Goal: Task Accomplishment & Management: Manage account settings

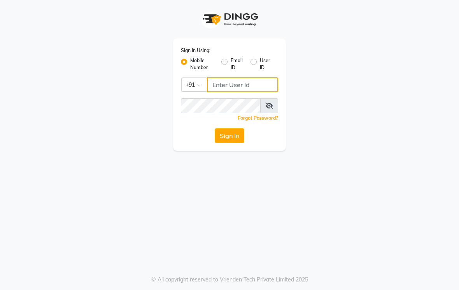
type input "9767486336"
click at [234, 135] on button "Sign In" at bounding box center [230, 135] width 30 height 15
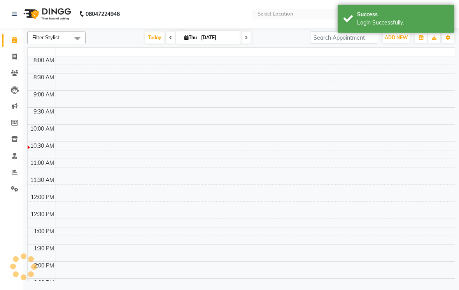
select select "en"
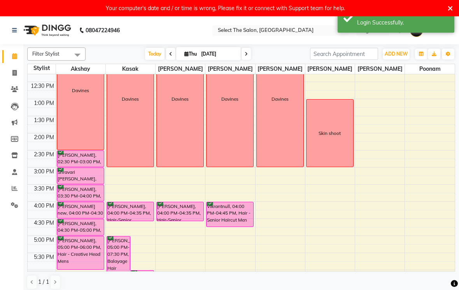
scroll to position [145, 0]
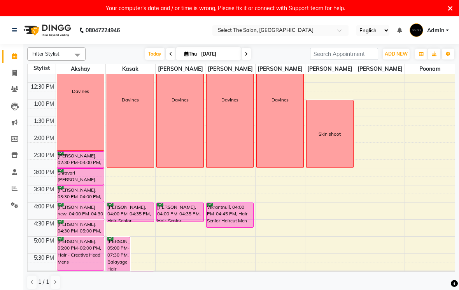
click at [237, 60] on input "[DATE]" at bounding box center [218, 54] width 39 height 12
select select "9"
select select "2025"
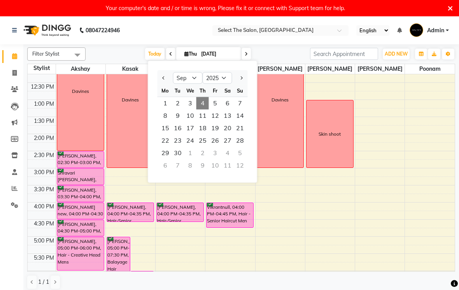
click at [250, 60] on span at bounding box center [245, 54] width 9 height 12
type input "[DATE]"
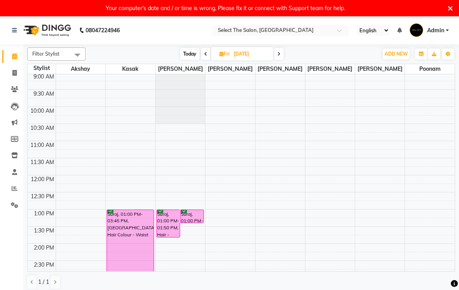
scroll to position [35, 0]
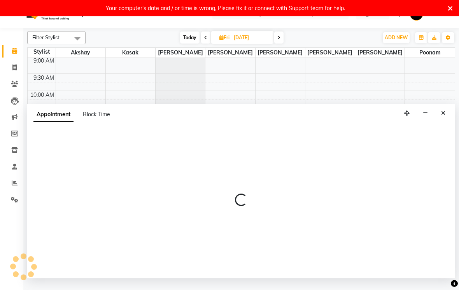
select select "50838"
select select "660"
select select "tentative"
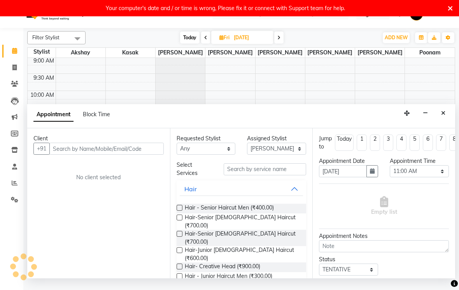
scroll to position [16, 0]
click at [127, 155] on input "text" at bounding box center [106, 149] width 114 height 12
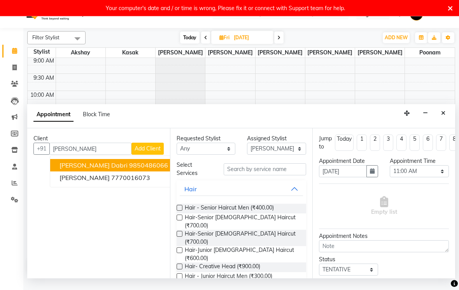
click at [129, 169] on ngb-highlight "9850486066" at bounding box center [148, 166] width 39 height 8
type input "9850486066"
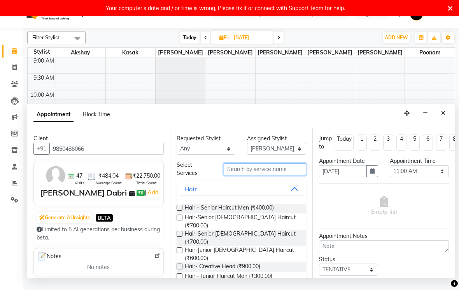
click at [273, 176] on input "text" at bounding box center [264, 170] width 82 height 12
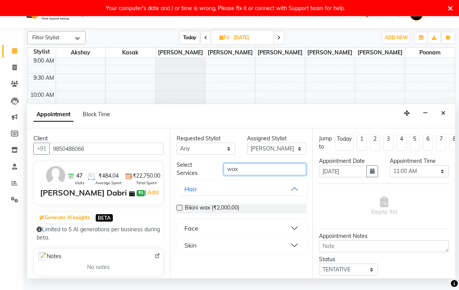
scroll to position [29, 0]
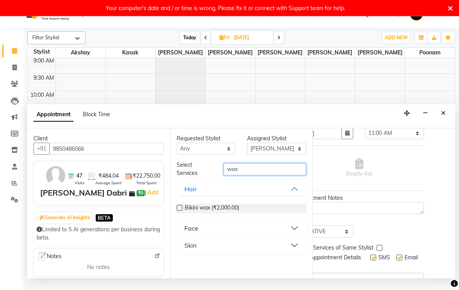
type input "wax"
click at [296, 253] on button "Skin" at bounding box center [242, 246] width 124 height 14
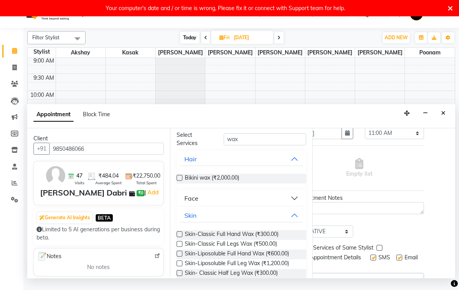
scroll to position [31, 0]
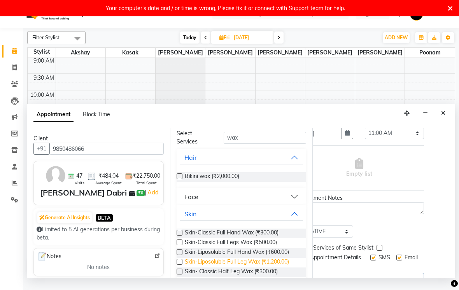
click at [266, 267] on span "Skin-Liposoluble Full Leg Wax (₹1,200.00)" at bounding box center [237, 263] width 104 height 10
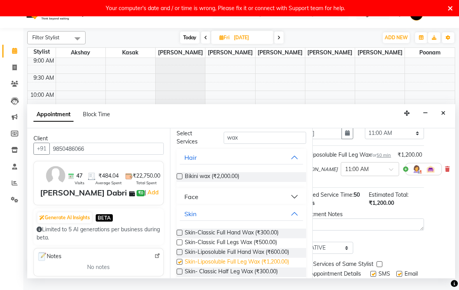
checkbox input "false"
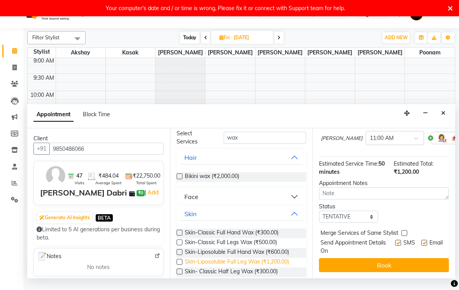
scroll to position [77, 0]
click at [368, 223] on select "Select TENTATIVE CONFIRM UPCOMING" at bounding box center [348, 217] width 59 height 12
select select "confirm booking"
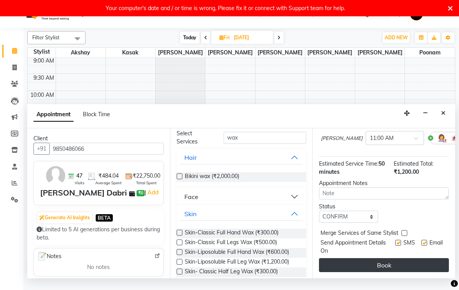
click at [357, 272] on button "Book" at bounding box center [384, 265] width 130 height 14
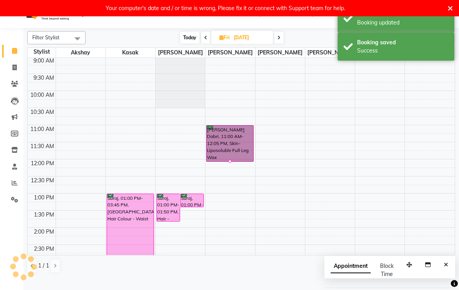
click at [51, 210] on td at bounding box center [42, 206] width 28 height 9
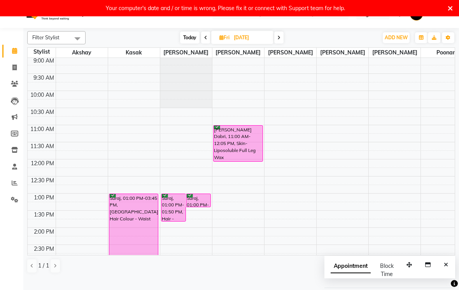
click at [448, 5] on icon at bounding box center [449, 8] width 5 height 7
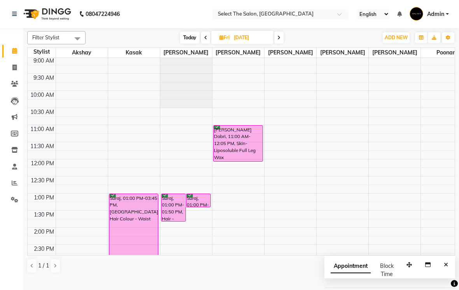
scroll to position [0, 0]
click at [206, 44] on span at bounding box center [205, 37] width 9 height 12
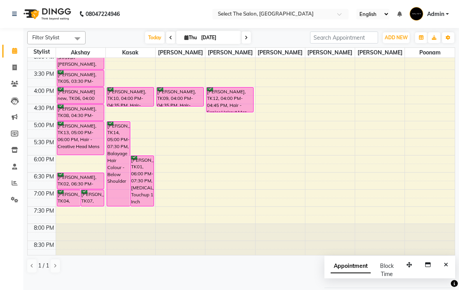
scroll to position [246, 0]
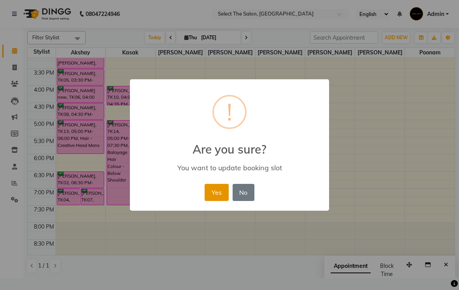
click at [215, 188] on button "Yes" at bounding box center [216, 192] width 24 height 17
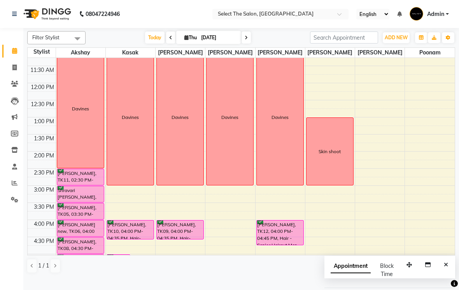
scroll to position [111, 0]
click at [245, 40] on icon at bounding box center [245, 37] width 3 height 5
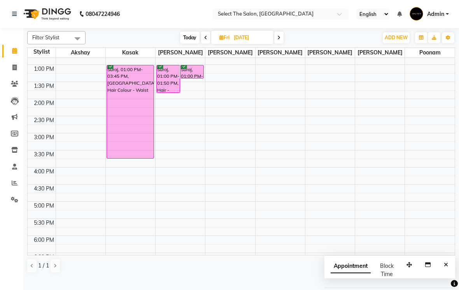
scroll to position [164, 0]
click at [186, 44] on span "Today" at bounding box center [189, 37] width 19 height 12
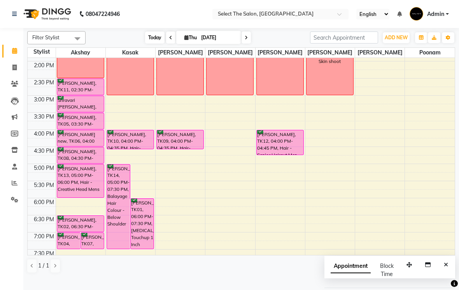
scroll to position [197, 0]
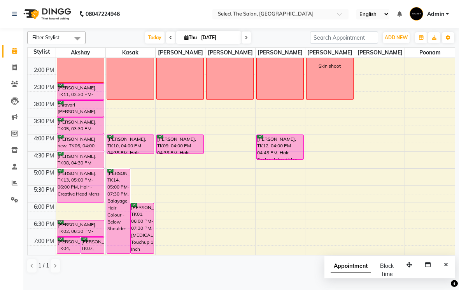
click at [248, 44] on span at bounding box center [245, 37] width 9 height 12
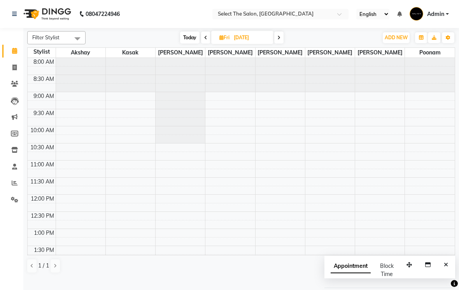
scroll to position [69, 0]
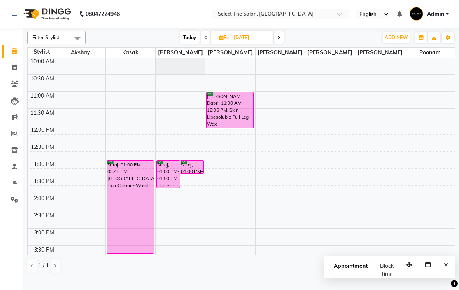
click at [281, 44] on span at bounding box center [278, 37] width 9 height 12
type input "[DATE]"
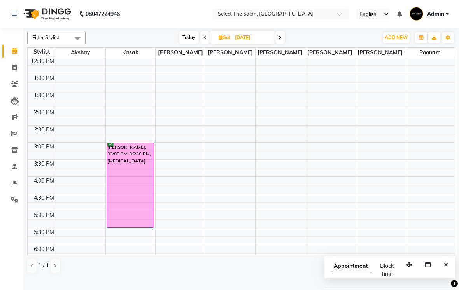
scroll to position [155, 0]
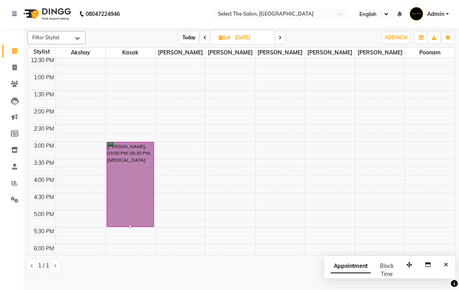
click at [131, 228] on div at bounding box center [130, 226] width 3 height 3
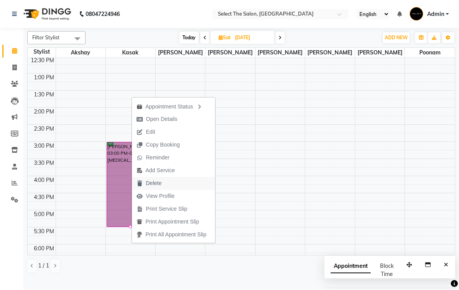
click at [157, 183] on span "Delete" at bounding box center [154, 183] width 16 height 8
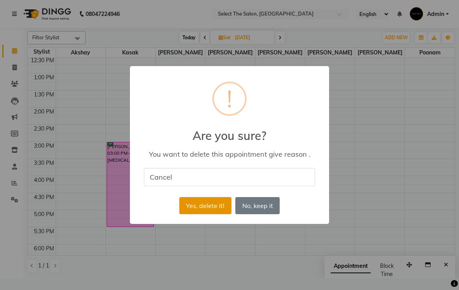
type input "Cancel"
click at [198, 209] on button "Yes, delete it!" at bounding box center [205, 205] width 52 height 17
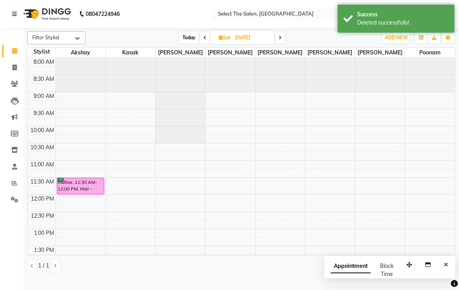
scroll to position [0, 0]
click at [193, 44] on span "Today" at bounding box center [188, 37] width 19 height 12
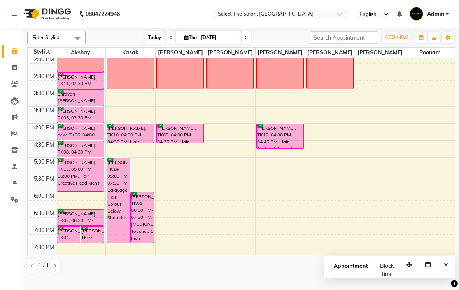
scroll to position [209, 0]
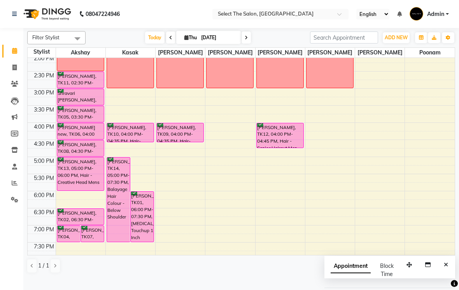
click at [38, 174] on td at bounding box center [42, 169] width 28 height 9
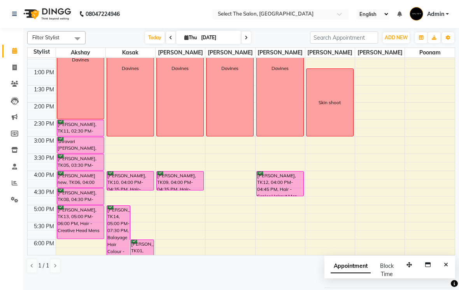
scroll to position [160, 0]
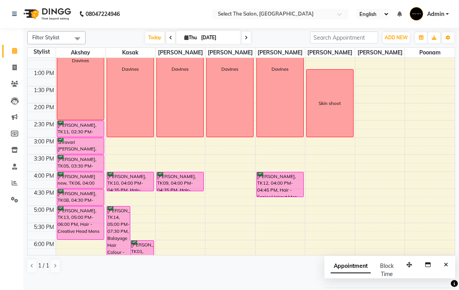
click at [247, 44] on span at bounding box center [245, 37] width 9 height 12
type input "[DATE]"
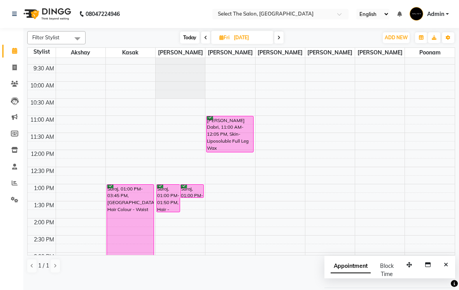
scroll to position [44, 0]
select select "31289"
select select "tentative"
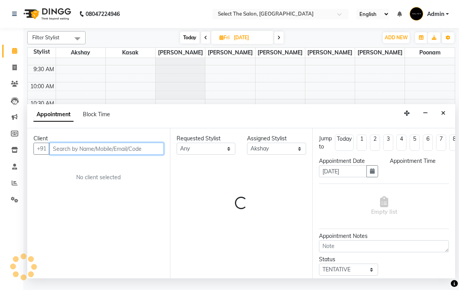
select select "720"
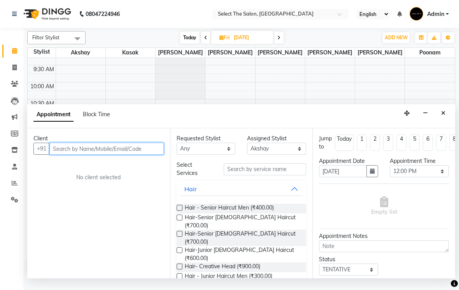
click at [68, 155] on input "text" at bounding box center [106, 149] width 114 height 12
type input "z"
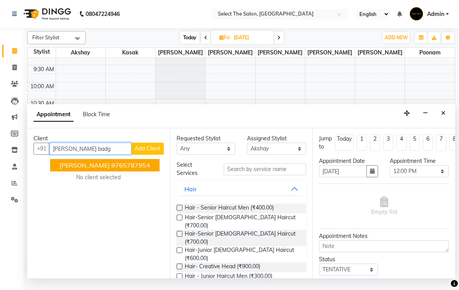
type input "9765787954"
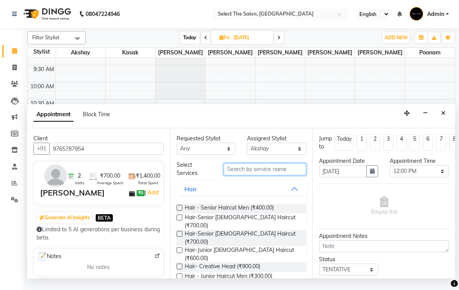
click at [293, 175] on input "text" at bounding box center [264, 169] width 82 height 12
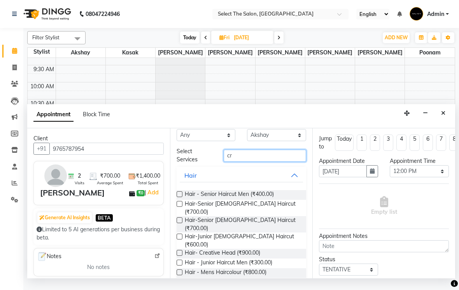
scroll to position [0, 0]
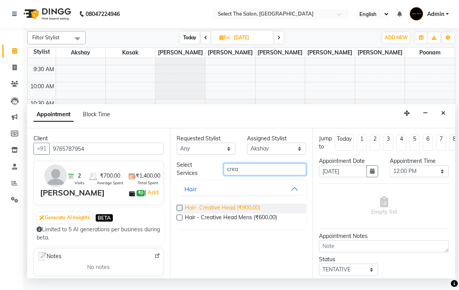
type input "crea"
click at [236, 213] on span "Hair- Creative Head (₹900.00)" at bounding box center [222, 209] width 75 height 10
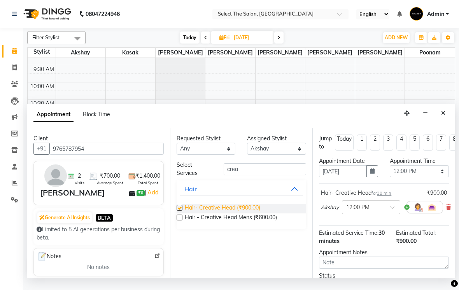
checkbox input "false"
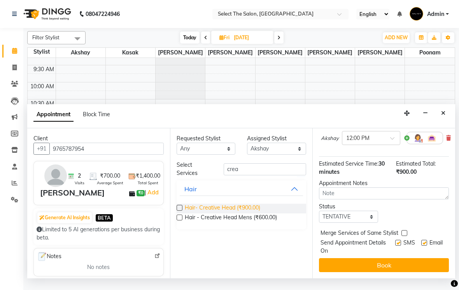
scroll to position [68, 0]
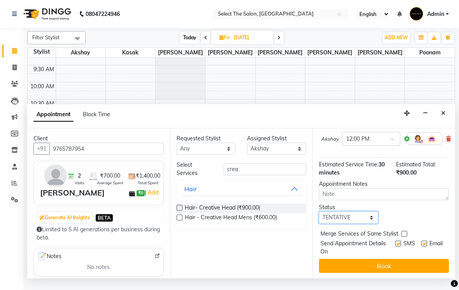
click at [377, 223] on select "Select TENTATIVE CONFIRM UPCOMING" at bounding box center [348, 217] width 59 height 12
select select "confirm booking"
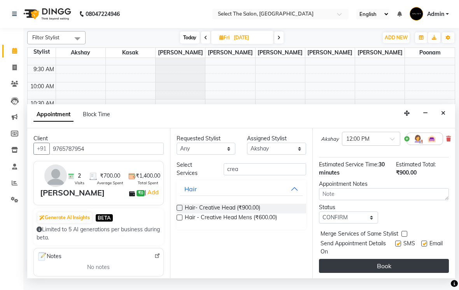
click at [380, 273] on button "Book" at bounding box center [384, 266] width 130 height 14
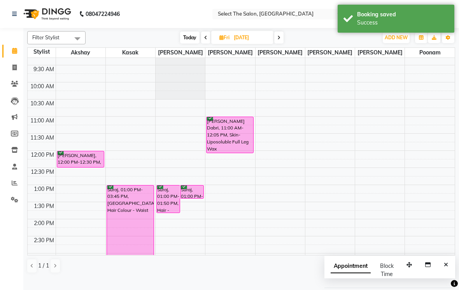
click at [189, 44] on span "Today" at bounding box center [189, 37] width 19 height 12
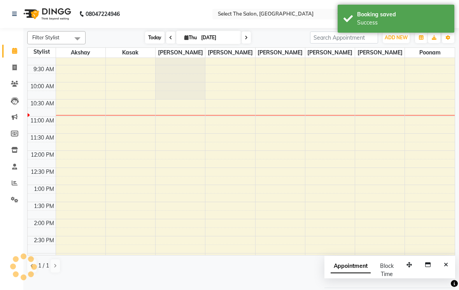
scroll to position [69, 0]
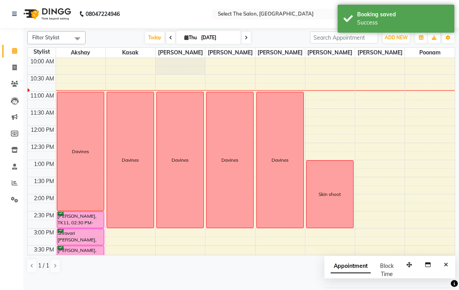
click at [255, 44] on div "[DATE] [DATE]" at bounding box center [197, 38] width 216 height 12
click at [246, 44] on span at bounding box center [245, 37] width 9 height 12
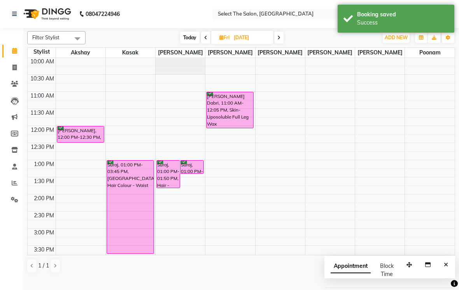
click at [283, 44] on span at bounding box center [278, 37] width 9 height 12
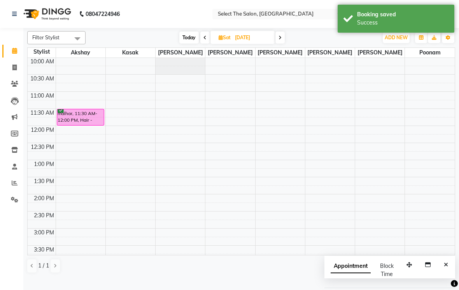
click at [284, 44] on span at bounding box center [279, 37] width 9 height 12
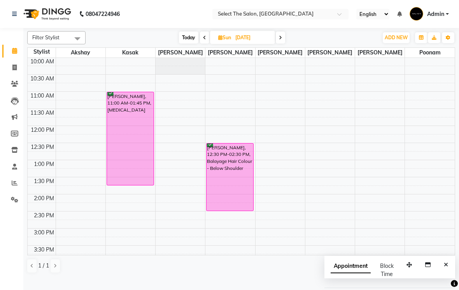
click at [281, 44] on span at bounding box center [280, 37] width 9 height 12
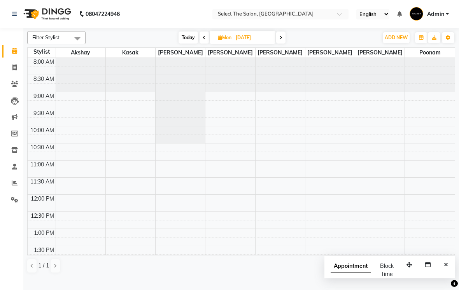
scroll to position [0, 0]
click at [186, 44] on span "Today" at bounding box center [187, 37] width 19 height 12
type input "[DATE]"
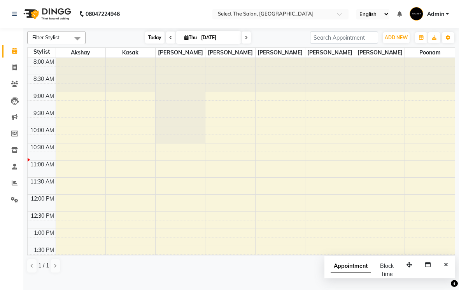
scroll to position [69, 0]
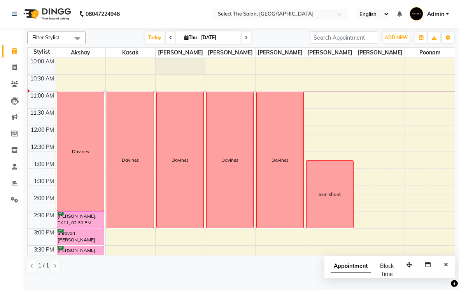
click at [304, 55] on div "Filter Stylist Select All Akshay [PERSON_NAME] [PERSON_NAME] [PERSON_NAME] [PER…" at bounding box center [240, 152] width 427 height 248
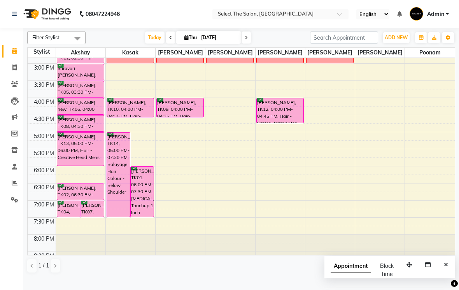
scroll to position [219, 0]
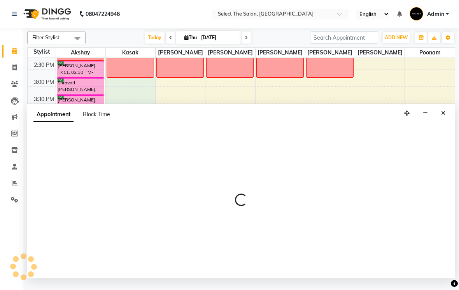
select select "36897"
select select "900"
select select "tentative"
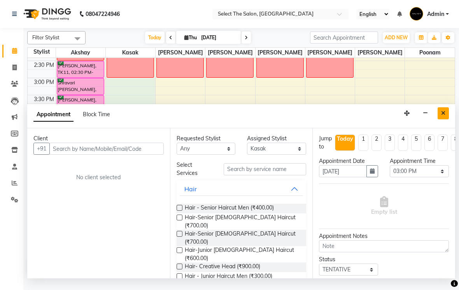
click at [443, 116] on icon "Close" at bounding box center [443, 112] width 4 height 5
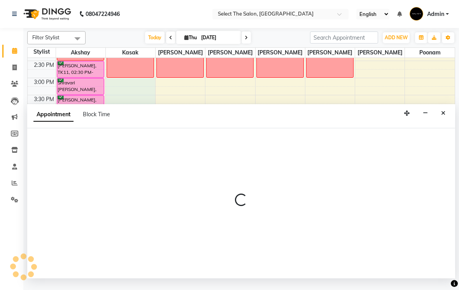
select select "36897"
select select "900"
select select "tentative"
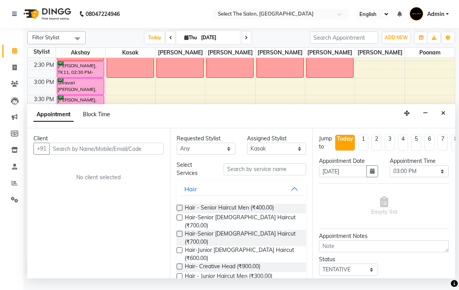
click at [96, 118] on span "Block Time" at bounding box center [96, 114] width 27 height 7
select select "36897"
select select "900"
select select "960"
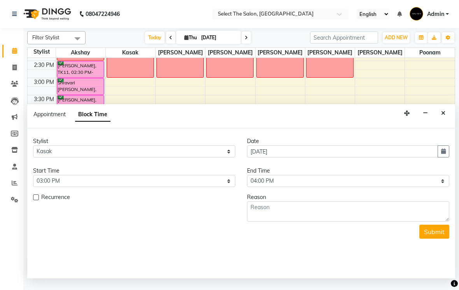
scroll to position [103, 0]
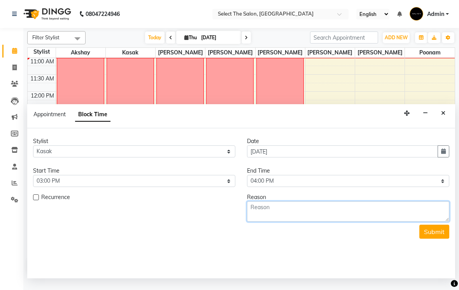
click at [295, 218] on textarea at bounding box center [348, 211] width 202 height 20
type textarea "Tra"
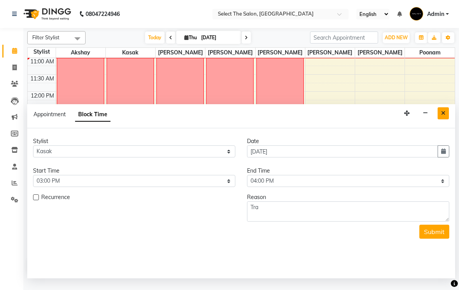
click at [447, 119] on button "Close" at bounding box center [442, 113] width 11 height 12
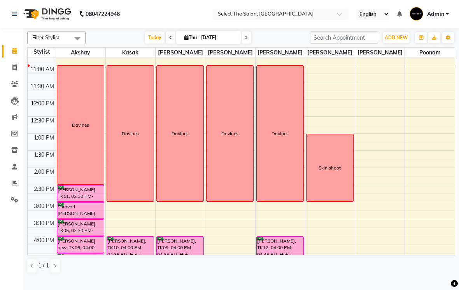
scroll to position [92, 0]
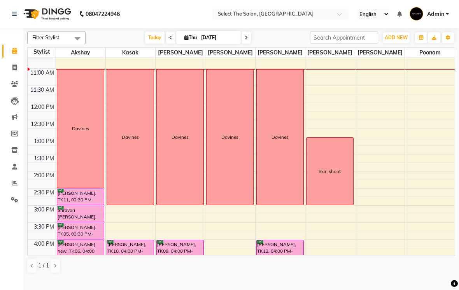
click at [133, 199] on div "Davines" at bounding box center [130, 137] width 47 height 136
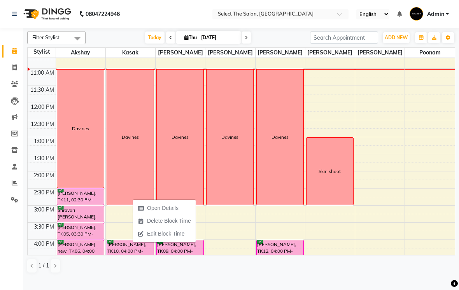
click at [136, 198] on div "Davines" at bounding box center [130, 137] width 47 height 136
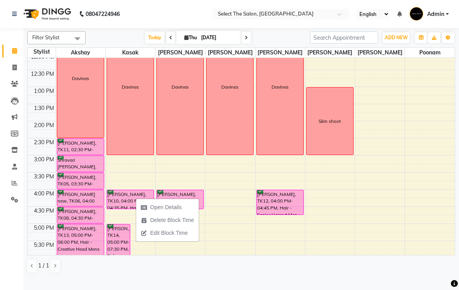
scroll to position [143, 0]
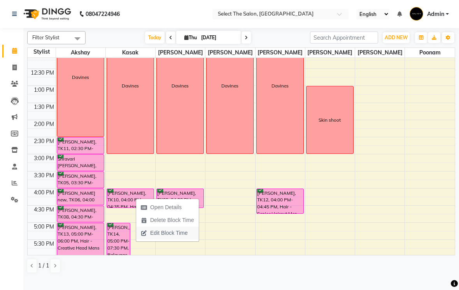
click at [181, 232] on span "Edit Block Time" at bounding box center [168, 233] width 37 height 8
select select "36897"
select select "660"
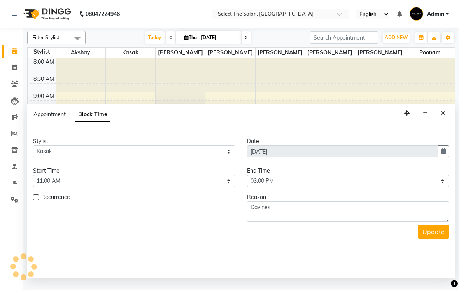
scroll to position [103, 0]
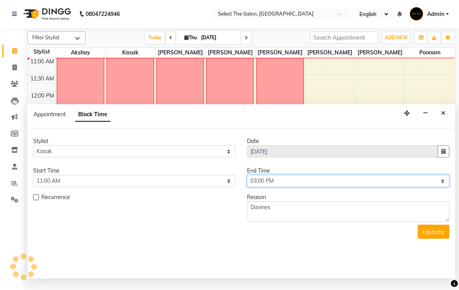
click at [284, 187] on select "Select 09:00 AM 09:15 AM 09:30 AM 09:45 AM 10:00 AM 10:15 AM 10:30 AM 10:45 AM …" at bounding box center [348, 181] width 202 height 12
select select "960"
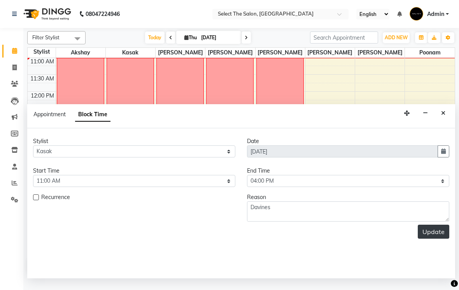
click at [433, 238] on button "Update" at bounding box center [432, 232] width 31 height 14
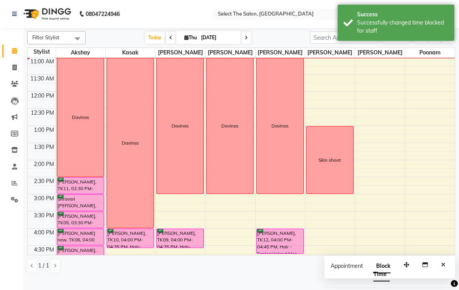
click at [183, 191] on div "Davines" at bounding box center [180, 126] width 47 height 136
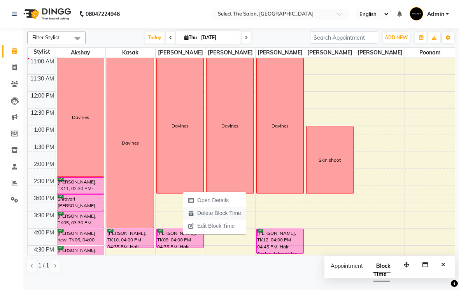
click at [230, 216] on span "Delete Block Time" at bounding box center [219, 213] width 44 height 8
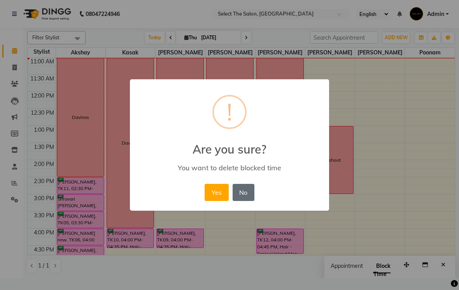
click at [246, 191] on button "No" at bounding box center [243, 192] width 22 height 17
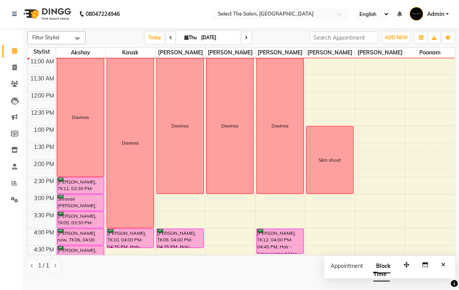
click at [188, 192] on div "Davines" at bounding box center [180, 126] width 47 height 136
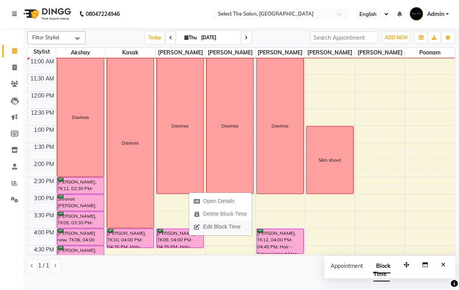
click at [220, 227] on span "Edit Block Time" at bounding box center [221, 227] width 37 height 8
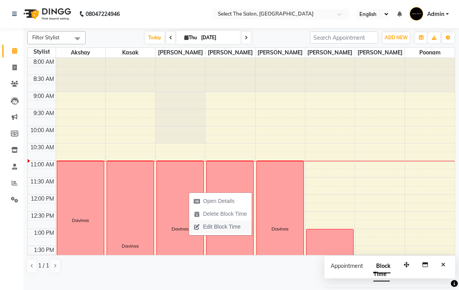
select select "31292"
select select "660"
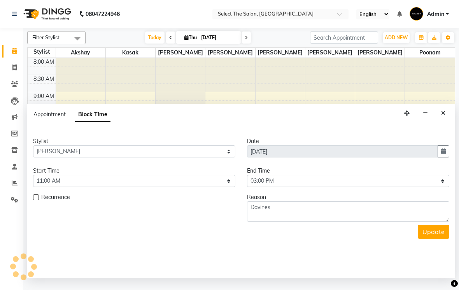
scroll to position [103, 0]
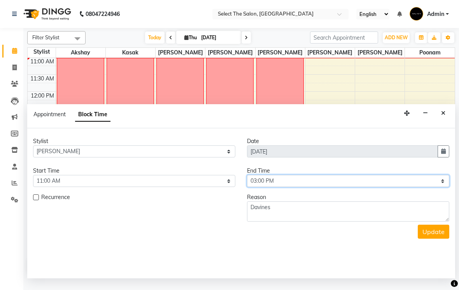
click at [294, 187] on select "Select 09:00 AM 09:15 AM 09:30 AM 09:45 AM 10:00 AM 10:15 AM 10:30 AM 10:45 AM …" at bounding box center [348, 181] width 202 height 12
select select "960"
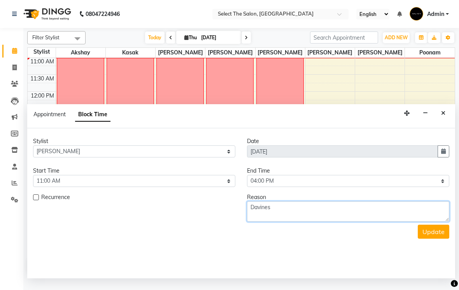
click at [443, 222] on textarea "Davines" at bounding box center [348, 211] width 202 height 20
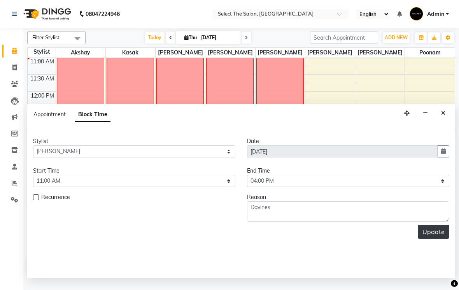
click at [441, 239] on button "Update" at bounding box center [432, 232] width 31 height 14
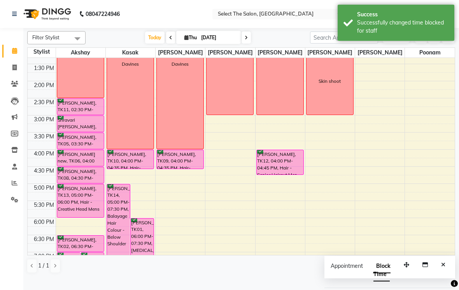
scroll to position [178, 0]
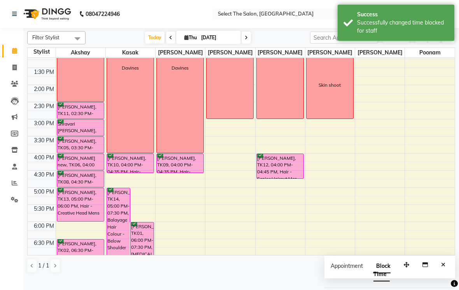
click at [230, 117] on div "Davines" at bounding box center [229, 51] width 47 height 136
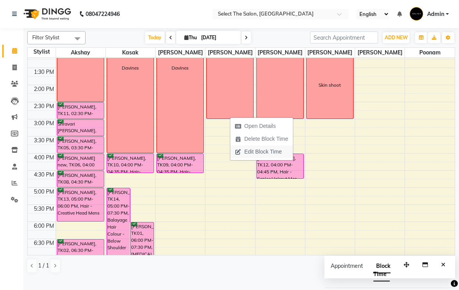
click at [267, 154] on span "Edit Block Time" at bounding box center [262, 152] width 37 height 8
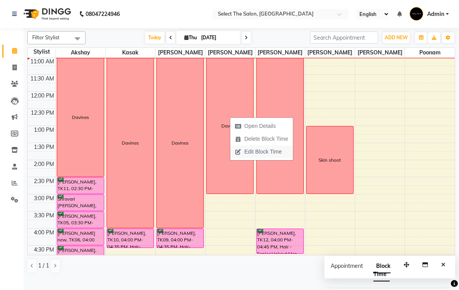
select select "50838"
select select "660"
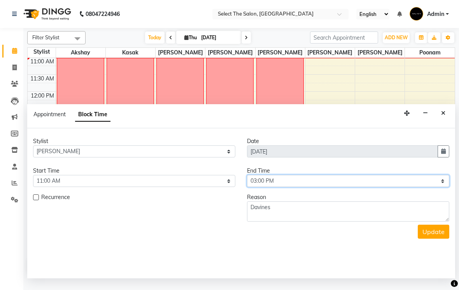
click at [329, 187] on select "Select 09:00 AM 09:15 AM 09:30 AM 09:45 AM 10:00 AM 10:15 AM 10:30 AM 10:45 AM …" at bounding box center [348, 181] width 202 height 12
select select "1020"
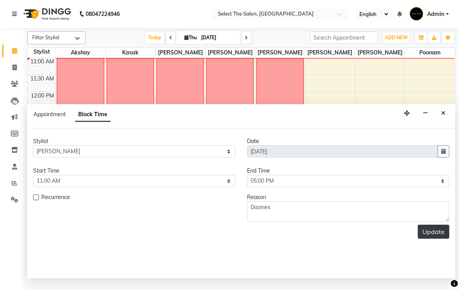
click at [433, 239] on button "Update" at bounding box center [432, 232] width 31 height 14
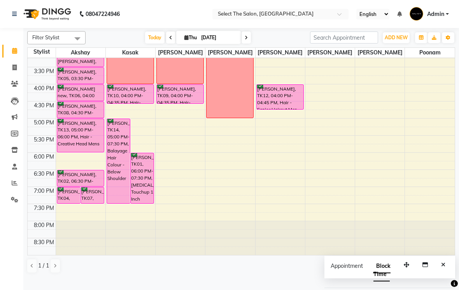
scroll to position [255, 0]
select select "31292"
select select "tentative"
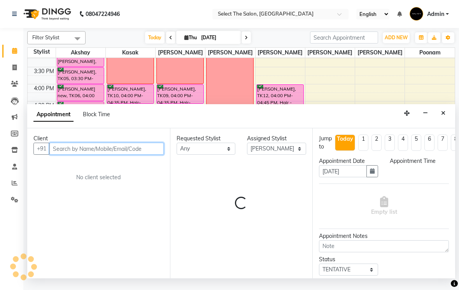
select select "1005"
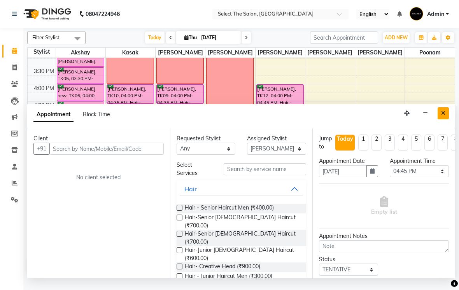
click at [440, 119] on button "Close" at bounding box center [442, 113] width 11 height 12
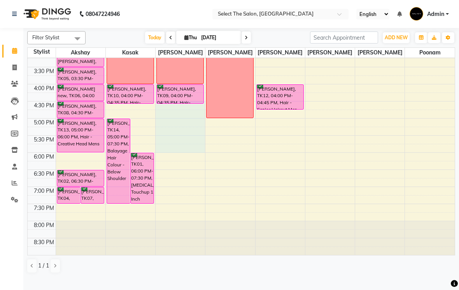
select select "31292"
select select "990"
select select "tentative"
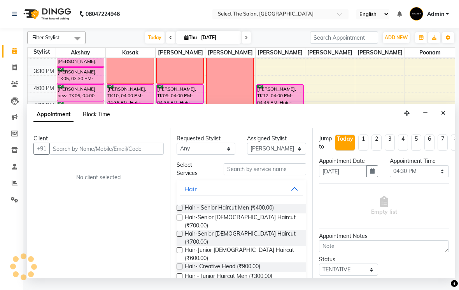
click at [99, 118] on span "Block Time" at bounding box center [96, 114] width 27 height 7
select select "31292"
select select "990"
select select "1080"
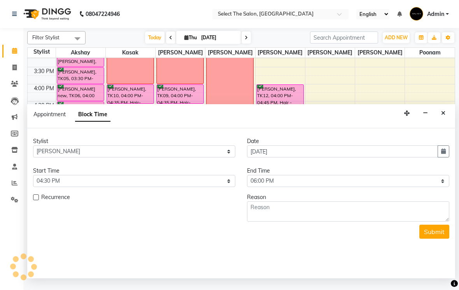
scroll to position [103, 0]
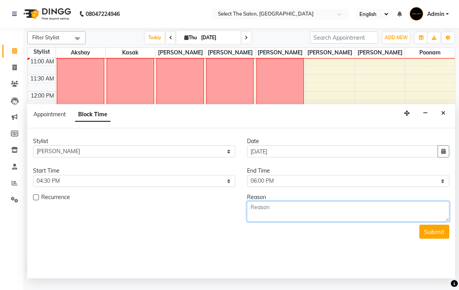
click at [295, 222] on textarea at bounding box center [348, 211] width 202 height 20
type textarea "Training"
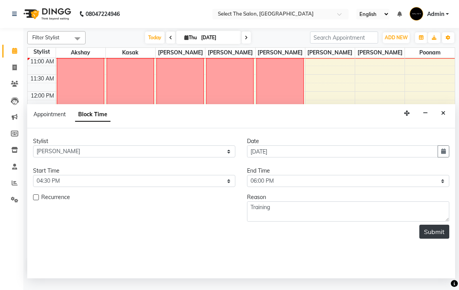
click at [434, 238] on button "Submit" at bounding box center [434, 232] width 30 height 14
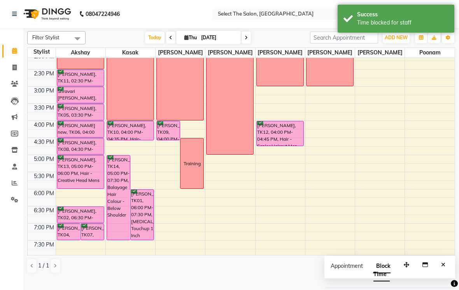
scroll to position [211, 0]
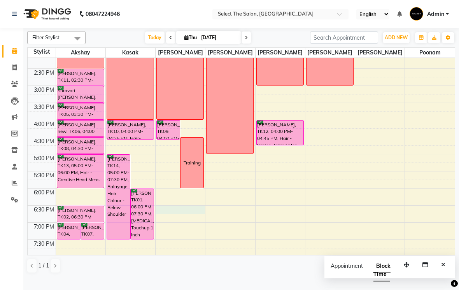
select select "31292"
select select "1110"
select select "tentative"
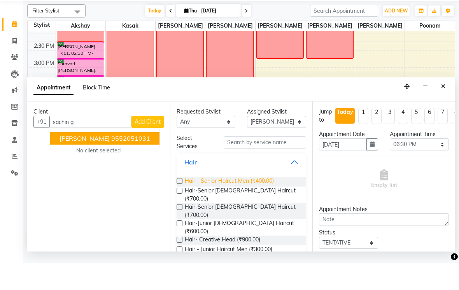
type input "9552051031"
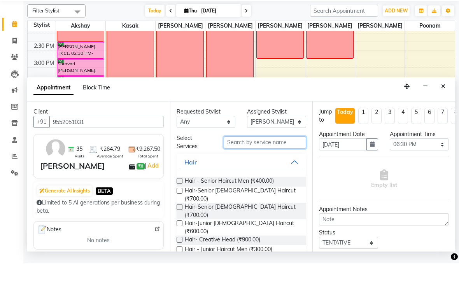
click at [277, 163] on input "text" at bounding box center [264, 169] width 82 height 12
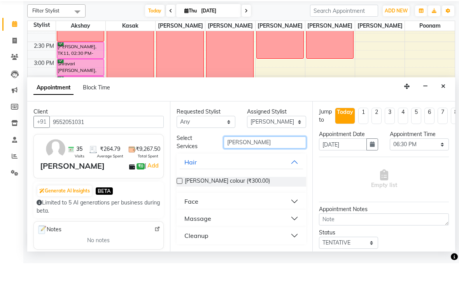
type input "[PERSON_NAME]"
click at [256, 221] on button "Face" at bounding box center [242, 228] width 124 height 14
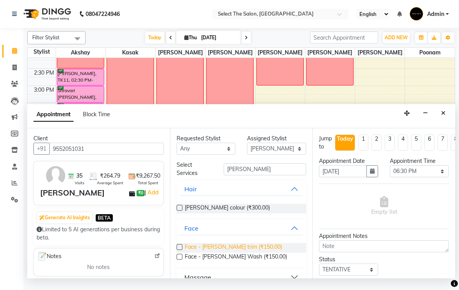
click at [237, 253] on span "Face - [PERSON_NAME] trim (₹150.00)" at bounding box center [233, 248] width 97 height 10
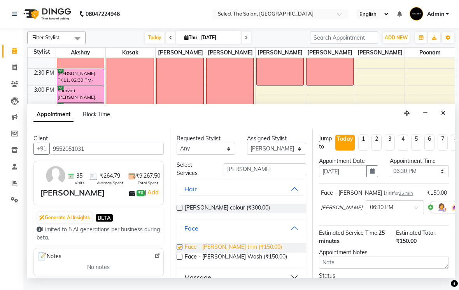
checkbox input "false"
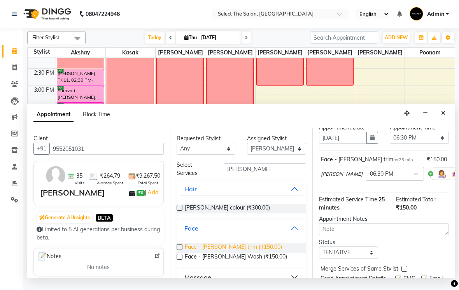
scroll to position [59, 0]
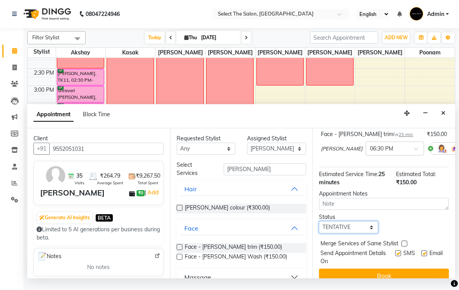
click at [364, 233] on select "Select TENTATIVE CONFIRM CHECK-IN UPCOMING" at bounding box center [348, 227] width 59 height 12
select select "confirm booking"
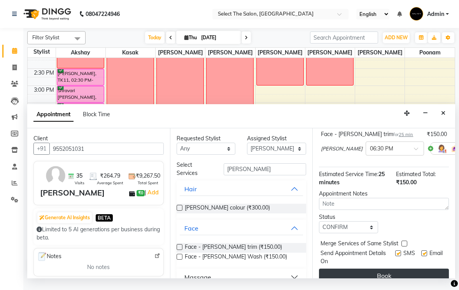
click at [427, 283] on button "Book" at bounding box center [384, 276] width 130 height 14
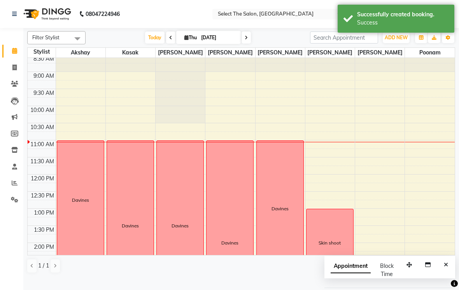
click at [28, 157] on td at bounding box center [42, 152] width 28 height 9
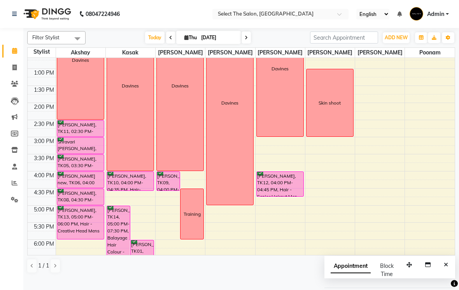
scroll to position [156, 0]
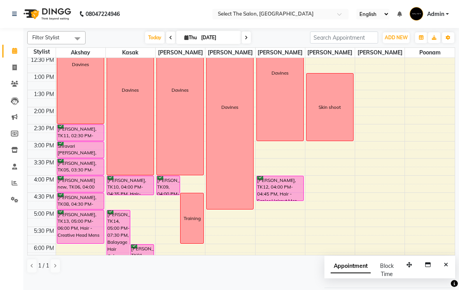
click at [191, 40] on span "Thu" at bounding box center [190, 38] width 16 height 6
select select "9"
select select "2025"
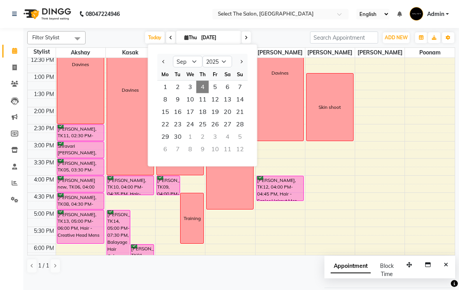
click at [42, 150] on div "3:00 PM" at bounding box center [43, 145] width 23 height 8
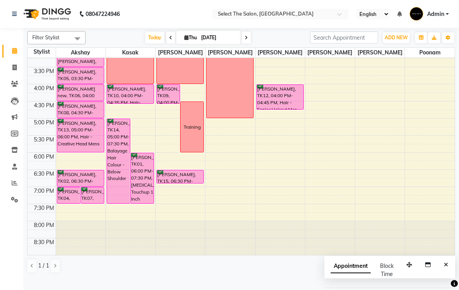
scroll to position [255, 0]
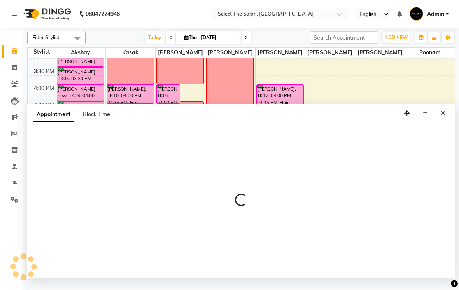
select select "31289"
select select "1170"
select select "tentative"
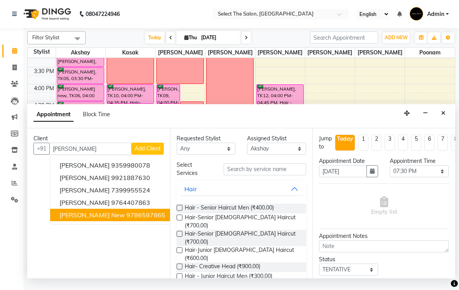
type input "9786597865"
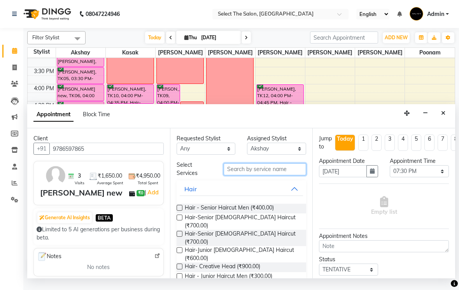
click at [276, 175] on input "text" at bounding box center [264, 169] width 82 height 12
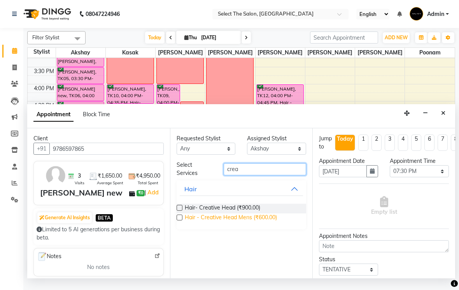
type input "crea"
click at [268, 223] on span "Hair - Creative Head Mens (₹600.00)" at bounding box center [231, 218] width 92 height 10
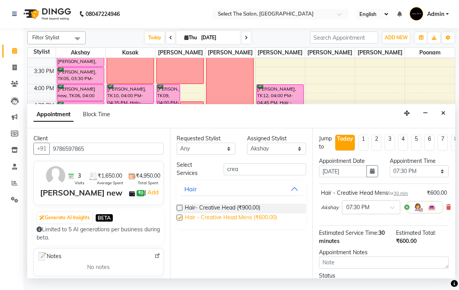
checkbox input "false"
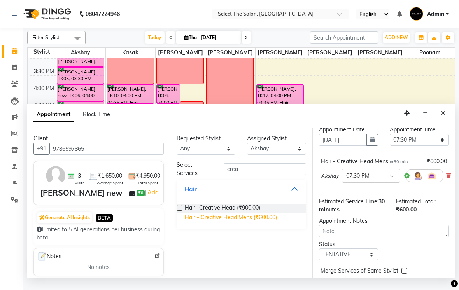
scroll to position [37, 0]
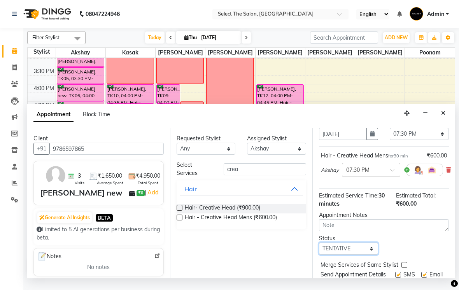
click at [371, 255] on select "Select TENTATIVE CONFIRM CHECK-IN UPCOMING" at bounding box center [348, 248] width 59 height 12
select select "confirm booking"
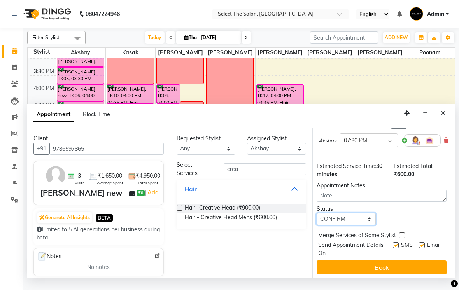
scroll to position [68, 3]
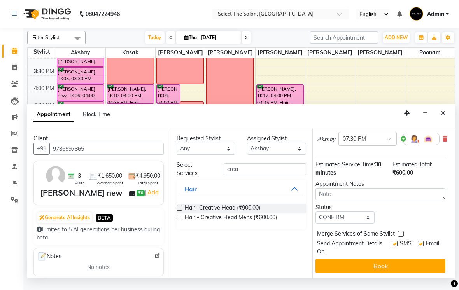
click at [394, 246] on label at bounding box center [394, 244] width 6 height 6
click at [394, 247] on input "checkbox" at bounding box center [393, 244] width 5 height 5
checkbox input "false"
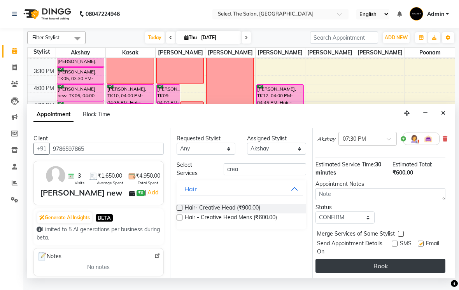
click at [406, 272] on button "Book" at bounding box center [380, 266] width 130 height 14
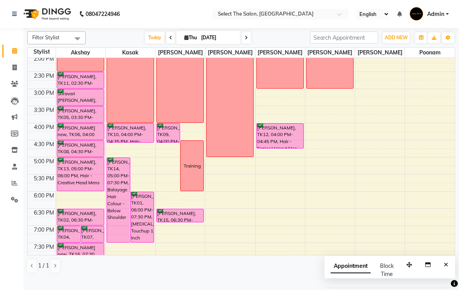
scroll to position [209, 0]
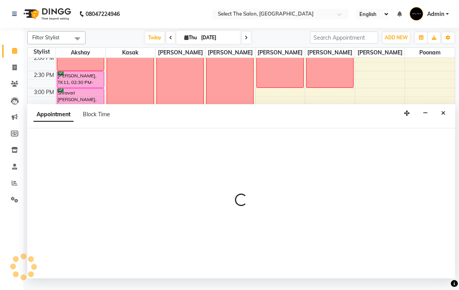
select select "58559"
select select "1005"
select select "tentative"
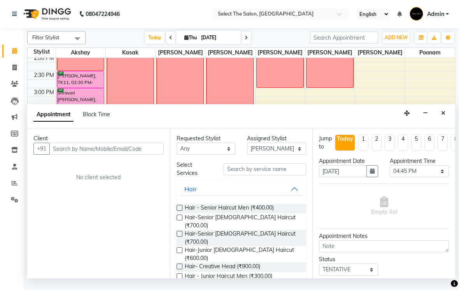
click at [154, 154] on input "text" at bounding box center [106, 149] width 114 height 12
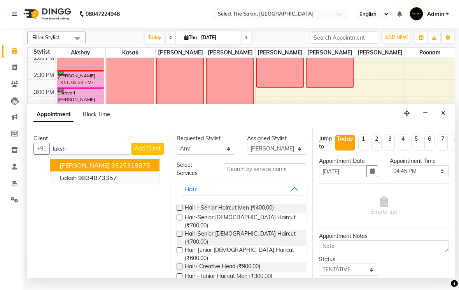
click at [99, 184] on button "Laksh 9834873357" at bounding box center [104, 177] width 109 height 12
type input "9834873357"
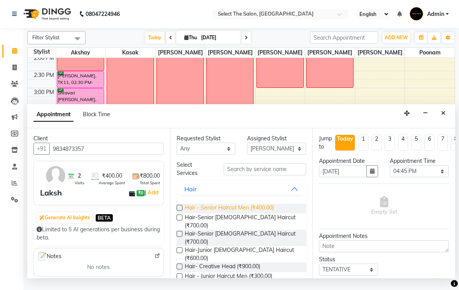
click at [273, 213] on span "Hair - Senior Haircut Men (₹400.00)" at bounding box center [229, 209] width 89 height 10
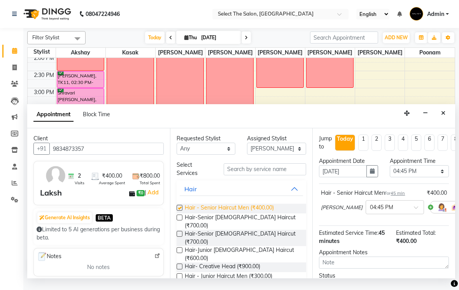
checkbox input "false"
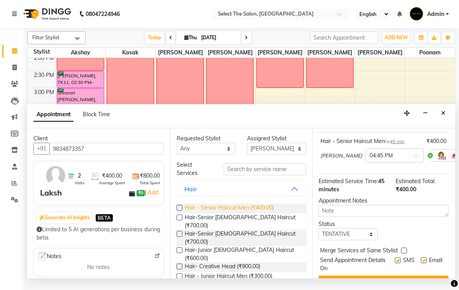
scroll to position [52, 0]
click at [370, 240] on select "Select TENTATIVE CONFIRM CHECK-IN UPCOMING" at bounding box center [347, 234] width 59 height 12
select select "confirm booking"
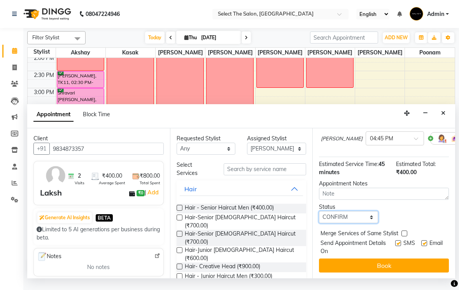
scroll to position [68, 0]
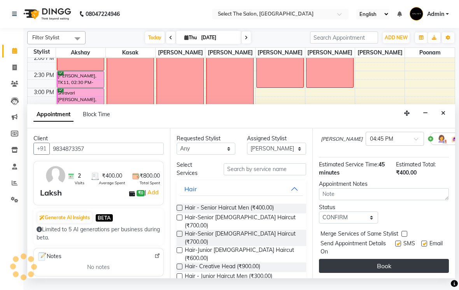
click at [385, 273] on button "Book" at bounding box center [384, 266] width 130 height 14
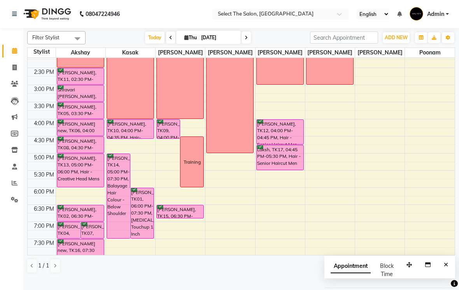
scroll to position [213, 0]
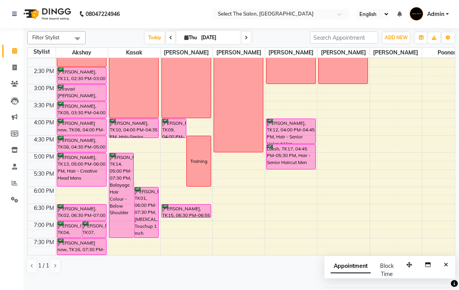
click at [243, 44] on span at bounding box center [245, 37] width 9 height 12
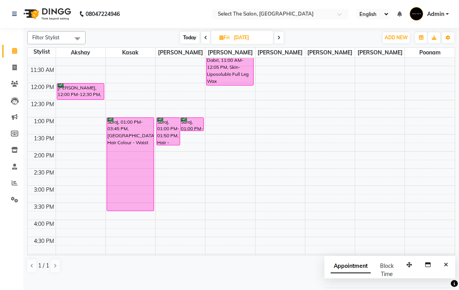
scroll to position [112, 0]
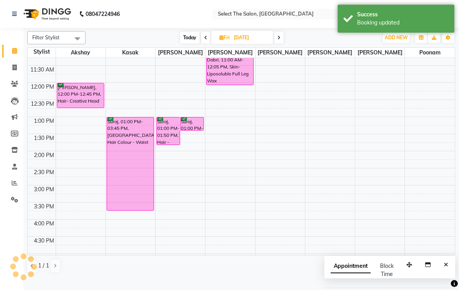
click at [38, 159] on td "2:00 PM" at bounding box center [42, 155] width 28 height 9
click at [40, 151] on td at bounding box center [42, 146] width 28 height 9
click at [276, 44] on span at bounding box center [278, 37] width 9 height 12
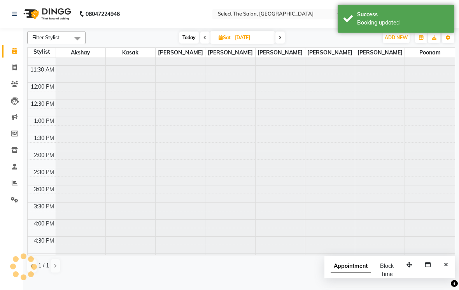
scroll to position [103, 0]
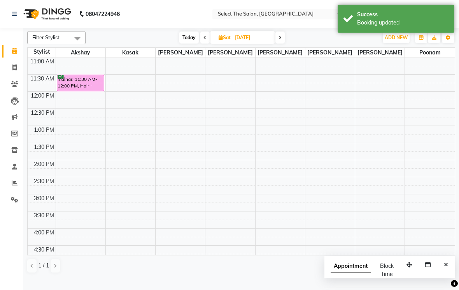
click at [277, 44] on span at bounding box center [279, 37] width 9 height 12
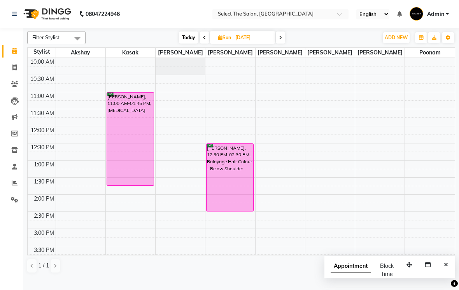
scroll to position [69, 0]
click at [188, 44] on span "Today" at bounding box center [188, 37] width 19 height 12
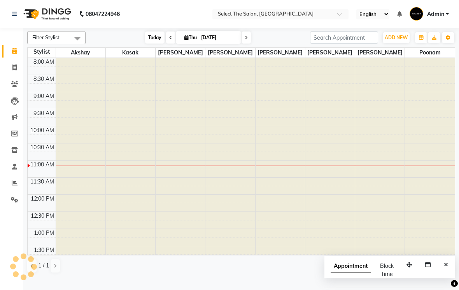
scroll to position [103, 0]
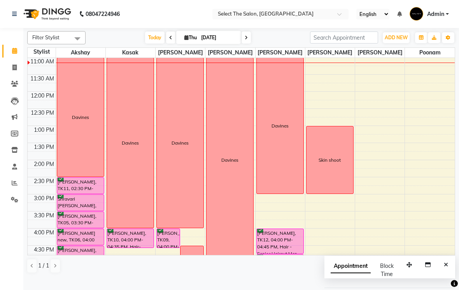
click at [242, 44] on span at bounding box center [245, 37] width 9 height 12
type input "[DATE]"
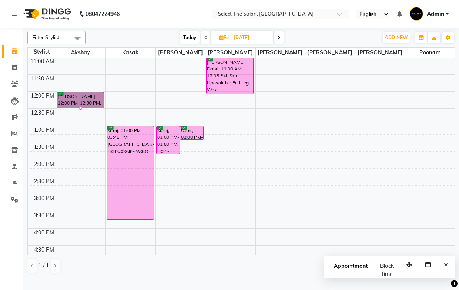
click at [80, 110] on div at bounding box center [80, 107] width 3 height 3
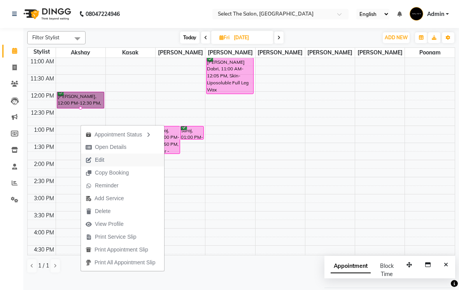
click at [100, 161] on span "Edit" at bounding box center [99, 160] width 9 height 8
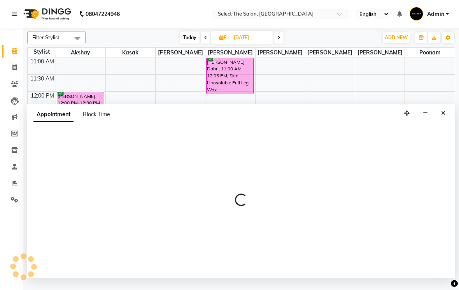
select select "confirm booking"
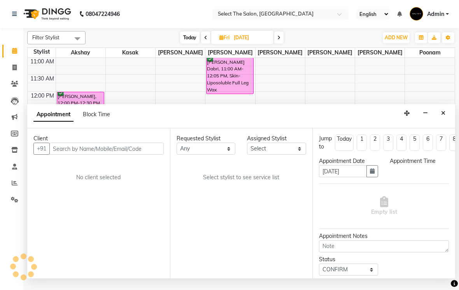
select select "31289"
select select "720"
select select "2213"
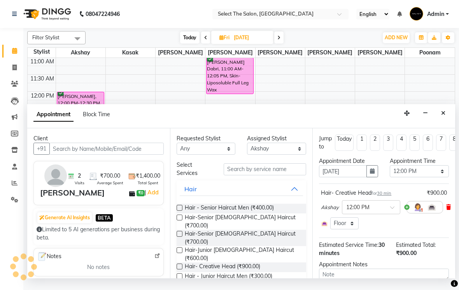
click at [446, 210] on icon at bounding box center [448, 206] width 5 height 5
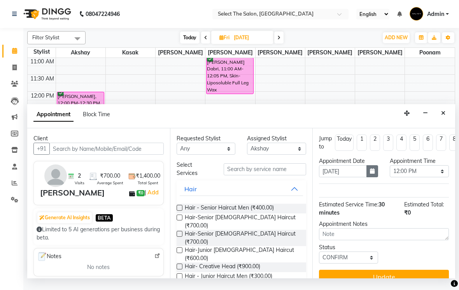
click at [370, 174] on icon "button" at bounding box center [372, 170] width 5 height 5
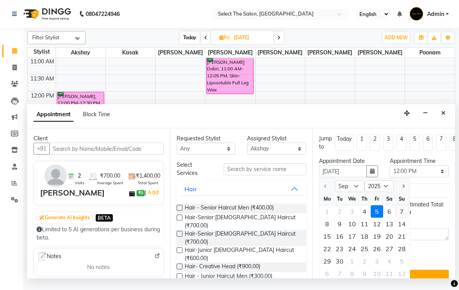
click at [401, 218] on div "7" at bounding box center [401, 211] width 12 height 12
type input "[DATE]"
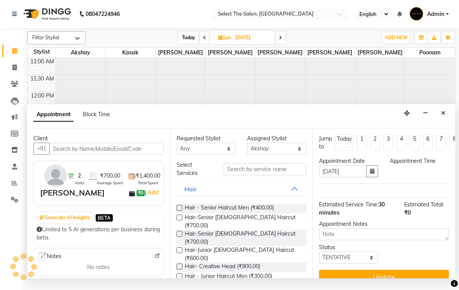
scroll to position [0, 0]
select select "720"
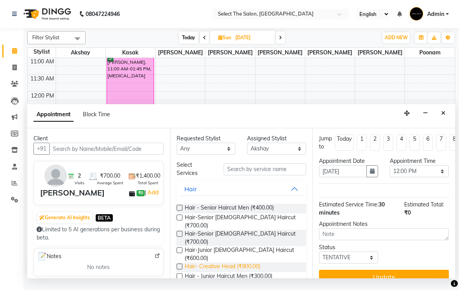
click at [249, 262] on span "Hair- Creative Head (₹900.00)" at bounding box center [222, 267] width 75 height 10
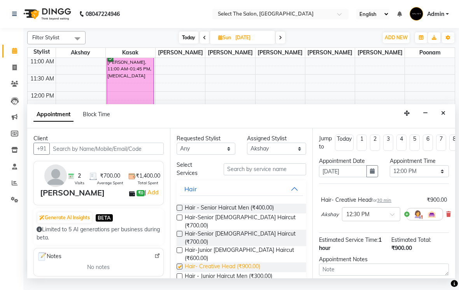
checkbox input "false"
click at [380, 218] on input "text" at bounding box center [363, 213] width 34 height 8
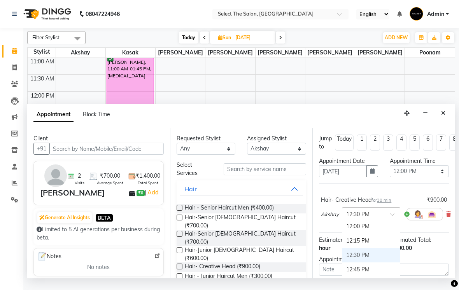
scroll to position [169, 0]
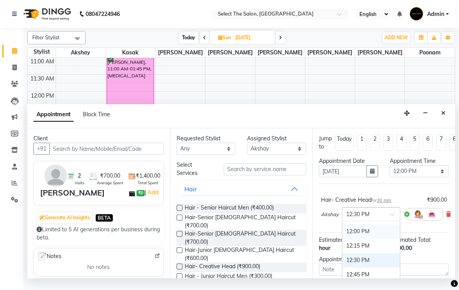
click at [378, 239] on div "12:00 PM" at bounding box center [371, 231] width 58 height 14
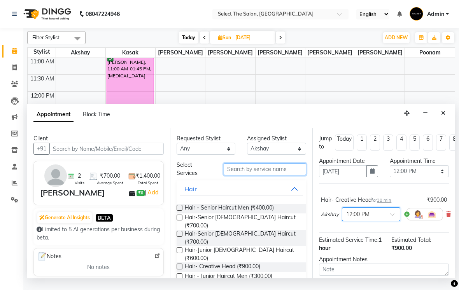
click at [291, 175] on input "text" at bounding box center [264, 169] width 82 height 12
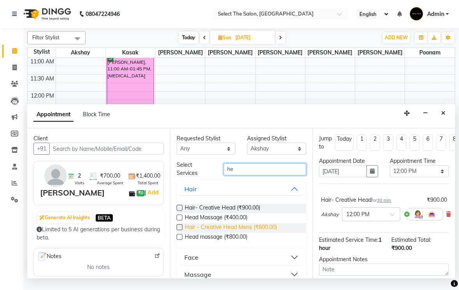
type input "he"
click at [269, 233] on span "Hair - Creative Head Mens (₹600.00)" at bounding box center [231, 228] width 92 height 10
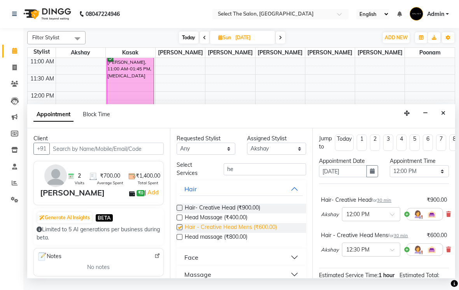
checkbox input "false"
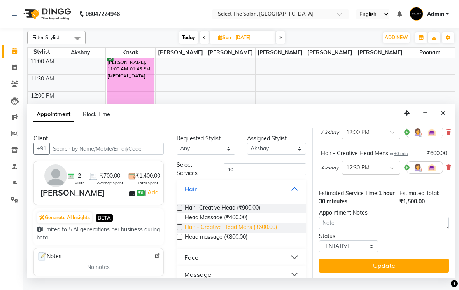
scroll to position [82, 0]
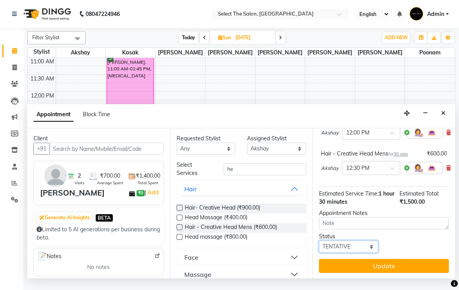
click at [362, 253] on select "Select TENTATIVE CONFIRM UPCOMING" at bounding box center [348, 247] width 59 height 12
select select "confirm booking"
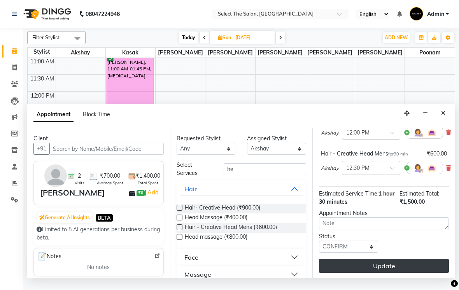
click at [392, 273] on button "Update" at bounding box center [384, 266] width 130 height 14
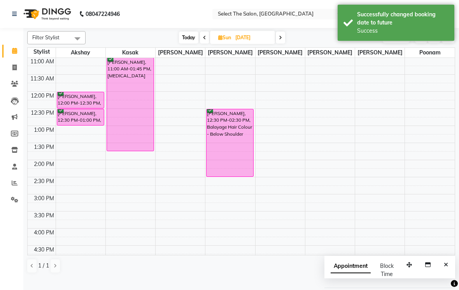
click at [197, 44] on span "Today" at bounding box center [188, 37] width 19 height 12
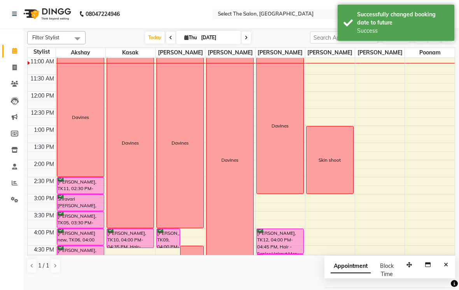
click at [244, 40] on icon at bounding box center [245, 37] width 3 height 5
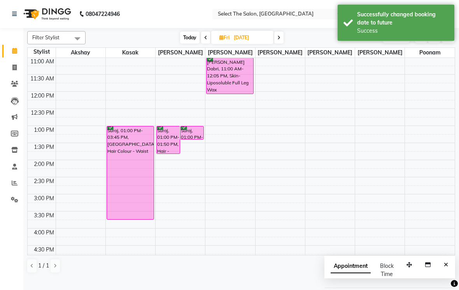
click at [190, 44] on span "Today" at bounding box center [189, 37] width 19 height 12
type input "[DATE]"
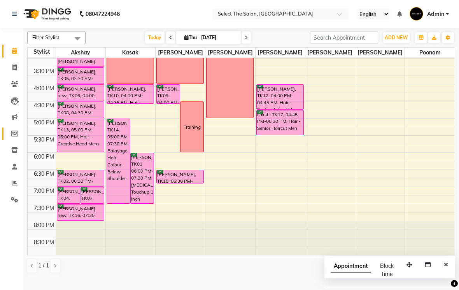
scroll to position [260, 0]
click at [12, 134] on icon at bounding box center [14, 134] width 7 height 6
select select
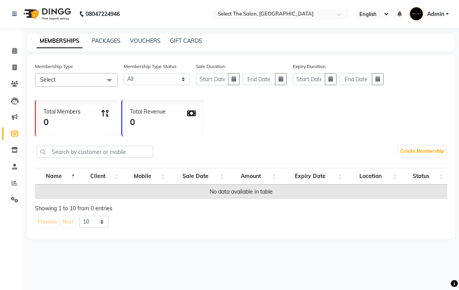
click at [44, 183] on th "Name" at bounding box center [57, 176] width 44 height 17
click at [11, 56] on link "Calendar" at bounding box center [11, 51] width 19 height 13
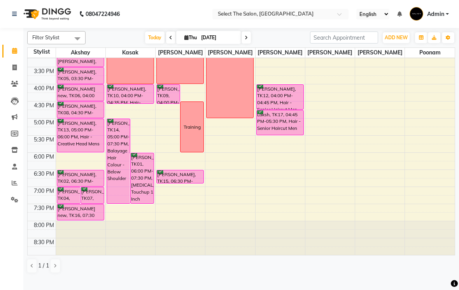
scroll to position [255, 0]
click at [249, 44] on span at bounding box center [245, 37] width 9 height 12
type input "[DATE]"
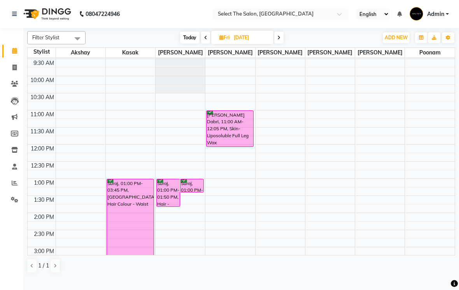
scroll to position [52, 0]
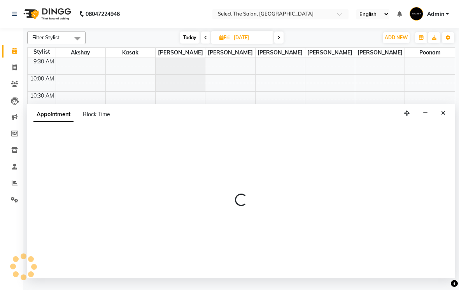
select select "31292"
select select "660"
select select "tentative"
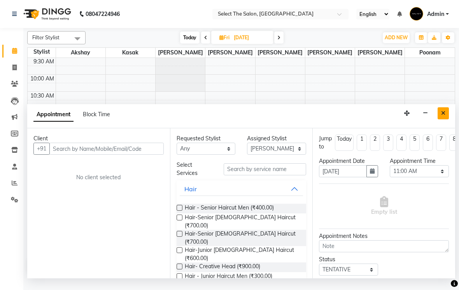
click at [446, 119] on button "Close" at bounding box center [442, 113] width 11 height 12
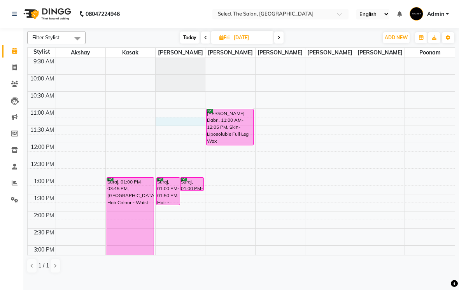
select select "31292"
select select "675"
select select "tentative"
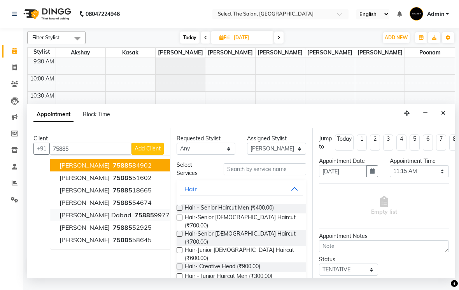
click at [140, 219] on ngb-highlight "75885 99777" at bounding box center [153, 215] width 40 height 8
type input "7588599777"
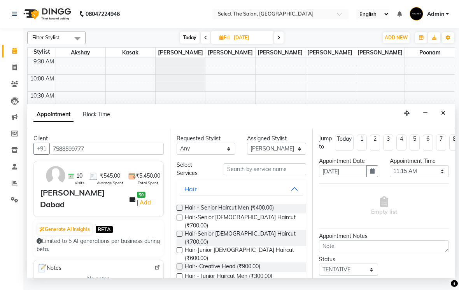
click at [178, 211] on label at bounding box center [179, 208] width 6 height 6
click at [178, 211] on input "checkbox" at bounding box center [178, 208] width 5 height 5
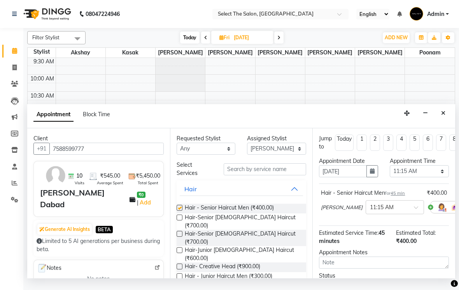
checkbox input "false"
click at [260, 175] on input "text" at bounding box center [264, 169] width 82 height 12
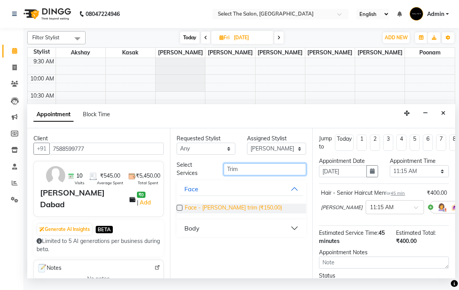
type input "Trim"
click at [202, 213] on span "Face - [PERSON_NAME] trim (₹150.00)" at bounding box center [233, 209] width 97 height 10
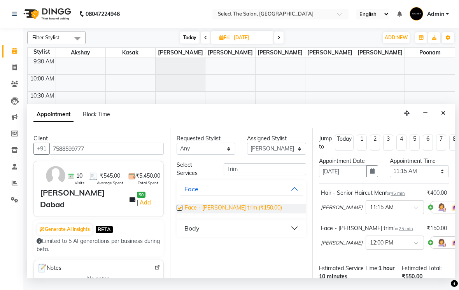
checkbox input "false"
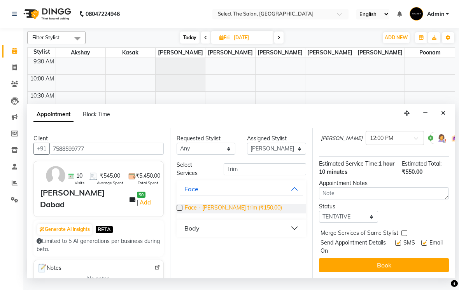
scroll to position [105, 0]
click at [361, 223] on select "Select TENTATIVE CONFIRM UPCOMING" at bounding box center [348, 217] width 59 height 12
select select "confirm booking"
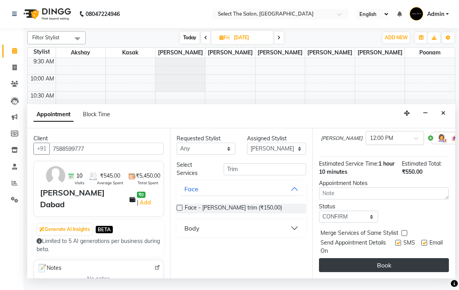
click at [388, 272] on button "Book" at bounding box center [384, 265] width 130 height 14
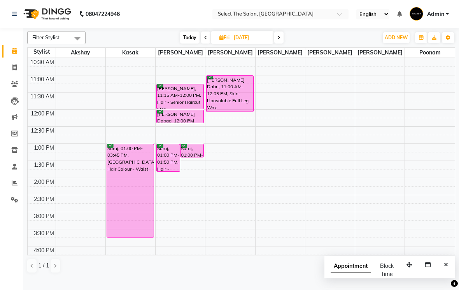
scroll to position [90, 0]
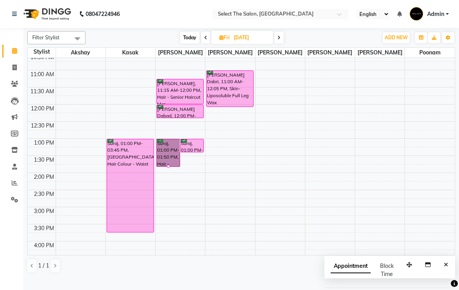
click at [167, 168] on div at bounding box center [168, 166] width 3 height 3
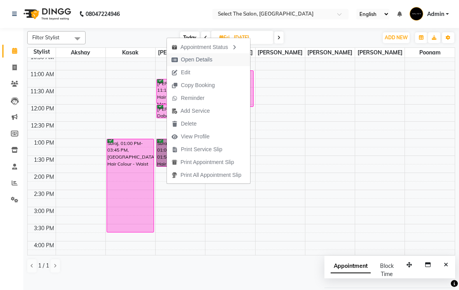
click at [199, 62] on span "Open Details" at bounding box center [196, 60] width 31 height 8
select select "6"
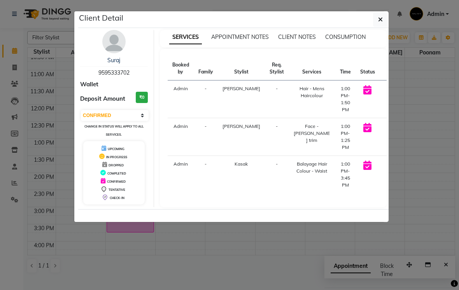
click at [115, 45] on img at bounding box center [113, 41] width 23 height 23
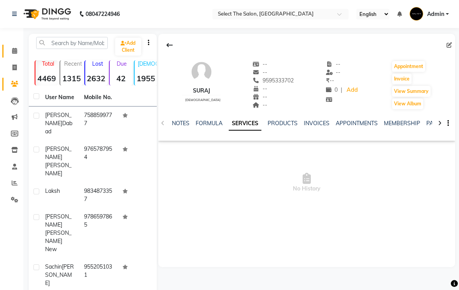
click at [11, 47] on span at bounding box center [15, 51] width 14 height 9
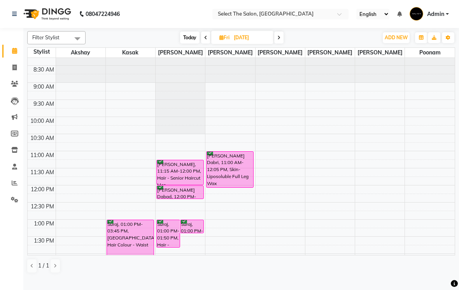
scroll to position [9, 0]
click at [186, 44] on span "Today" at bounding box center [189, 37] width 19 height 12
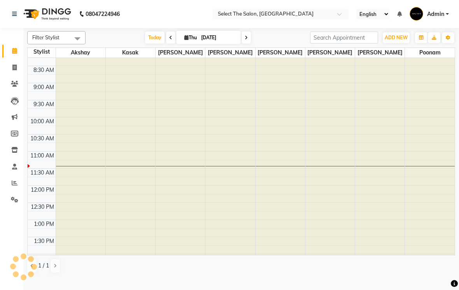
type input "[DATE]"
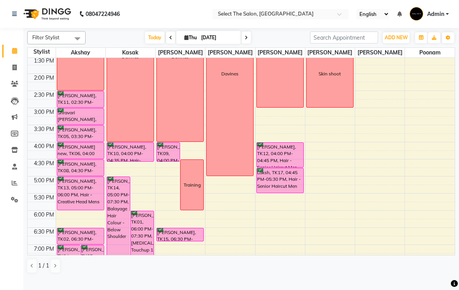
scroll to position [209, 0]
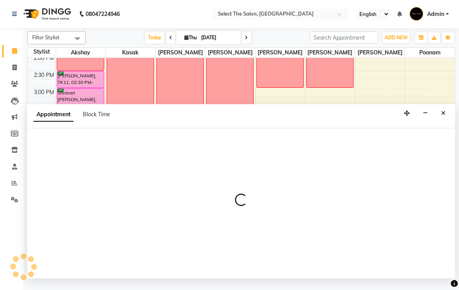
select select "58559"
select select "1050"
select select "tentative"
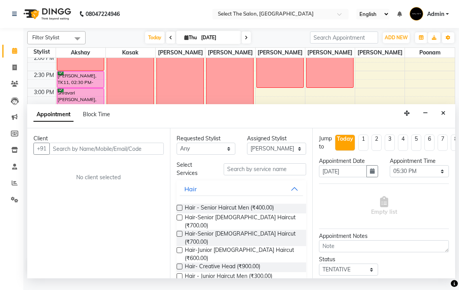
click at [442, 118] on button "Close" at bounding box center [442, 113] width 11 height 12
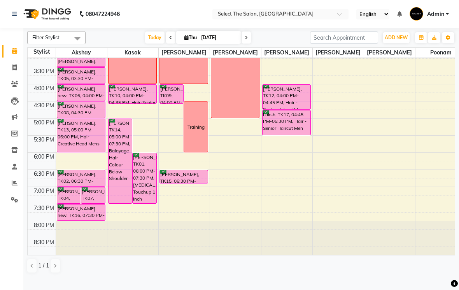
scroll to position [247, 0]
click at [12, 217] on div "Calendar Invoice Clients Leads Marketing Members Inventory Staff Reports Settin…" at bounding box center [52, 155] width 105 height 245
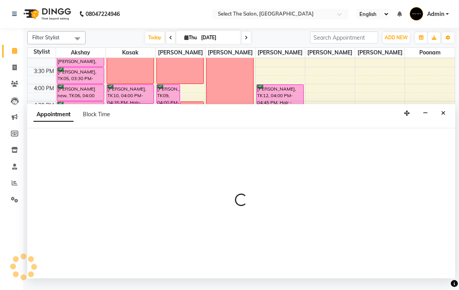
select select "31292"
select select "1140"
select select "tentative"
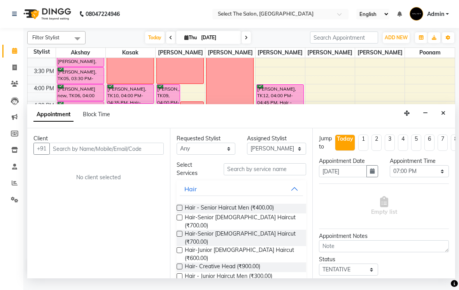
click at [92, 155] on input "text" at bounding box center [106, 149] width 114 height 12
type input "h"
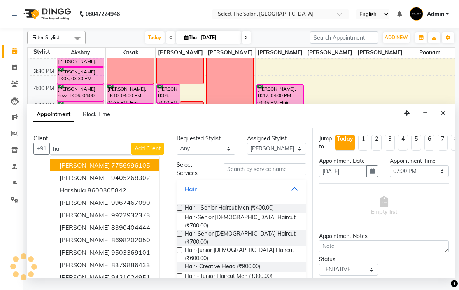
type input "h"
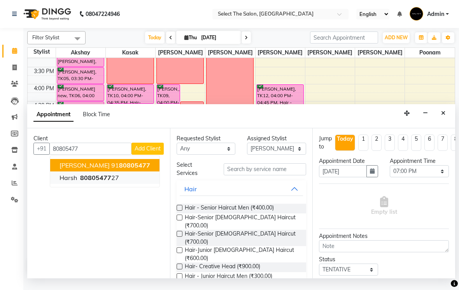
click at [99, 181] on span "80805477" at bounding box center [95, 178] width 31 height 8
type input "8080547727"
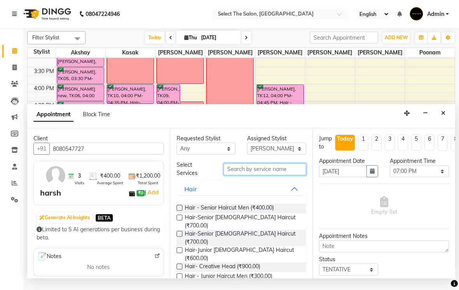
click at [248, 175] on input "text" at bounding box center [264, 169] width 82 height 12
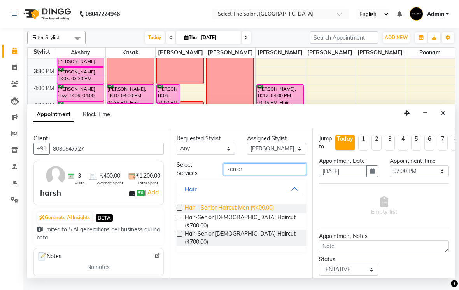
type input "senior"
click at [266, 213] on span "Hair - Senior Haircut Men (₹400.00)" at bounding box center [229, 209] width 89 height 10
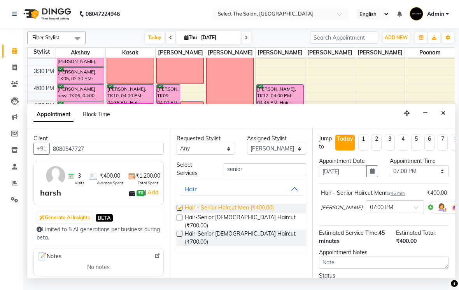
checkbox input "false"
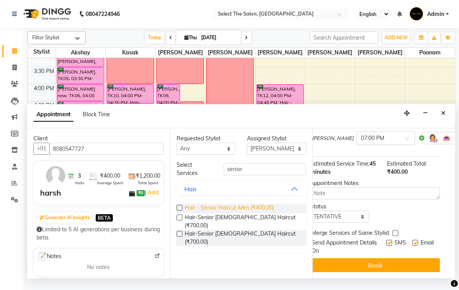
scroll to position [69, 9]
click at [387, 246] on label at bounding box center [389, 243] width 6 height 6
click at [387, 246] on input "checkbox" at bounding box center [388, 243] width 5 height 5
checkbox input "false"
click at [352, 221] on select "Select TENTATIVE CONFIRM CHECK-IN UPCOMING" at bounding box center [339, 217] width 59 height 12
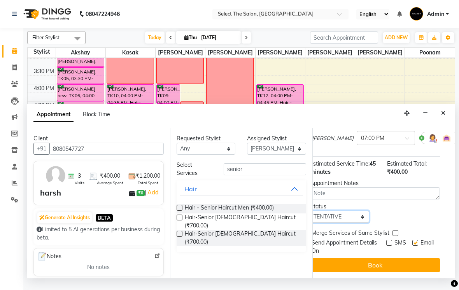
select select "confirm booking"
click at [415, 246] on label at bounding box center [415, 243] width 6 height 6
click at [415, 246] on input "checkbox" at bounding box center [414, 243] width 5 height 5
checkbox input "false"
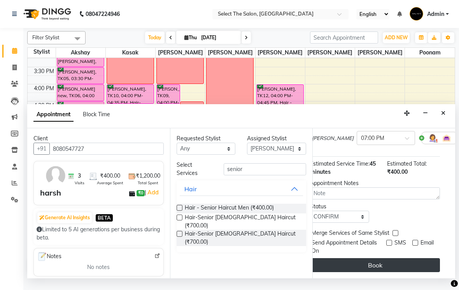
click at [406, 272] on button "Book" at bounding box center [375, 265] width 130 height 14
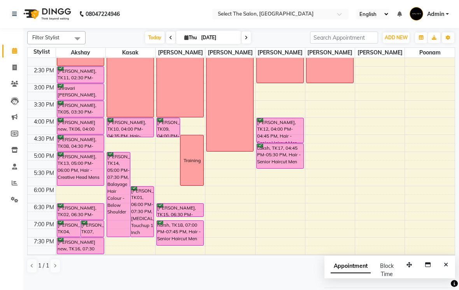
scroll to position [253, 0]
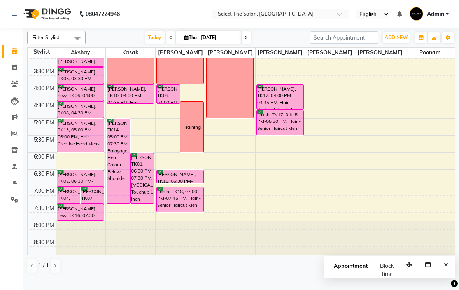
click at [37, 169] on td at bounding box center [42, 165] width 28 height 9
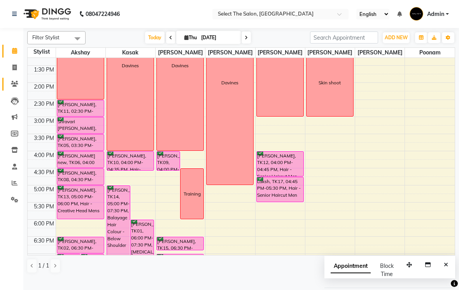
click at [21, 83] on span at bounding box center [15, 84] width 14 height 9
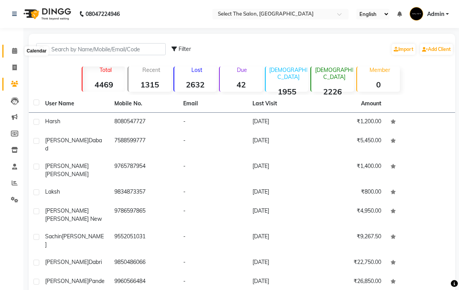
click at [11, 51] on span at bounding box center [15, 51] width 14 height 9
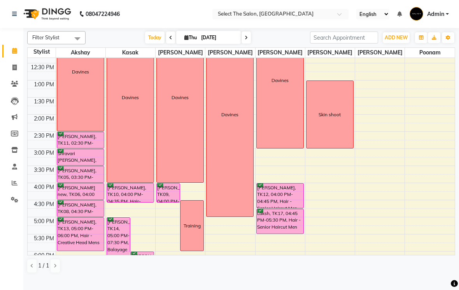
scroll to position [159, 0]
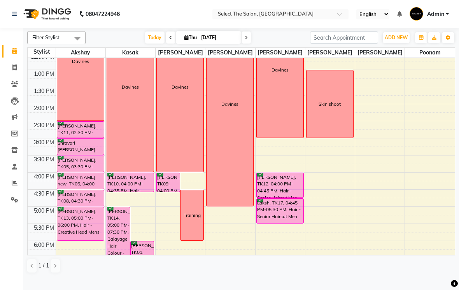
click at [249, 44] on span at bounding box center [245, 37] width 9 height 12
type input "[DATE]"
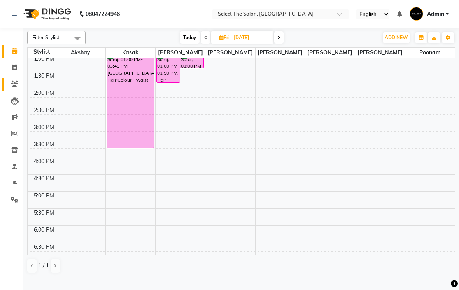
scroll to position [200, 0]
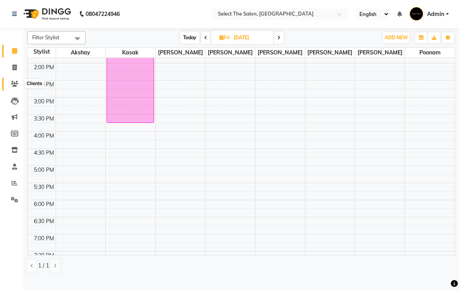
click at [21, 87] on span at bounding box center [15, 84] width 14 height 9
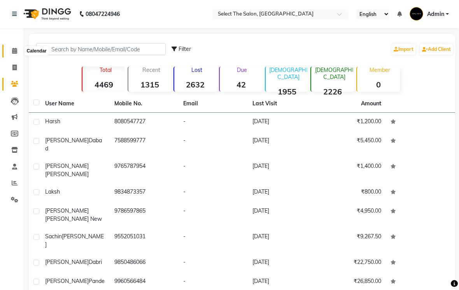
click at [8, 49] on span at bounding box center [15, 51] width 14 height 9
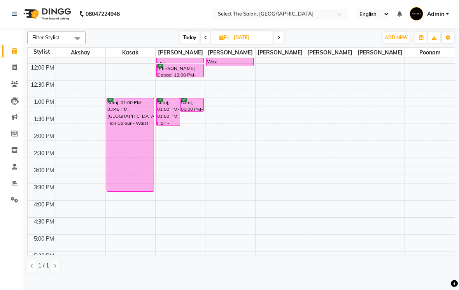
scroll to position [134, 0]
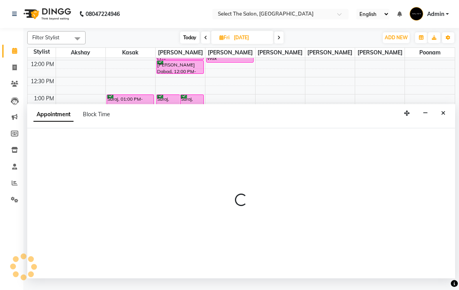
select select "31292"
select select "840"
select select "tentative"
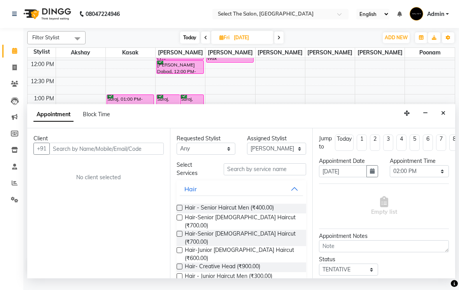
click at [431, 119] on button "button" at bounding box center [425, 113] width 12 height 12
click at [435, 111] on td at bounding box center [255, 107] width 399 height 9
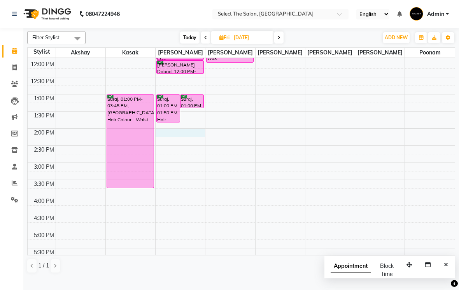
select select "31292"
select select "tentative"
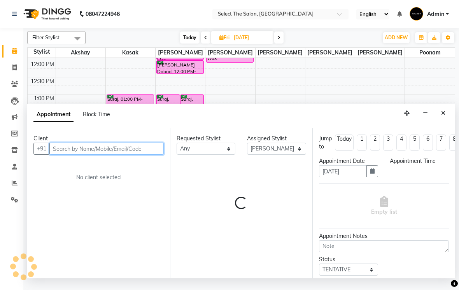
select select "840"
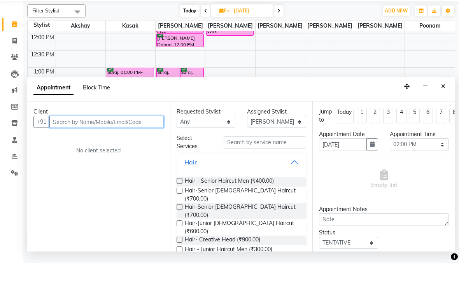
type input "z"
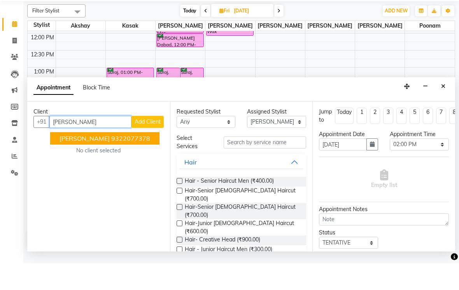
type input "9322077378"
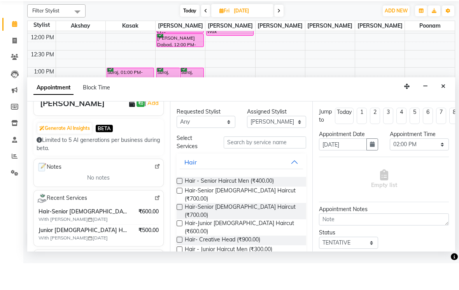
scroll to position [1, 0]
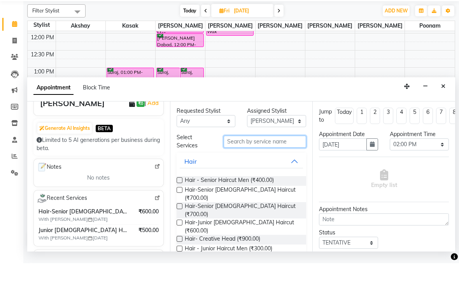
click at [270, 162] on input "text" at bounding box center [264, 168] width 82 height 12
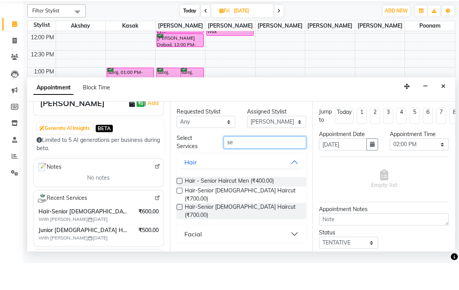
scroll to position [0, 0]
type input "sen"
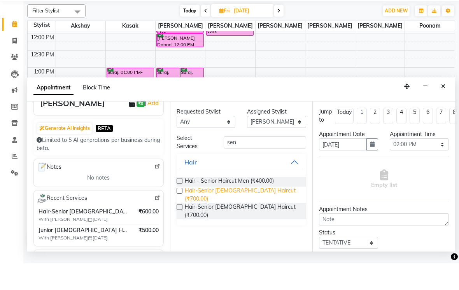
click at [266, 213] on span "Hair-Senior [DEMOGRAPHIC_DATA] Haircut (₹700.00)" at bounding box center [242, 221] width 115 height 16
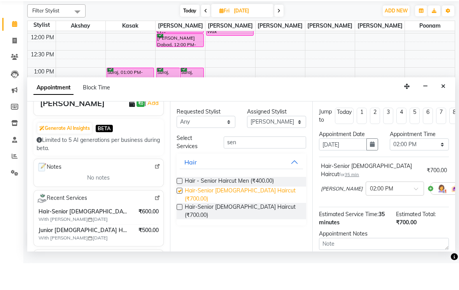
checkbox input "false"
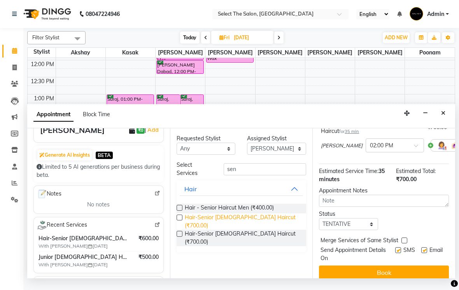
scroll to position [69, 0]
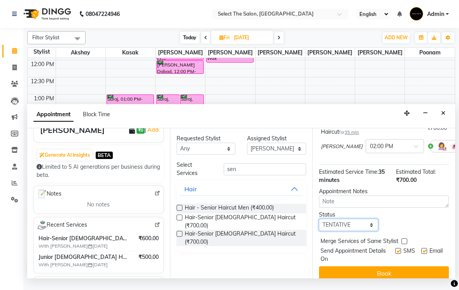
click at [373, 224] on select "Select TENTATIVE CONFIRM UPCOMING" at bounding box center [348, 225] width 59 height 12
select select "confirm booking"
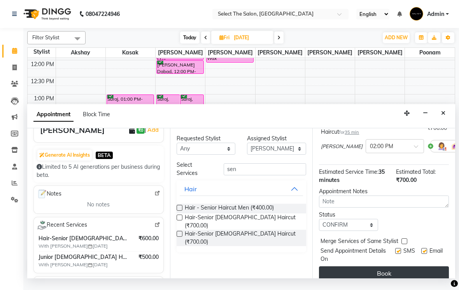
click at [419, 273] on button "Book" at bounding box center [384, 273] width 130 height 14
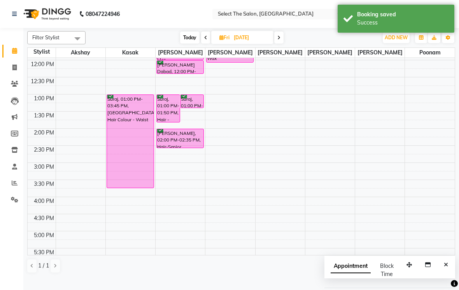
click at [40, 171] on div "3:00 PM" at bounding box center [43, 167] width 23 height 8
click at [184, 44] on span "Today" at bounding box center [189, 37] width 19 height 12
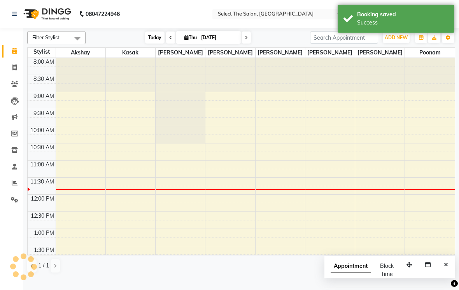
scroll to position [103, 0]
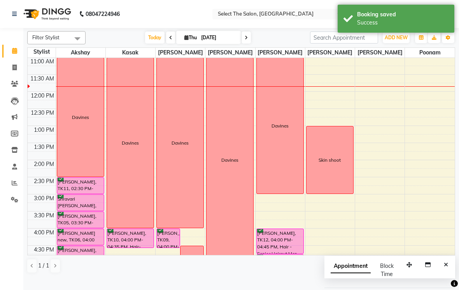
click at [249, 44] on span at bounding box center [245, 37] width 9 height 12
type input "[DATE]"
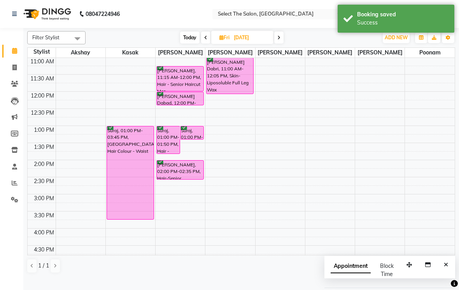
select select "31289"
select select "tentative"
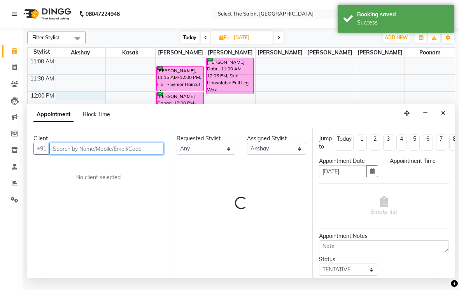
select select "720"
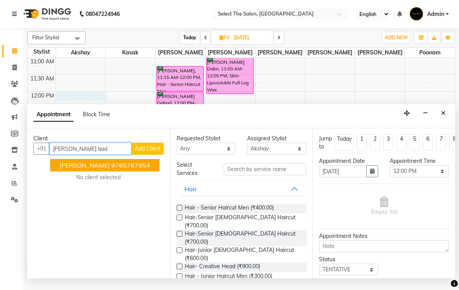
type input "9765787954"
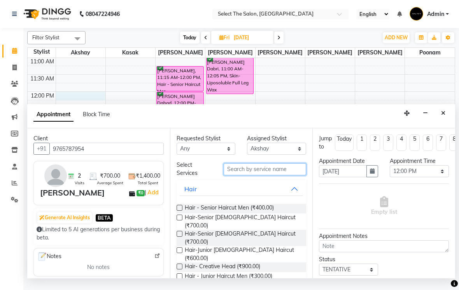
click at [279, 174] on input "text" at bounding box center [264, 169] width 82 height 12
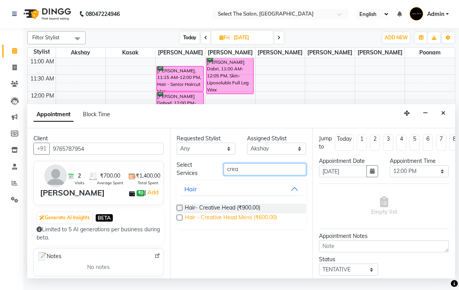
type input "crea"
click at [273, 223] on span "Hair - Creative Head Mens (₹600.00)" at bounding box center [231, 218] width 92 height 10
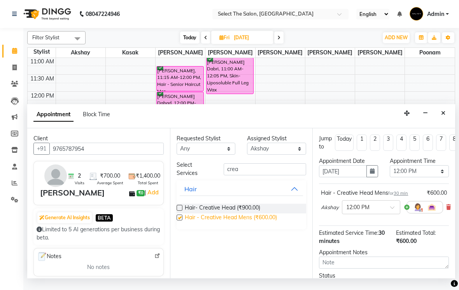
checkbox input "false"
click at [448, 210] on icon at bounding box center [448, 206] width 5 height 5
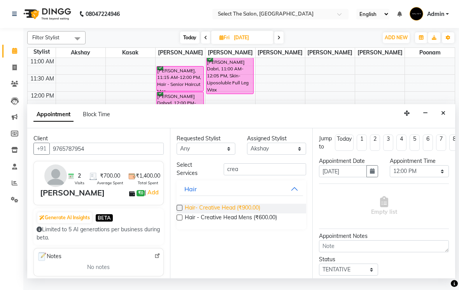
click at [256, 213] on span "Hair- Creative Head (₹900.00)" at bounding box center [222, 209] width 75 height 10
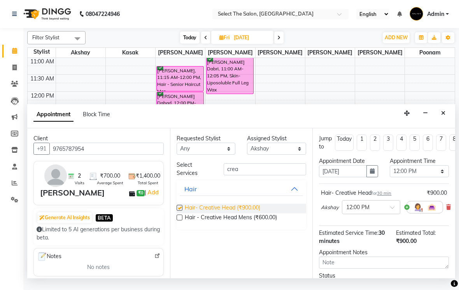
checkbox input "false"
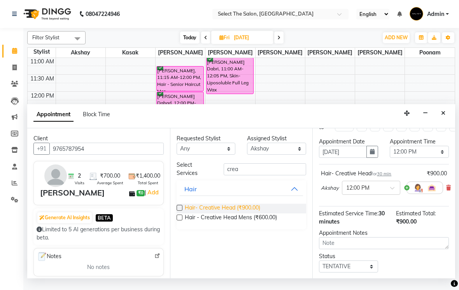
scroll to position [54, 0]
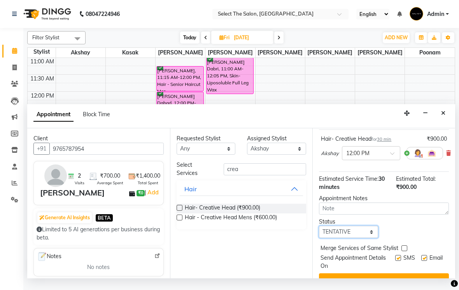
click at [363, 238] on select "Select TENTATIVE CONFIRM UPCOMING" at bounding box center [348, 232] width 59 height 12
select select "confirm booking"
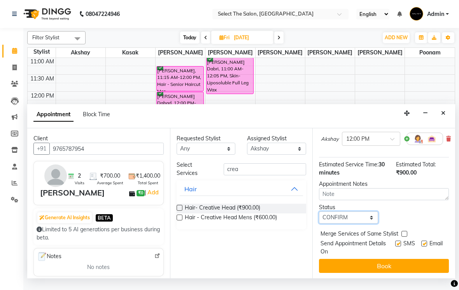
scroll to position [68, 0]
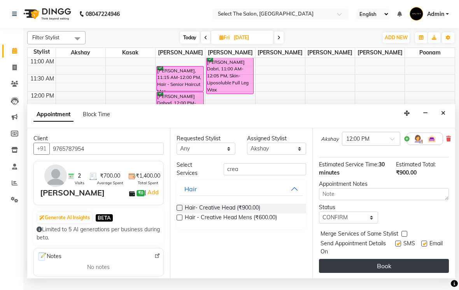
click at [426, 273] on button "Book" at bounding box center [384, 266] width 130 height 14
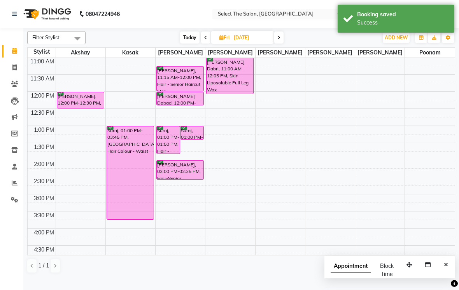
click at [197, 44] on span "Today" at bounding box center [189, 37] width 19 height 12
type input "[DATE]"
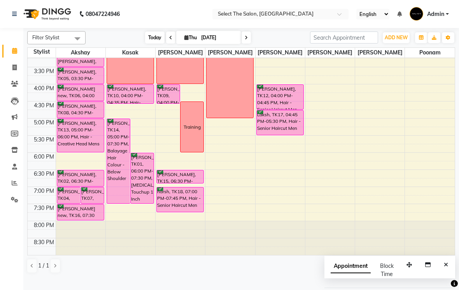
scroll to position [255, 0]
click at [19, 106] on link "Leads" at bounding box center [11, 100] width 19 height 13
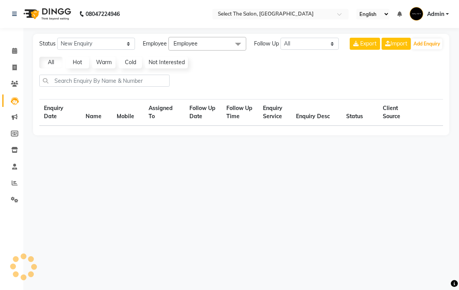
select select "10"
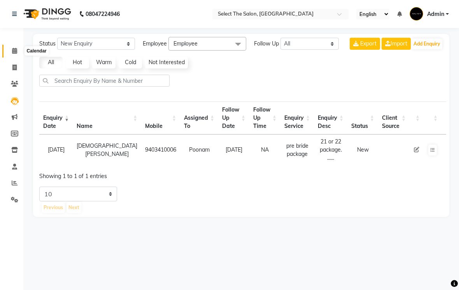
click at [19, 51] on span at bounding box center [15, 51] width 14 height 9
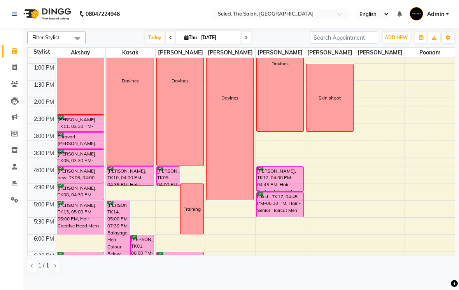
scroll to position [148, 0]
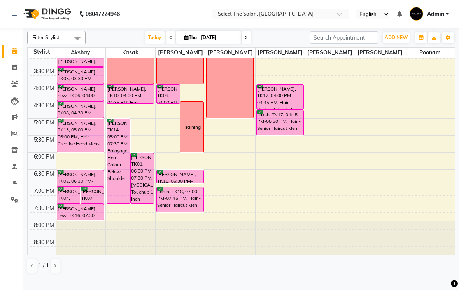
click at [26, 125] on div "Filter Stylist Select All Akshay [PERSON_NAME] [PERSON_NAME] [PERSON_NAME] [PER…" at bounding box center [240, 153] width 435 height 250
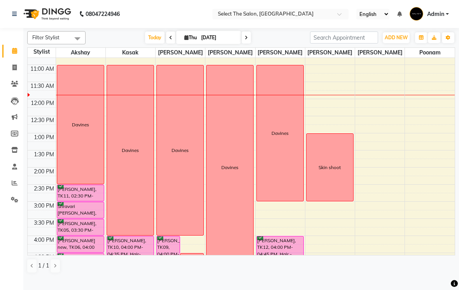
scroll to position [95, 0]
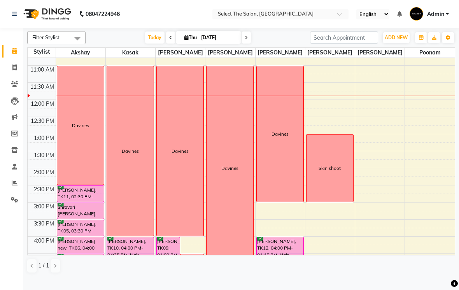
click at [69, 168] on div "Davines" at bounding box center [80, 125] width 47 height 119
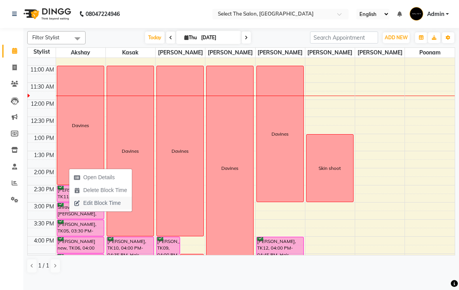
click at [84, 204] on span "Edit Block Time" at bounding box center [101, 203] width 37 height 8
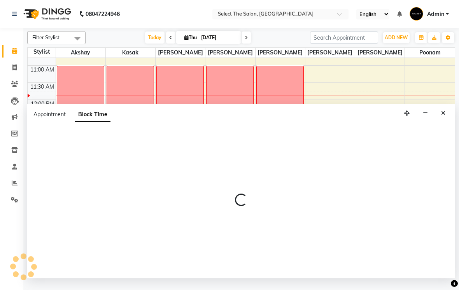
scroll to position [0, 0]
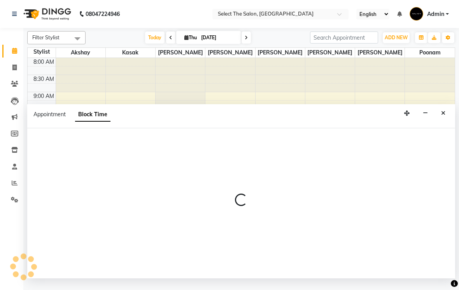
select select "31289"
select select "660"
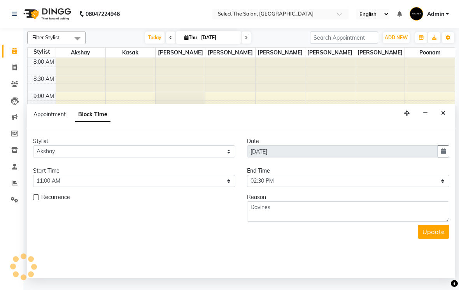
scroll to position [103, 0]
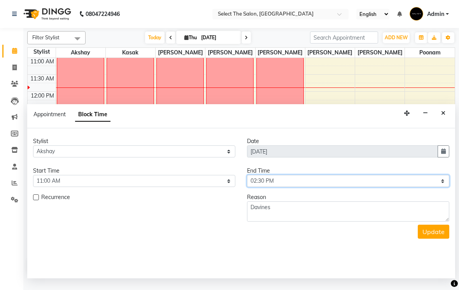
click at [258, 187] on select "Select 09:00 AM 09:15 AM 09:30 AM 09:45 AM 10:00 AM 10:15 AM 10:30 AM 10:45 AM …" at bounding box center [348, 181] width 202 height 12
select select "825"
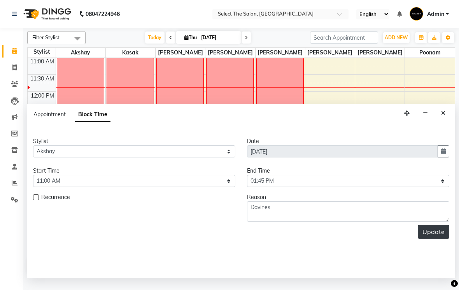
click at [425, 239] on button "Update" at bounding box center [432, 232] width 31 height 14
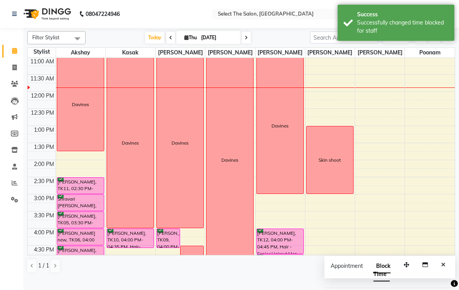
select select "31289"
select select "840"
select select "tentative"
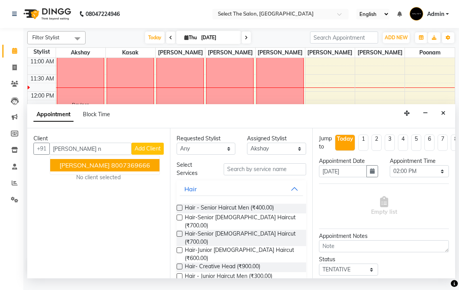
type input "8007369666"
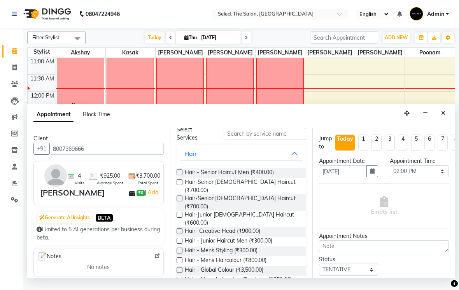
scroll to position [42, 0]
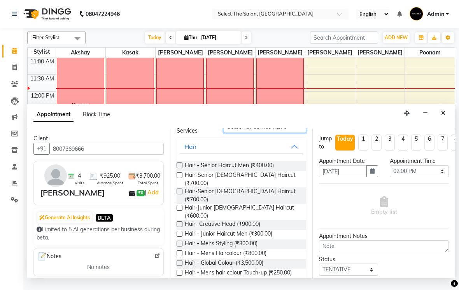
click at [282, 133] on input "text" at bounding box center [264, 127] width 82 height 12
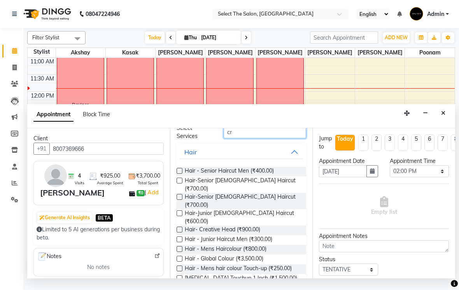
scroll to position [0, 0]
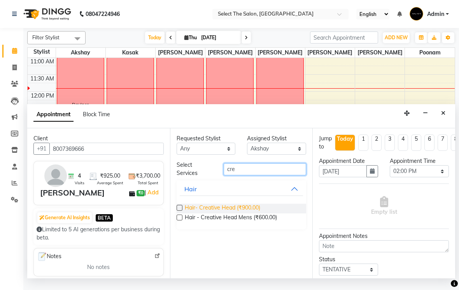
type input "cre"
click at [250, 213] on span "Hair- Creative Head (₹900.00)" at bounding box center [222, 209] width 75 height 10
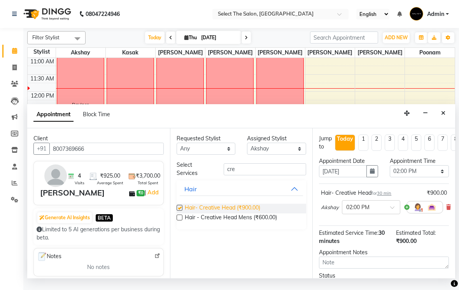
checkbox input "false"
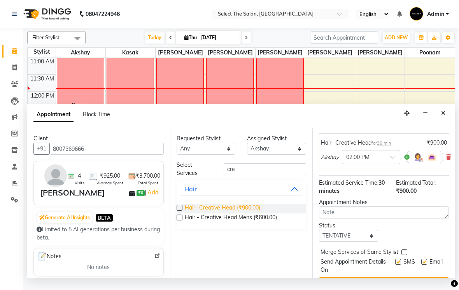
scroll to position [68, 0]
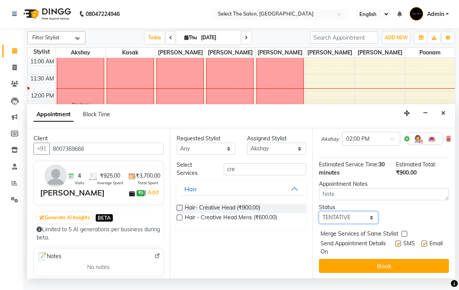
click at [363, 223] on select "Select TENTATIVE CONFIRM CHECK-IN UPCOMING" at bounding box center [348, 217] width 59 height 12
select select "confirm booking"
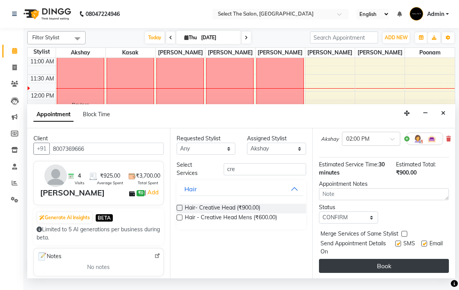
click at [420, 270] on button "Book" at bounding box center [384, 266] width 130 height 14
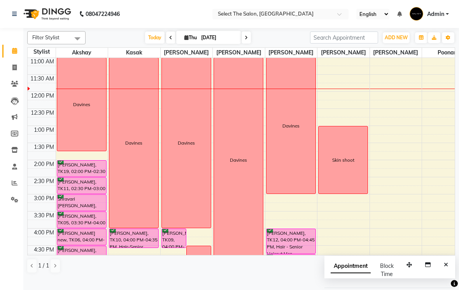
click at [42, 211] on td at bounding box center [42, 206] width 28 height 9
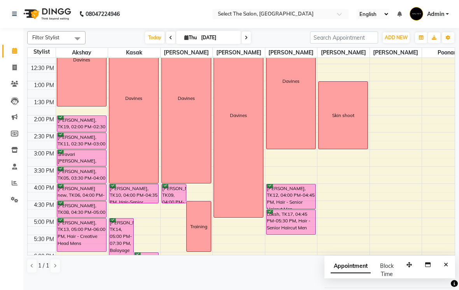
scroll to position [194, 0]
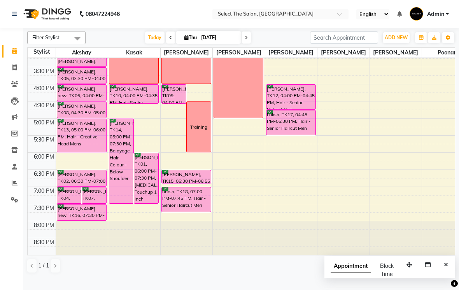
click at [28, 227] on div "8:00 PM" at bounding box center [42, 225] width 28 height 8
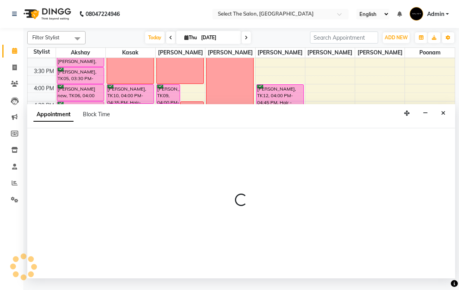
select select "31289"
select select "1080"
select select "tentative"
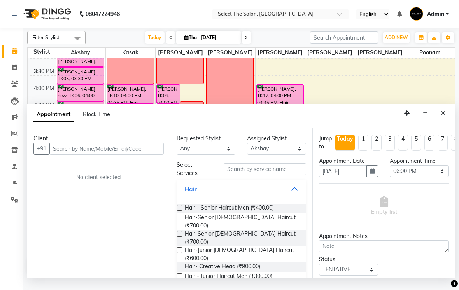
click at [94, 125] on div "Appointment Block Time" at bounding box center [76, 115] width 86 height 17
click at [88, 118] on span "Block Time" at bounding box center [96, 114] width 27 height 7
select select "31289"
select select "1080"
select select "1110"
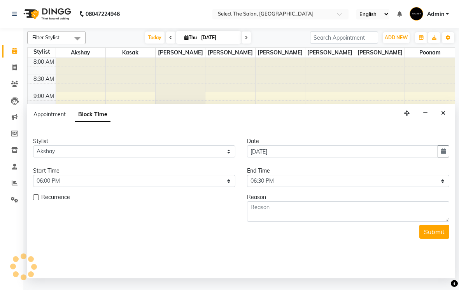
scroll to position [137, 0]
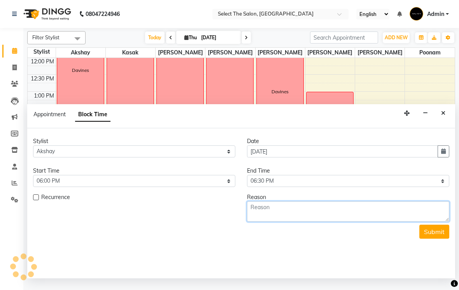
click at [293, 222] on textarea at bounding box center [348, 211] width 202 height 20
type textarea "Training"
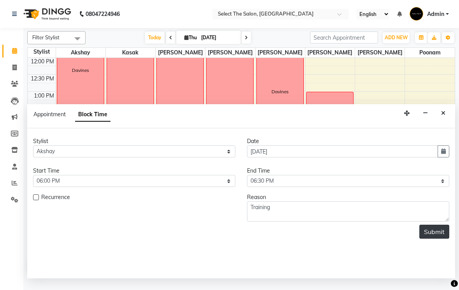
click at [429, 237] on button "Submit" at bounding box center [434, 232] width 30 height 14
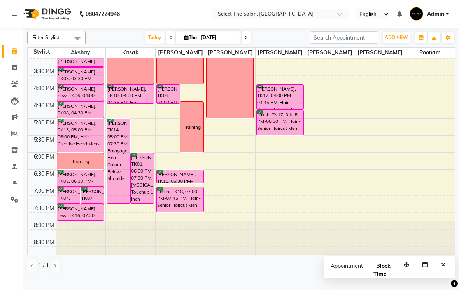
scroll to position [255, 0]
click at [241, 44] on span at bounding box center [245, 37] width 9 height 12
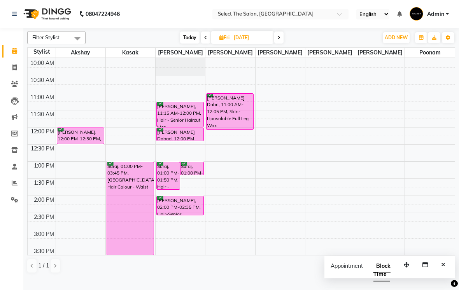
scroll to position [113, 0]
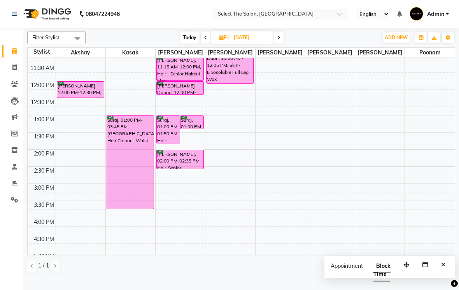
click at [188, 44] on span "Today" at bounding box center [189, 37] width 19 height 12
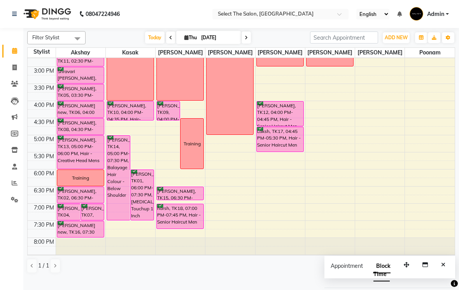
scroll to position [230, 0]
click at [145, 44] on span "Today" at bounding box center [154, 37] width 19 height 12
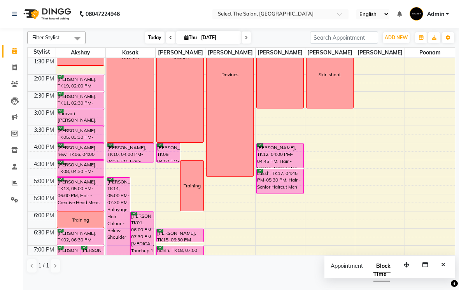
scroll to position [204, 0]
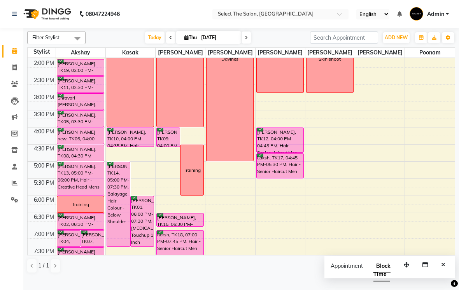
click at [241, 44] on span at bounding box center [245, 37] width 9 height 12
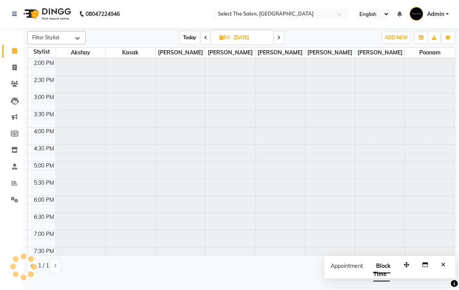
type input "[DATE]"
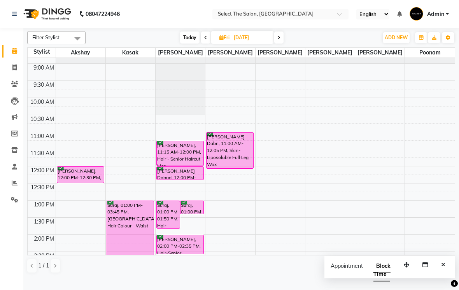
scroll to position [20, 0]
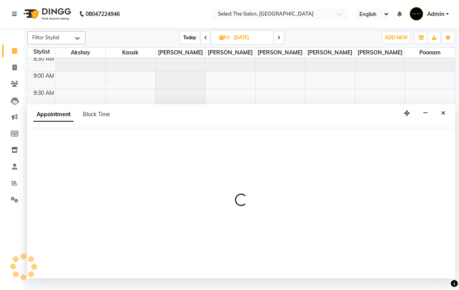
select select "31289"
select select "660"
select select "tentative"
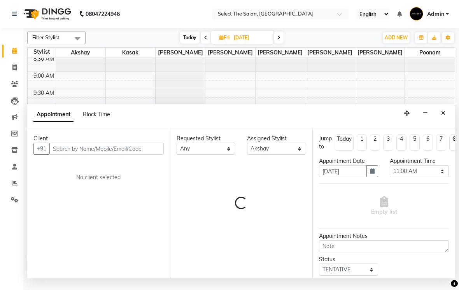
click at [68, 155] on input "text" at bounding box center [106, 149] width 114 height 12
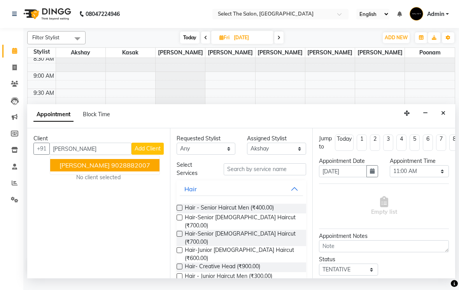
type input "9028882007"
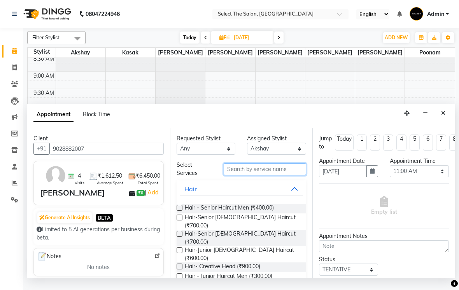
click at [261, 175] on input "text" at bounding box center [264, 169] width 82 height 12
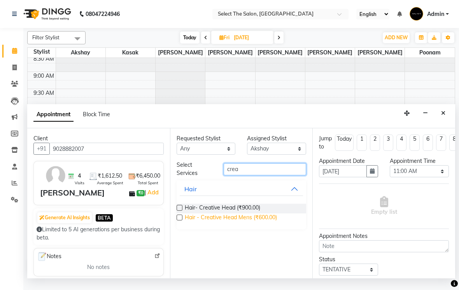
type input "crea"
click at [263, 223] on span "Hair - Creative Head Mens (₹600.00)" at bounding box center [231, 218] width 92 height 10
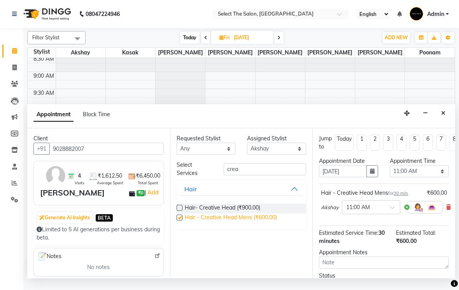
checkbox input "false"
click at [288, 155] on select "Select Akshay Kasak Poonam Sachin [PERSON_NAME] [PERSON_NAME] [PERSON_NAME]" at bounding box center [276, 149] width 59 height 12
select select "31292"
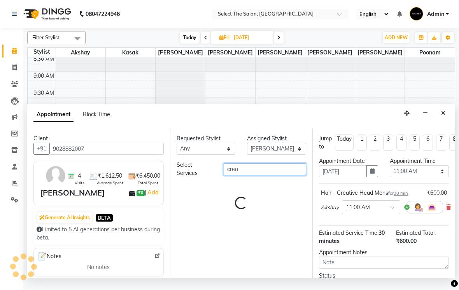
click at [279, 175] on input "crea" at bounding box center [264, 169] width 82 height 12
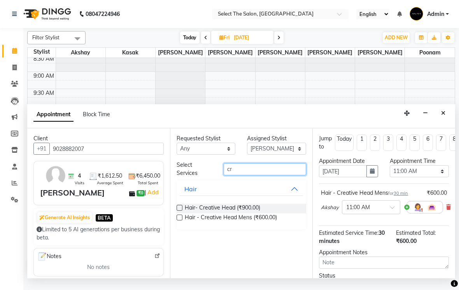
type input "c"
type input "Bear"
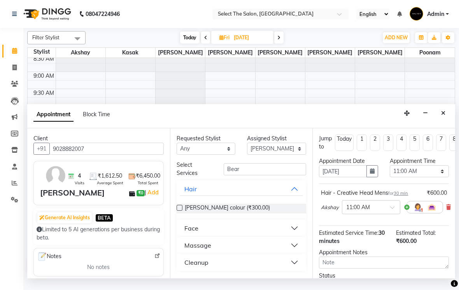
click at [249, 235] on button "Face" at bounding box center [242, 228] width 124 height 14
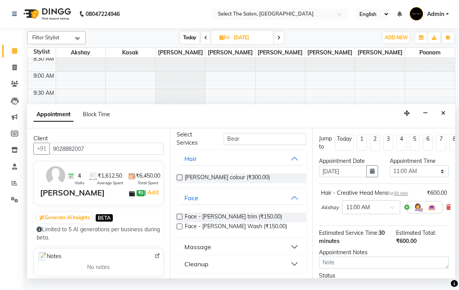
scroll to position [30, 0]
click at [243, 223] on span "Face - [PERSON_NAME] trim (₹150.00)" at bounding box center [233, 218] width 97 height 10
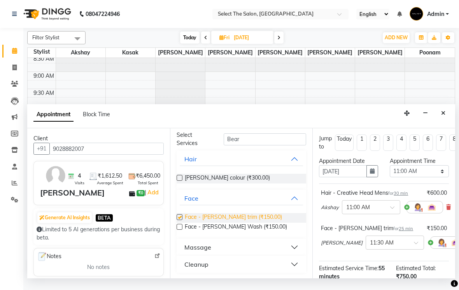
checkbox input "false"
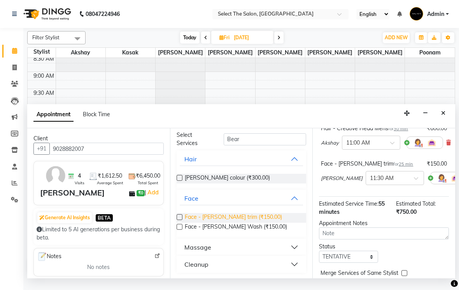
scroll to position [85, 0]
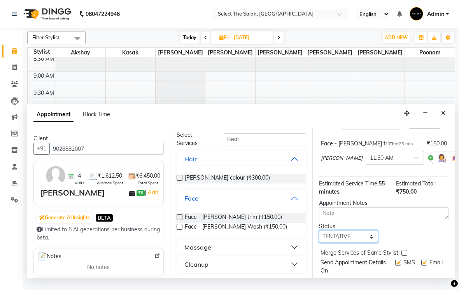
click at [367, 242] on select "Select TENTATIVE CONFIRM UPCOMING" at bounding box center [348, 236] width 59 height 12
select select "confirm booking"
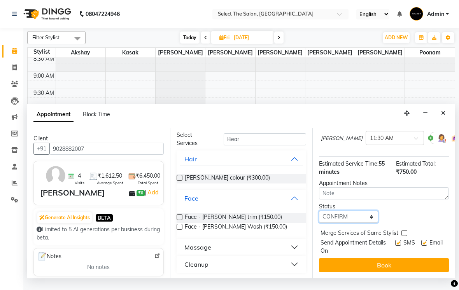
scroll to position [105, 0]
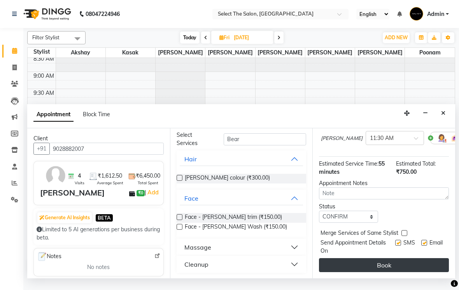
click at [424, 272] on button "Book" at bounding box center [384, 265] width 130 height 14
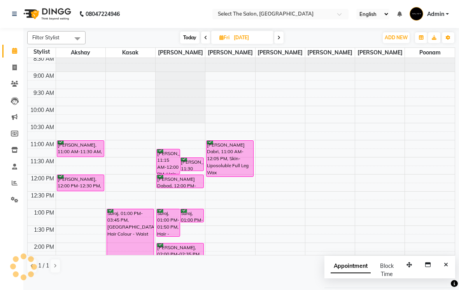
click at [182, 44] on span "Today" at bounding box center [189, 37] width 19 height 12
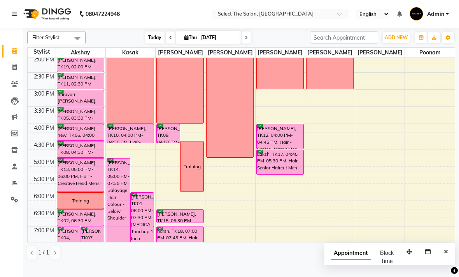
scroll to position [207, 0]
click at [43, 227] on td at bounding box center [42, 222] width 28 height 9
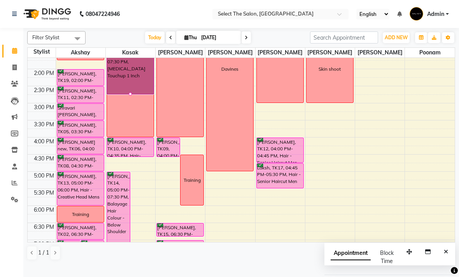
scroll to position [194, 0]
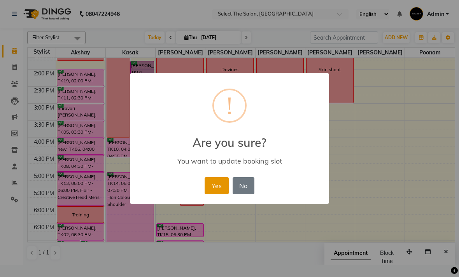
click at [213, 186] on button "Yes" at bounding box center [216, 185] width 24 height 17
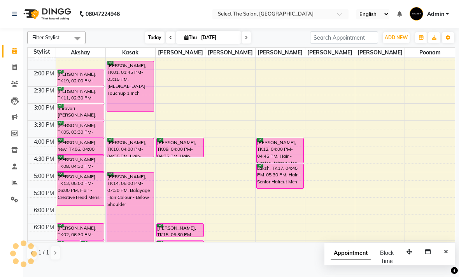
click at [153, 44] on span "Today" at bounding box center [154, 37] width 19 height 12
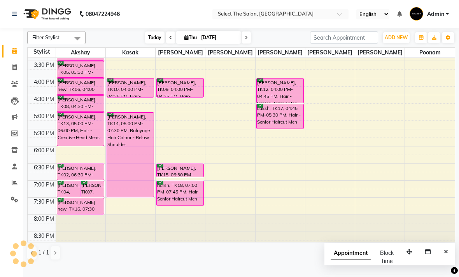
scroll to position [254, 0]
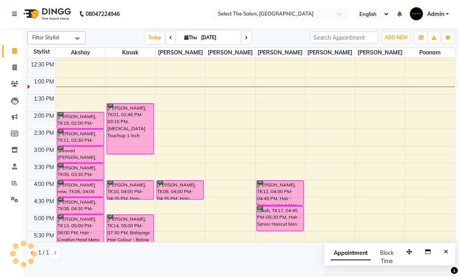
click at [28, 223] on div "5:00 PM" at bounding box center [42, 219] width 28 height 8
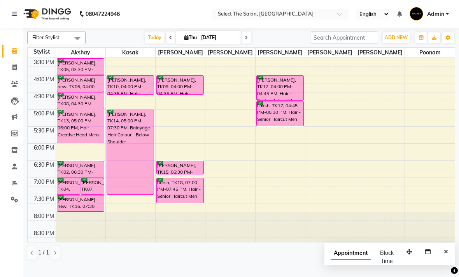
scroll to position [256, 0]
click at [249, 44] on span at bounding box center [245, 37] width 9 height 12
type input "[DATE]"
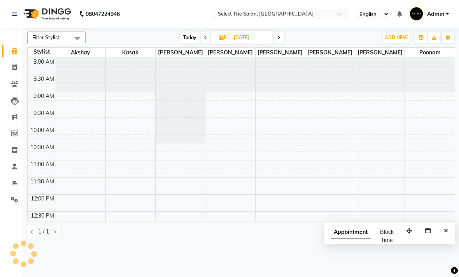
scroll to position [171, 0]
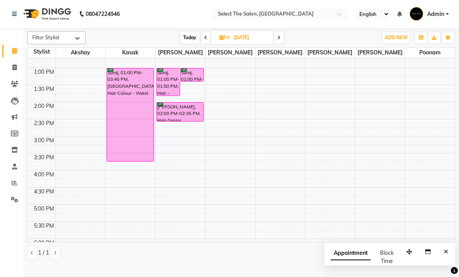
click at [28, 136] on td at bounding box center [42, 131] width 28 height 9
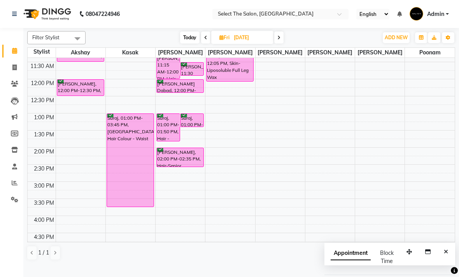
scroll to position [96, 0]
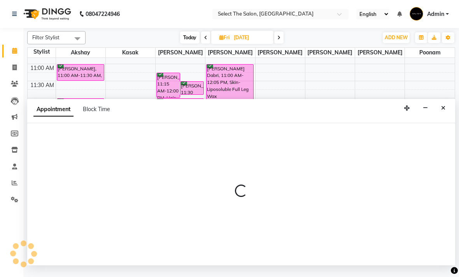
select select "31289"
select select "tentative"
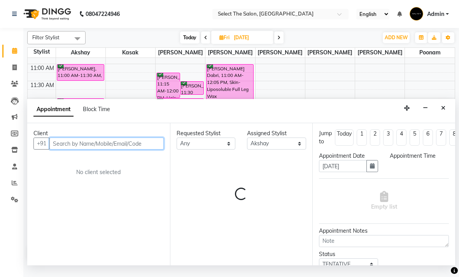
select select "915"
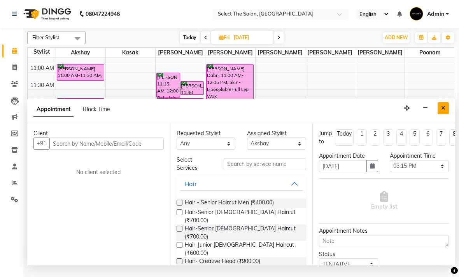
click at [438, 114] on button "Close" at bounding box center [442, 108] width 11 height 12
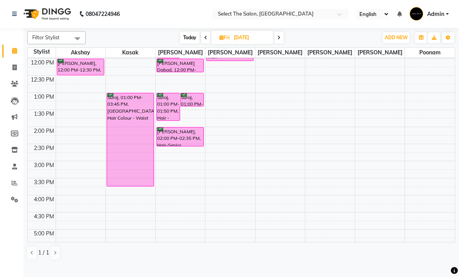
scroll to position [139, 0]
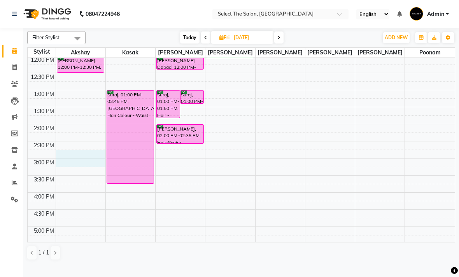
select select "31289"
select select "tentative"
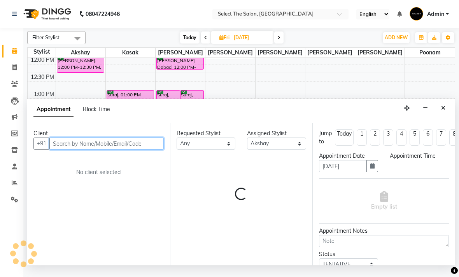
select select "885"
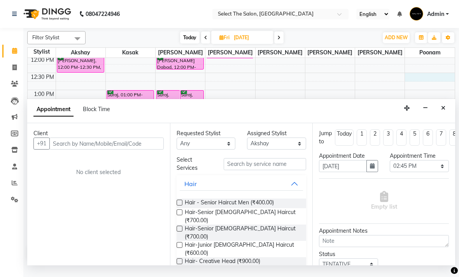
click at [16, 47] on span at bounding box center [15, 51] width 14 height 9
click at [185, 43] on span "Today" at bounding box center [189, 37] width 19 height 12
type input "[DATE]"
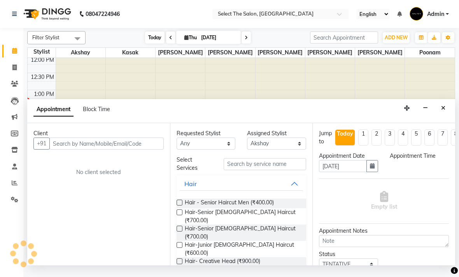
scroll to position [0, 0]
select select "885"
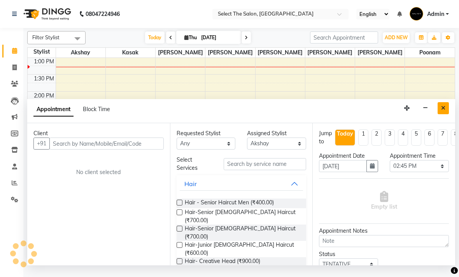
click at [443, 114] on button "Close" at bounding box center [442, 108] width 11 height 12
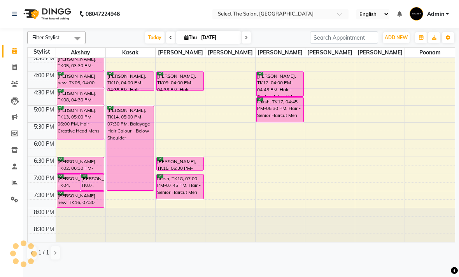
scroll to position [268, 0]
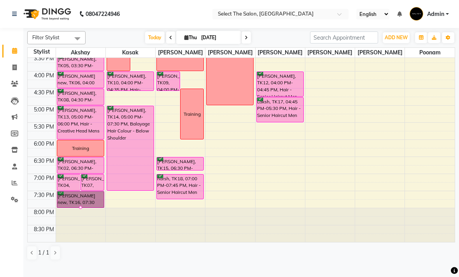
click at [80, 209] on div at bounding box center [80, 207] width 3 height 3
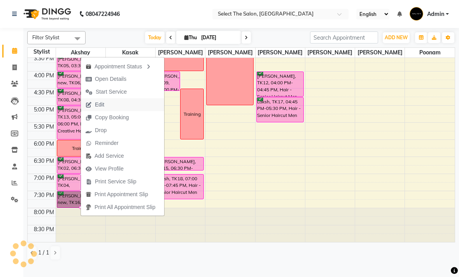
click at [122, 106] on button "Edit" at bounding box center [122, 104] width 83 height 13
select select "tentative"
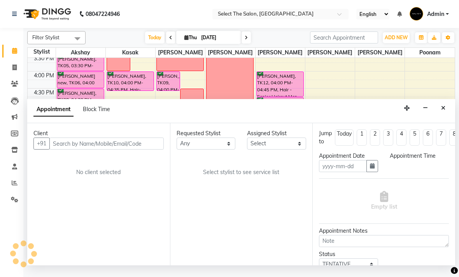
type input "[DATE]"
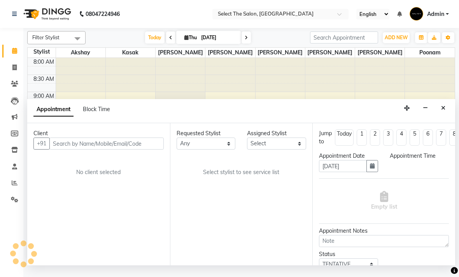
select select "confirm booking"
select select "1170"
select select "31289"
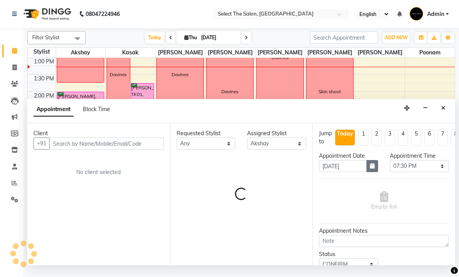
click at [366, 166] on button "button" at bounding box center [372, 166] width 12 height 12
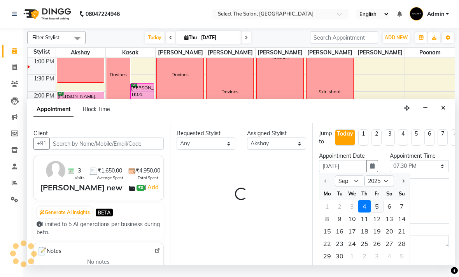
click at [374, 208] on div "5" at bounding box center [376, 206] width 12 height 12
type input "[DATE]"
select select "1170"
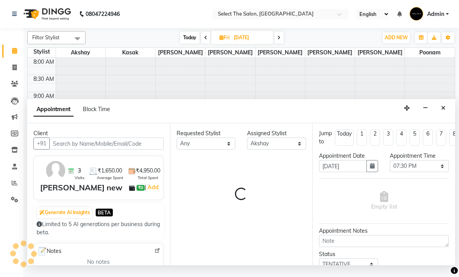
select select "2213"
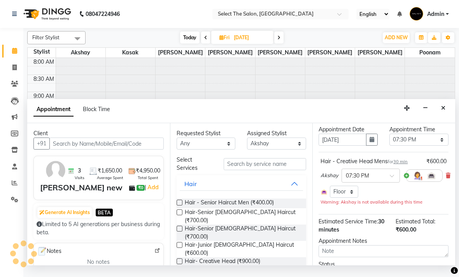
scroll to position [26, 0]
click at [379, 177] on input "text" at bounding box center [362, 175] width 34 height 8
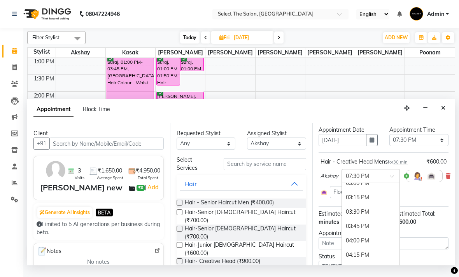
scroll to position [352, 0]
click at [378, 216] on div "03:30 PM" at bounding box center [371, 215] width 58 height 14
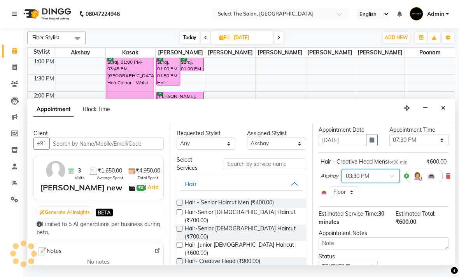
scroll to position [21, 0]
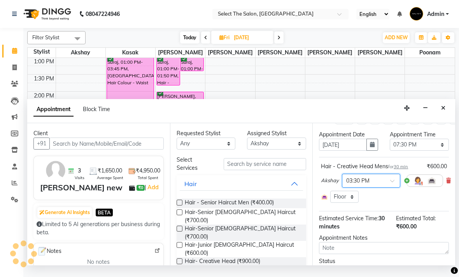
click at [379, 211] on div "Hair - Creative Head Mens for 30 min ₹600.00 Akshay × 03:30 PM Select Room Floor" at bounding box center [384, 184] width 130 height 54
click at [380, 184] on input "text" at bounding box center [363, 180] width 34 height 8
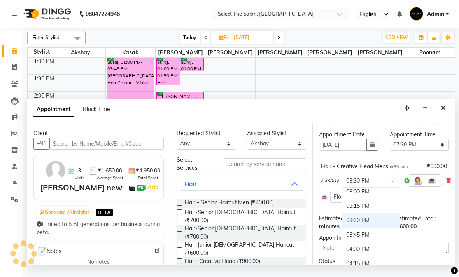
scroll to position [351, 0]
click at [373, 195] on div "03:00 PM" at bounding box center [371, 192] width 58 height 14
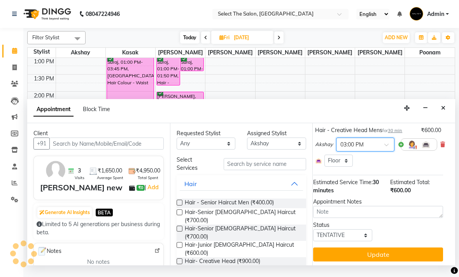
scroll to position [51, 7]
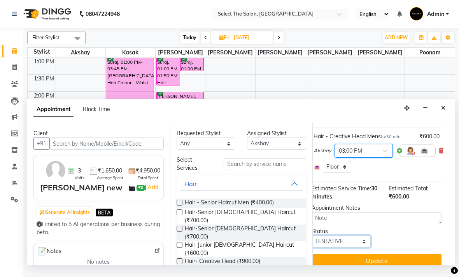
click at [367, 239] on select "Select TENTATIVE CONFIRM UPCOMING" at bounding box center [340, 241] width 59 height 12
select select "confirm booking"
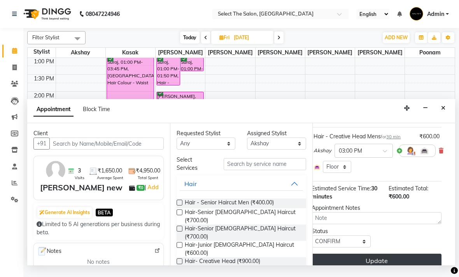
click at [405, 262] on button "Update" at bounding box center [376, 261] width 130 height 14
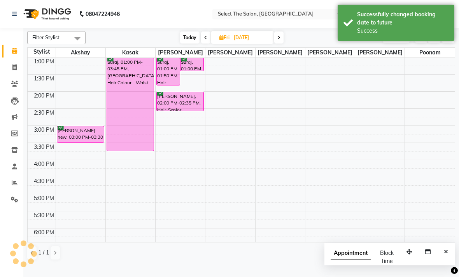
click at [180, 44] on span "Today" at bounding box center [189, 37] width 19 height 12
type input "[DATE]"
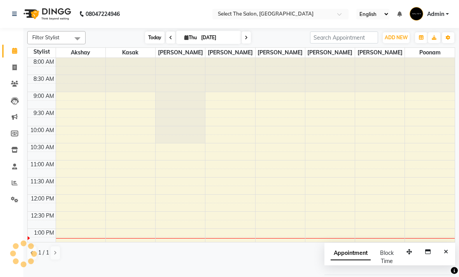
scroll to position [171, 0]
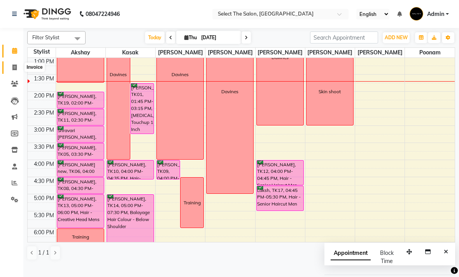
click at [10, 64] on span at bounding box center [15, 67] width 14 height 9
select select "service"
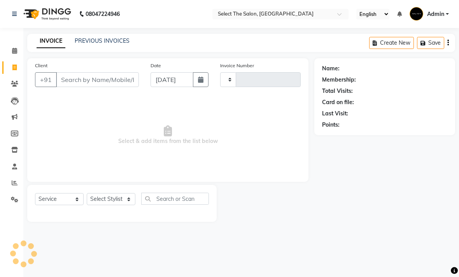
type input "3593"
select select "4969"
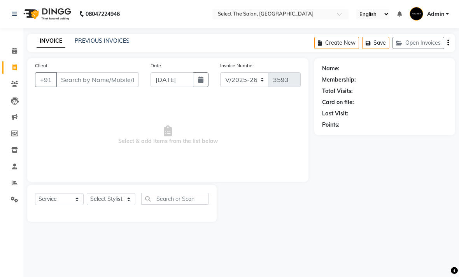
click at [62, 87] on input "Client" at bounding box center [97, 79] width 83 height 15
type input "9819813312"
click at [125, 84] on span "Add Client" at bounding box center [118, 80] width 31 height 8
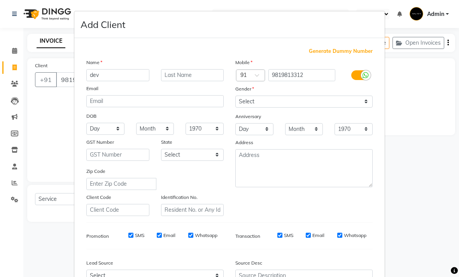
type input "dev"
click at [189, 77] on input "text" at bounding box center [192, 75] width 63 height 12
type input "p"
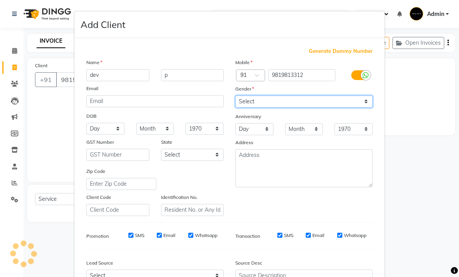
click at [259, 101] on select "Select [DEMOGRAPHIC_DATA] [DEMOGRAPHIC_DATA] Other Prefer Not To Say" at bounding box center [303, 102] width 137 height 12
select select "[DEMOGRAPHIC_DATA]"
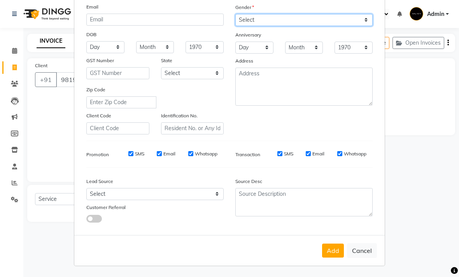
scroll to position [81, 0]
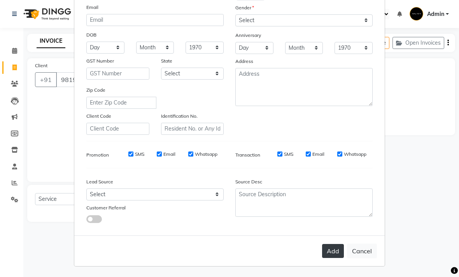
click at [332, 249] on button "Add" at bounding box center [333, 251] width 22 height 14
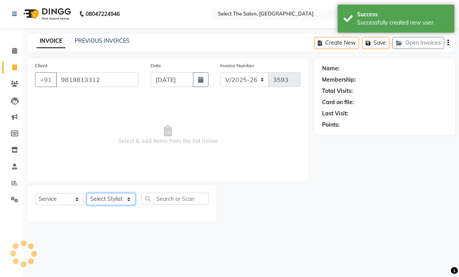
click at [130, 205] on select "Select Stylist Akshay Kasak Poonam Sachin [PERSON_NAME] [PERSON_NAME] [PERSON_N…" at bounding box center [111, 199] width 49 height 12
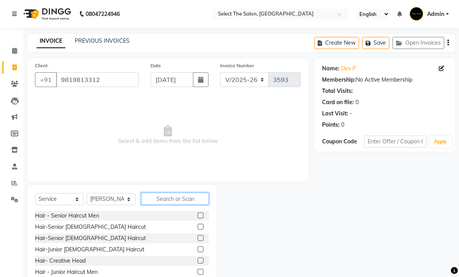
click at [165, 205] on input "text" at bounding box center [175, 199] width 68 height 12
click at [200, 218] on label at bounding box center [200, 216] width 6 height 6
click at [200, 218] on input "checkbox" at bounding box center [199, 215] width 5 height 5
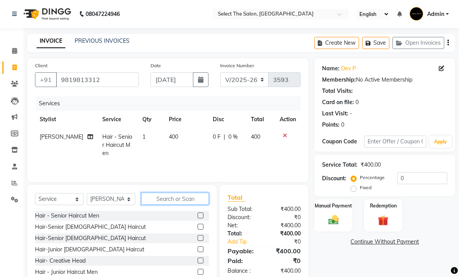
click at [165, 205] on input "text" at bounding box center [175, 199] width 68 height 12
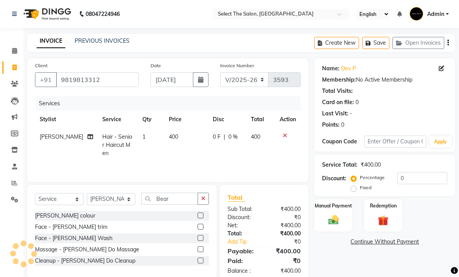
click at [198, 218] on label at bounding box center [200, 216] width 6 height 6
click at [198, 218] on input "checkbox" at bounding box center [199, 215] width 5 height 5
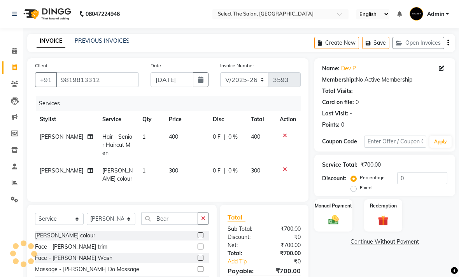
click at [184, 178] on td "300" at bounding box center [186, 175] width 44 height 26
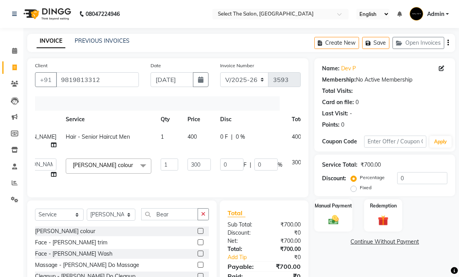
click at [317, 164] on icon at bounding box center [319, 161] width 4 height 5
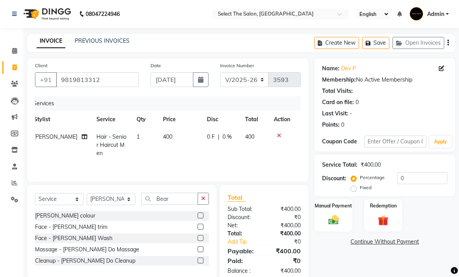
click at [199, 230] on label at bounding box center [200, 227] width 6 height 6
click at [199, 230] on input "checkbox" at bounding box center [199, 227] width 5 height 5
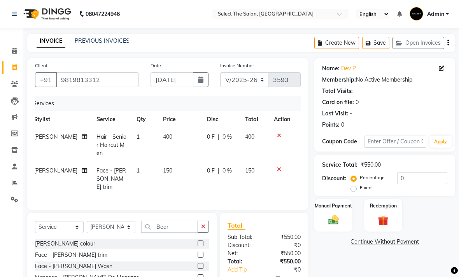
click at [180, 178] on td "150" at bounding box center [180, 179] width 44 height 34
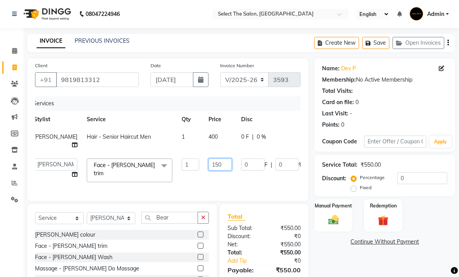
click at [208, 171] on input "150" at bounding box center [219, 165] width 23 height 12
click at [335, 225] on img at bounding box center [332, 220] width 17 height 12
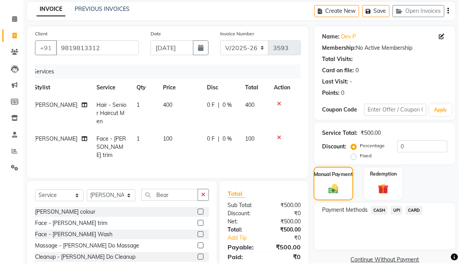
scroll to position [19, 0]
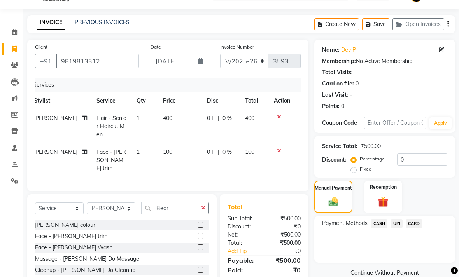
click at [379, 228] on span "CASH" at bounding box center [378, 223] width 17 height 9
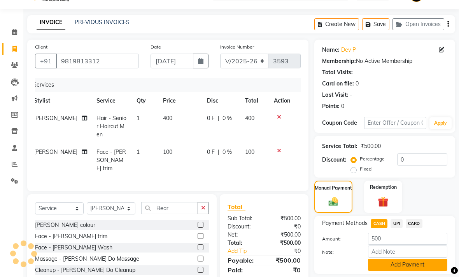
click at [413, 271] on button "Add Payment" at bounding box center [407, 265] width 79 height 12
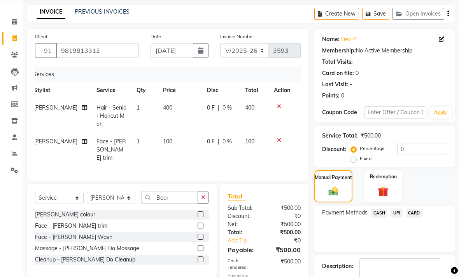
scroll to position [63, 0]
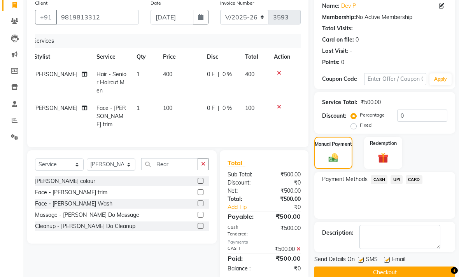
click at [361, 263] on label at bounding box center [361, 260] width 6 height 6
click at [361, 263] on input "checkbox" at bounding box center [360, 260] width 5 height 5
click at [389, 263] on label at bounding box center [387, 260] width 6 height 6
click at [389, 263] on input "checkbox" at bounding box center [386, 260] width 5 height 5
click at [385, 279] on button "Checkout" at bounding box center [384, 273] width 141 height 12
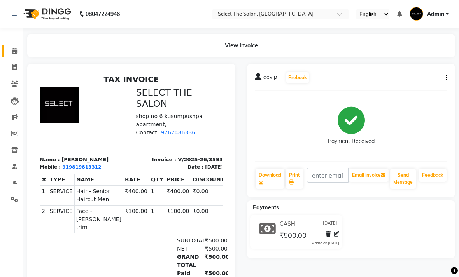
click at [15, 49] on icon at bounding box center [14, 51] width 5 height 6
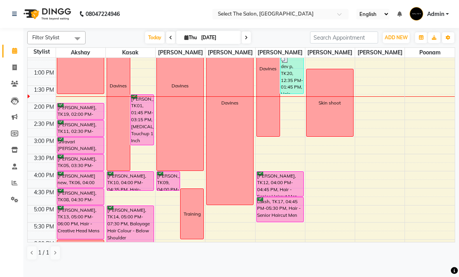
scroll to position [159, 0]
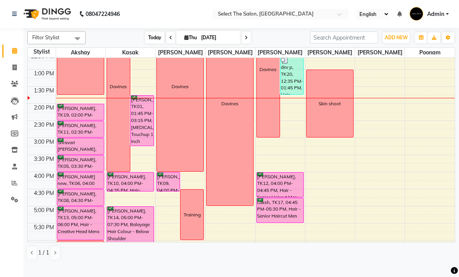
click at [154, 44] on span "Today" at bounding box center [154, 37] width 19 height 12
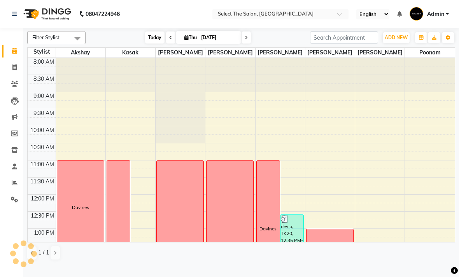
scroll to position [171, 0]
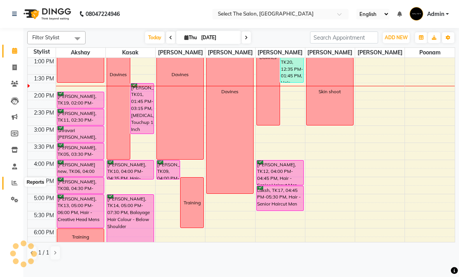
click at [14, 183] on icon at bounding box center [15, 183] width 6 height 6
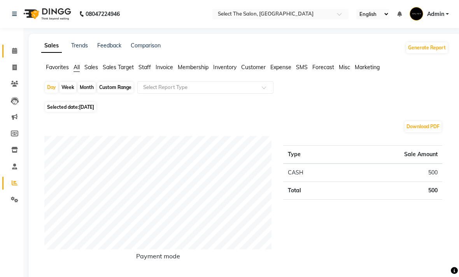
click at [13, 51] on icon at bounding box center [14, 51] width 5 height 6
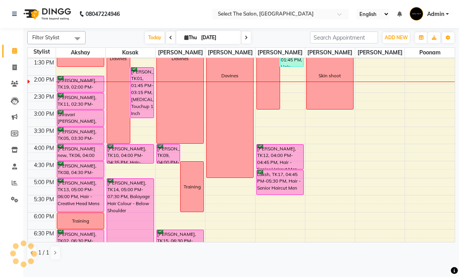
scroll to position [187, 0]
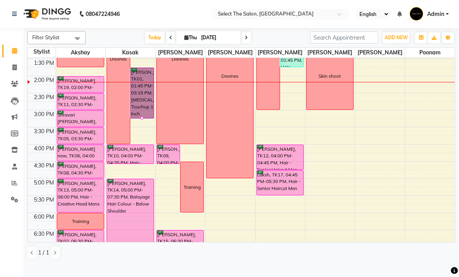
click at [142, 120] on div at bounding box center [141, 118] width 3 height 3
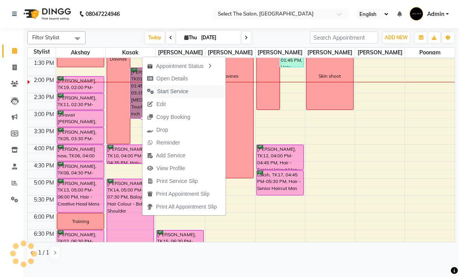
click at [183, 92] on span "Start Service" at bounding box center [172, 91] width 31 height 8
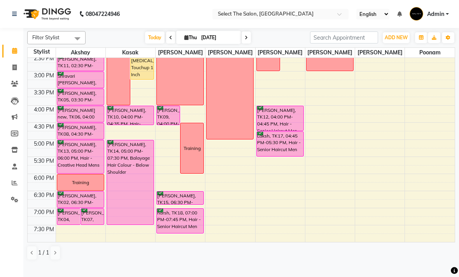
scroll to position [224, 0]
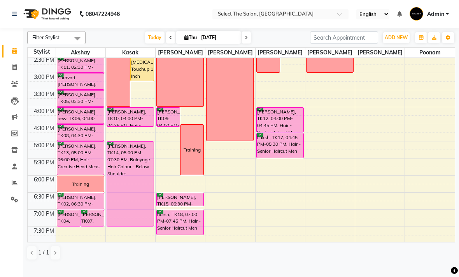
click at [249, 44] on span at bounding box center [245, 37] width 9 height 12
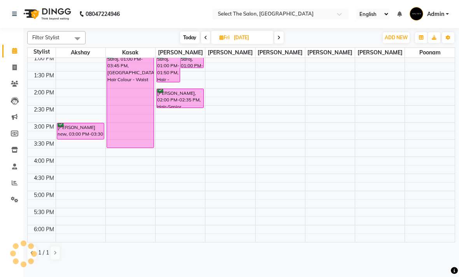
scroll to position [176, 0]
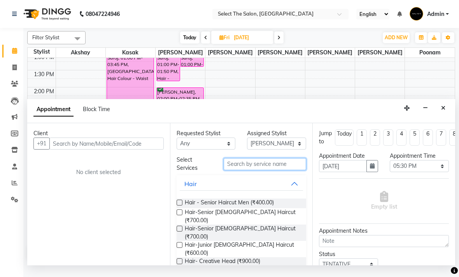
click at [239, 166] on input "text" at bounding box center [264, 164] width 82 height 12
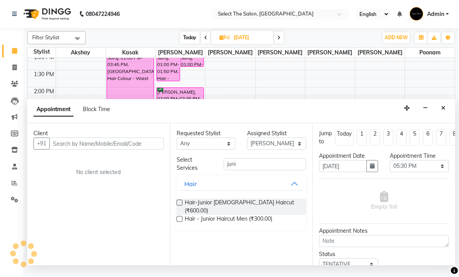
click at [182, 216] on label at bounding box center [179, 219] width 6 height 6
click at [181, 217] on input "checkbox" at bounding box center [178, 219] width 5 height 5
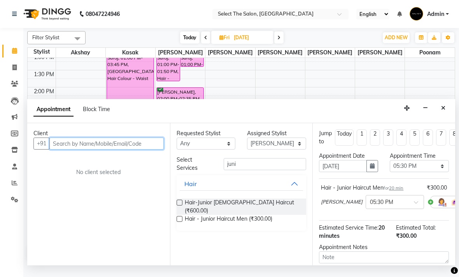
click at [63, 149] on input "text" at bounding box center [106, 144] width 114 height 12
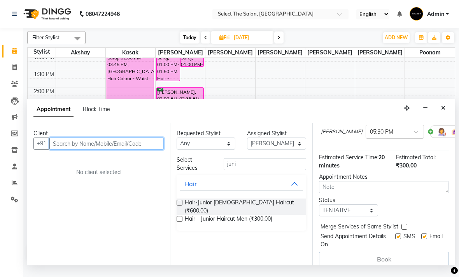
scroll to position [70, 0]
click at [58, 142] on input "text" at bounding box center [106, 144] width 114 height 12
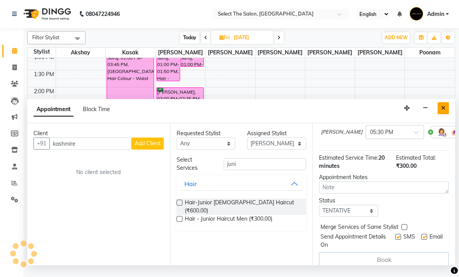
click at [440, 108] on button "Close" at bounding box center [442, 108] width 11 height 12
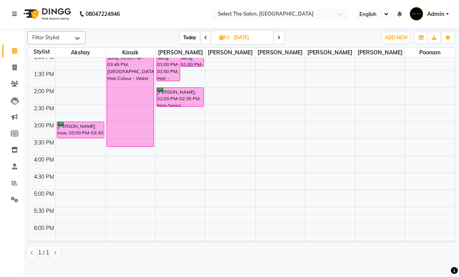
click at [188, 44] on span "Today" at bounding box center [189, 37] width 19 height 12
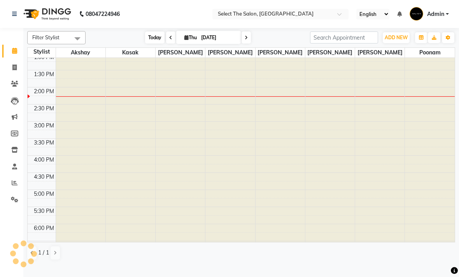
scroll to position [0, 0]
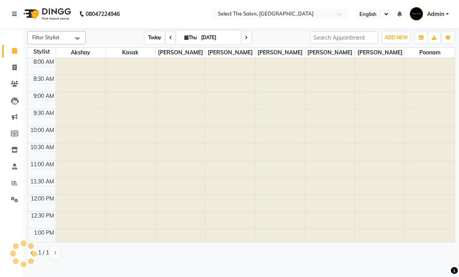
click at [148, 44] on span "Today" at bounding box center [154, 37] width 19 height 12
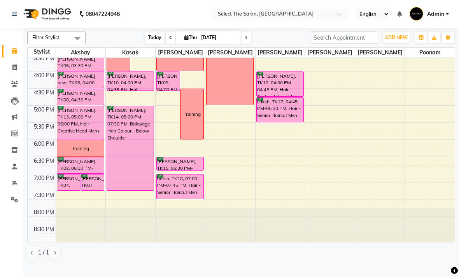
scroll to position [268, 0]
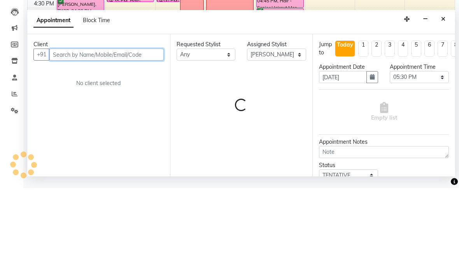
click at [82, 138] on input "text" at bounding box center [106, 144] width 114 height 12
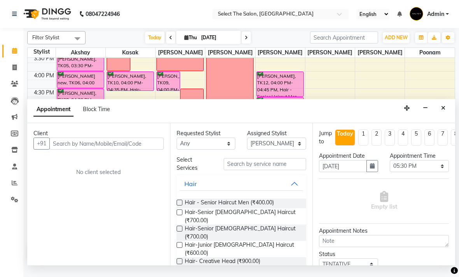
click at [176, 204] on label at bounding box center [179, 203] width 6 height 6
click at [176, 204] on input "checkbox" at bounding box center [178, 203] width 5 height 5
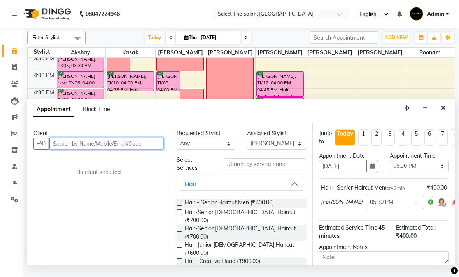
click at [82, 146] on input "text" at bounding box center [106, 144] width 114 height 12
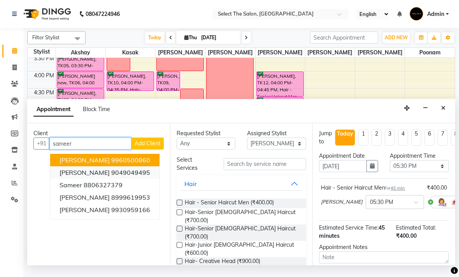
click at [136, 174] on ngb-highlight "9049049495" at bounding box center [130, 173] width 39 height 8
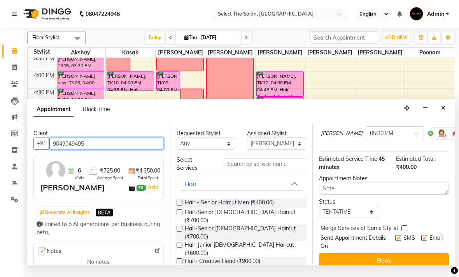
scroll to position [68, 0]
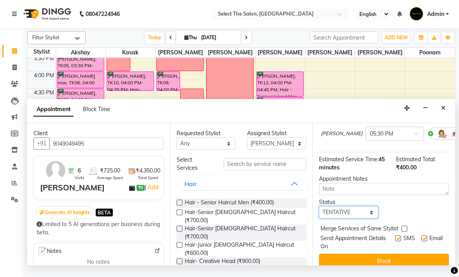
click at [358, 214] on select "Select TENTATIVE CONFIRM CHECK-IN UPCOMING" at bounding box center [348, 212] width 59 height 12
click at [397, 239] on label at bounding box center [398, 238] width 6 height 6
click at [397, 239] on input "checkbox" at bounding box center [397, 239] width 5 height 5
click at [398, 238] on label at bounding box center [398, 238] width 6 height 6
click at [398, 238] on input "checkbox" at bounding box center [397, 239] width 5 height 5
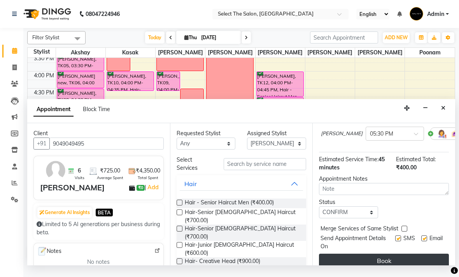
click at [408, 262] on button "Book" at bounding box center [384, 261] width 130 height 14
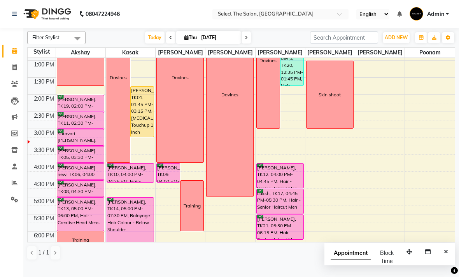
scroll to position [169, 0]
click at [82, 128] on div "[PERSON_NAME], TK11, 02:30 PM-03:00 PM, Hair - Creative Head Mens" at bounding box center [80, 120] width 47 height 16
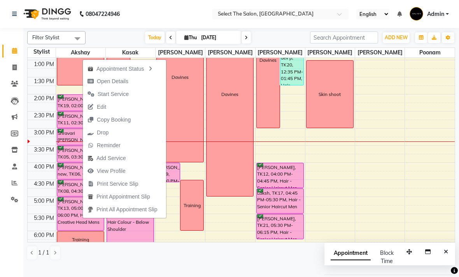
click at [47, 145] on td at bounding box center [42, 141] width 28 height 9
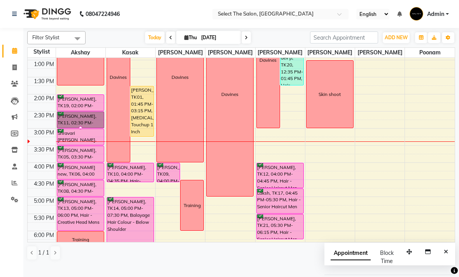
click at [82, 129] on div at bounding box center [80, 127] width 3 height 3
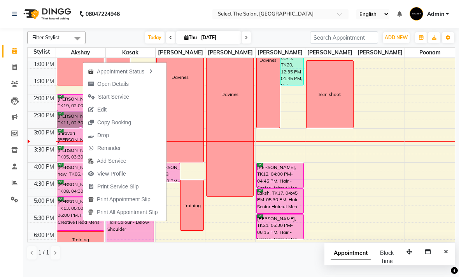
click at [123, 99] on span "Start Service" at bounding box center [113, 97] width 31 height 8
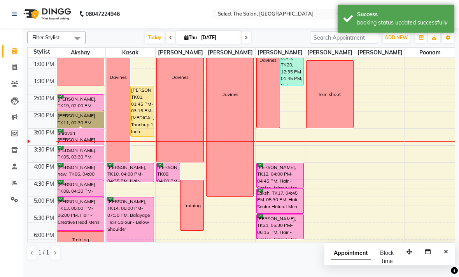
click at [82, 129] on div at bounding box center [80, 127] width 3 height 3
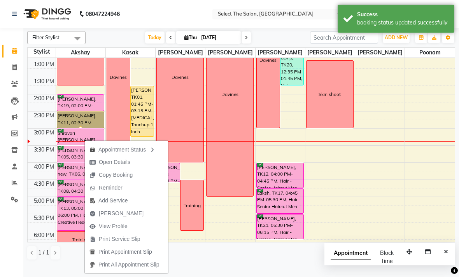
click at [122, 163] on span "Open Details" at bounding box center [114, 162] width 31 height 8
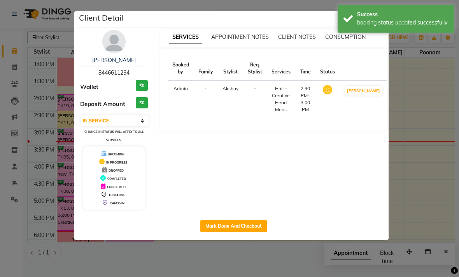
click at [237, 221] on button "Mark Done And Checkout" at bounding box center [233, 226] width 66 height 12
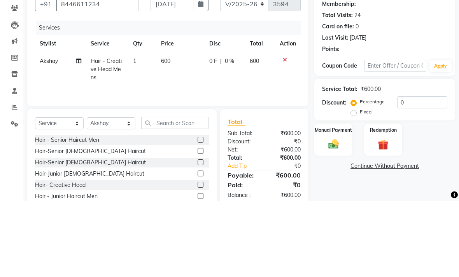
scroll to position [45, 0]
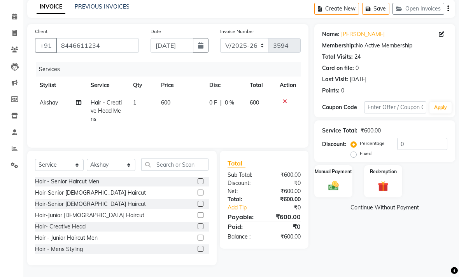
click at [179, 103] on td "600" at bounding box center [180, 111] width 48 height 34
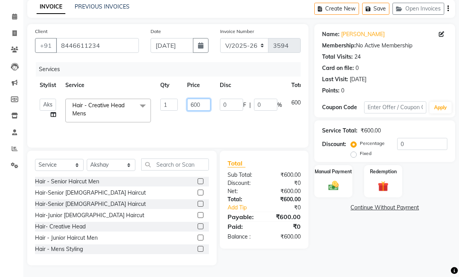
click at [204, 106] on input "600" at bounding box center [198, 105] width 23 height 12
click at [129, 170] on select "Select Stylist Akshay Kasak Poonam Sachin [PERSON_NAME] [PERSON_NAME] [PERSON_N…" at bounding box center [111, 165] width 49 height 12
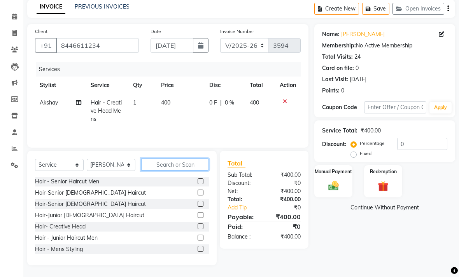
click at [172, 166] on input "text" at bounding box center [175, 165] width 68 height 12
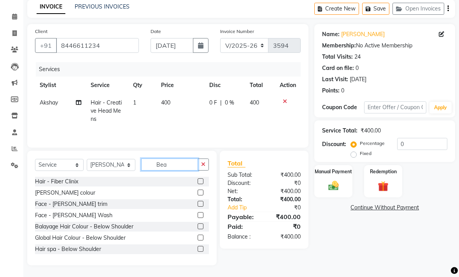
scroll to position [28, 0]
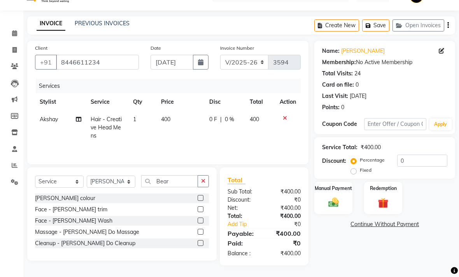
click at [202, 210] on label at bounding box center [200, 209] width 6 height 6
click at [202, 210] on input "checkbox" at bounding box center [199, 209] width 5 height 5
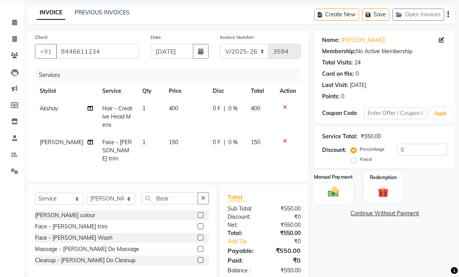
click at [338, 198] on img at bounding box center [332, 191] width 17 height 12
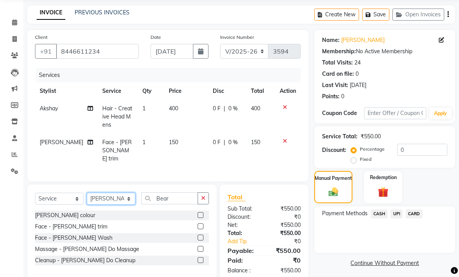
click at [132, 201] on select "Select Stylist Akshay Kasak Poonam Sachin [PERSON_NAME] [PERSON_NAME] [PERSON_N…" at bounding box center [111, 199] width 49 height 12
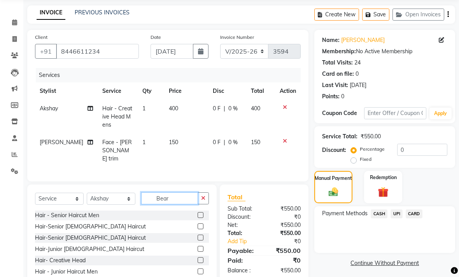
click at [178, 204] on input "Bear" at bounding box center [169, 198] width 57 height 12
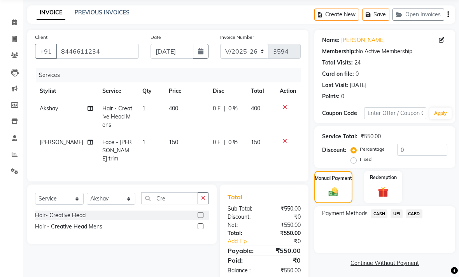
click at [201, 228] on label at bounding box center [200, 226] width 6 height 6
click at [201, 228] on input "checkbox" at bounding box center [199, 226] width 5 height 5
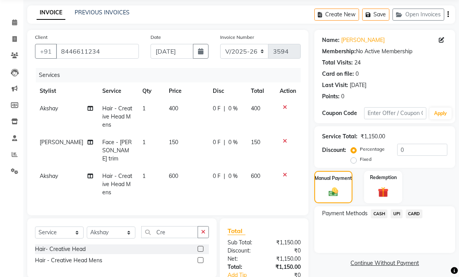
click at [176, 178] on td "600" at bounding box center [186, 184] width 44 height 34
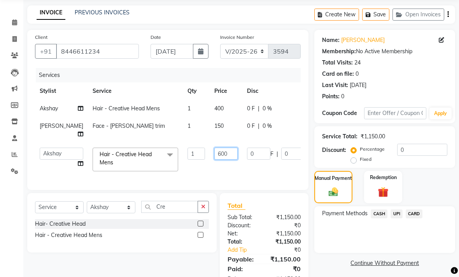
click at [215, 160] on input "600" at bounding box center [225, 154] width 23 height 12
click at [375, 218] on span "CASH" at bounding box center [378, 213] width 17 height 9
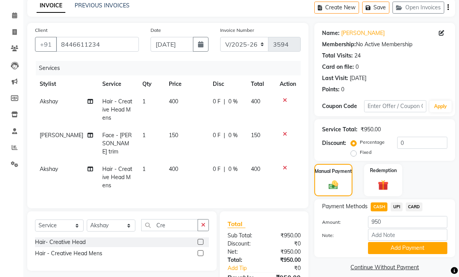
scroll to position [44, 0]
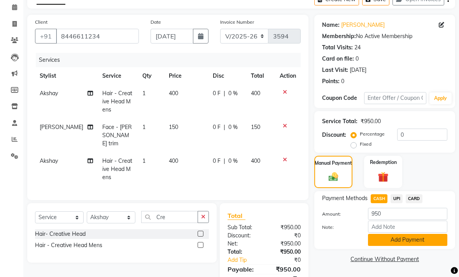
click at [411, 246] on button "Add Payment" at bounding box center [407, 240] width 79 height 12
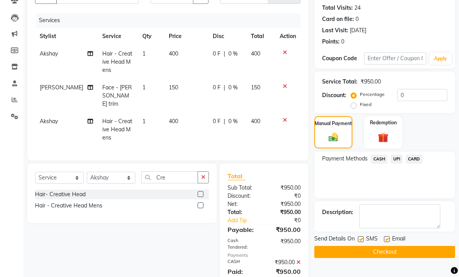
scroll to position [89, 0]
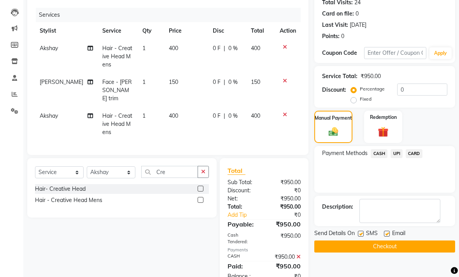
click at [360, 237] on label at bounding box center [361, 234] width 6 height 6
click at [360, 237] on input "checkbox" at bounding box center [360, 234] width 5 height 5
click at [387, 237] on label at bounding box center [387, 234] width 6 height 6
click at [387, 237] on input "checkbox" at bounding box center [386, 234] width 5 height 5
click at [379, 253] on button "Checkout" at bounding box center [384, 247] width 141 height 12
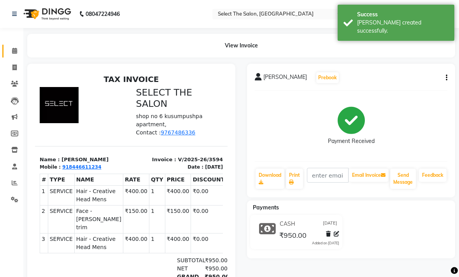
click at [17, 51] on icon at bounding box center [14, 51] width 5 height 6
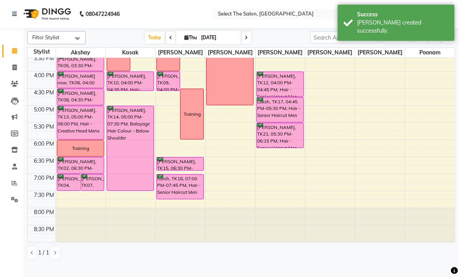
scroll to position [268, 0]
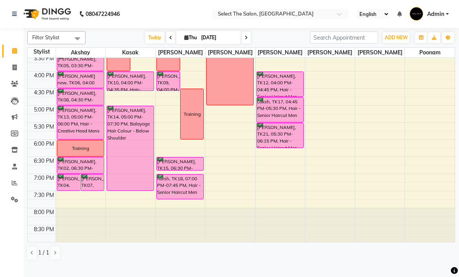
click at [160, 91] on div "[PERSON_NAME], TK09, 04:00 PM-04:35 PM, Hair-Senior [DEMOGRAPHIC_DATA] Haircut" at bounding box center [168, 81] width 23 height 19
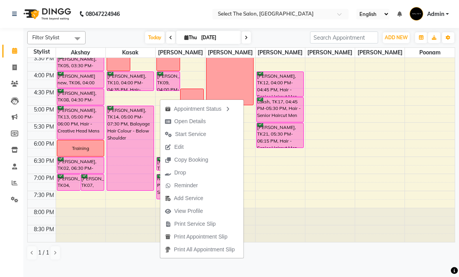
click at [290, 223] on div at bounding box center [279, 225] width 49 height 34
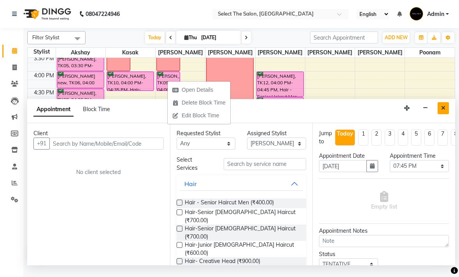
click at [448, 114] on button "Close" at bounding box center [442, 108] width 11 height 12
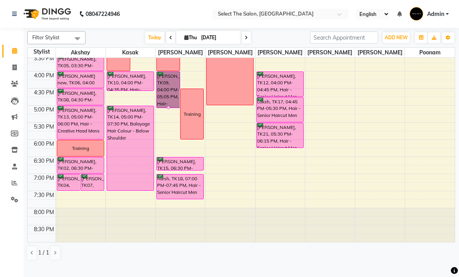
scroll to position [223, 0]
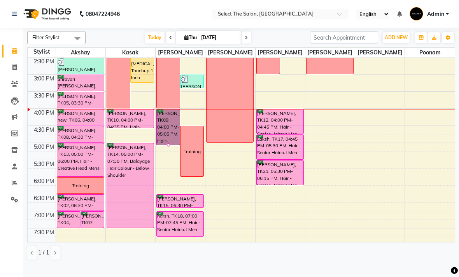
click at [169, 147] on div at bounding box center [168, 144] width 3 height 3
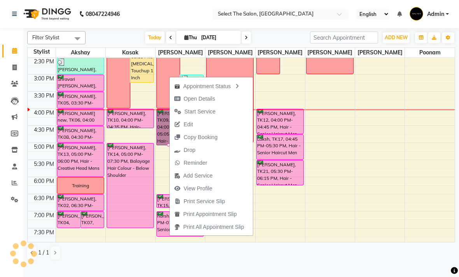
click at [168, 147] on div at bounding box center [168, 144] width 3 height 3
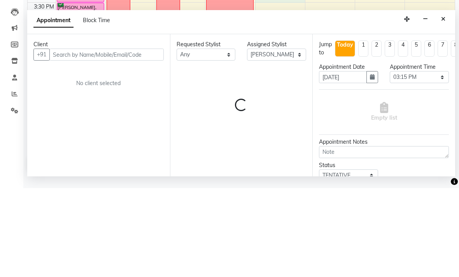
click at [438, 102] on button "Close" at bounding box center [442, 108] width 11 height 12
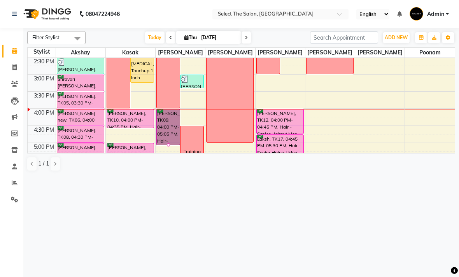
click at [168, 147] on div at bounding box center [168, 144] width 3 height 3
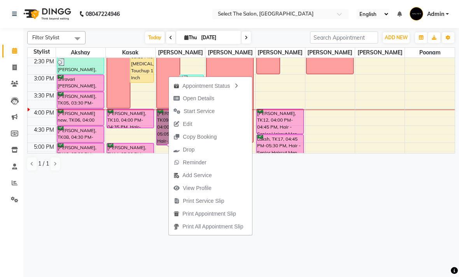
click at [209, 112] on span "Start Service" at bounding box center [198, 111] width 31 height 8
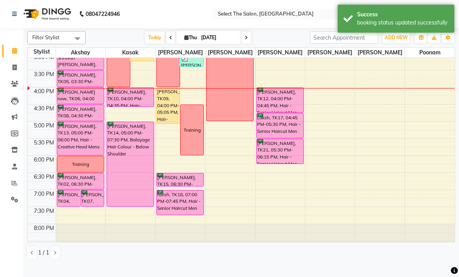
scroll to position [251, 0]
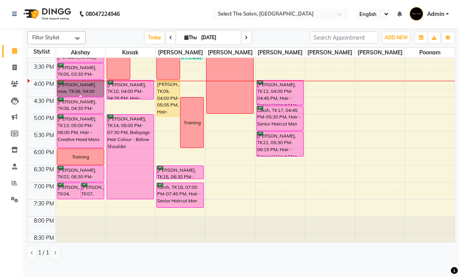
click at [82, 98] on div at bounding box center [80, 96] width 3 height 3
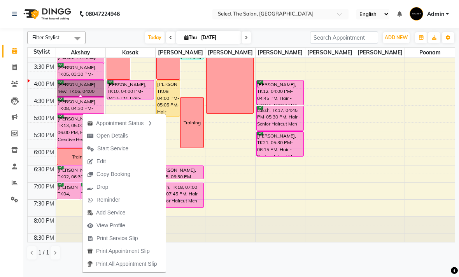
click at [120, 150] on span "Start Service" at bounding box center [112, 149] width 31 height 8
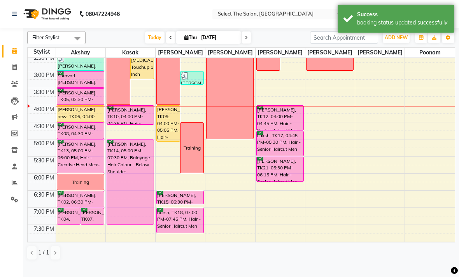
scroll to position [226, 0]
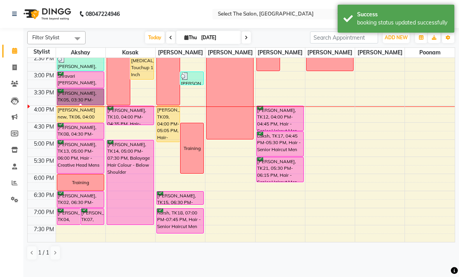
click at [82, 106] on div at bounding box center [80, 104] width 3 height 3
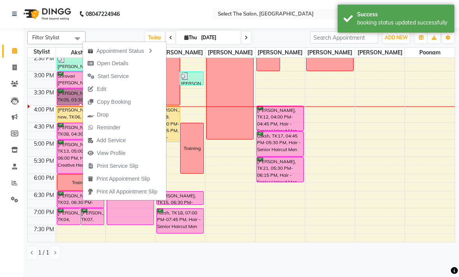
click at [115, 76] on span "Start Service" at bounding box center [113, 76] width 31 height 8
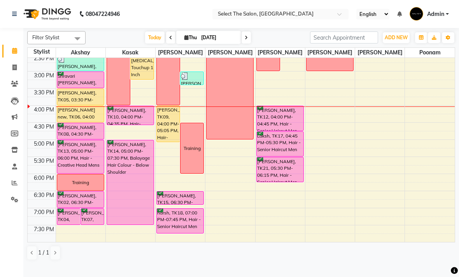
click at [248, 44] on span at bounding box center [245, 37] width 9 height 12
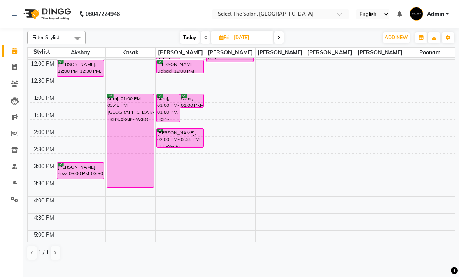
scroll to position [144, 0]
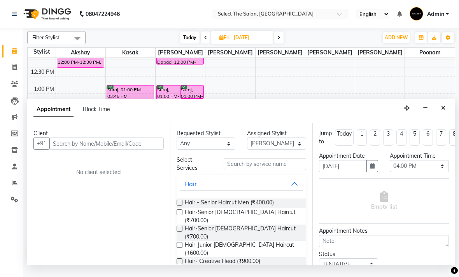
click at [183, 204] on div "Hair - Senior Haircut Men (₹400.00)" at bounding box center [241, 204] width 130 height 10
click at [181, 204] on label at bounding box center [179, 203] width 6 height 6
click at [181, 204] on input "checkbox" at bounding box center [178, 203] width 5 height 5
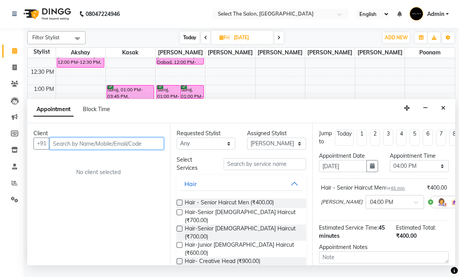
click at [77, 150] on input "text" at bounding box center [106, 144] width 114 height 12
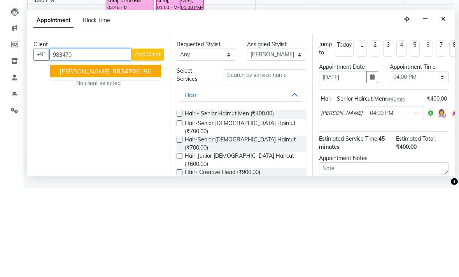
click at [136, 156] on ngb-highlight "983470 6190" at bounding box center [131, 160] width 40 height 8
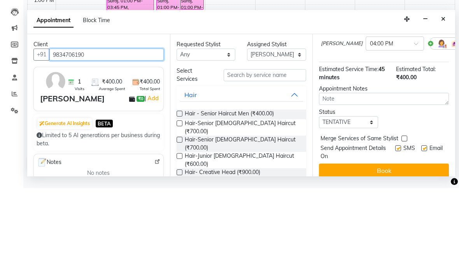
scroll to position [69, 0]
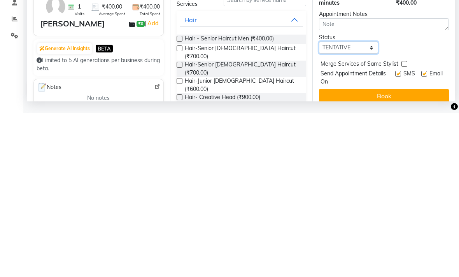
click at [332, 206] on select "Select TENTATIVE CONFIRM UPCOMING" at bounding box center [348, 212] width 59 height 12
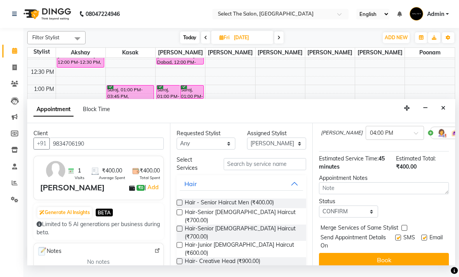
click at [395, 241] on label at bounding box center [398, 238] width 6 height 6
click at [395, 241] on input "checkbox" at bounding box center [397, 238] width 5 height 5
click at [396, 262] on button "Book" at bounding box center [384, 260] width 130 height 14
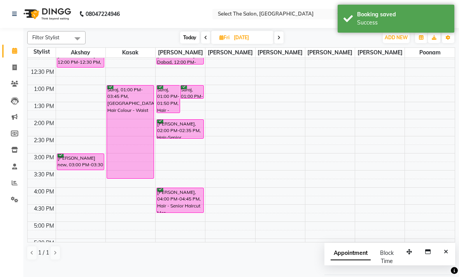
click at [192, 44] on span "Today" at bounding box center [189, 37] width 19 height 12
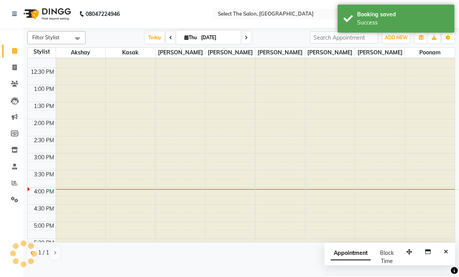
scroll to position [268, 0]
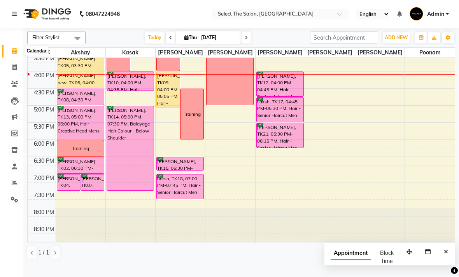
click at [12, 51] on icon at bounding box center [14, 51] width 5 height 6
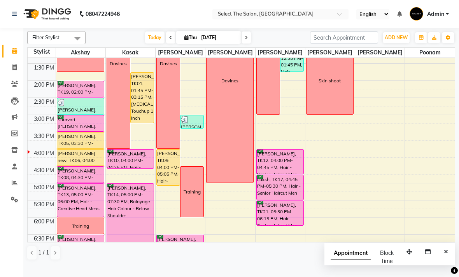
scroll to position [181, 0]
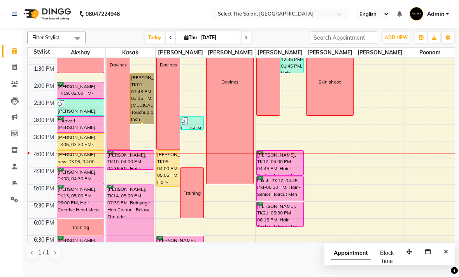
click at [140, 126] on div at bounding box center [141, 123] width 3 height 3
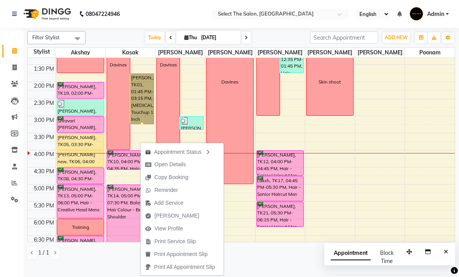
click at [149, 164] on icon "button" at bounding box center [148, 164] width 6 height 5
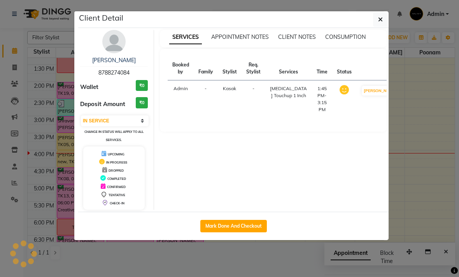
click at [207, 227] on button "Mark Done And Checkout" at bounding box center [233, 226] width 66 height 12
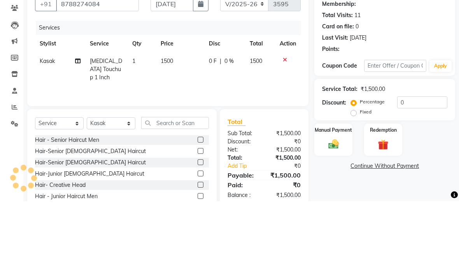
scroll to position [45, 0]
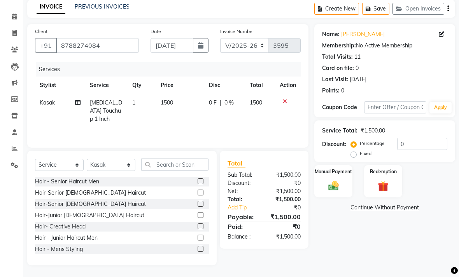
click at [110, 106] on span "[MEDICAL_DATA] Touchup 1 Inch" at bounding box center [106, 110] width 32 height 23
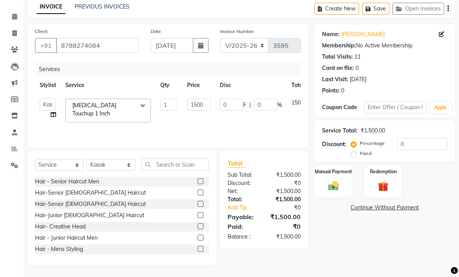
click at [124, 114] on span "[MEDICAL_DATA] Touchup 1 Inch x" at bounding box center [104, 109] width 68 height 17
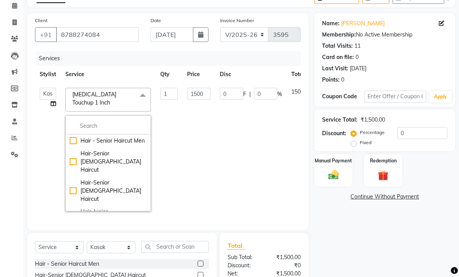
click at [121, 130] on input "multiselect-search" at bounding box center [108, 126] width 77 height 8
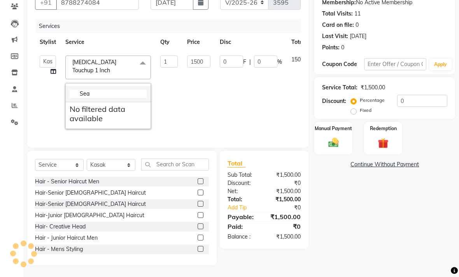
scroll to position [88, 0]
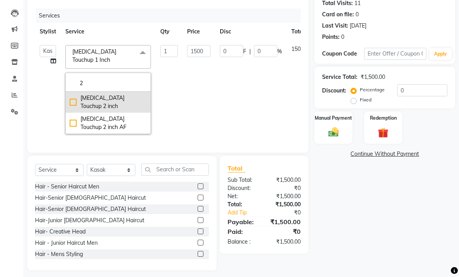
click at [77, 107] on div "[MEDICAL_DATA] Touchup 2 inch" at bounding box center [108, 102] width 77 height 16
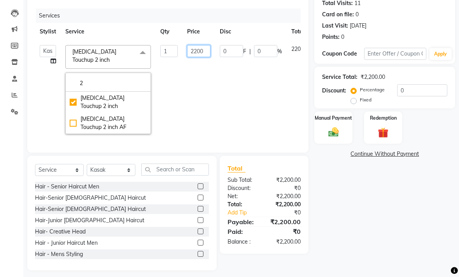
click at [205, 57] on input "2200" at bounding box center [198, 51] width 23 height 12
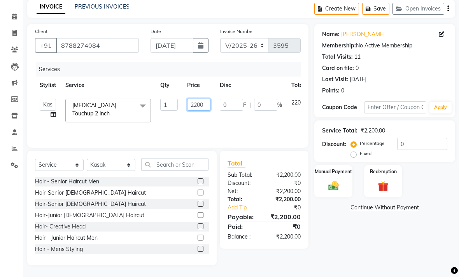
scroll to position [45, 0]
click at [331, 191] on img at bounding box center [332, 186] width 17 height 12
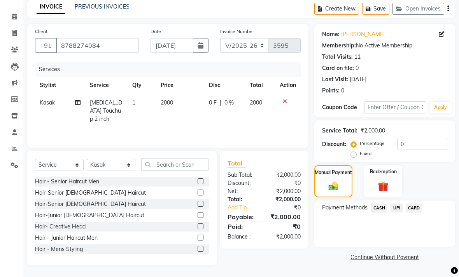
click at [378, 209] on span "CASH" at bounding box center [378, 208] width 17 height 9
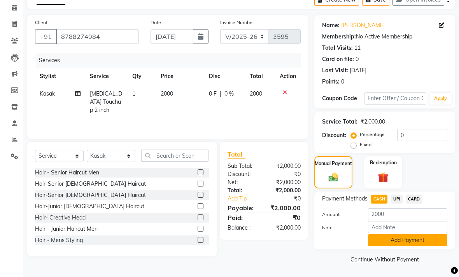
click at [401, 246] on button "Add Payment" at bounding box center [407, 240] width 79 height 12
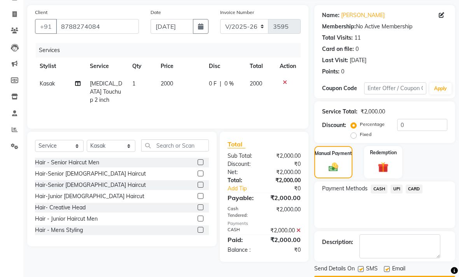
scroll to position [63, 0]
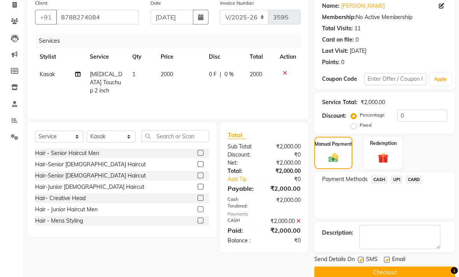
click at [392, 279] on button "Checkout" at bounding box center [384, 273] width 141 height 12
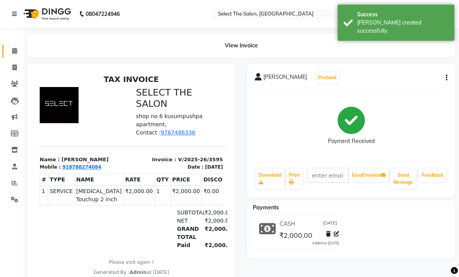
click at [12, 56] on link "Calendar" at bounding box center [11, 51] width 19 height 13
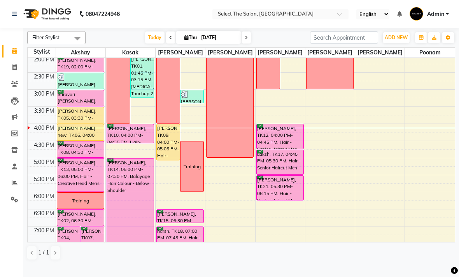
scroll to position [207, 0]
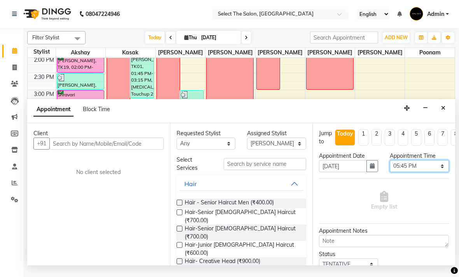
click at [438, 167] on select "Select 09:00 AM 09:15 AM 09:30 AM 09:45 AM 10:00 AM 10:15 AM 10:30 AM 10:45 AM …" at bounding box center [418, 166] width 59 height 12
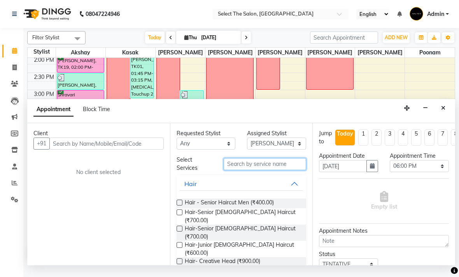
click at [245, 167] on input "text" at bounding box center [264, 164] width 82 height 12
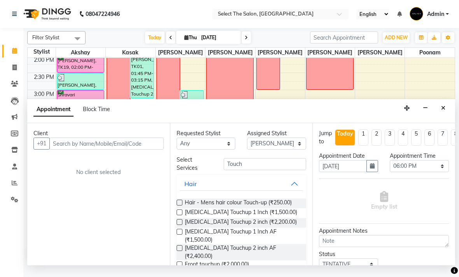
click at [181, 215] on label at bounding box center [179, 212] width 6 height 6
click at [181, 216] on input "checkbox" at bounding box center [178, 213] width 5 height 5
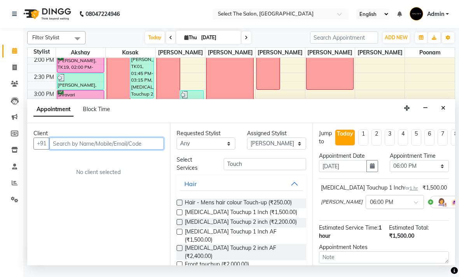
click at [93, 141] on input "text" at bounding box center [106, 144] width 114 height 12
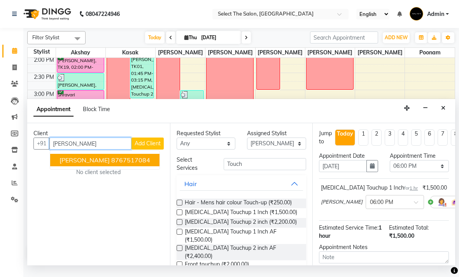
click at [116, 162] on ngb-highlight "8767517084" at bounding box center [130, 160] width 39 height 8
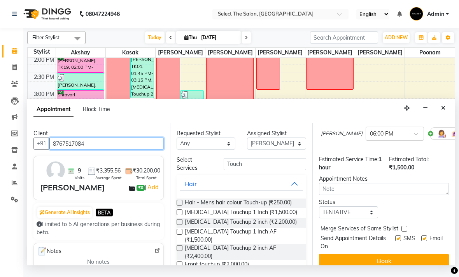
scroll to position [68, 0]
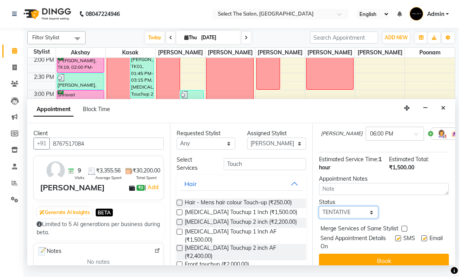
click at [347, 216] on select "Select TENTATIVE CONFIRM CHECK-IN UPCOMING" at bounding box center [348, 212] width 59 height 12
click at [395, 241] on label at bounding box center [398, 238] width 6 height 6
click at [395, 241] on input "checkbox" at bounding box center [397, 239] width 5 height 5
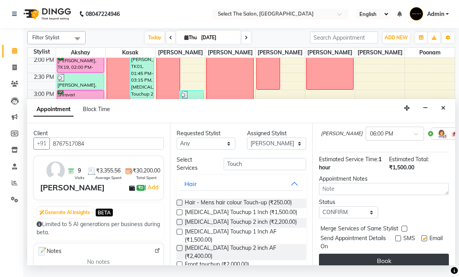
click at [389, 262] on button "Book" at bounding box center [384, 261] width 130 height 14
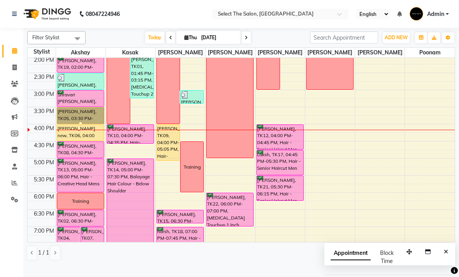
click at [79, 125] on div at bounding box center [80, 123] width 3 height 3
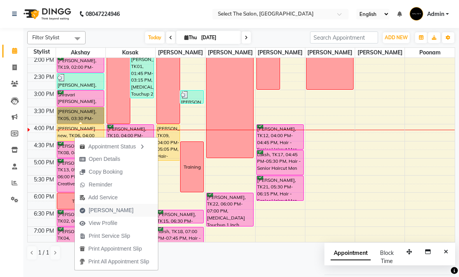
click at [87, 210] on span "[PERSON_NAME]" at bounding box center [106, 210] width 63 height 13
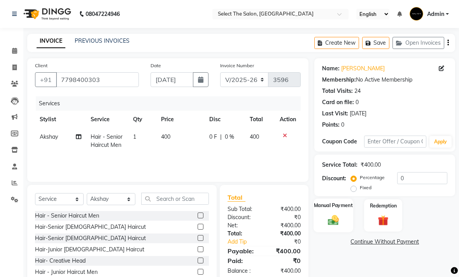
click at [351, 224] on div "Manual Payment" at bounding box center [333, 216] width 40 height 34
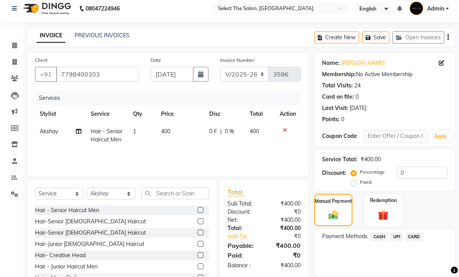
click at [375, 242] on span "CASH" at bounding box center [378, 237] width 17 height 9
click at [399, 284] on button "Add Payment" at bounding box center [407, 278] width 79 height 12
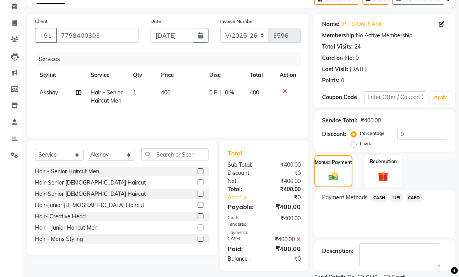
scroll to position [63, 0]
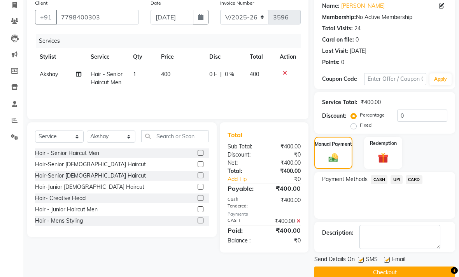
click at [358, 263] on label at bounding box center [361, 260] width 6 height 6
click at [358, 263] on input "checkbox" at bounding box center [360, 260] width 5 height 5
click at [378, 279] on button "Checkout" at bounding box center [384, 273] width 141 height 12
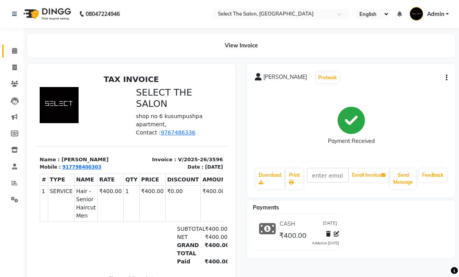
click at [18, 48] on span at bounding box center [15, 51] width 14 height 9
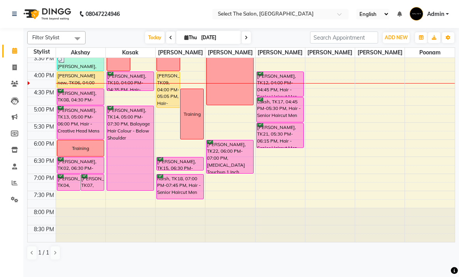
scroll to position [268, 0]
click at [179, 44] on span "[DATE]" at bounding box center [208, 37] width 65 height 13
click at [182, 57] on div "Filter Stylist Select All Akshay [PERSON_NAME] [PERSON_NAME] [PERSON_NAME] [PER…" at bounding box center [240, 145] width 427 height 235
click at [184, 40] on icon at bounding box center [186, 37] width 4 height 5
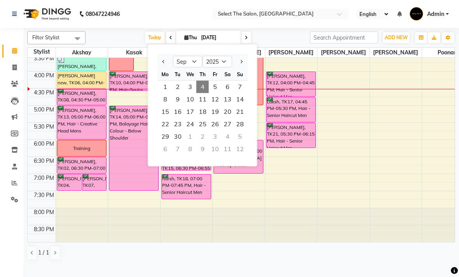
click at [43, 238] on td at bounding box center [42, 238] width 28 height 9
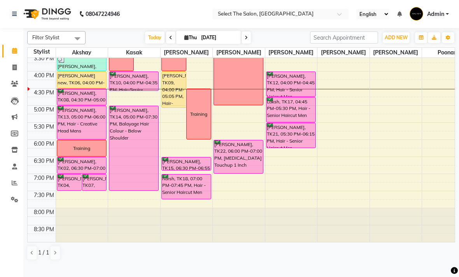
scroll to position [260, 0]
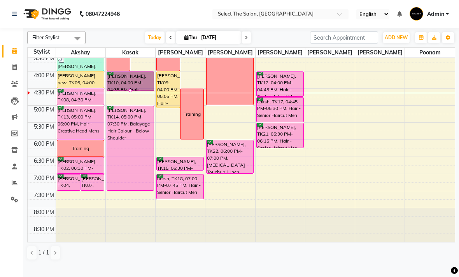
click at [129, 92] on div at bounding box center [130, 90] width 3 height 3
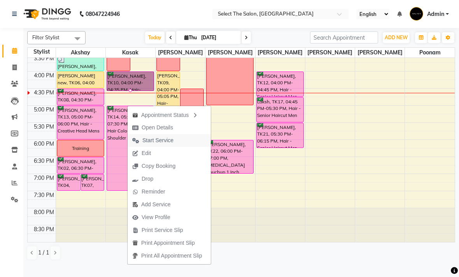
click at [152, 140] on span "Start Service" at bounding box center [157, 140] width 31 height 8
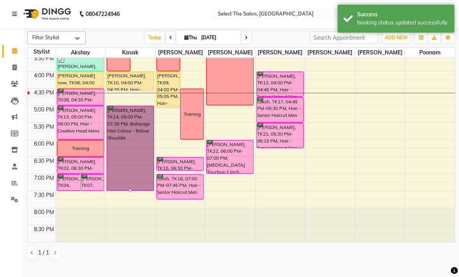
click at [129, 192] on div at bounding box center [130, 190] width 3 height 3
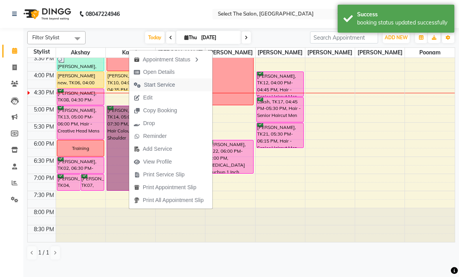
click at [155, 85] on span "Start Service" at bounding box center [159, 85] width 31 height 8
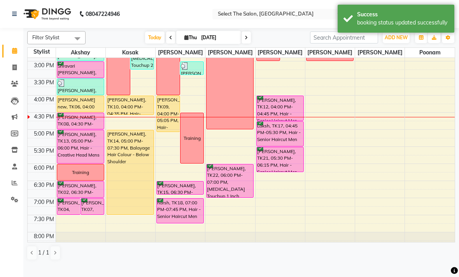
scroll to position [234, 0]
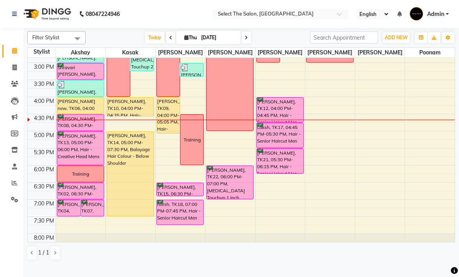
click at [246, 40] on icon at bounding box center [245, 37] width 3 height 5
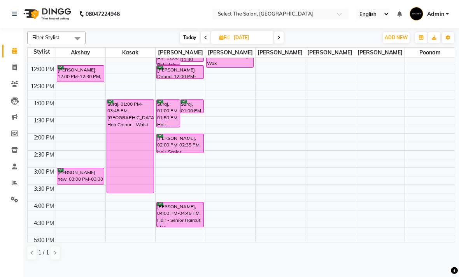
scroll to position [127, 0]
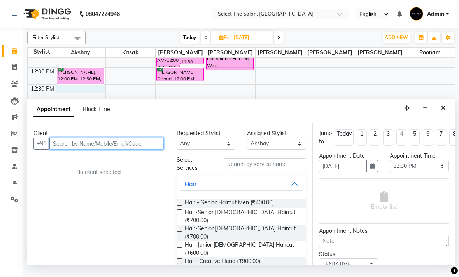
click at [75, 145] on input "text" at bounding box center [106, 144] width 114 height 12
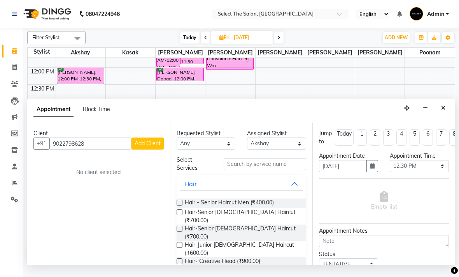
click at [145, 141] on button "Add Client" at bounding box center [147, 144] width 32 height 12
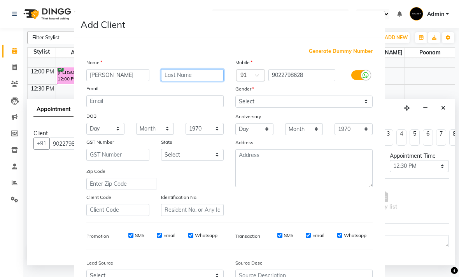
click at [188, 77] on input "text" at bounding box center [192, 75] width 63 height 12
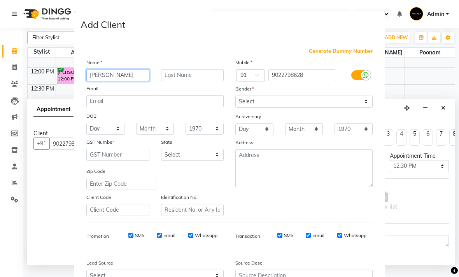
click at [94, 79] on input "[PERSON_NAME]" at bounding box center [117, 75] width 63 height 12
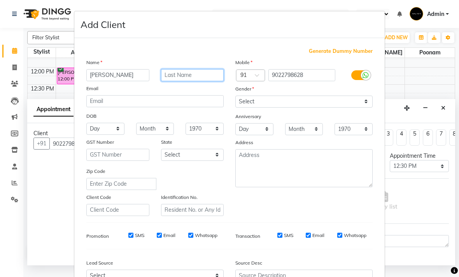
click at [185, 80] on input "text" at bounding box center [192, 75] width 63 height 12
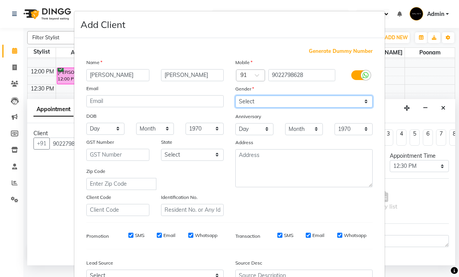
click at [272, 105] on select "Select [DEMOGRAPHIC_DATA] [DEMOGRAPHIC_DATA] Other Prefer Not To Say" at bounding box center [303, 102] width 137 height 12
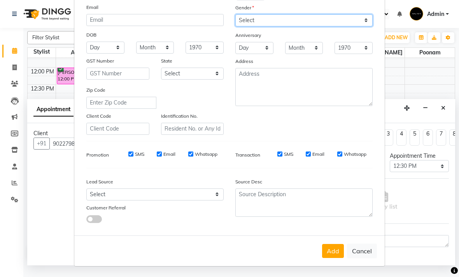
scroll to position [81, 0]
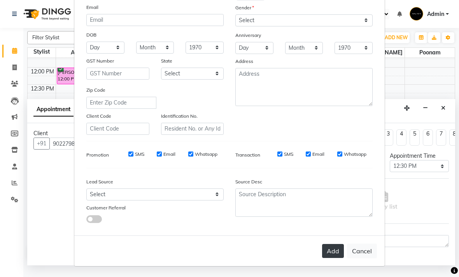
click at [331, 247] on button "Add" at bounding box center [333, 251] width 22 height 14
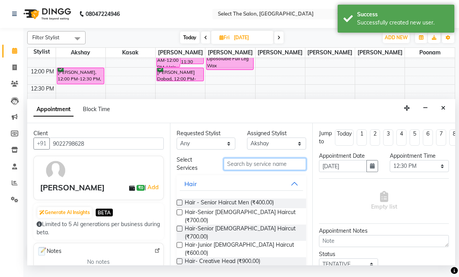
click at [246, 164] on input "text" at bounding box center [264, 164] width 82 height 12
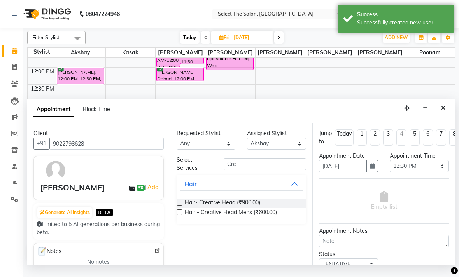
click at [181, 215] on label at bounding box center [179, 212] width 6 height 6
click at [181, 215] on input "checkbox" at bounding box center [178, 213] width 5 height 5
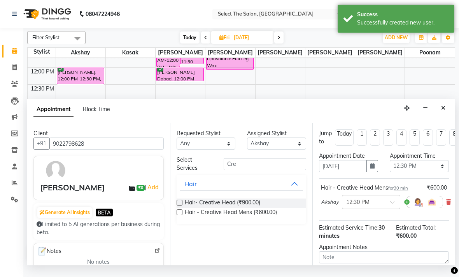
click at [181, 215] on label at bounding box center [179, 212] width 6 height 6
click at [181, 216] on input "checkbox" at bounding box center [178, 213] width 5 height 5
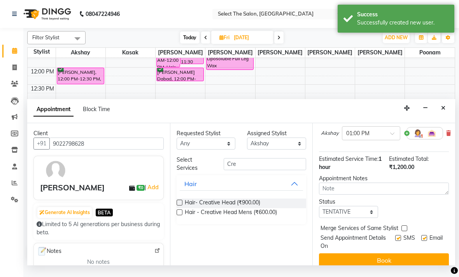
scroll to position [104, 0]
click at [342, 213] on select "Select TENTATIVE CONFIRM UPCOMING" at bounding box center [348, 212] width 59 height 12
click at [395, 239] on label at bounding box center [398, 238] width 6 height 6
click at [395, 239] on input "checkbox" at bounding box center [397, 239] width 5 height 5
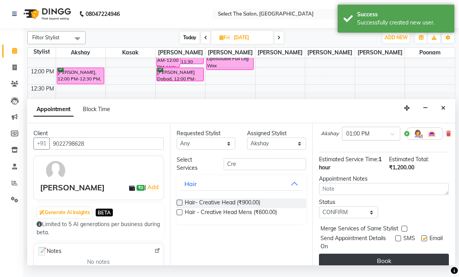
click at [393, 264] on button "Book" at bounding box center [384, 261] width 130 height 14
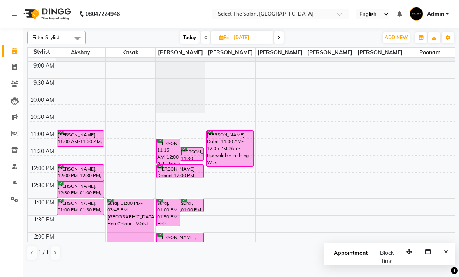
scroll to position [30, 0]
click at [203, 44] on span at bounding box center [205, 37] width 9 height 12
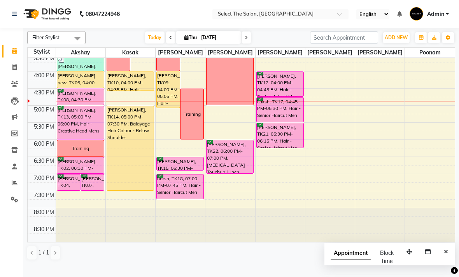
scroll to position [268, 0]
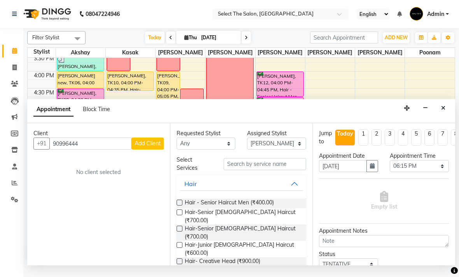
click at [69, 159] on div "Client [PHONE_NUMBER] Add Client No client selected" at bounding box center [98, 194] width 143 height 142
click at [87, 141] on input "90996444" at bounding box center [90, 144] width 82 height 12
click at [89, 140] on input "90996444" at bounding box center [90, 144] width 82 height 12
click at [78, 142] on input "90996444" at bounding box center [90, 144] width 82 height 12
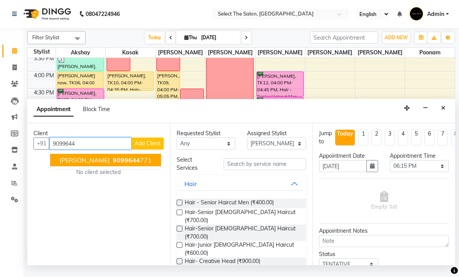
click at [67, 161] on span "[PERSON_NAME]" at bounding box center [84, 160] width 50 height 8
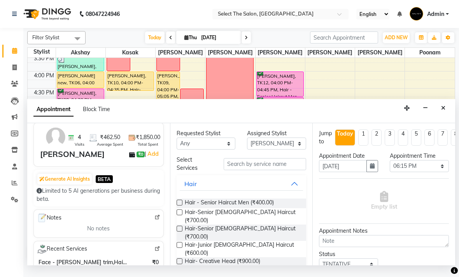
scroll to position [34, 0]
click at [271, 162] on input "text" at bounding box center [264, 164] width 82 height 12
click at [287, 187] on button "Hair" at bounding box center [242, 184] width 124 height 14
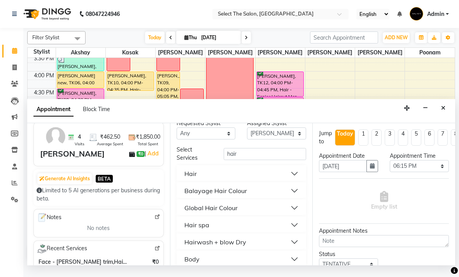
click at [294, 226] on button "Hair spa" at bounding box center [242, 225] width 124 height 14
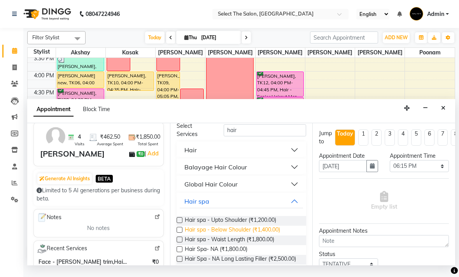
click at [263, 233] on span "Hair spa - Below Shoulder (₹1,400.00)" at bounding box center [232, 231] width 95 height 10
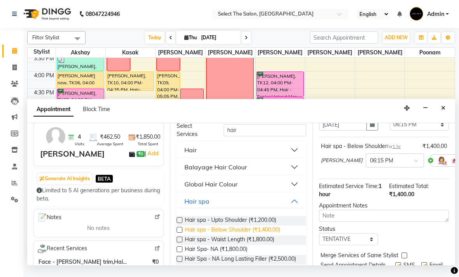
scroll to position [42, 0]
click at [380, 162] on input "text" at bounding box center [387, 159] width 34 height 8
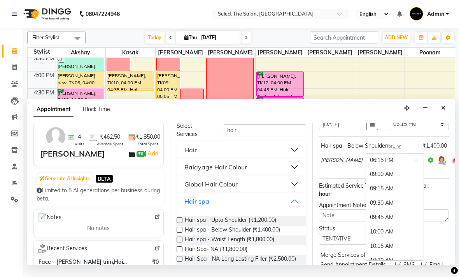
scroll to position [551, 0]
click at [372, 189] on div "06:30 PM" at bounding box center [395, 188] width 58 height 14
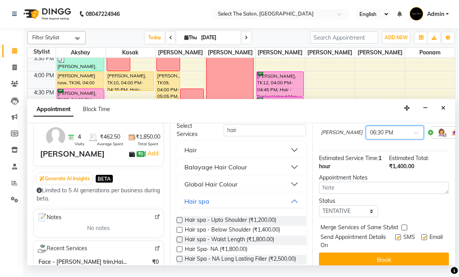
scroll to position [68, 0]
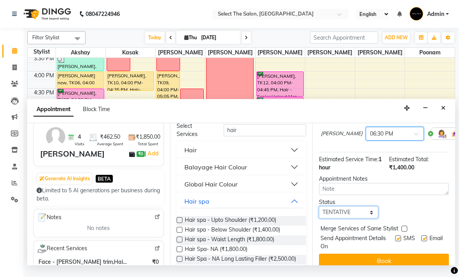
click at [364, 213] on select "Select TENTATIVE CONFIRM CHECK-IN UPCOMING" at bounding box center [348, 212] width 59 height 12
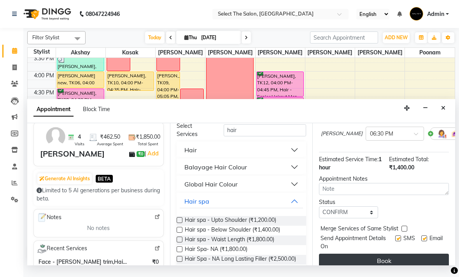
click at [395, 262] on button "Book" at bounding box center [384, 261] width 130 height 14
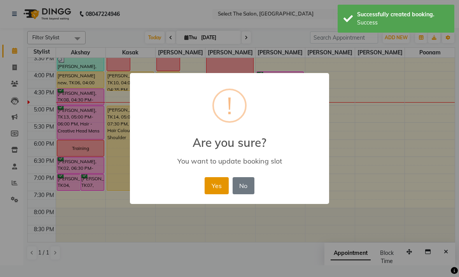
click at [216, 187] on button "Yes" at bounding box center [216, 185] width 24 height 17
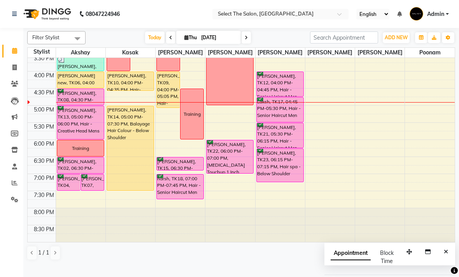
scroll to position [267, 0]
click at [40, 182] on div "7:00 PM" at bounding box center [43, 178] width 23 height 8
click at [44, 191] on td at bounding box center [42, 186] width 28 height 9
click at [40, 182] on div "7:00 PM" at bounding box center [43, 178] width 23 height 8
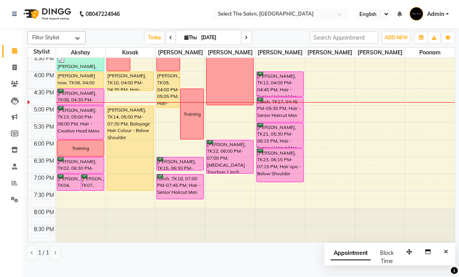
click at [41, 182] on div "7:00 PM" at bounding box center [43, 178] width 23 height 8
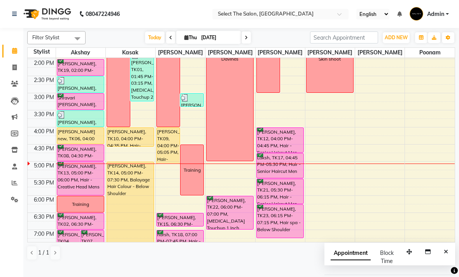
scroll to position [227, 0]
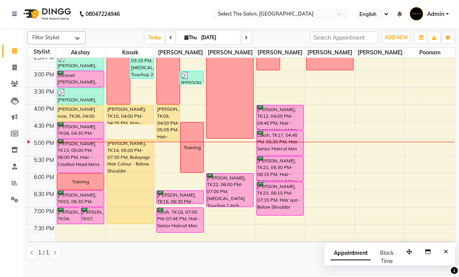
click at [247, 44] on span at bounding box center [245, 37] width 9 height 12
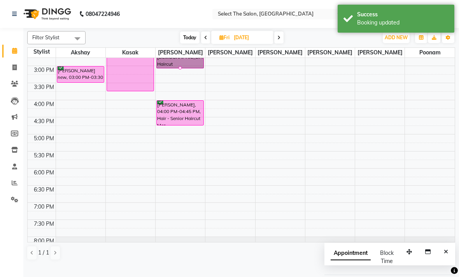
scroll to position [232, 0]
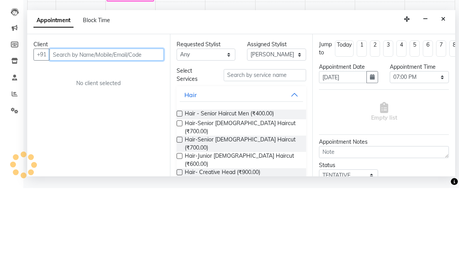
click at [70, 138] on input "text" at bounding box center [106, 144] width 114 height 12
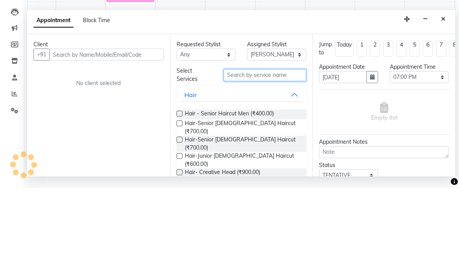
click at [242, 158] on input "text" at bounding box center [264, 164] width 82 height 12
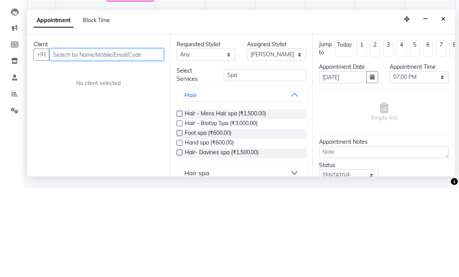
click at [68, 138] on input "text" at bounding box center [106, 144] width 114 height 12
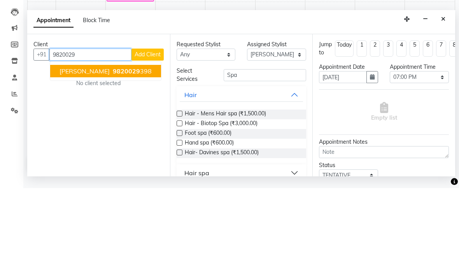
click at [135, 154] on button "[PERSON_NAME] 9820029 398" at bounding box center [105, 160] width 111 height 12
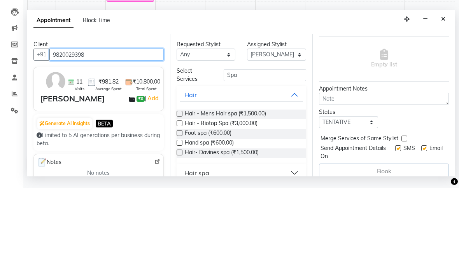
scroll to position [52, 0]
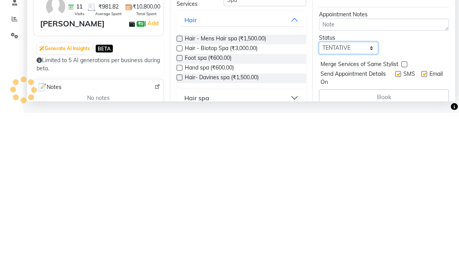
click at [340, 206] on select "Select TENTATIVE CONFIRM UPCOMING" at bounding box center [348, 212] width 59 height 12
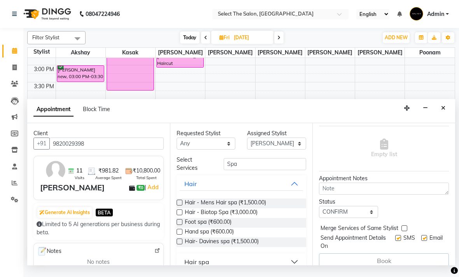
click at [395, 241] on label at bounding box center [398, 238] width 6 height 6
click at [395, 241] on input "checkbox" at bounding box center [397, 238] width 5 height 5
click at [402, 264] on div "Book" at bounding box center [384, 260] width 130 height 15
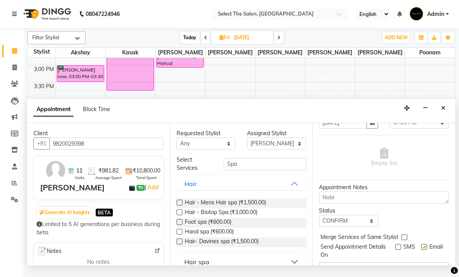
scroll to position [44, 0]
click at [177, 204] on label at bounding box center [179, 203] width 6 height 6
click at [177, 204] on input "checkbox" at bounding box center [178, 203] width 5 height 5
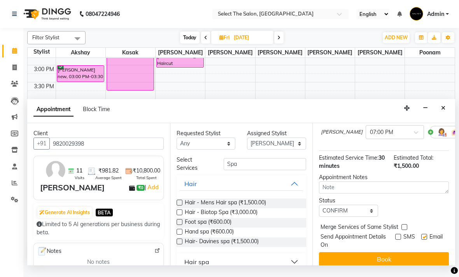
scroll to position [69, 0]
click at [376, 262] on button "Book" at bounding box center [384, 260] width 130 height 14
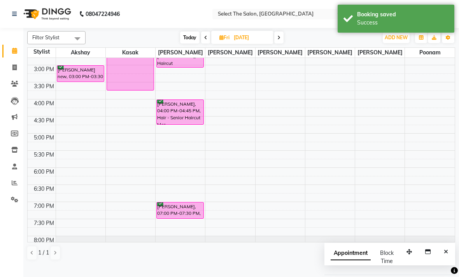
click at [188, 44] on span "Today" at bounding box center [189, 37] width 19 height 12
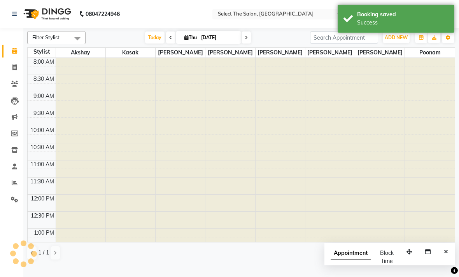
scroll to position [268, 0]
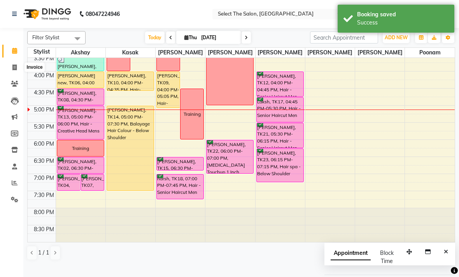
click at [13, 65] on icon at bounding box center [14, 68] width 4 height 6
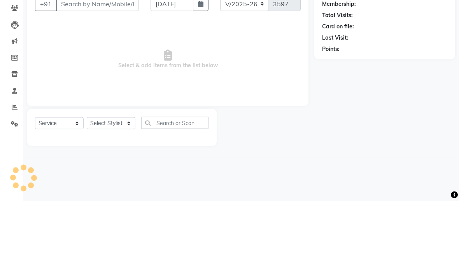
click at [75, 72] on input "Client" at bounding box center [97, 79] width 83 height 15
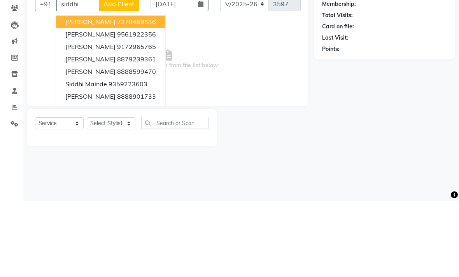
click at [78, 131] on span "[PERSON_NAME]" at bounding box center [90, 135] width 50 height 8
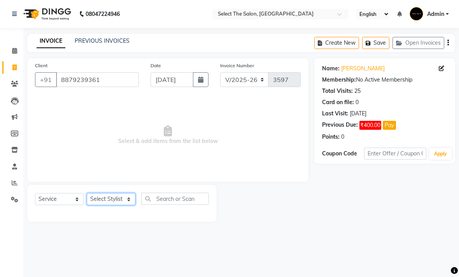
click at [126, 205] on select "Select Stylist Akshay Kasak Poonam Sachin [PERSON_NAME] [PERSON_NAME] [PERSON_N…" at bounding box center [111, 199] width 49 height 12
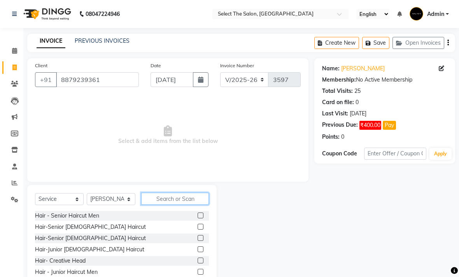
click at [164, 205] on input "text" at bounding box center [175, 199] width 68 height 12
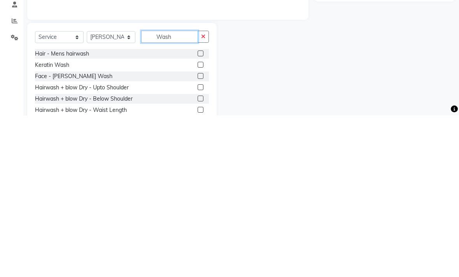
scroll to position [7, 0]
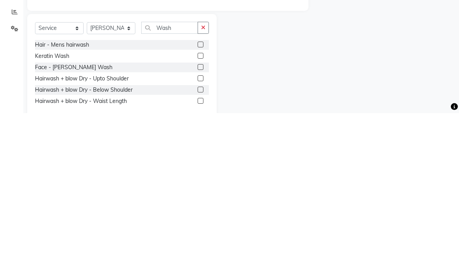
click at [200, 251] on label at bounding box center [200, 254] width 6 height 6
click at [200, 251] on input "checkbox" at bounding box center [199, 253] width 5 height 5
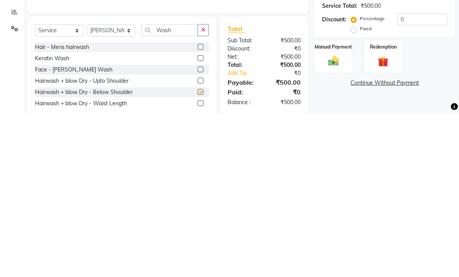
scroll to position [35, 0]
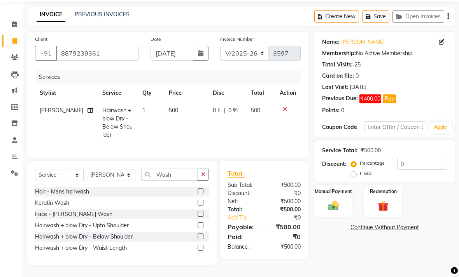
click at [339, 204] on img at bounding box center [333, 206] width 17 height 12
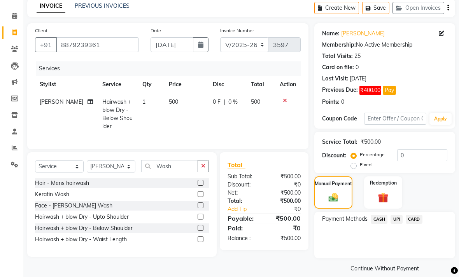
click at [397, 224] on span "UPI" at bounding box center [396, 219] width 12 height 9
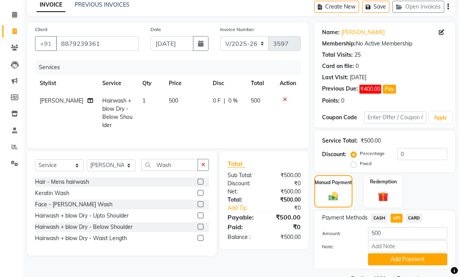
scroll to position [42, 0]
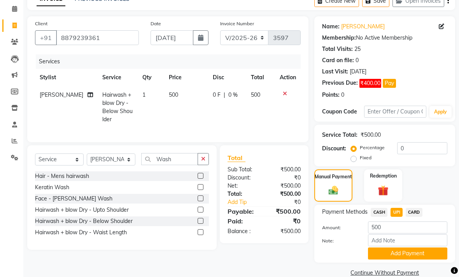
click at [412, 260] on button "Add Payment" at bounding box center [407, 254] width 79 height 12
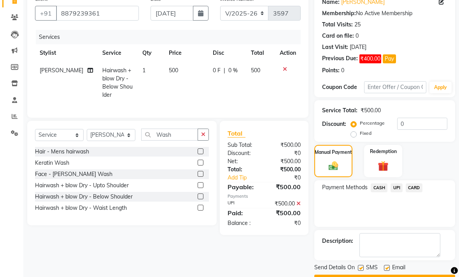
scroll to position [75, 0]
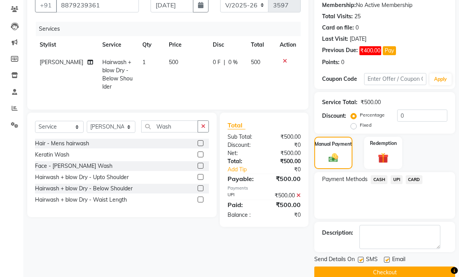
click at [363, 263] on label at bounding box center [361, 260] width 6 height 6
click at [363, 263] on input "checkbox" at bounding box center [360, 260] width 5 height 5
click at [387, 263] on label at bounding box center [387, 260] width 6 height 6
click at [387, 263] on input "checkbox" at bounding box center [386, 260] width 5 height 5
click at [384, 279] on button "Checkout" at bounding box center [384, 273] width 141 height 12
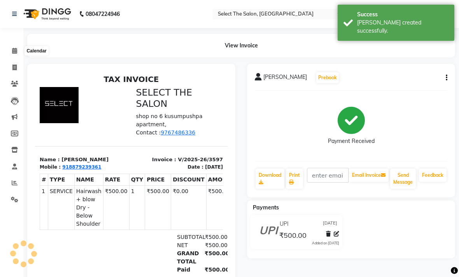
click at [15, 54] on icon at bounding box center [14, 51] width 5 height 6
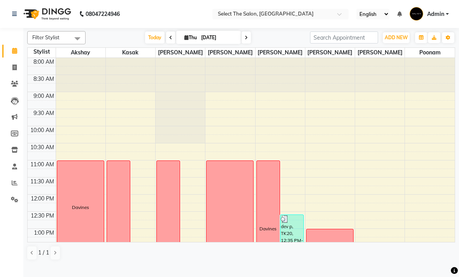
click at [159, 44] on span "Today" at bounding box center [154, 37] width 19 height 12
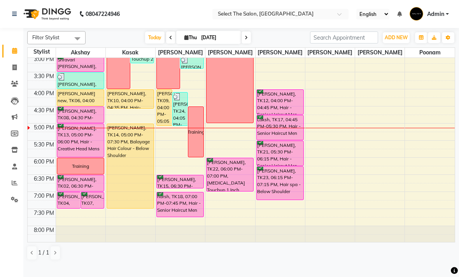
scroll to position [237, 0]
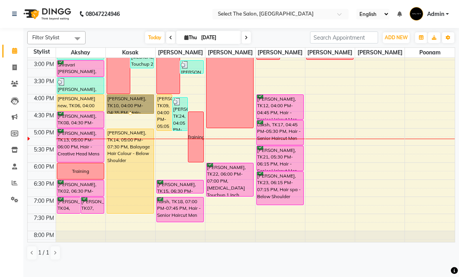
click at [130, 115] on div at bounding box center [130, 113] width 3 height 3
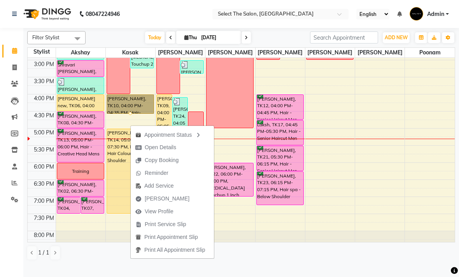
click at [149, 203] on span "[PERSON_NAME]" at bounding box center [162, 198] width 63 height 13
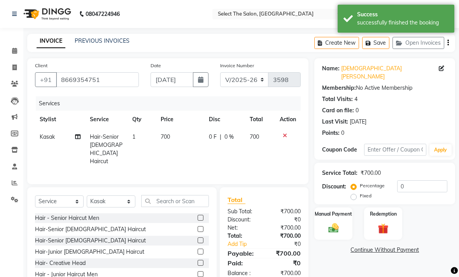
click at [328, 240] on div "Manual Payment" at bounding box center [333, 224] width 38 height 32
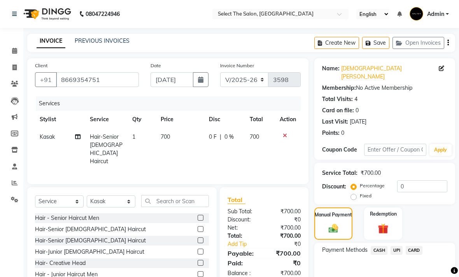
click at [394, 255] on span "UPI" at bounding box center [396, 250] width 12 height 9
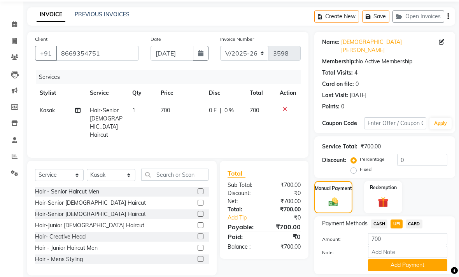
click at [417, 267] on button "Add Payment" at bounding box center [407, 266] width 79 height 12
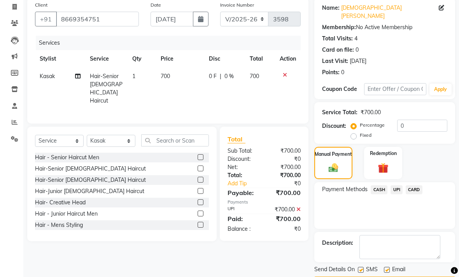
scroll to position [63, 0]
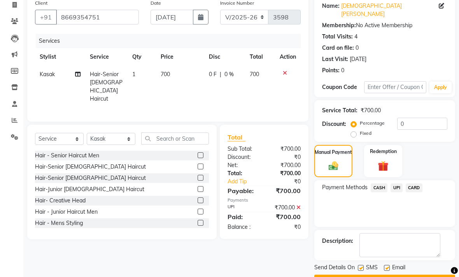
click at [363, 271] on label at bounding box center [361, 268] width 6 height 6
click at [363, 271] on input "checkbox" at bounding box center [360, 268] width 5 height 5
click at [414, 287] on button "Checkout" at bounding box center [384, 281] width 141 height 12
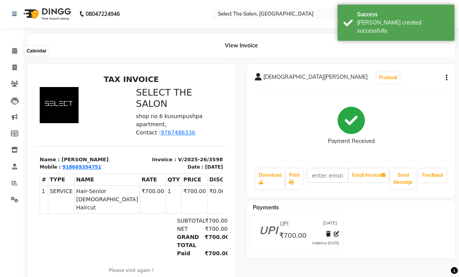
click at [14, 54] on span at bounding box center [15, 51] width 14 height 9
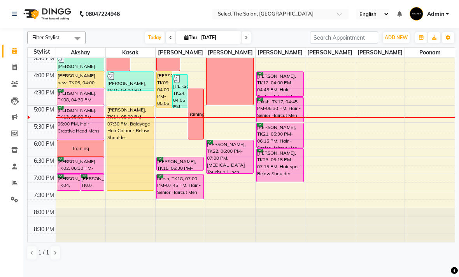
scroll to position [266, 0]
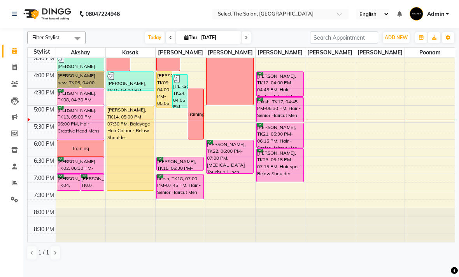
click at [80, 89] on div at bounding box center [80, 87] width 3 height 3
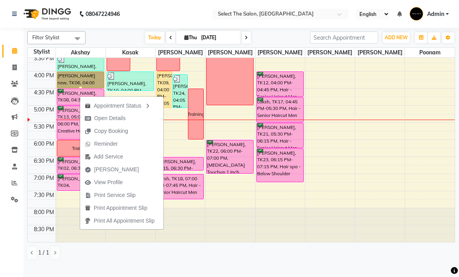
click at [119, 114] on span "Open Details" at bounding box center [109, 118] width 31 height 8
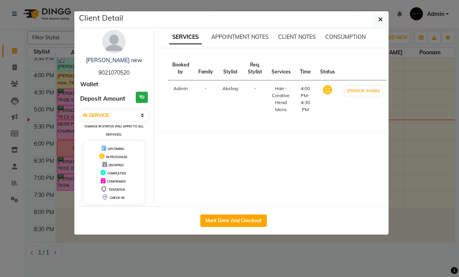
click at [251, 215] on button "Mark Done And Checkout" at bounding box center [233, 221] width 66 height 12
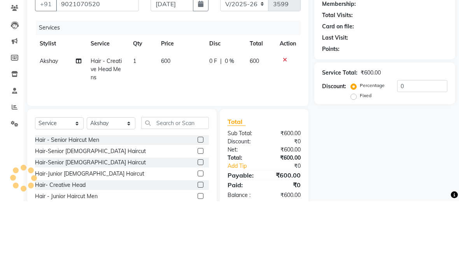
scroll to position [45, 0]
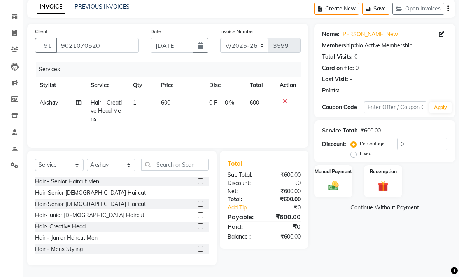
click at [340, 184] on img at bounding box center [333, 186] width 17 height 12
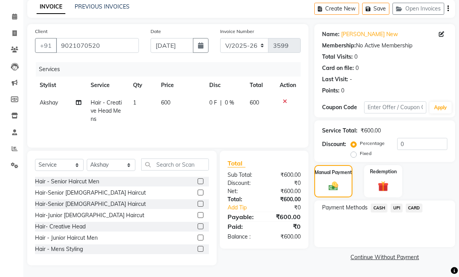
click at [379, 208] on span "CASH" at bounding box center [378, 208] width 17 height 9
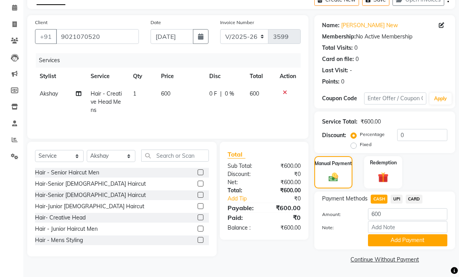
scroll to position [55, 0]
click at [419, 241] on button "Add Payment" at bounding box center [407, 240] width 79 height 12
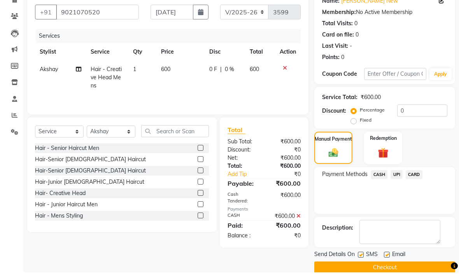
scroll to position [63, 0]
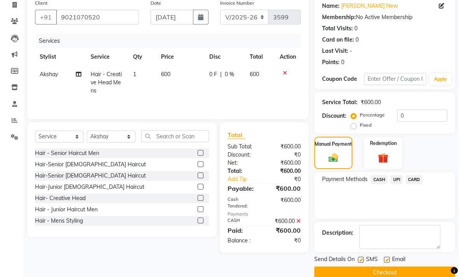
click at [359, 263] on label at bounding box center [361, 260] width 6 height 6
click at [359, 263] on input "checkbox" at bounding box center [360, 260] width 5 height 5
click at [389, 263] on label at bounding box center [387, 260] width 6 height 6
click at [389, 263] on input "checkbox" at bounding box center [386, 260] width 5 height 5
click at [388, 279] on button "Checkout" at bounding box center [384, 273] width 141 height 12
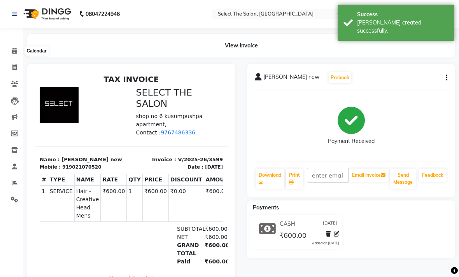
click at [16, 52] on icon at bounding box center [14, 51] width 5 height 6
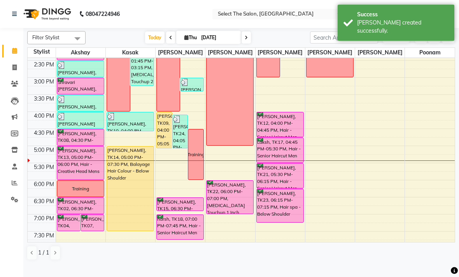
scroll to position [224, 0]
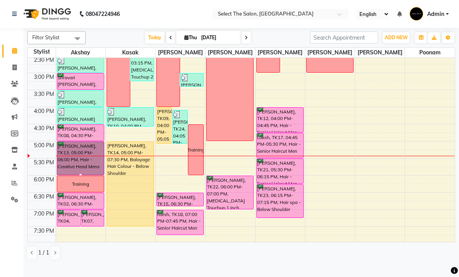
click at [79, 176] on div at bounding box center [80, 174] width 3 height 3
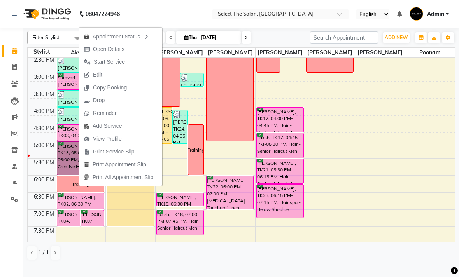
click at [103, 62] on span "Start Service" at bounding box center [109, 62] width 31 height 8
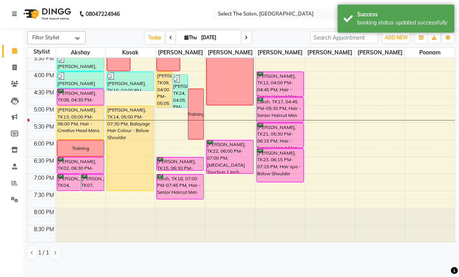
scroll to position [268, 0]
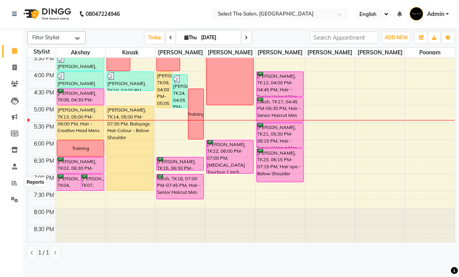
click at [10, 180] on span at bounding box center [15, 183] width 14 height 9
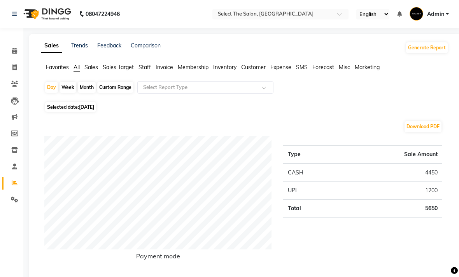
click at [17, 49] on span at bounding box center [15, 51] width 14 height 9
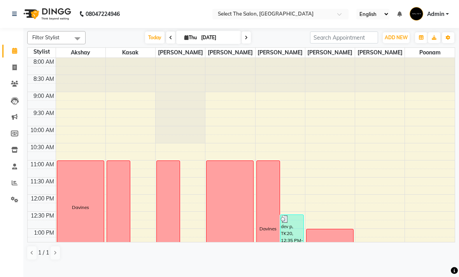
click at [155, 44] on span "Today" at bounding box center [154, 37] width 19 height 12
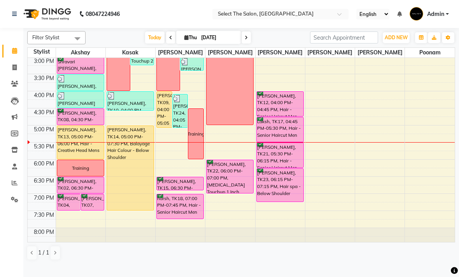
scroll to position [241, 0]
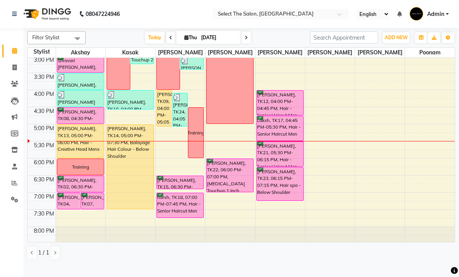
click at [12, 73] on link "Invoice" at bounding box center [11, 67] width 19 height 13
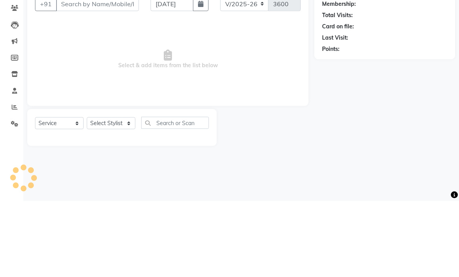
click at [95, 72] on input "Client" at bounding box center [97, 79] width 83 height 15
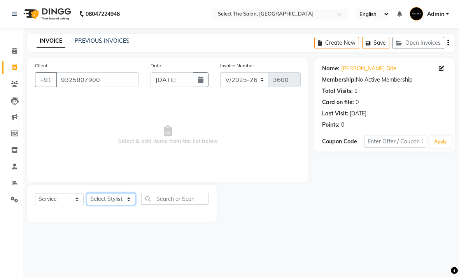
click at [109, 205] on select "Select Stylist Akshay Kasak Poonam Sachin [PERSON_NAME] [PERSON_NAME] [PERSON_N…" at bounding box center [111, 199] width 49 height 12
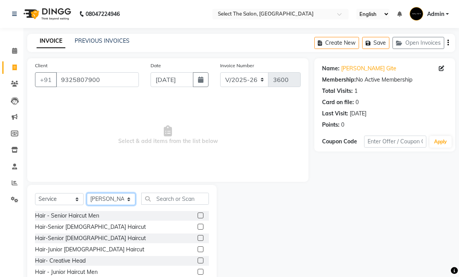
click at [119, 205] on select "Select Stylist Akshay Kasak Poonam Sachin [PERSON_NAME] [PERSON_NAME] [PERSON_N…" at bounding box center [111, 199] width 49 height 12
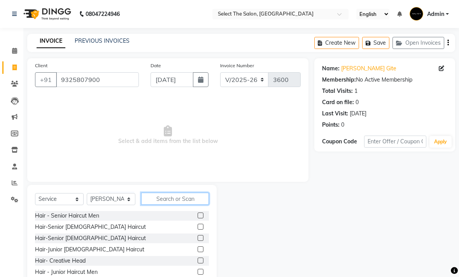
click at [167, 205] on input "text" at bounding box center [175, 199] width 68 height 12
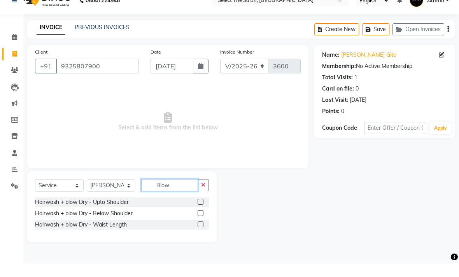
scroll to position [1, 0]
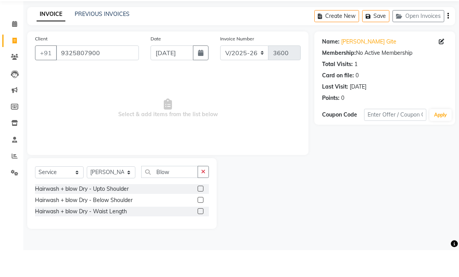
click at [202, 235] on label at bounding box center [200, 238] width 6 height 6
click at [202, 236] on input "checkbox" at bounding box center [199, 238] width 5 height 5
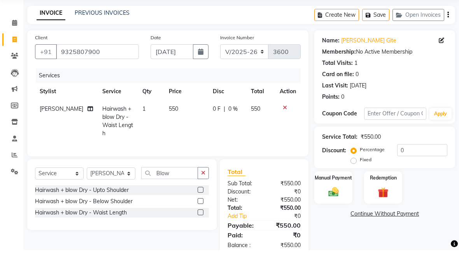
scroll to position [28, 0]
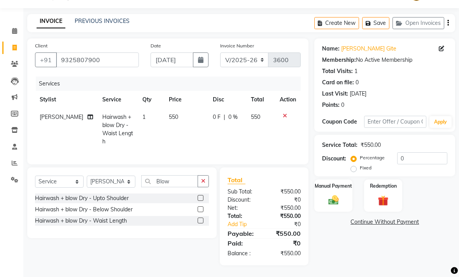
click at [165, 115] on td "550" at bounding box center [186, 129] width 44 height 42
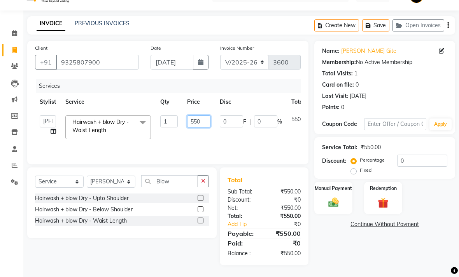
click at [199, 119] on input "550" at bounding box center [198, 121] width 23 height 12
click at [337, 197] on img at bounding box center [332, 202] width 17 height 12
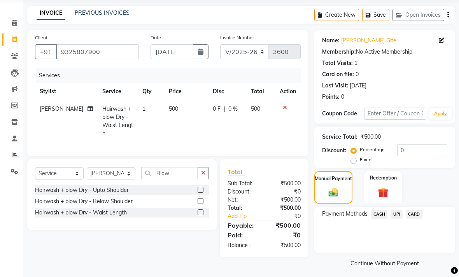
click at [378, 219] on span "CASH" at bounding box center [378, 214] width 17 height 9
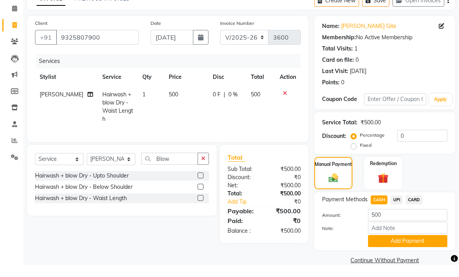
scroll to position [30, 0]
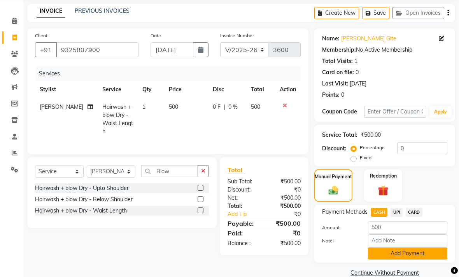
click at [385, 260] on button "Add Payment" at bounding box center [407, 254] width 79 height 12
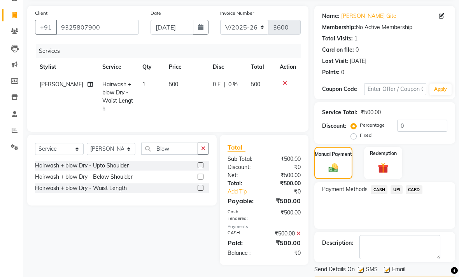
scroll to position [63, 0]
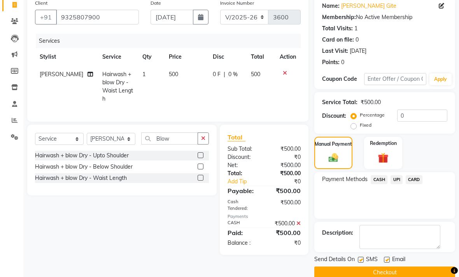
click at [363, 263] on label at bounding box center [361, 260] width 6 height 6
click at [363, 263] on input "checkbox" at bounding box center [360, 260] width 5 height 5
click at [386, 265] on div "Email" at bounding box center [398, 260] width 28 height 10
click at [389, 263] on label at bounding box center [387, 260] width 6 height 6
click at [389, 263] on input "checkbox" at bounding box center [386, 260] width 5 height 5
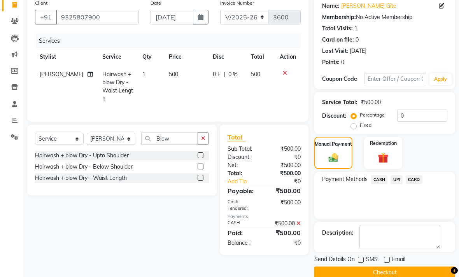
click at [382, 279] on button "Checkout" at bounding box center [384, 273] width 141 height 12
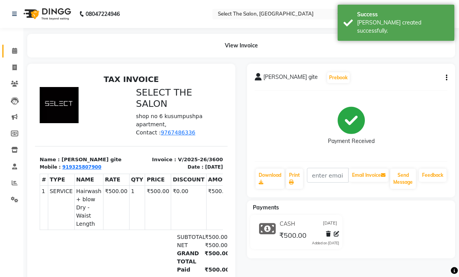
click at [14, 46] on link "Calendar" at bounding box center [11, 51] width 19 height 13
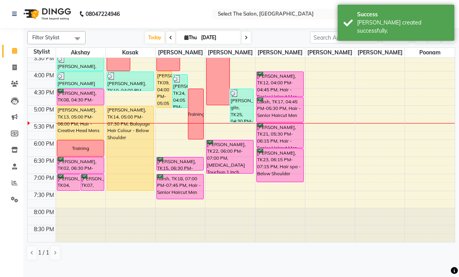
scroll to position [268, 0]
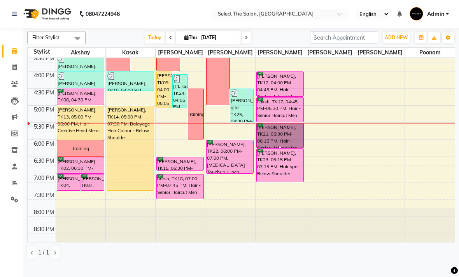
click at [280, 149] on div at bounding box center [279, 147] width 3 height 3
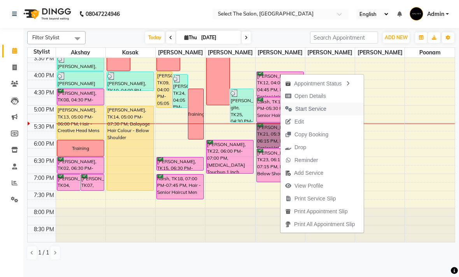
click at [320, 108] on span "Start Service" at bounding box center [310, 109] width 31 height 8
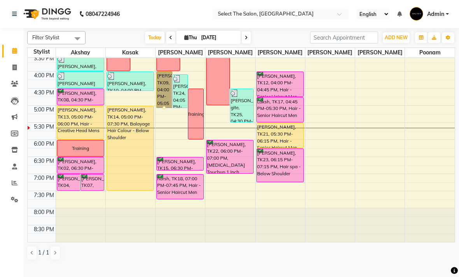
click at [164, 109] on div at bounding box center [163, 107] width 3 height 3
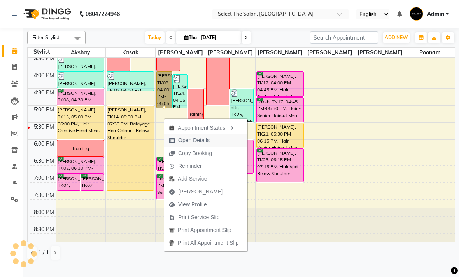
click at [201, 143] on span "Open Details" at bounding box center [193, 140] width 31 height 8
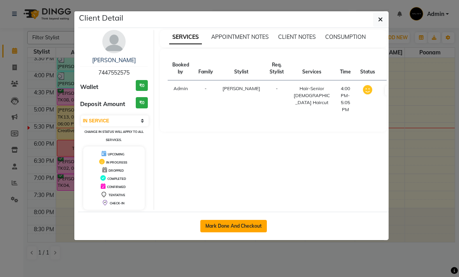
click at [248, 227] on button "Mark Done And Checkout" at bounding box center [233, 226] width 66 height 12
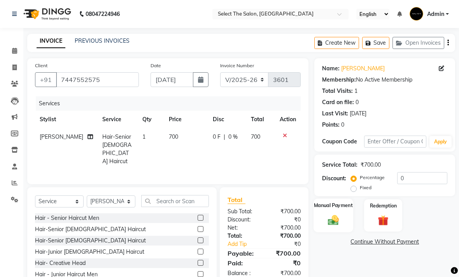
click at [336, 226] on img at bounding box center [332, 220] width 17 height 12
click at [384, 247] on span "CASH" at bounding box center [378, 242] width 17 height 9
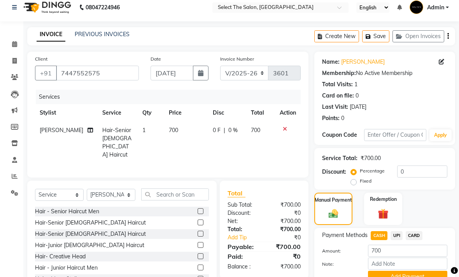
scroll to position [30, 0]
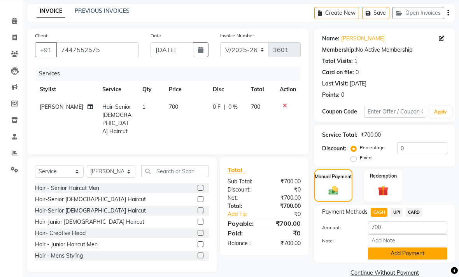
click at [384, 260] on button "Add Payment" at bounding box center [407, 254] width 79 height 12
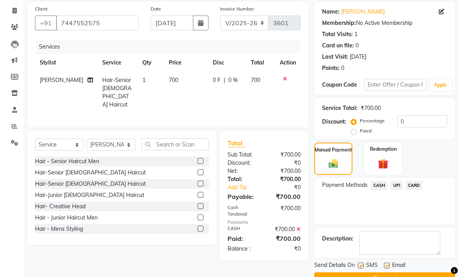
scroll to position [63, 0]
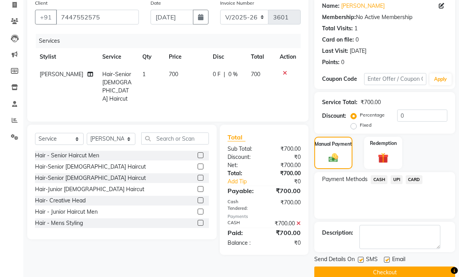
click at [359, 263] on label at bounding box center [361, 260] width 6 height 6
click at [359, 263] on input "checkbox" at bounding box center [360, 260] width 5 height 5
click at [384, 265] on div "SMS" at bounding box center [371, 260] width 26 height 10
click at [386, 263] on label at bounding box center [387, 260] width 6 height 6
click at [386, 263] on input "checkbox" at bounding box center [386, 260] width 5 height 5
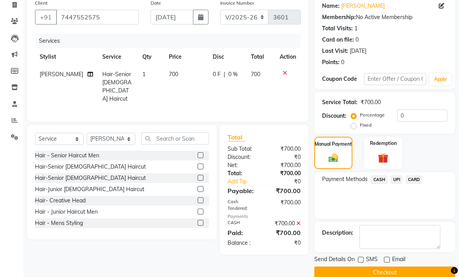
click at [383, 279] on button "Checkout" at bounding box center [384, 273] width 141 height 12
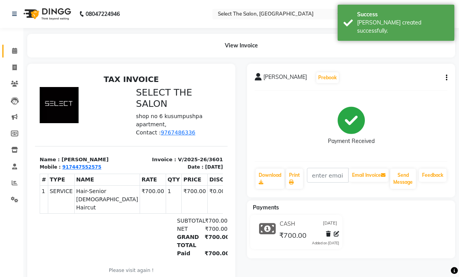
click at [15, 49] on icon at bounding box center [14, 51] width 5 height 6
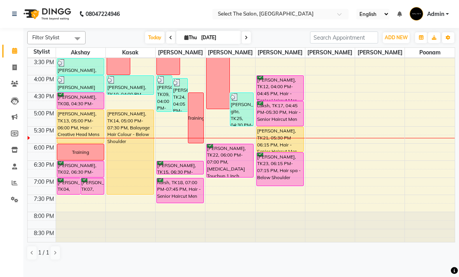
scroll to position [257, 0]
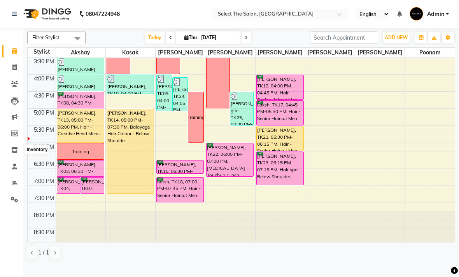
click at [17, 153] on icon at bounding box center [14, 150] width 7 height 6
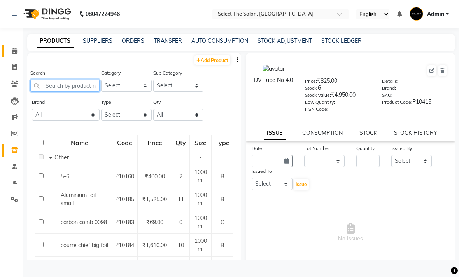
click at [66, 92] on input "text" at bounding box center [64, 86] width 69 height 12
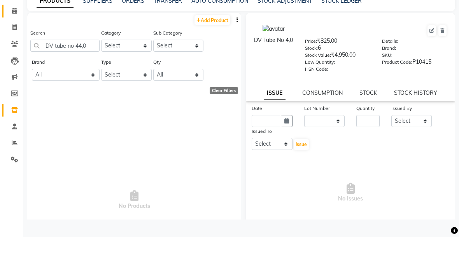
click at [214, 55] on link "Add Product" at bounding box center [212, 60] width 36 height 10
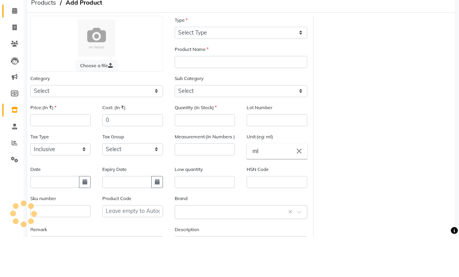
scroll to position [5, 0]
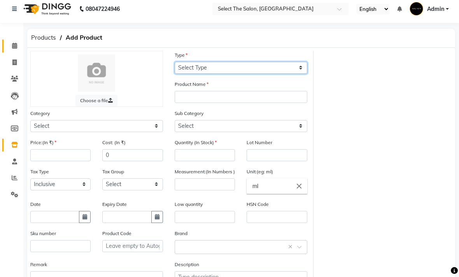
click at [214, 74] on select "Select Type Both Retail Consumable" at bounding box center [240, 68] width 133 height 12
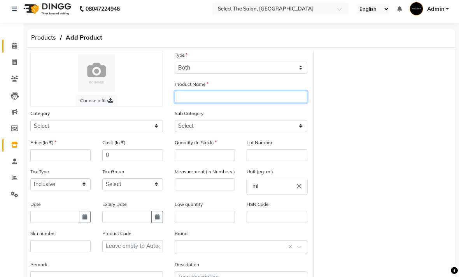
click at [201, 103] on input "text" at bounding box center [240, 97] width 133 height 12
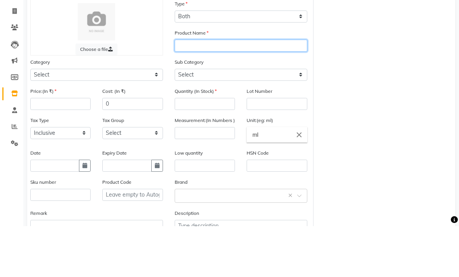
click at [192, 91] on input "text" at bounding box center [240, 97] width 133 height 12
click at [189, 52] on input "DV tube No" at bounding box center [240, 46] width 133 height 12
click at [199, 52] on input "DV tube No" at bounding box center [240, 46] width 133 height 12
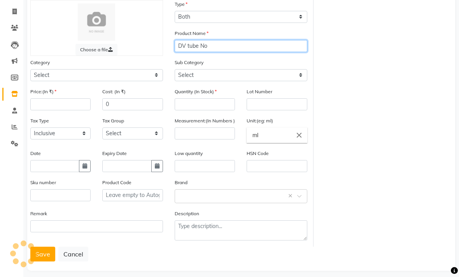
click at [196, 52] on input "DV tube No" at bounding box center [240, 46] width 133 height 12
click at [225, 52] on input "DV Tube No" at bounding box center [240, 46] width 133 height 12
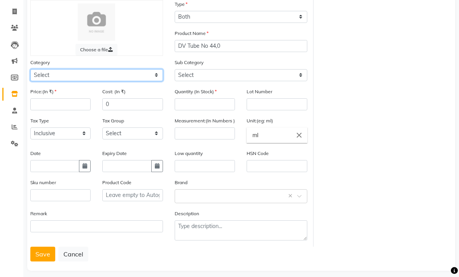
click at [154, 81] on select "Select Hair Skin Makeup Personal Care Appliances [PERSON_NAME] Waxing Disposabl…" at bounding box center [96, 75] width 133 height 12
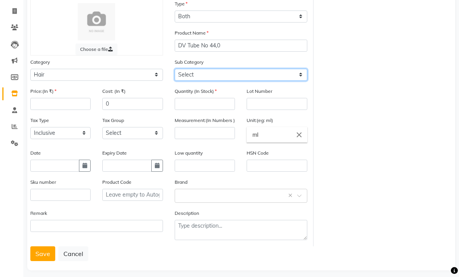
click at [291, 81] on select "Select Shampoo Conditioner Cream Mask Oil Serum Color Appliances Treatment Styl…" at bounding box center [240, 75] width 133 height 12
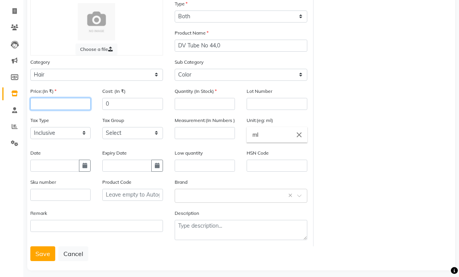
click at [59, 110] on input "number" at bounding box center [60, 104] width 60 height 12
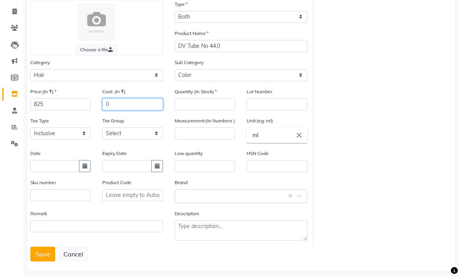
click at [122, 110] on input "0" at bounding box center [132, 104] width 60 height 12
click at [181, 110] on input "number" at bounding box center [204, 104] width 60 height 12
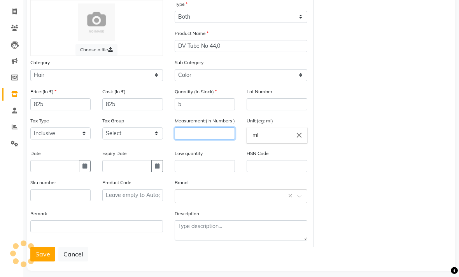
click at [196, 140] on input "number" at bounding box center [204, 133] width 60 height 12
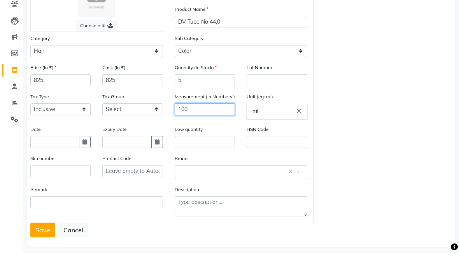
scroll to position [74, 0]
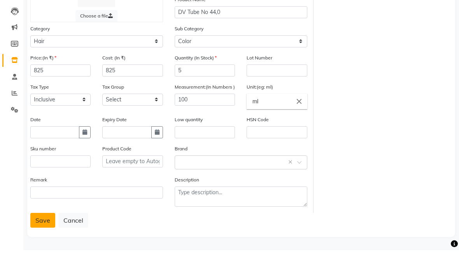
click at [44, 240] on button "Save" at bounding box center [42, 247] width 25 height 15
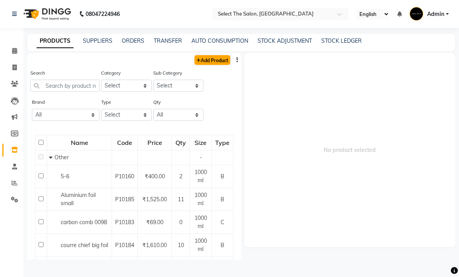
click at [209, 65] on link "Add Product" at bounding box center [212, 60] width 36 height 10
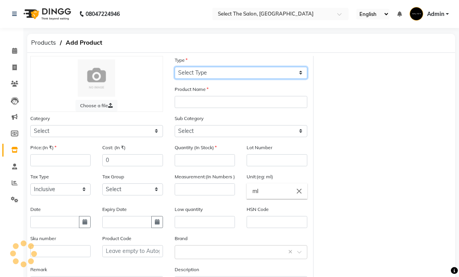
click at [217, 79] on select "Select Type Both Retail Consumable" at bounding box center [240, 73] width 133 height 12
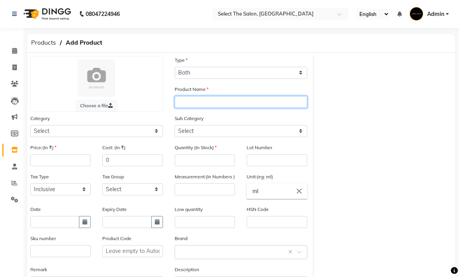
click at [211, 108] on input "text" at bounding box center [240, 102] width 133 height 12
click at [205, 108] on input "DV" at bounding box center [240, 102] width 133 height 12
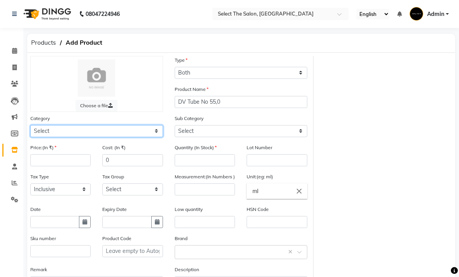
click at [157, 137] on select "Select Hair Skin Makeup Personal Care Appliances [PERSON_NAME] Waxing Disposabl…" at bounding box center [96, 131] width 133 height 12
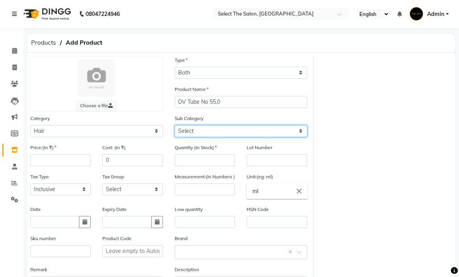
click at [303, 137] on select "Select Shampoo Conditioner Cream Mask Oil Serum Color Appliances Treatment Styl…" at bounding box center [240, 131] width 133 height 12
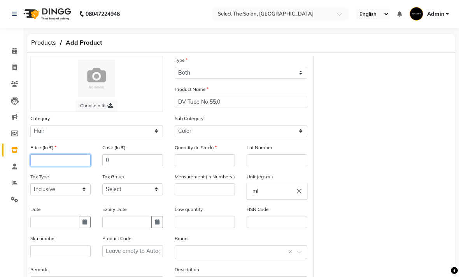
click at [68, 166] on input "number" at bounding box center [60, 160] width 60 height 12
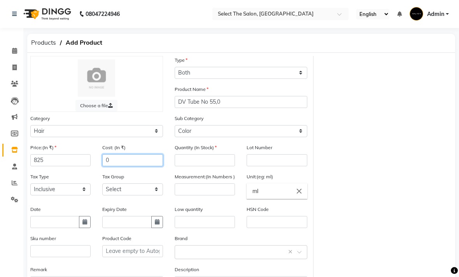
click at [120, 166] on input "0" at bounding box center [132, 160] width 60 height 12
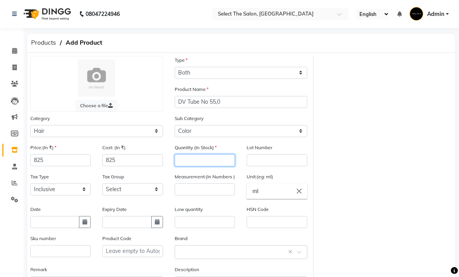
click at [193, 166] on input "number" at bounding box center [204, 160] width 60 height 12
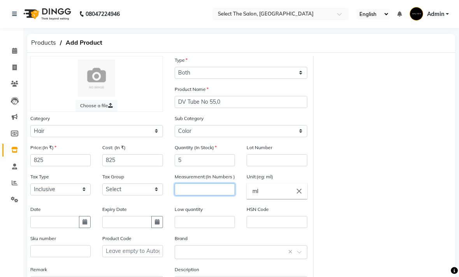
click at [195, 195] on input "number" at bounding box center [204, 189] width 60 height 12
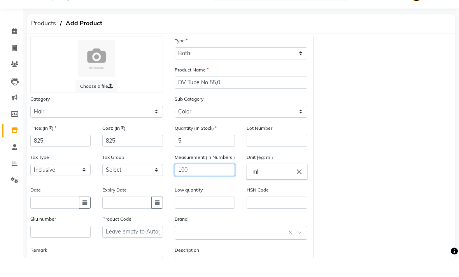
scroll to position [56, 0]
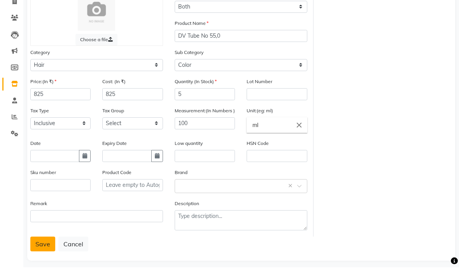
click at [45, 253] on button "Save" at bounding box center [42, 254] width 25 height 15
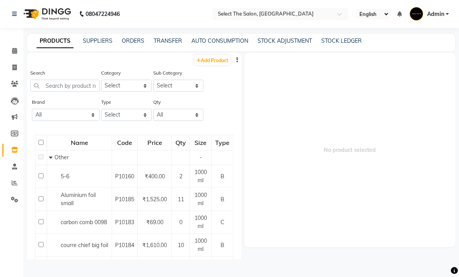
click at [47, 24] on img at bounding box center [46, 14] width 53 height 22
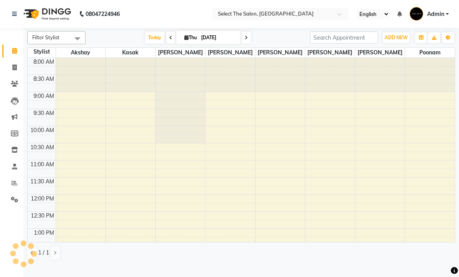
scroll to position [253, 0]
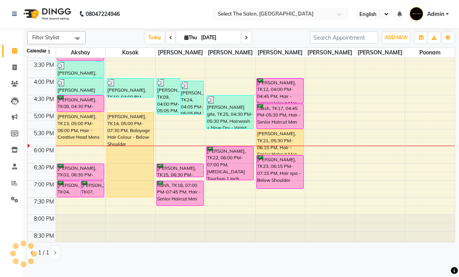
click at [17, 53] on icon at bounding box center [14, 51] width 5 height 6
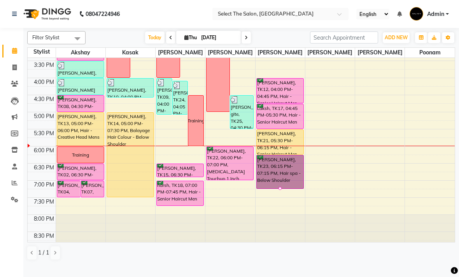
click at [279, 190] on div at bounding box center [279, 188] width 3 height 3
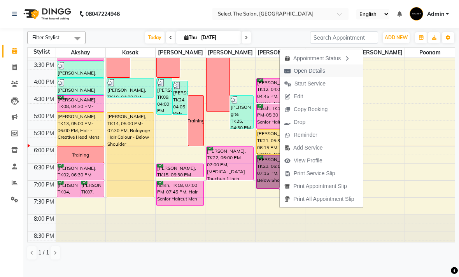
click at [317, 70] on span "Open Details" at bounding box center [308, 71] width 31 height 8
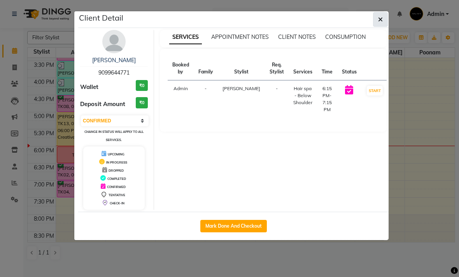
click at [378, 23] on span "button" at bounding box center [380, 20] width 5 height 8
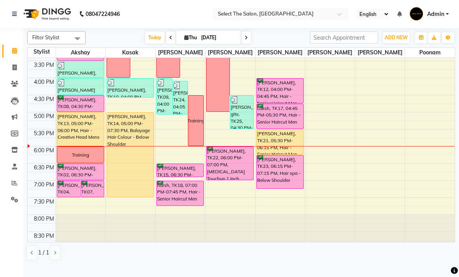
click at [179, 44] on span "[DATE]" at bounding box center [208, 37] width 65 height 13
click at [182, 40] on span "Thu" at bounding box center [190, 38] width 16 height 6
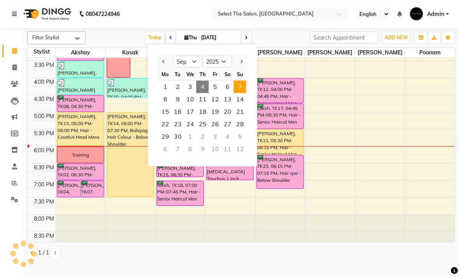
click at [237, 93] on span "7" at bounding box center [240, 87] width 12 height 12
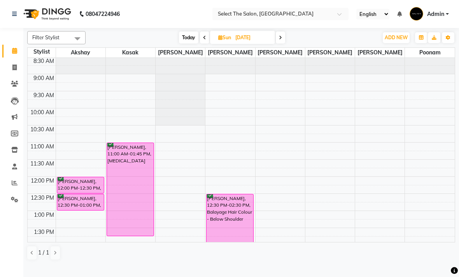
scroll to position [28, 0]
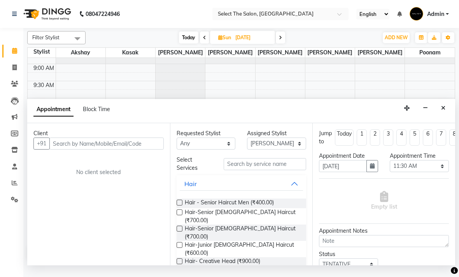
click at [96, 143] on input "text" at bounding box center [106, 144] width 114 height 12
click at [248, 168] on input "text" at bounding box center [264, 164] width 82 height 12
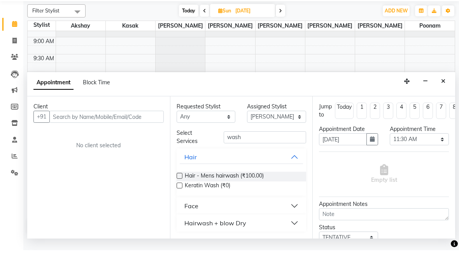
click at [217, 245] on div "Hairwash + blow Dry" at bounding box center [215, 249] width 62 height 9
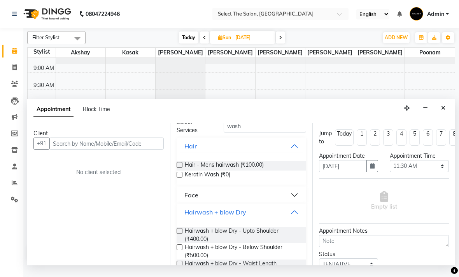
scroll to position [40, 0]
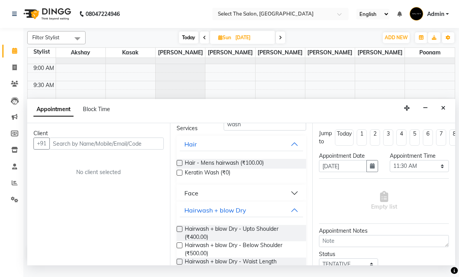
click at [179, 248] on label at bounding box center [179, 245] width 6 height 6
click at [179, 249] on input "checkbox" at bounding box center [178, 246] width 5 height 5
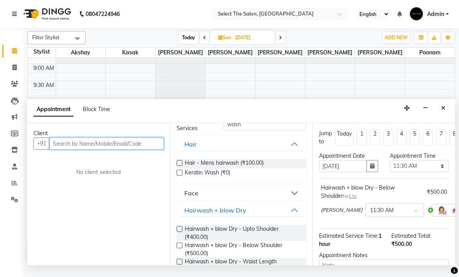
click at [80, 144] on input "text" at bounding box center [106, 144] width 114 height 12
click at [444, 111] on icon "Close" at bounding box center [443, 107] width 4 height 5
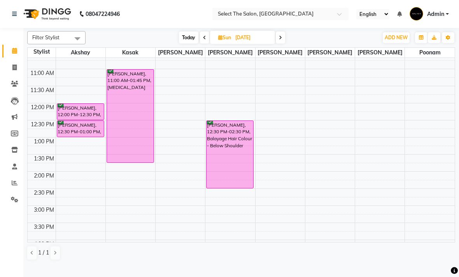
scroll to position [92, 0]
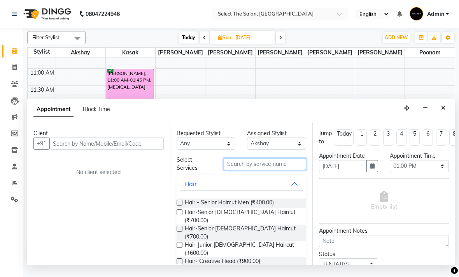
click at [248, 168] on input "text" at bounding box center [264, 164] width 82 height 12
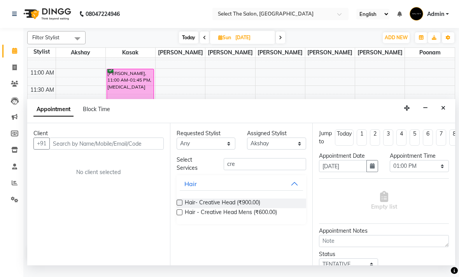
click at [176, 203] on label at bounding box center [179, 203] width 6 height 6
click at [176, 203] on input "checkbox" at bounding box center [178, 203] width 5 height 5
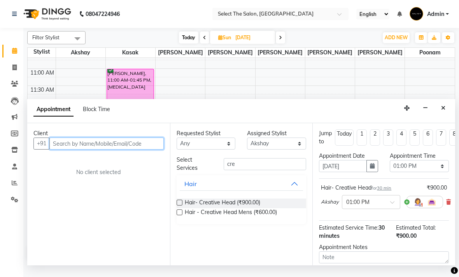
click at [71, 142] on input "text" at bounding box center [106, 144] width 114 height 12
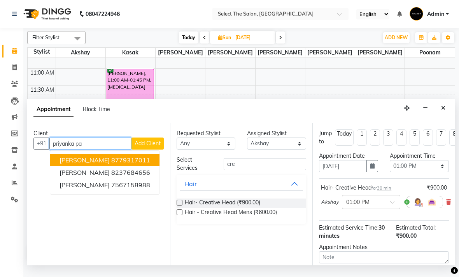
click at [134, 162] on ngb-highlight "8779317011" at bounding box center [130, 160] width 39 height 8
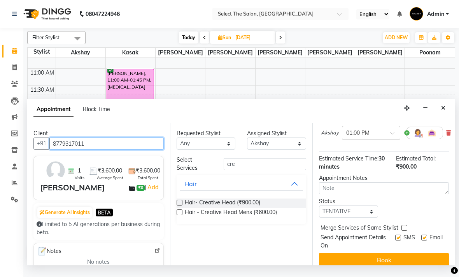
scroll to position [68, 0]
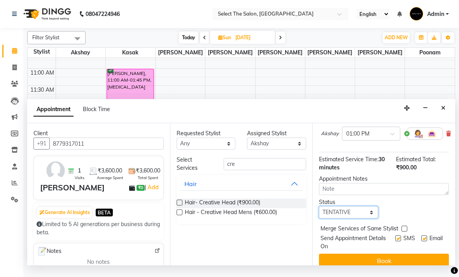
click at [340, 218] on select "Select TENTATIVE CONFIRM UPCOMING" at bounding box center [348, 212] width 59 height 12
click at [395, 241] on label at bounding box center [398, 238] width 6 height 6
click at [395, 242] on input "checkbox" at bounding box center [397, 239] width 5 height 5
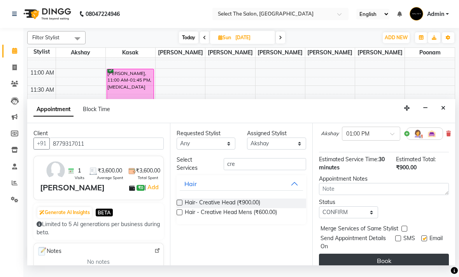
click at [401, 262] on button "Book" at bounding box center [384, 261] width 130 height 14
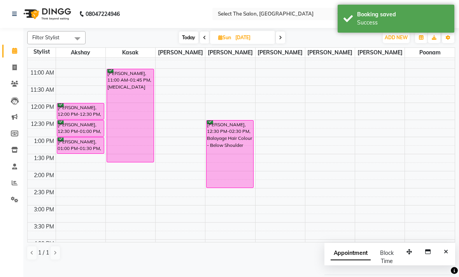
click at [190, 44] on span "Today" at bounding box center [188, 37] width 19 height 12
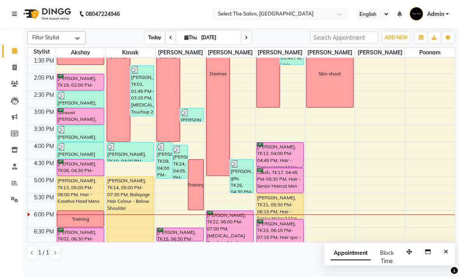
scroll to position [189, 0]
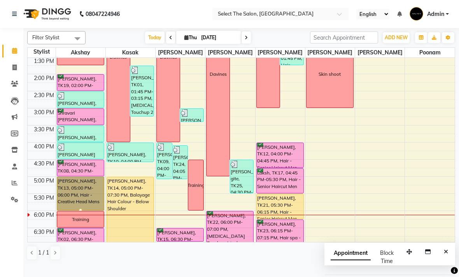
click at [82, 212] on div at bounding box center [80, 210] width 3 height 3
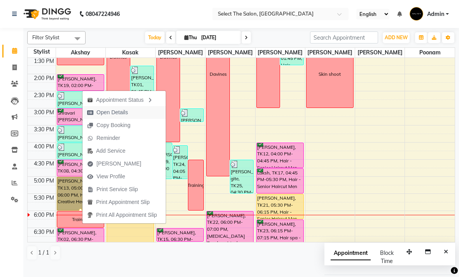
click at [116, 110] on span "Open Details" at bounding box center [111, 112] width 31 height 8
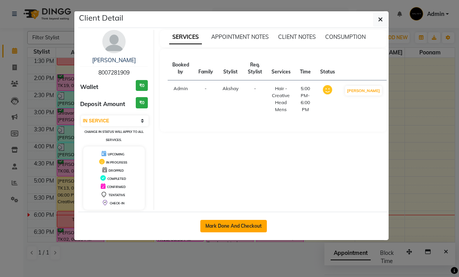
click at [247, 222] on button "Mark Done And Checkout" at bounding box center [233, 226] width 66 height 12
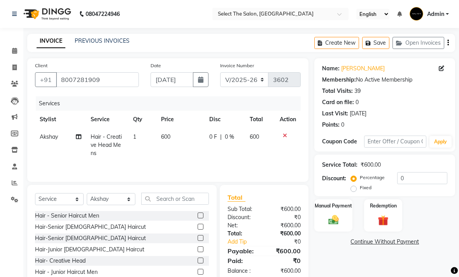
click at [190, 152] on td "600" at bounding box center [180, 145] width 48 height 34
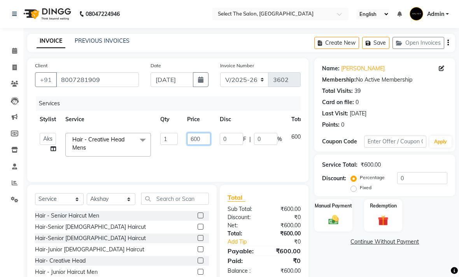
click at [205, 145] on input "600" at bounding box center [198, 139] width 23 height 12
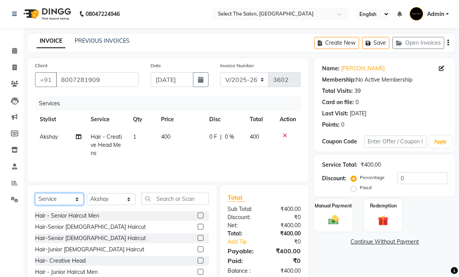
click at [72, 205] on select "Select Service Product Membership Package Voucher Prepaid Gift Card" at bounding box center [59, 199] width 49 height 12
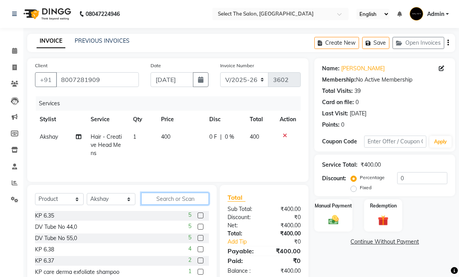
click at [179, 205] on input "text" at bounding box center [175, 199] width 68 height 12
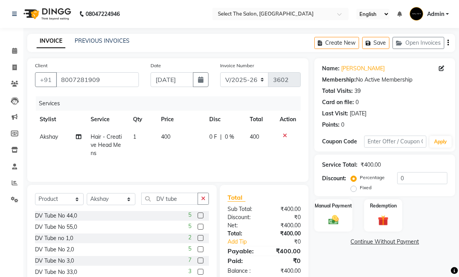
click at [201, 218] on label at bounding box center [200, 216] width 6 height 6
click at [201, 218] on input "checkbox" at bounding box center [199, 215] width 5 height 5
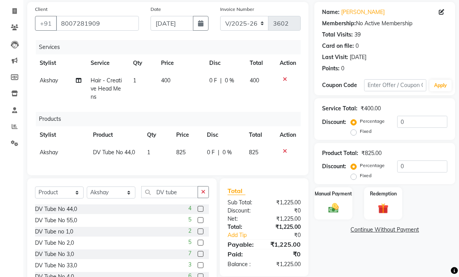
scroll to position [57, 0]
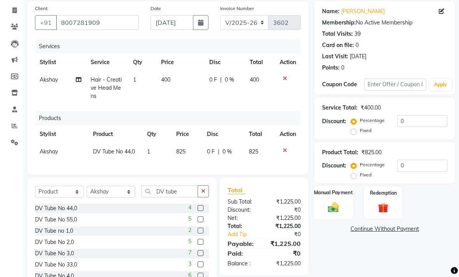
click at [341, 214] on img at bounding box center [332, 207] width 17 height 12
click at [377, 234] on span "CASH" at bounding box center [378, 229] width 17 height 9
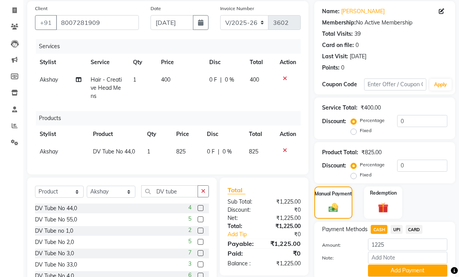
click at [188, 160] on td "825" at bounding box center [186, 151] width 31 height 17
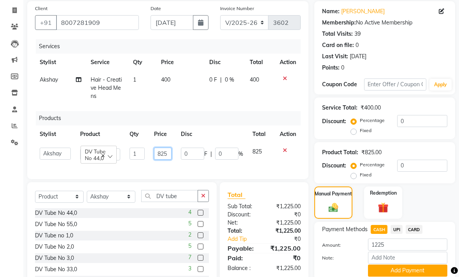
click at [167, 160] on input "825" at bounding box center [162, 154] width 17 height 12
click at [395, 234] on span "UPI" at bounding box center [396, 229] width 12 height 9
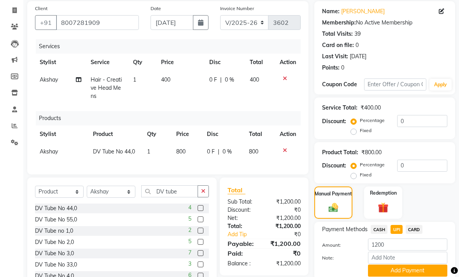
click at [380, 234] on span "CASH" at bounding box center [378, 229] width 17 height 9
click at [406, 277] on button "Add Payment" at bounding box center [407, 271] width 79 height 12
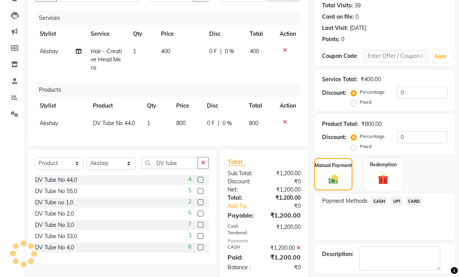
scroll to position [107, 0]
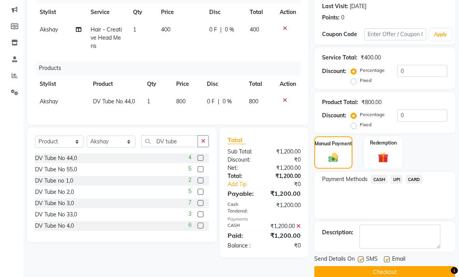
click at [359, 262] on label at bounding box center [361, 259] width 6 height 6
click at [359, 262] on input "checkbox" at bounding box center [360, 259] width 5 height 5
click at [389, 262] on label at bounding box center [387, 259] width 6 height 6
click at [389, 262] on input "checkbox" at bounding box center [386, 259] width 5 height 5
click at [378, 278] on button "Checkout" at bounding box center [384, 272] width 141 height 12
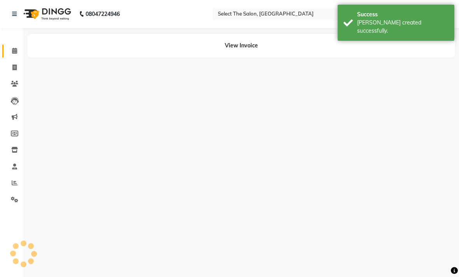
click at [16, 48] on icon at bounding box center [14, 51] width 5 height 6
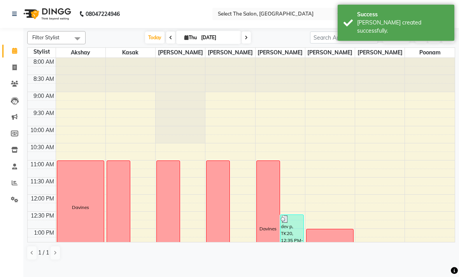
click at [12, 47] on span at bounding box center [15, 51] width 14 height 9
click at [395, 40] on span "ADD NEW" at bounding box center [395, 38] width 23 height 6
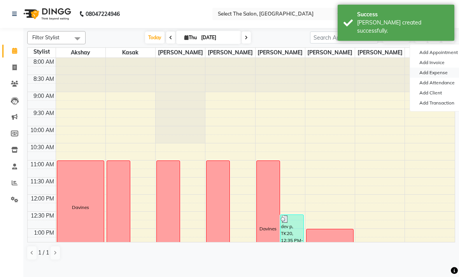
click at [437, 78] on link "Add Expense" at bounding box center [440, 73] width 61 height 10
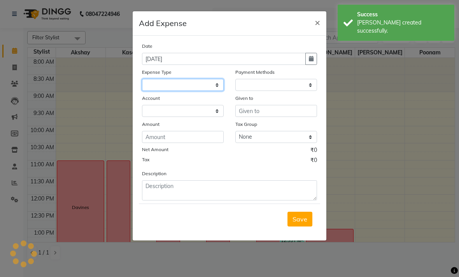
click at [202, 79] on select at bounding box center [183, 85] width 82 height 12
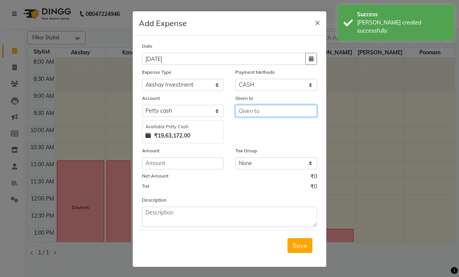
click at [279, 111] on input "text" at bounding box center [276, 111] width 82 height 12
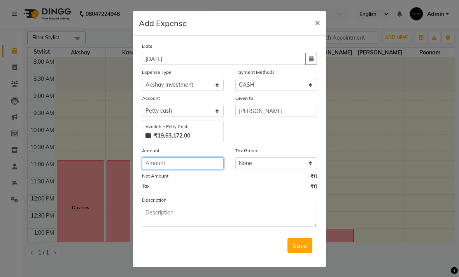
click at [174, 166] on input "number" at bounding box center [183, 163] width 82 height 12
click at [185, 205] on div "Description" at bounding box center [229, 211] width 187 height 31
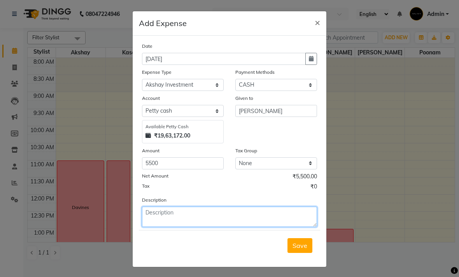
click at [171, 215] on textarea at bounding box center [229, 217] width 175 height 20
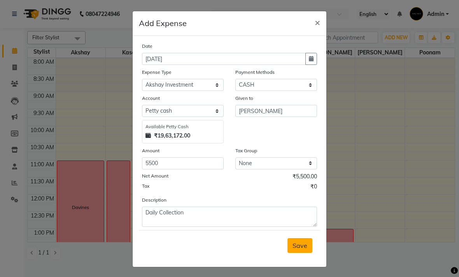
click at [300, 244] on span "Save" at bounding box center [299, 246] width 15 height 8
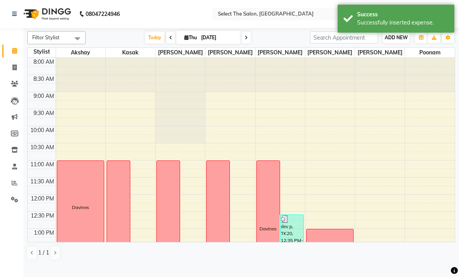
click at [392, 40] on span "ADD NEW" at bounding box center [395, 38] width 23 height 6
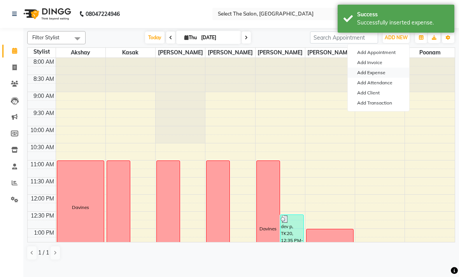
click at [381, 78] on link "Add Expense" at bounding box center [377, 73] width 61 height 10
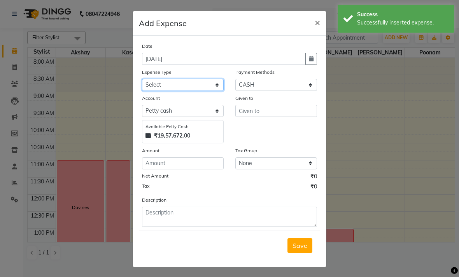
click at [218, 85] on select "Select Advance Salary Akshay Home Akshay Investment Akshay Mom Akshay Personal …" at bounding box center [183, 85] width 82 height 12
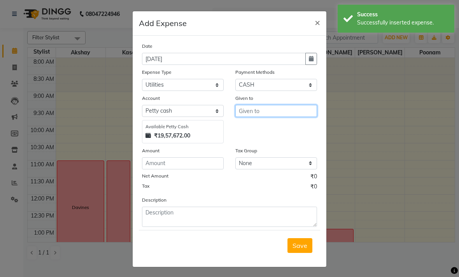
click at [265, 111] on input "text" at bounding box center [276, 111] width 82 height 12
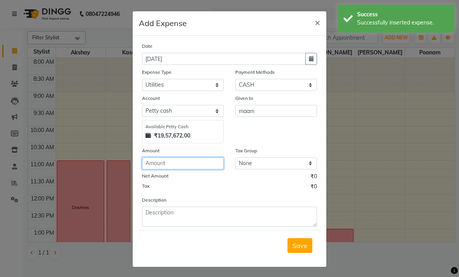
click at [168, 160] on input "number" at bounding box center [183, 163] width 82 height 12
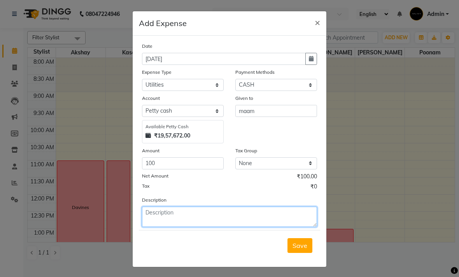
click at [169, 211] on textarea at bounding box center [229, 217] width 175 height 20
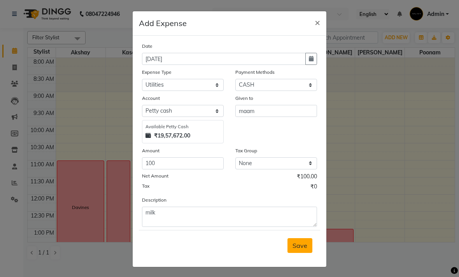
click at [301, 239] on button "Save" at bounding box center [299, 245] width 25 height 15
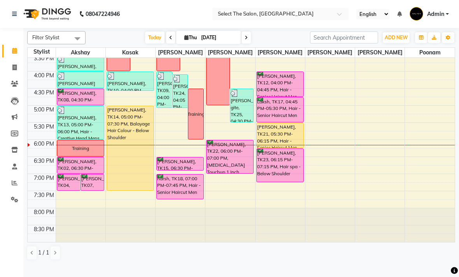
scroll to position [218, 0]
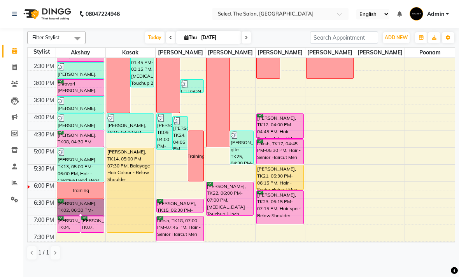
click at [82, 217] on div at bounding box center [80, 215] width 3 height 3
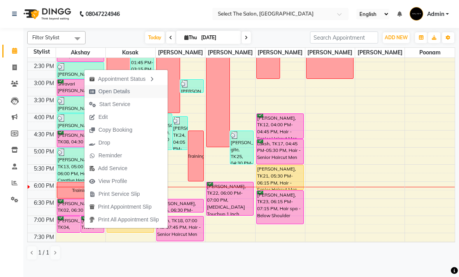
click at [122, 90] on span "Open Details" at bounding box center [113, 91] width 31 height 8
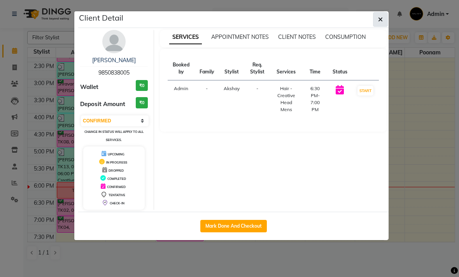
click at [380, 17] on icon "button" at bounding box center [380, 19] width 5 height 6
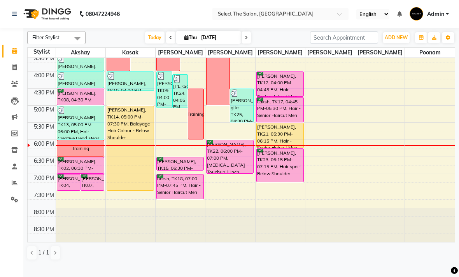
scroll to position [268, 0]
click at [13, 151] on icon at bounding box center [14, 150] width 7 height 6
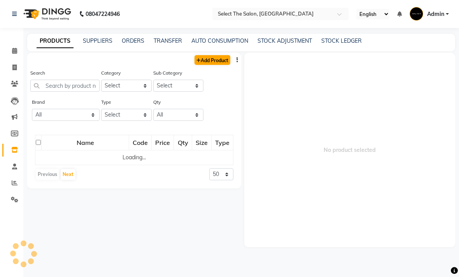
click at [216, 65] on link "Add Product" at bounding box center [212, 60] width 36 height 10
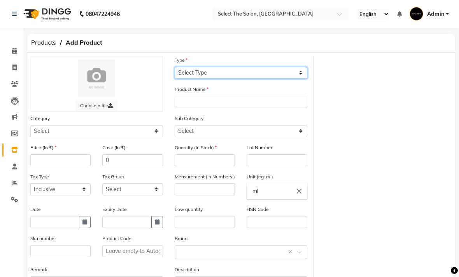
click at [225, 79] on select "Select Type Both Retail Consumable" at bounding box center [240, 73] width 133 height 12
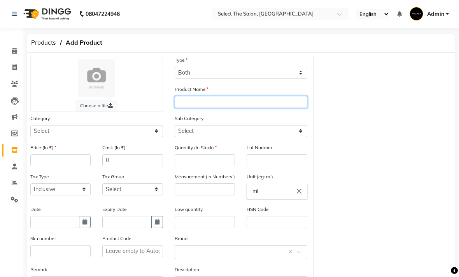
click at [192, 108] on input "text" at bounding box center [240, 102] width 133 height 12
click at [203, 108] on input "DV" at bounding box center [240, 102] width 133 height 12
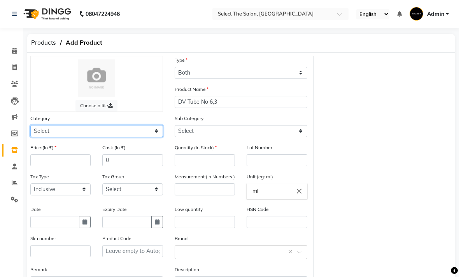
click at [103, 137] on select "Select Hair Skin Makeup Personal Care Appliances [PERSON_NAME] Waxing Disposabl…" at bounding box center [96, 131] width 133 height 12
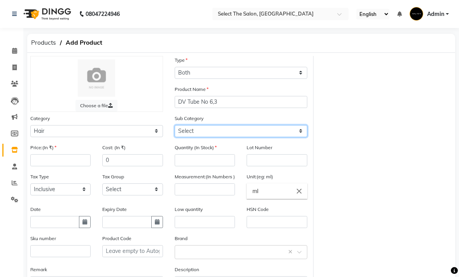
click at [300, 137] on select "Select Shampoo Conditioner Cream Mask Oil Serum Color Appliances Treatment Styl…" at bounding box center [240, 131] width 133 height 12
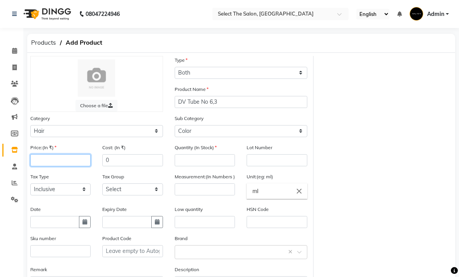
click at [68, 166] on input "number" at bounding box center [60, 160] width 60 height 12
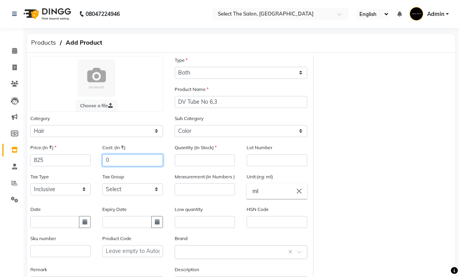
click at [119, 166] on input "0" at bounding box center [132, 160] width 60 height 12
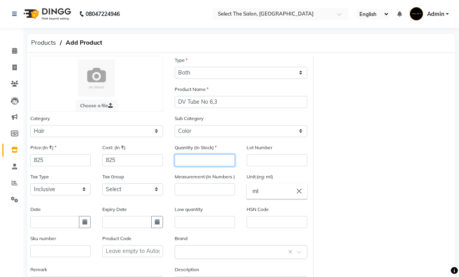
click at [187, 166] on input "number" at bounding box center [204, 160] width 60 height 12
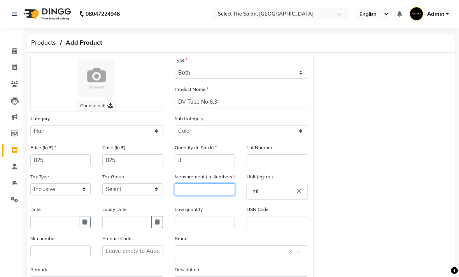
click at [209, 195] on input "number" at bounding box center [204, 189] width 60 height 12
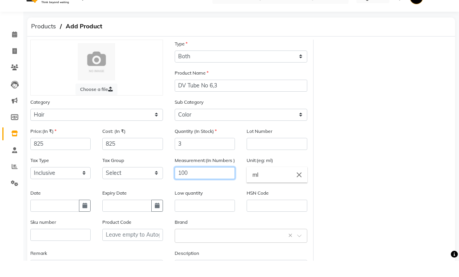
scroll to position [74, 0]
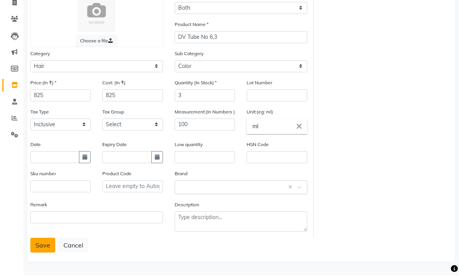
click at [47, 245] on button "Save" at bounding box center [42, 247] width 25 height 15
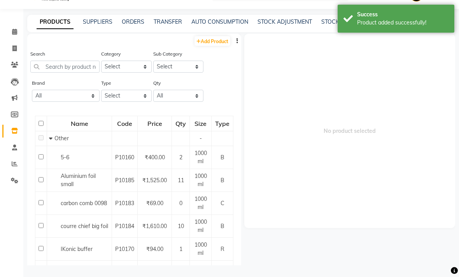
scroll to position [5, 0]
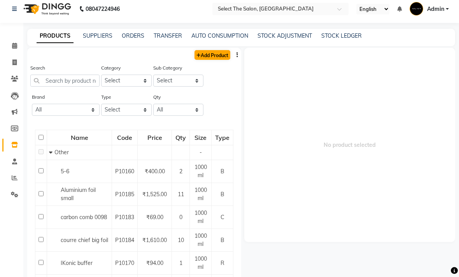
click at [214, 60] on link "Add Product" at bounding box center [212, 55] width 36 height 10
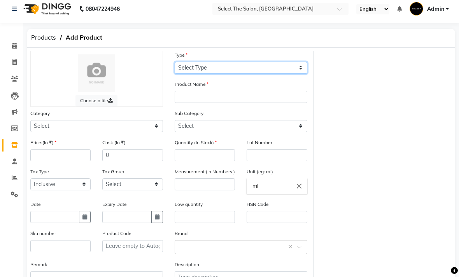
click at [213, 74] on select "Select Type Both Retail Consumable" at bounding box center [240, 68] width 133 height 12
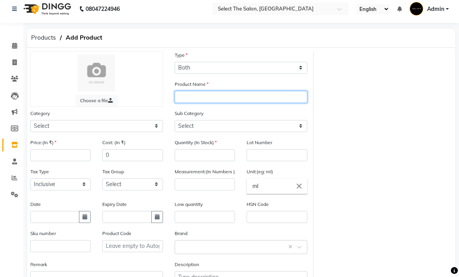
click at [181, 103] on input "text" at bounding box center [240, 97] width 133 height 12
click at [202, 103] on input "DV" at bounding box center [240, 97] width 133 height 12
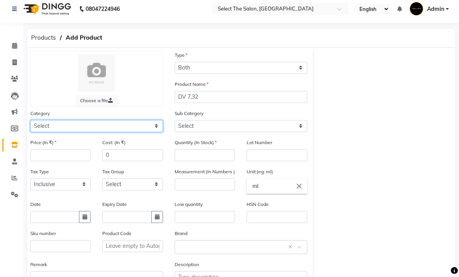
click at [158, 132] on select "Select Hair Skin Makeup Personal Care Appliances [PERSON_NAME] Waxing Disposabl…" at bounding box center [96, 126] width 133 height 12
click at [157, 132] on select "Select Hair Skin Makeup Personal Care Appliances [PERSON_NAME] Waxing Disposabl…" at bounding box center [96, 126] width 133 height 12
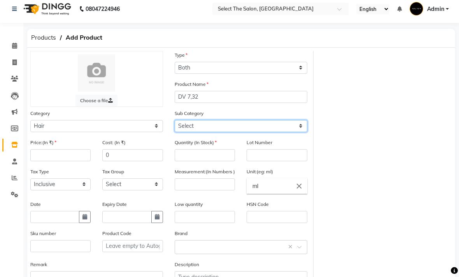
click at [303, 132] on select "Select Shampoo Conditioner Cream Mask Oil Serum Color Appliances Treatment Styl…" at bounding box center [240, 126] width 133 height 12
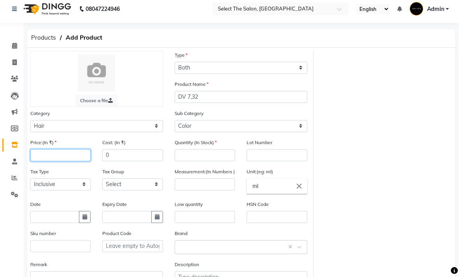
click at [71, 161] on input "number" at bounding box center [60, 155] width 60 height 12
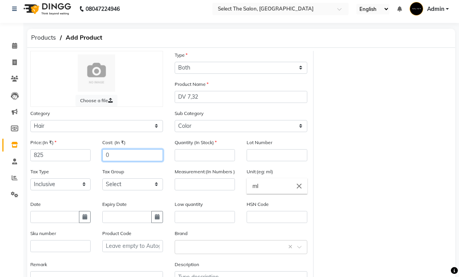
click at [124, 161] on input "0" at bounding box center [132, 155] width 60 height 12
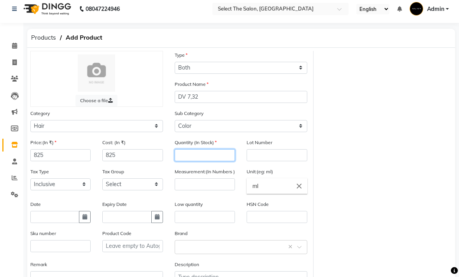
click at [195, 161] on input "number" at bounding box center [204, 155] width 60 height 12
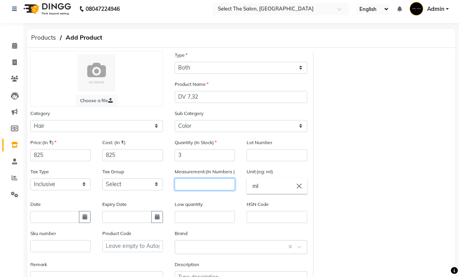
click at [199, 190] on input "number" at bounding box center [204, 184] width 60 height 12
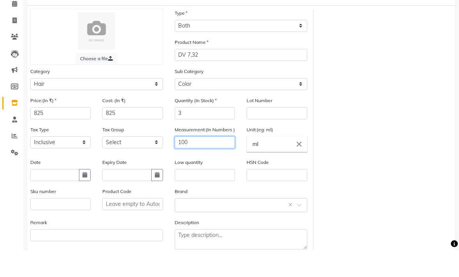
scroll to position [23, 0]
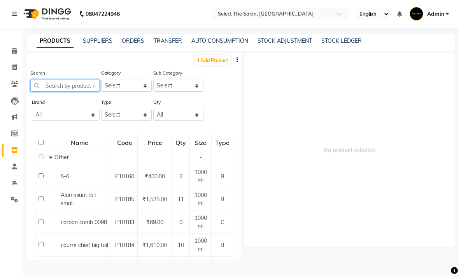
click at [67, 92] on input "text" at bounding box center [64, 86] width 69 height 12
click at [206, 65] on link "Add Product" at bounding box center [212, 60] width 36 height 10
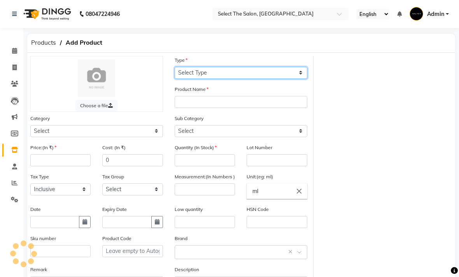
click at [216, 79] on select "Select Type Both Retail Consumable" at bounding box center [240, 73] width 133 height 12
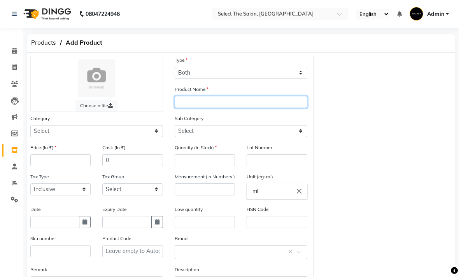
click at [202, 108] on input "text" at bounding box center [240, 102] width 133 height 12
click at [210, 108] on input "DV" at bounding box center [240, 102] width 133 height 12
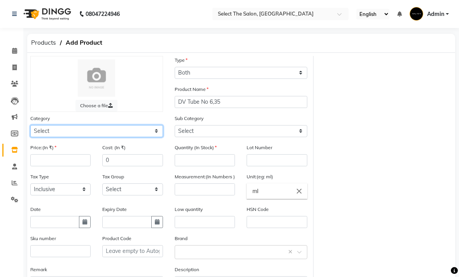
click at [157, 137] on select "Select Hair Skin Makeup Personal Care Appliances [PERSON_NAME] Waxing Disposabl…" at bounding box center [96, 131] width 133 height 12
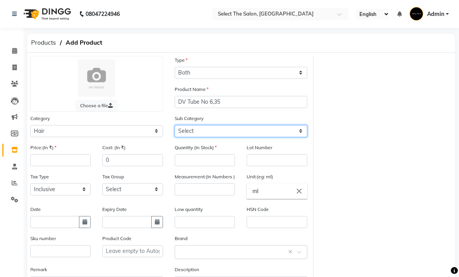
click at [202, 137] on select "Select Shampoo Conditioner Cream Mask Oil Serum Color Appliances Treatment Styl…" at bounding box center [240, 131] width 133 height 12
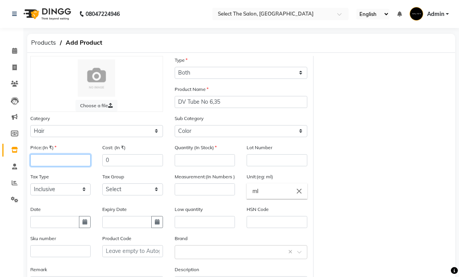
click at [56, 166] on input "number" at bounding box center [60, 160] width 60 height 12
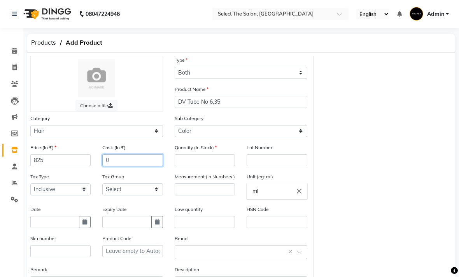
click at [115, 166] on input "0" at bounding box center [132, 160] width 60 height 12
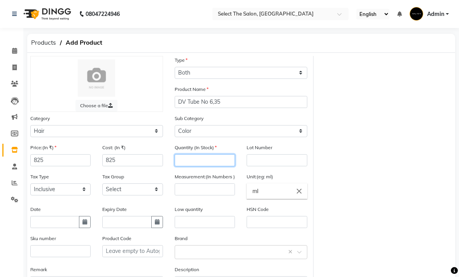
click at [197, 166] on input "number" at bounding box center [204, 160] width 60 height 12
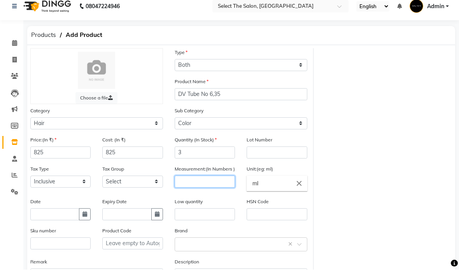
click at [196, 194] on input "number" at bounding box center [204, 189] width 60 height 12
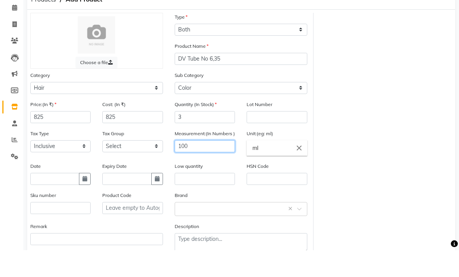
scroll to position [42, 0]
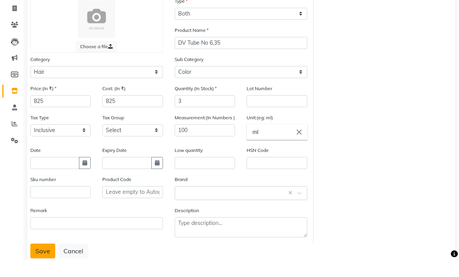
click at [44, 262] on button "Save" at bounding box center [42, 267] width 25 height 15
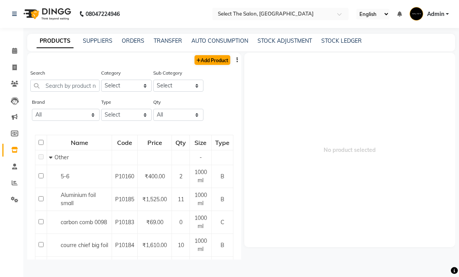
click at [221, 65] on link "Add Product" at bounding box center [212, 60] width 36 height 10
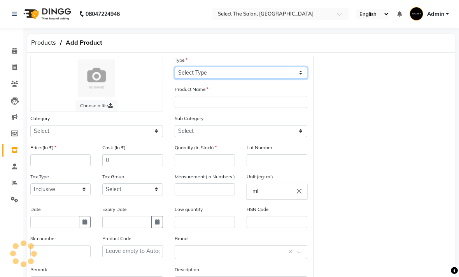
click at [221, 79] on select "Select Type Both Retail Consumable" at bounding box center [240, 73] width 133 height 12
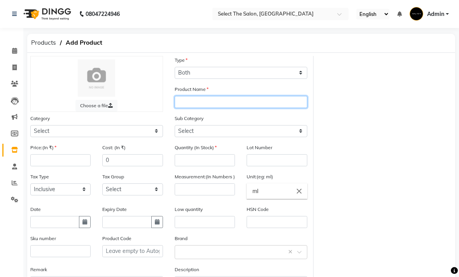
click at [211, 108] on input "text" at bounding box center [240, 102] width 133 height 12
click at [206, 108] on input "DV" at bounding box center [240, 102] width 133 height 12
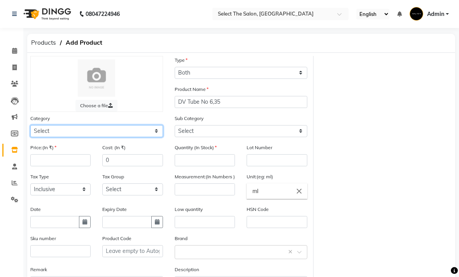
click at [152, 137] on select "Select Hair Skin Makeup Personal Care Appliances [PERSON_NAME] Waxing Disposabl…" at bounding box center [96, 131] width 133 height 12
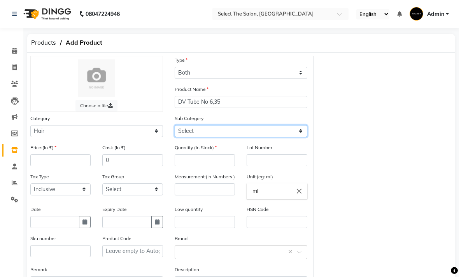
click at [297, 137] on select "Select Shampoo Conditioner Cream Mask Oil Serum Color Appliances Treatment Styl…" at bounding box center [240, 131] width 133 height 12
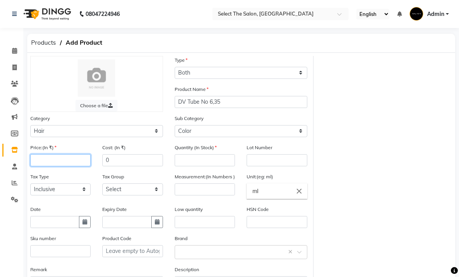
click at [54, 166] on input "number" at bounding box center [60, 160] width 60 height 12
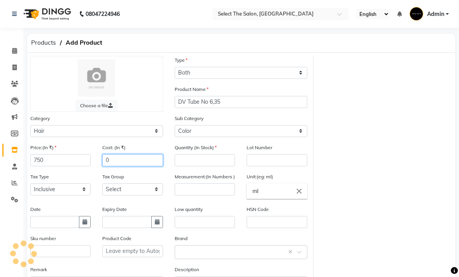
click at [120, 166] on input "0" at bounding box center [132, 160] width 60 height 12
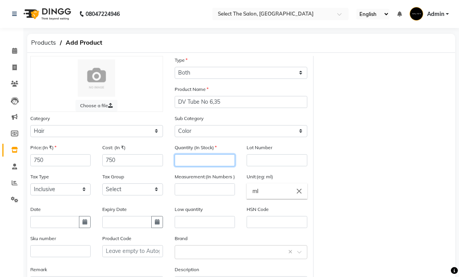
click at [186, 166] on input "number" at bounding box center [204, 160] width 60 height 12
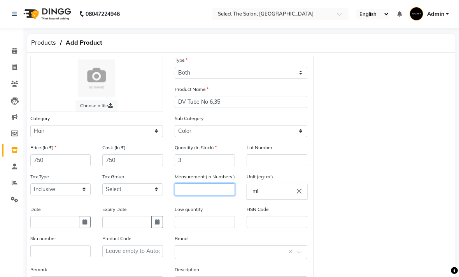
click at [207, 195] on input "number" at bounding box center [204, 189] width 60 height 12
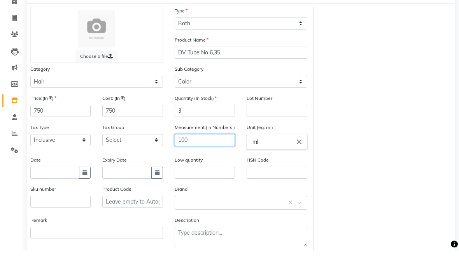
scroll to position [23, 0]
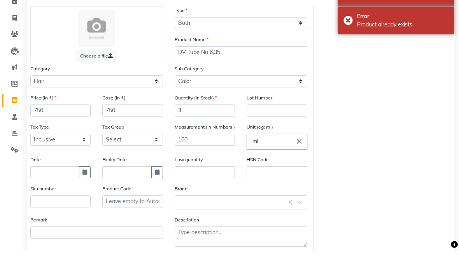
scroll to position [49, 0]
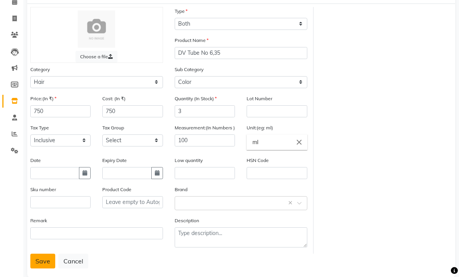
click at [46, 269] on button "Save" at bounding box center [42, 261] width 25 height 15
click at [44, 267] on button "Save" at bounding box center [42, 261] width 25 height 15
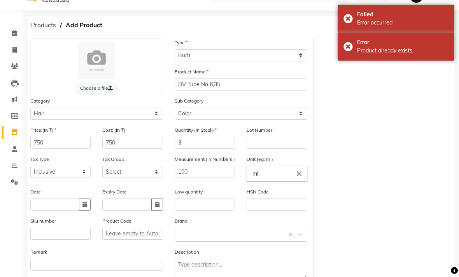
scroll to position [15, 0]
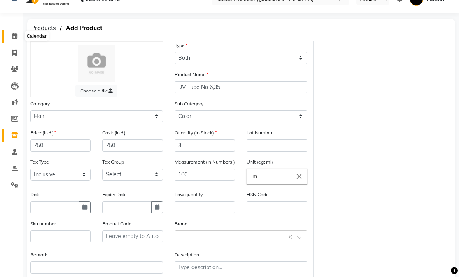
click at [16, 36] on icon at bounding box center [14, 36] width 5 height 6
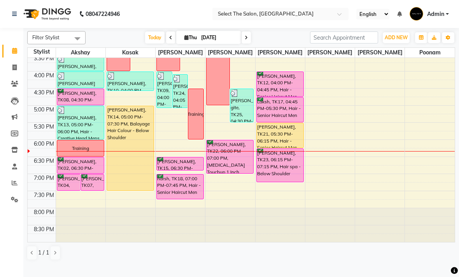
scroll to position [268, 0]
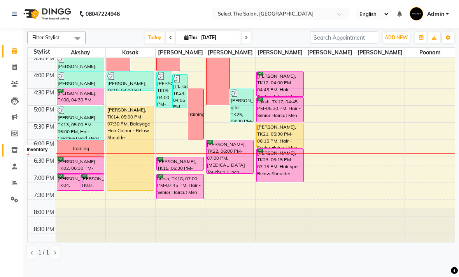
click at [20, 153] on span at bounding box center [15, 150] width 14 height 9
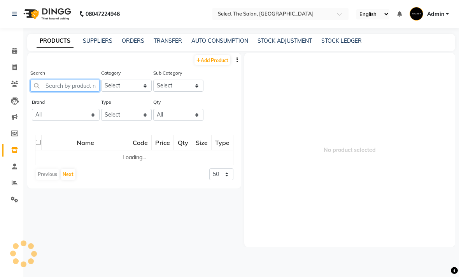
click at [72, 92] on input "text" at bounding box center [64, 86] width 69 height 12
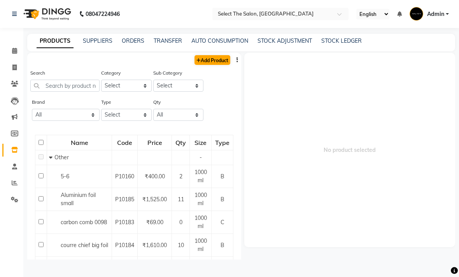
click at [221, 65] on link "Add Product" at bounding box center [212, 60] width 36 height 10
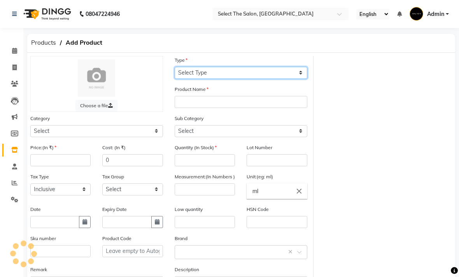
click at [216, 79] on select "Select Type Both Retail Consumable" at bounding box center [240, 73] width 133 height 12
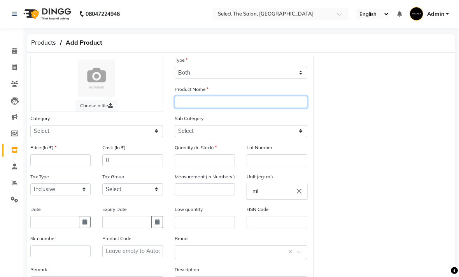
click at [196, 108] on input "text" at bounding box center [240, 102] width 133 height 12
click at [209, 108] on input "DV" at bounding box center [240, 102] width 133 height 12
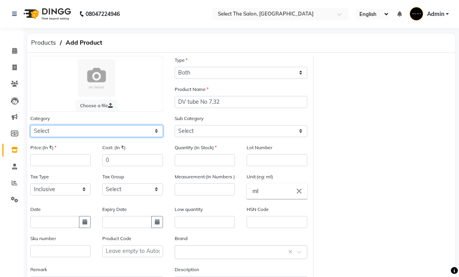
click at [162, 137] on select "Select Hair Skin Makeup Personal Care Appliances [PERSON_NAME] Waxing Disposabl…" at bounding box center [96, 131] width 133 height 12
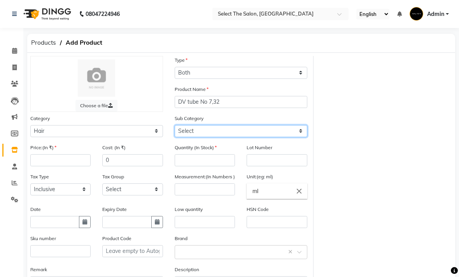
click at [302, 137] on select "Select Shampoo Conditioner Cream Mask Oil Serum Color Appliances Treatment Styl…" at bounding box center [240, 131] width 133 height 12
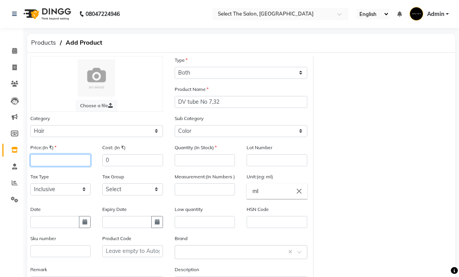
click at [46, 166] on input "number" at bounding box center [60, 160] width 60 height 12
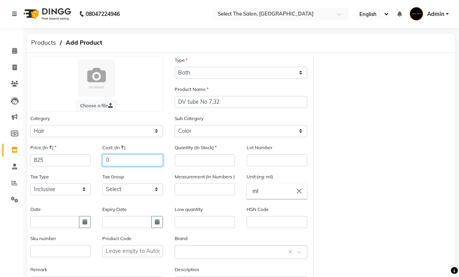
click at [121, 166] on input "0" at bounding box center [132, 160] width 60 height 12
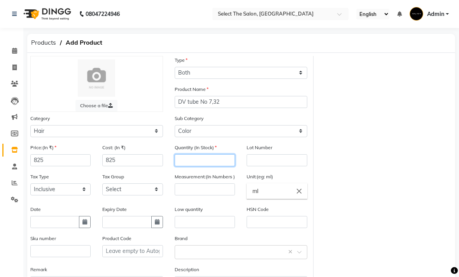
click at [195, 166] on input "number" at bounding box center [204, 160] width 60 height 12
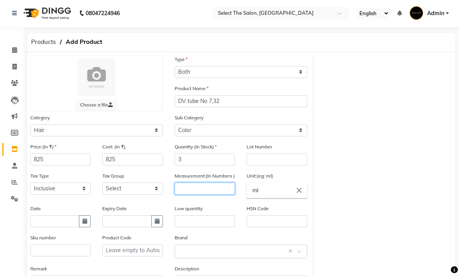
click at [193, 195] on input "number" at bounding box center [204, 189] width 60 height 12
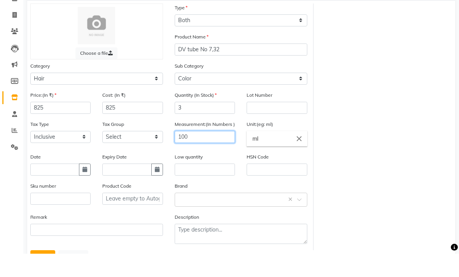
scroll to position [31, 0]
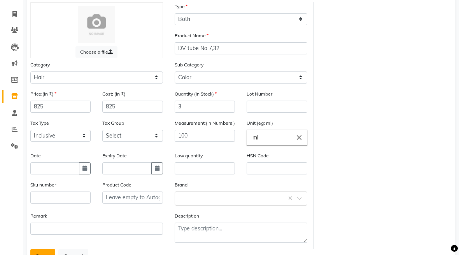
click at [44, 272] on button "Save" at bounding box center [42, 279] width 25 height 15
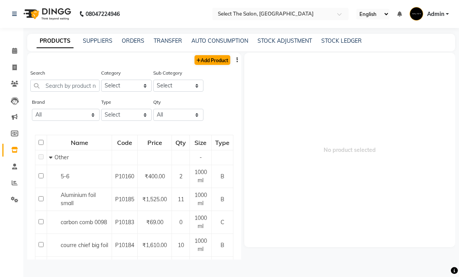
click at [214, 65] on link "Add Product" at bounding box center [212, 60] width 36 height 10
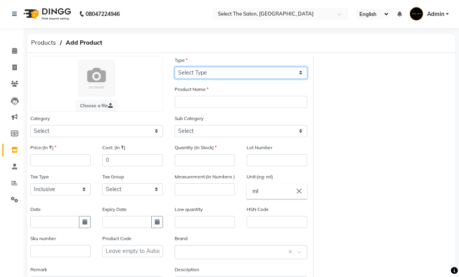
click at [220, 79] on select "Select Type Both Retail Consumable" at bounding box center [240, 73] width 133 height 12
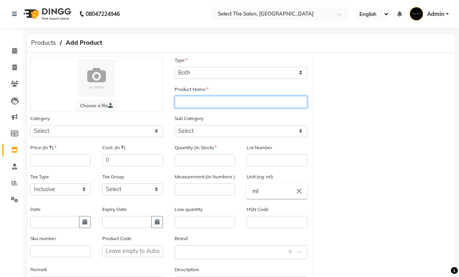
click at [213, 108] on input "text" at bounding box center [240, 102] width 133 height 12
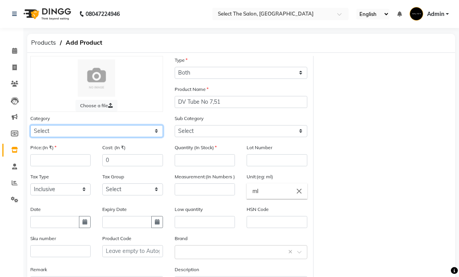
click at [117, 137] on select "Select Hair Skin Makeup Personal Care Appliances [PERSON_NAME] Waxing Disposabl…" at bounding box center [96, 131] width 133 height 12
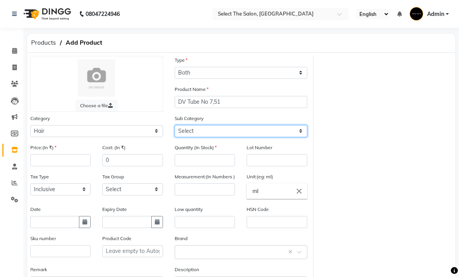
click at [296, 137] on select "Select Shampoo Conditioner Cream Mask Oil Serum Color Appliances Treatment Styl…" at bounding box center [240, 131] width 133 height 12
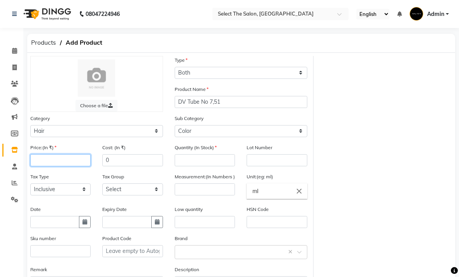
click at [48, 166] on input "number" at bounding box center [60, 160] width 60 height 12
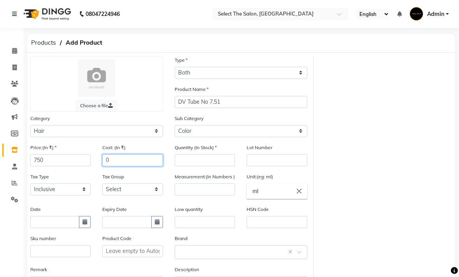
click at [127, 166] on input "0" at bounding box center [132, 160] width 60 height 12
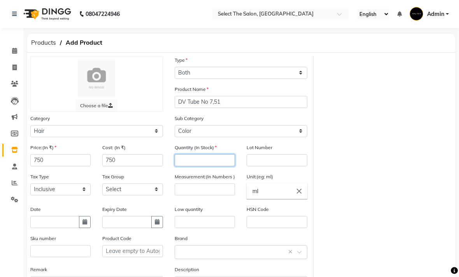
click at [194, 166] on input "number" at bounding box center [204, 160] width 60 height 12
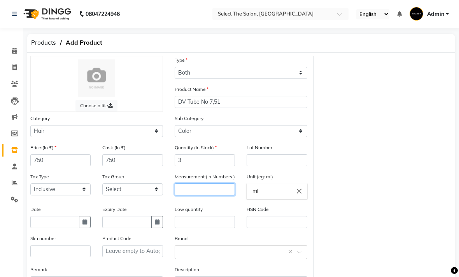
click at [197, 195] on input "number" at bounding box center [204, 189] width 60 height 12
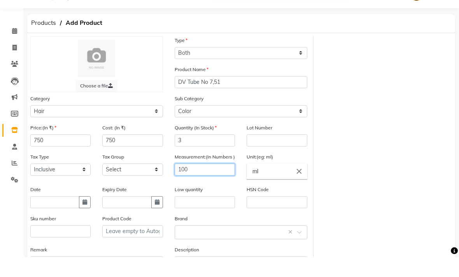
scroll to position [74, 0]
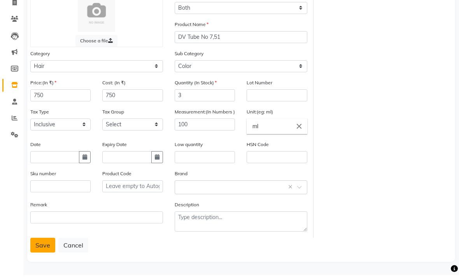
click at [40, 246] on button "Save" at bounding box center [42, 247] width 25 height 15
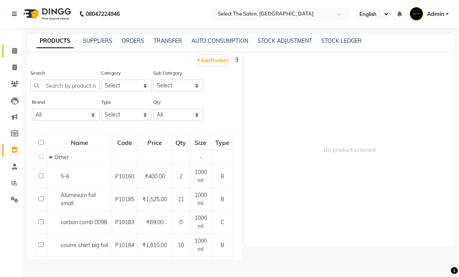
click at [15, 54] on span at bounding box center [15, 51] width 14 height 9
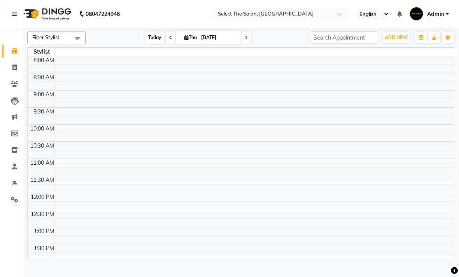
click at [153, 44] on span "Today" at bounding box center [154, 37] width 19 height 12
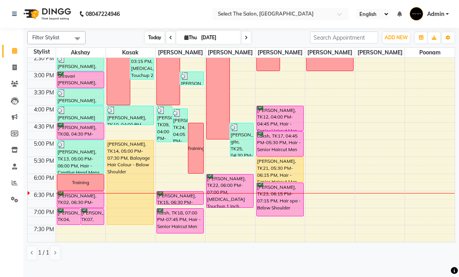
scroll to position [234, 0]
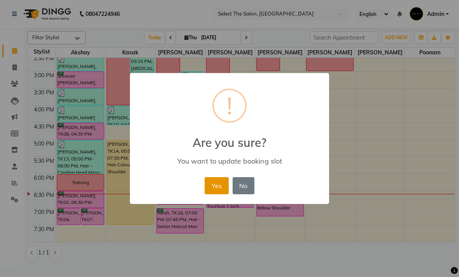
click at [222, 187] on button "Yes" at bounding box center [216, 185] width 24 height 17
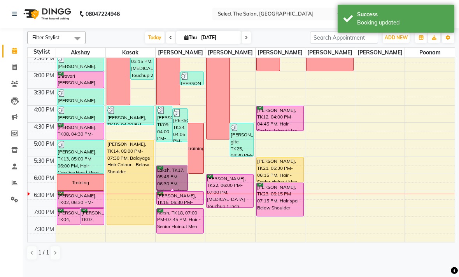
click at [173, 192] on div at bounding box center [172, 190] width 3 height 3
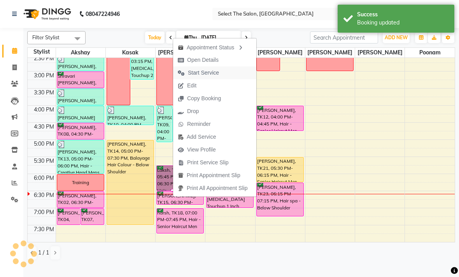
click at [210, 72] on span "Start Service" at bounding box center [203, 73] width 31 height 8
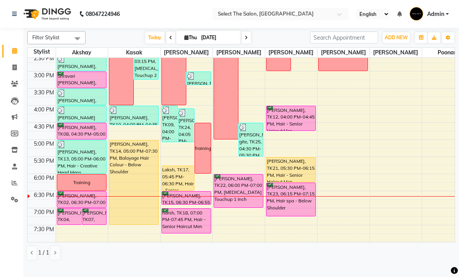
scroll to position [226, 0]
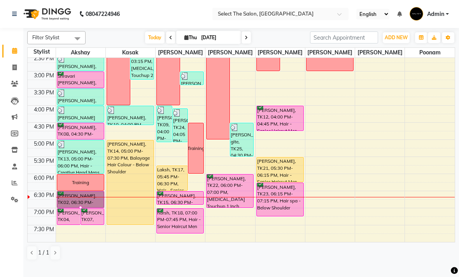
click at [79, 209] on div at bounding box center [80, 207] width 3 height 3
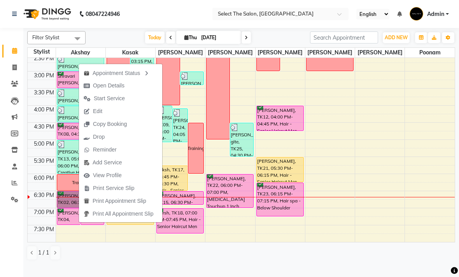
click at [114, 100] on span "Start Service" at bounding box center [109, 98] width 31 height 8
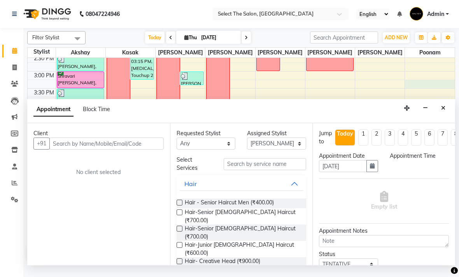
click at [445, 89] on div at bounding box center [430, 84] width 50 height 9
click at [444, 110] on icon "Close" at bounding box center [443, 107] width 4 height 5
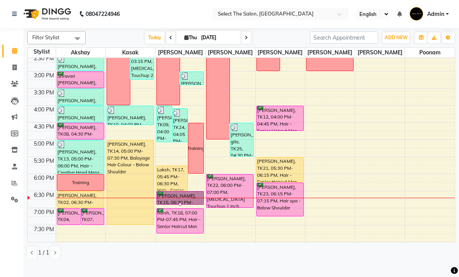
click at [178, 206] on div at bounding box center [179, 204] width 3 height 3
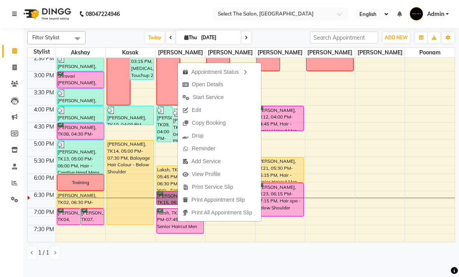
click at [200, 94] on span "Start Service" at bounding box center [207, 97] width 31 height 8
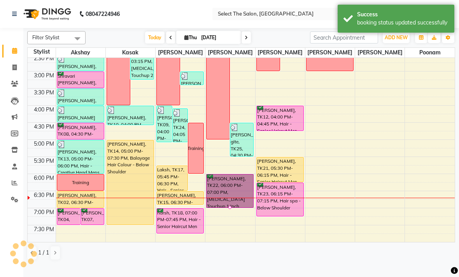
click at [230, 209] on div at bounding box center [229, 207] width 3 height 3
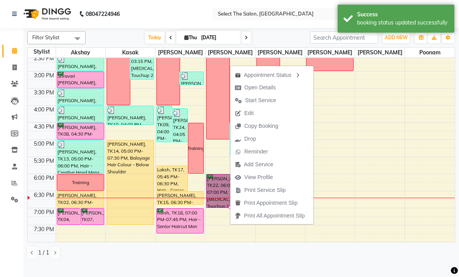
click at [260, 102] on span "Start Service" at bounding box center [260, 100] width 31 height 8
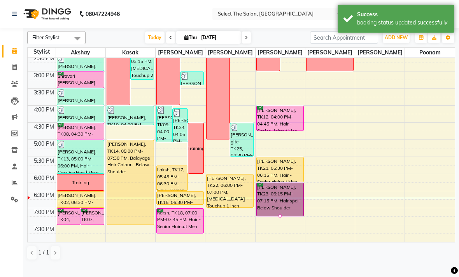
click at [279, 218] on div at bounding box center [279, 216] width 3 height 3
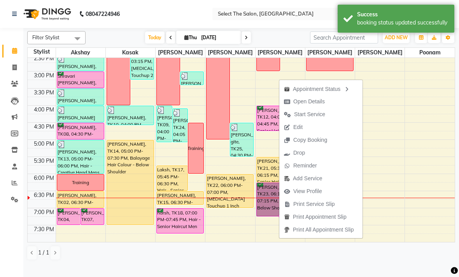
click at [302, 100] on span "Open Details" at bounding box center [308, 102] width 31 height 8
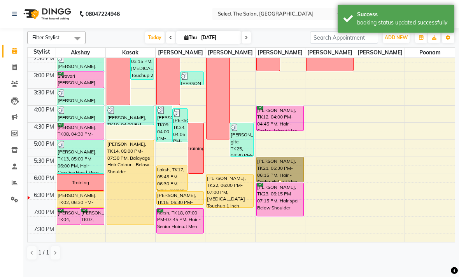
click at [280, 183] on div at bounding box center [279, 181] width 3 height 3
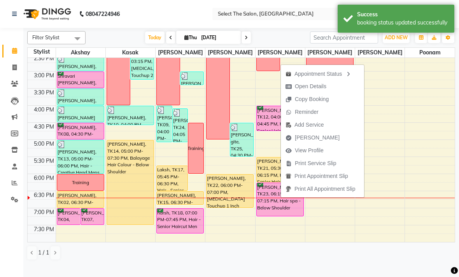
click at [320, 86] on span "Open Details" at bounding box center [310, 86] width 31 height 8
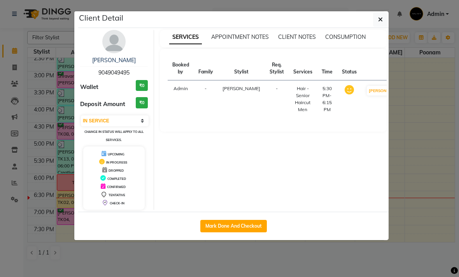
click at [218, 228] on button "Mark Done And Checkout" at bounding box center [233, 226] width 66 height 12
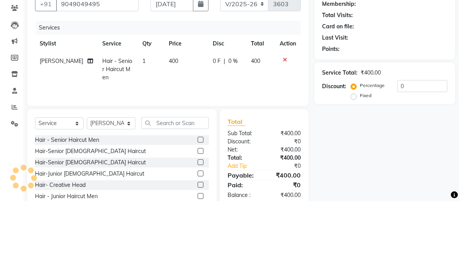
scroll to position [45, 0]
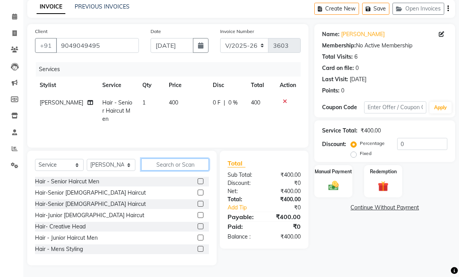
click at [153, 162] on input "text" at bounding box center [175, 165] width 68 height 12
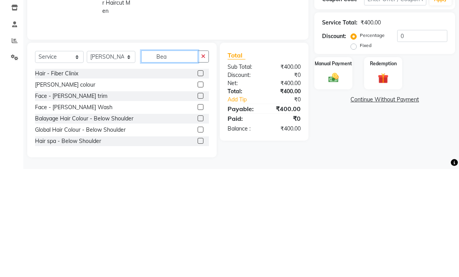
scroll to position [28, 0]
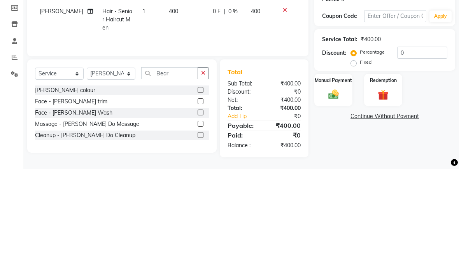
click at [202, 206] on label at bounding box center [200, 209] width 6 height 6
click at [202, 207] on input "checkbox" at bounding box center [199, 209] width 5 height 5
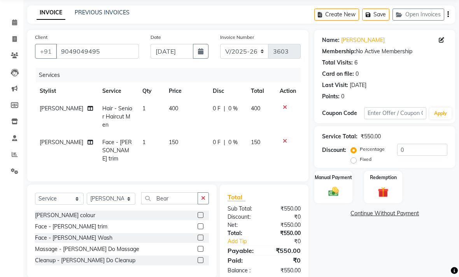
click at [182, 148] on td "150" at bounding box center [186, 151] width 44 height 34
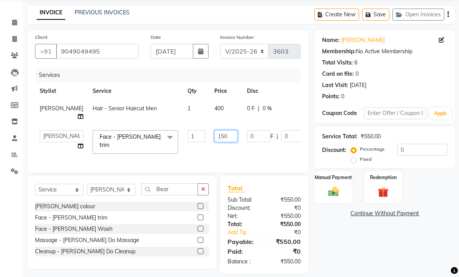
click at [214, 142] on input "150" at bounding box center [225, 136] width 23 height 12
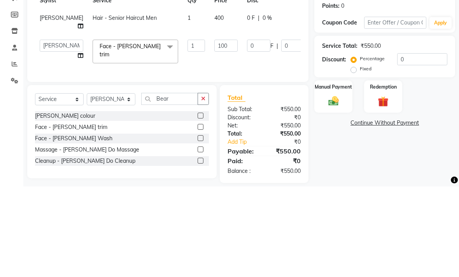
scroll to position [40, 0]
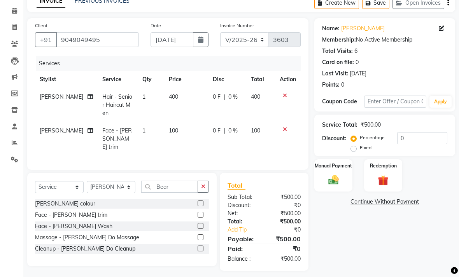
click at [338, 183] on div "Manual Payment" at bounding box center [333, 175] width 38 height 32
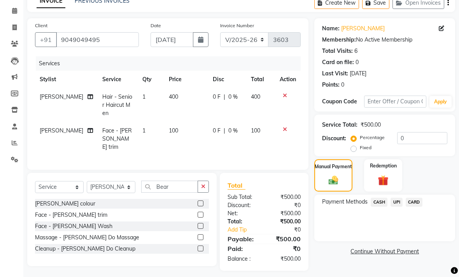
click at [396, 207] on span "UPI" at bounding box center [396, 202] width 12 height 9
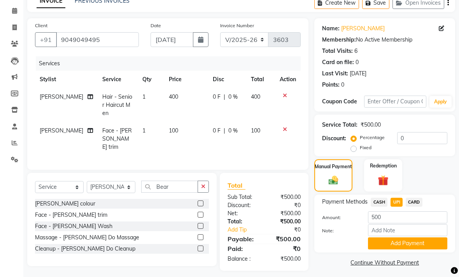
click at [420, 249] on button "Add Payment" at bounding box center [407, 243] width 79 height 12
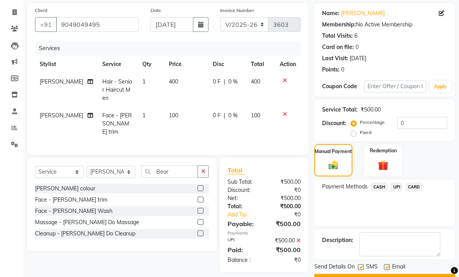
scroll to position [63, 0]
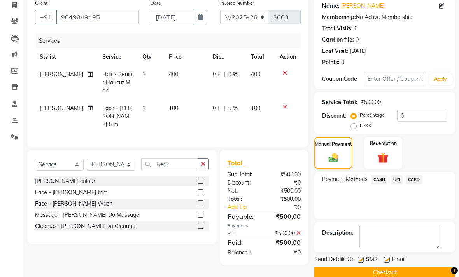
click at [360, 263] on label at bounding box center [361, 260] width 6 height 6
click at [360, 263] on input "checkbox" at bounding box center [360, 260] width 5 height 5
click at [389, 279] on button "Checkout" at bounding box center [384, 273] width 141 height 12
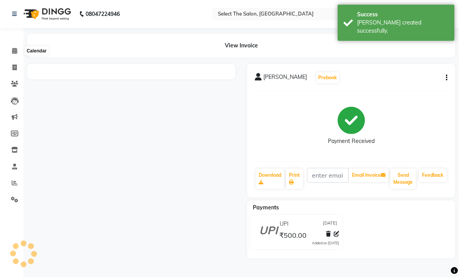
click at [13, 52] on icon at bounding box center [14, 51] width 5 height 6
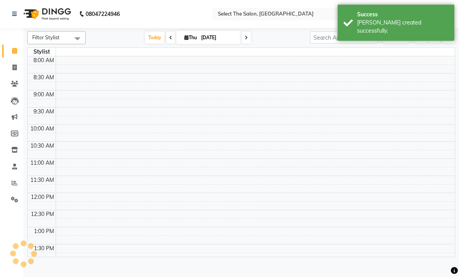
scroll to position [253, 0]
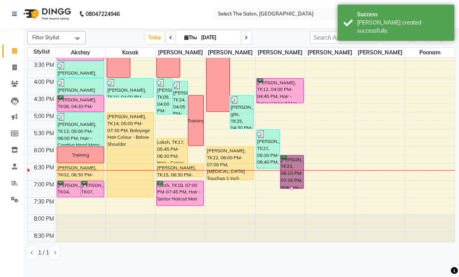
click at [290, 190] on div at bounding box center [291, 188] width 3 height 3
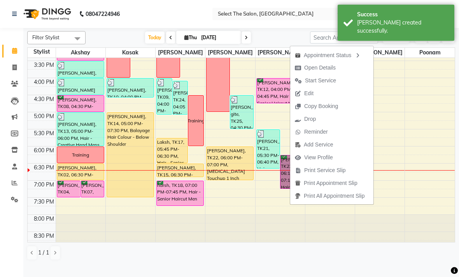
click at [329, 80] on span "Start Service" at bounding box center [320, 81] width 31 height 8
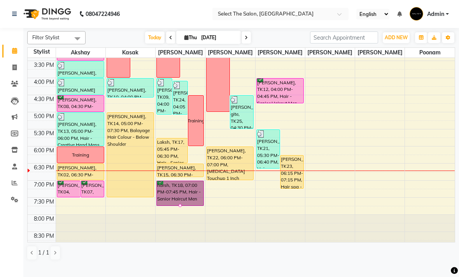
click at [181, 207] on div at bounding box center [179, 205] width 3 height 3
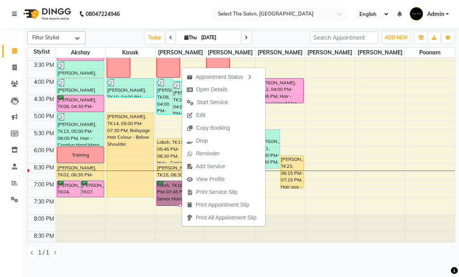
click at [218, 103] on span "Start Service" at bounding box center [212, 102] width 31 height 8
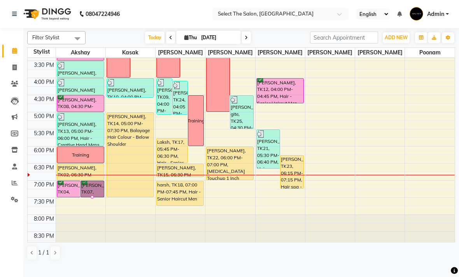
click at [94, 199] on div at bounding box center [92, 196] width 3 height 3
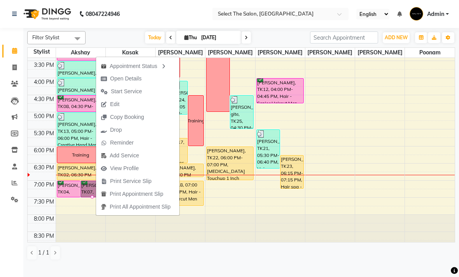
click at [140, 77] on span "Open Details" at bounding box center [125, 79] width 31 height 8
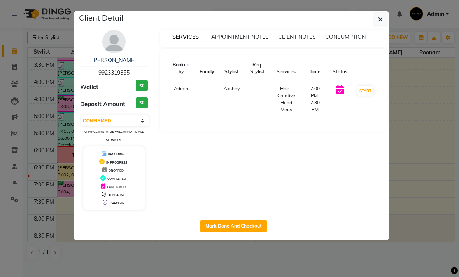
click at [386, 9] on ngb-modal-window "Client Detail [PERSON_NAME] 9923319355 Wallet ₹0 Deposit Amount ₹0 Select IN SE…" at bounding box center [229, 138] width 459 height 277
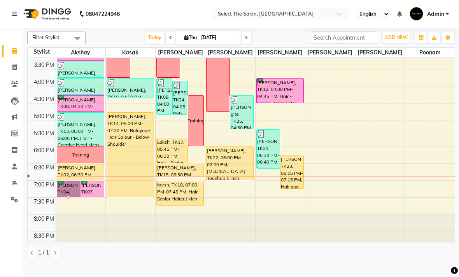
click at [70, 199] on div at bounding box center [68, 196] width 3 height 3
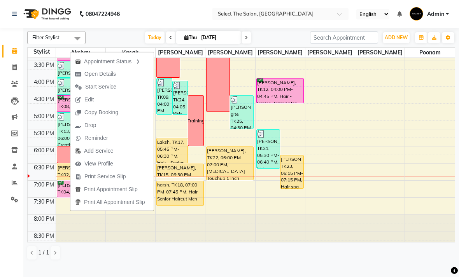
click at [184, 40] on icon at bounding box center [186, 37] width 4 height 5
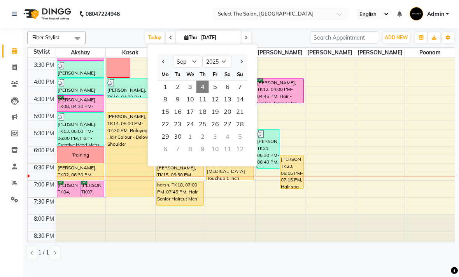
click at [204, 106] on span "11" at bounding box center [202, 99] width 12 height 12
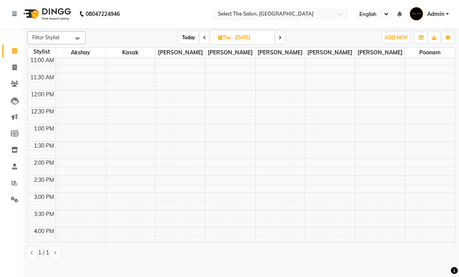
scroll to position [94, 0]
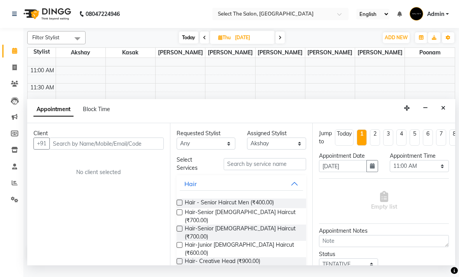
click at [98, 112] on span "Block Time" at bounding box center [96, 109] width 27 height 7
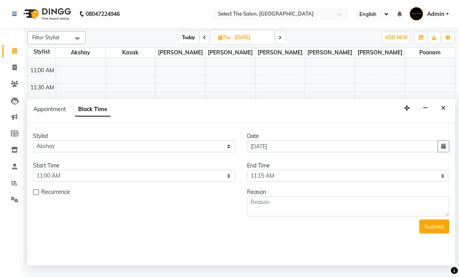
scroll to position [268, 0]
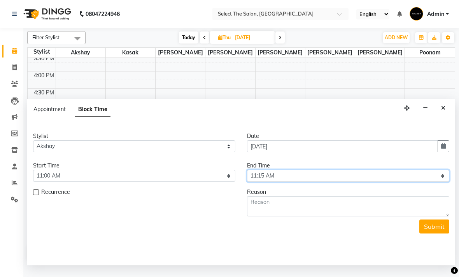
click at [438, 176] on select "Select 09:00 AM 09:15 AM 09:30 AM 09:45 AM 10:00 AM 10:15 AM 10:30 AM 10:45 AM …" at bounding box center [348, 176] width 202 height 12
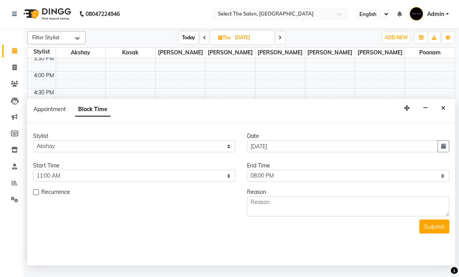
click at [35, 195] on label at bounding box center [36, 192] width 6 height 6
click at [35, 195] on input "checkbox" at bounding box center [35, 192] width 5 height 5
click at [232, 215] on button "button" at bounding box center [229, 214] width 12 height 12
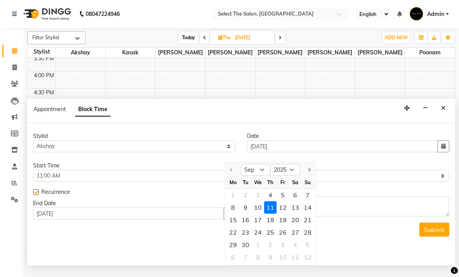
click at [272, 222] on div "18" at bounding box center [270, 220] width 12 height 12
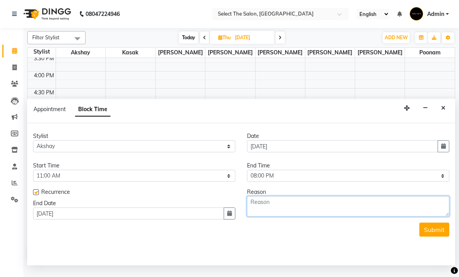
click at [348, 204] on textarea at bounding box center [348, 206] width 202 height 20
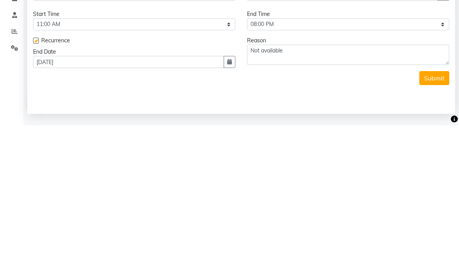
click at [432, 223] on button "Submit" at bounding box center [434, 230] width 30 height 14
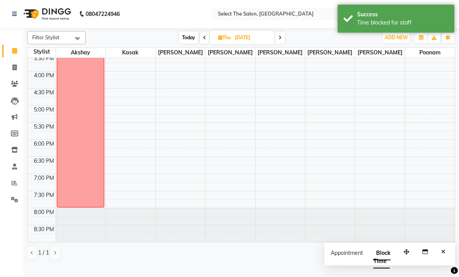
click at [191, 44] on span "Today" at bounding box center [188, 37] width 19 height 12
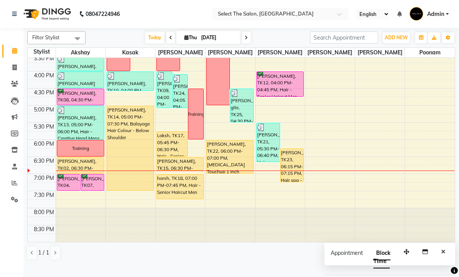
click at [245, 40] on icon at bounding box center [245, 37] width 3 height 5
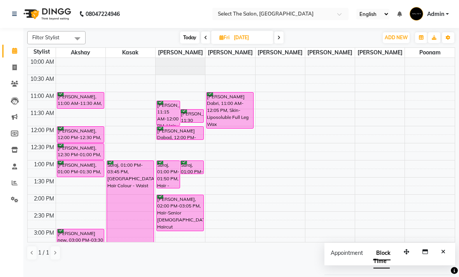
scroll to position [67, 0]
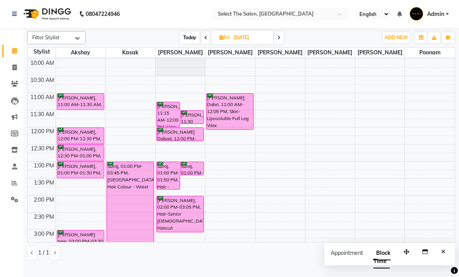
click at [190, 44] on span "Today" at bounding box center [189, 37] width 19 height 12
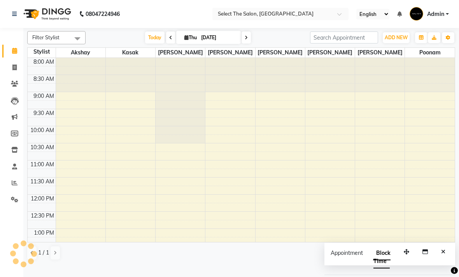
scroll to position [268, 0]
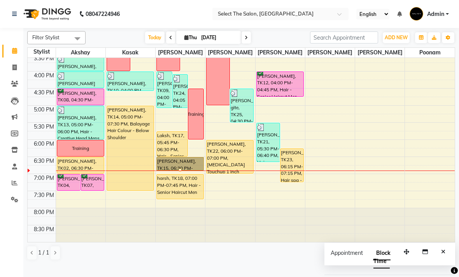
click at [181, 172] on div at bounding box center [179, 170] width 3 height 3
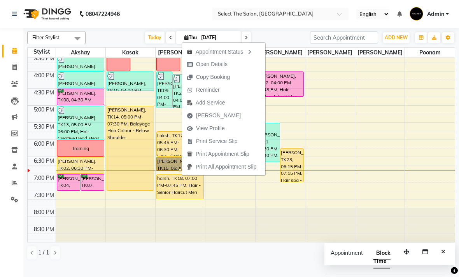
click at [204, 66] on span "Open Details" at bounding box center [211, 64] width 31 height 8
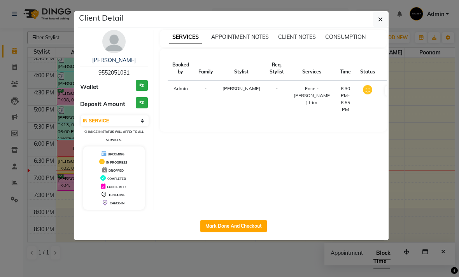
click at [138, 115] on select "Select IN SERVICE CONFIRMED TENTATIVE CHECK IN MARK DONE DROPPED UPCOMING" at bounding box center [115, 120] width 68 height 11
click at [403, 140] on ngb-modal-window "Client Detail [PERSON_NAME] 9552051031 Wallet ₹0 Deposit Amount ₹0 Select IN SE…" at bounding box center [229, 138] width 459 height 277
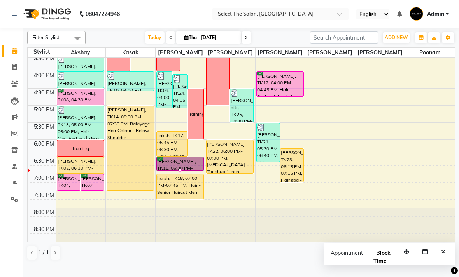
click at [180, 172] on div at bounding box center [179, 170] width 3 height 3
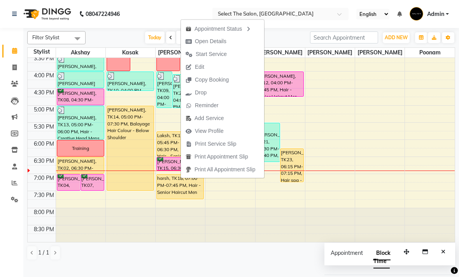
click at [199, 67] on span "Edit" at bounding box center [199, 67] width 9 height 8
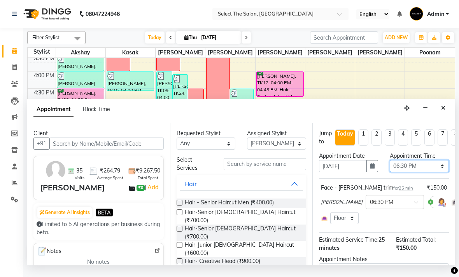
click at [439, 166] on select "Select 09:00 AM 09:15 AM 09:30 AM 09:45 AM 10:00 AM 10:15 AM 10:30 AM 10:45 AM …" at bounding box center [418, 166] width 59 height 12
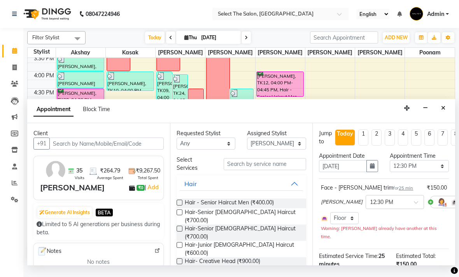
click at [373, 169] on icon "button" at bounding box center [372, 165] width 5 height 5
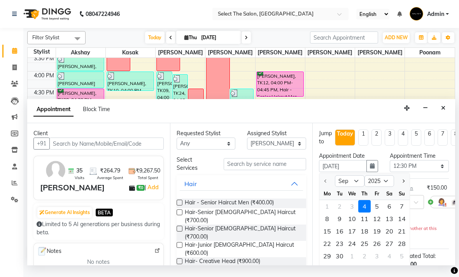
click at [373, 205] on div "5" at bounding box center [376, 206] width 12 height 12
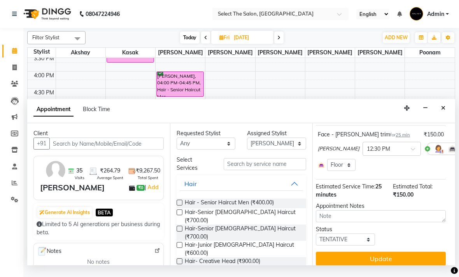
scroll to position [52, 3]
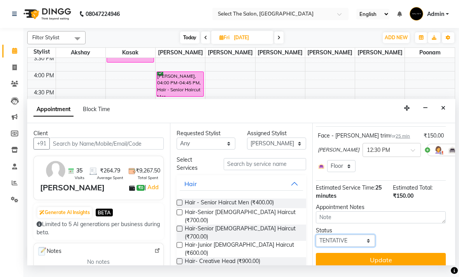
click at [363, 243] on select "Select TENTATIVE CONFIRM UPCOMING" at bounding box center [345, 241] width 59 height 12
click at [406, 263] on button "Update" at bounding box center [381, 260] width 130 height 14
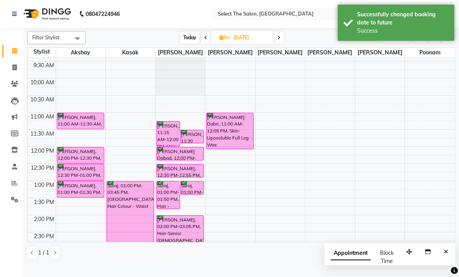
scroll to position [82, 0]
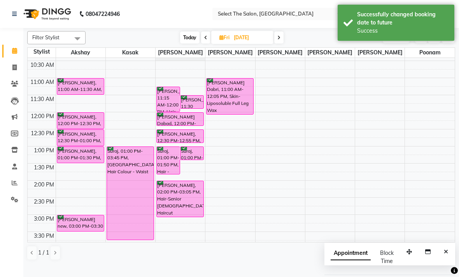
click at [191, 44] on span "Today" at bounding box center [189, 37] width 19 height 12
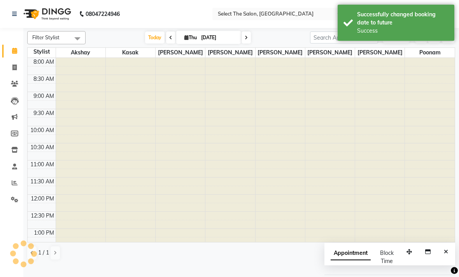
scroll to position [268, 0]
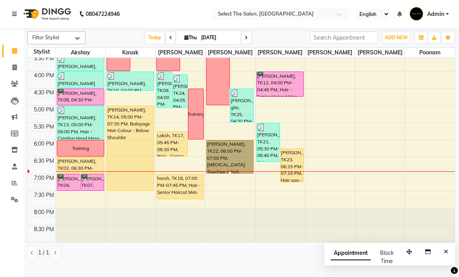
click at [231, 175] on div at bounding box center [229, 173] width 3 height 3
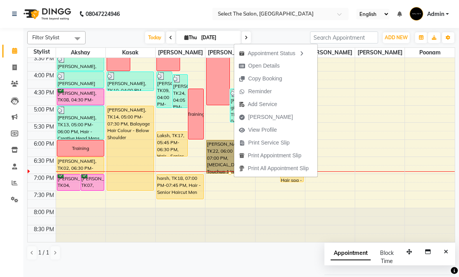
click at [267, 66] on span "Open Details" at bounding box center [263, 66] width 31 height 8
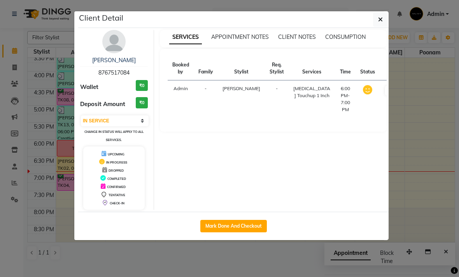
click at [239, 228] on button "Mark Done And Checkout" at bounding box center [233, 226] width 66 height 12
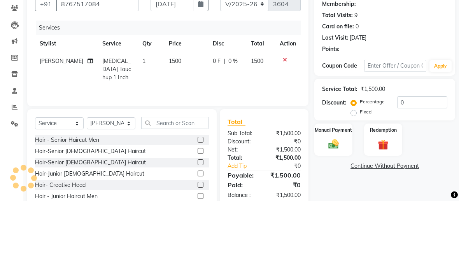
scroll to position [45, 0]
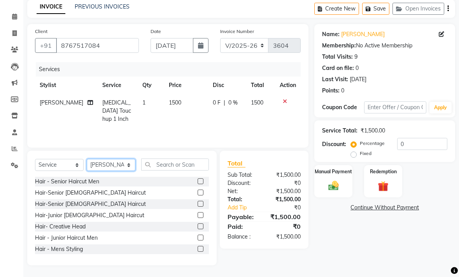
click at [133, 166] on select "Select Stylist Akshay Kasak Poonam Sachin [PERSON_NAME] [PERSON_NAME] [PERSON_N…" at bounding box center [111, 165] width 49 height 12
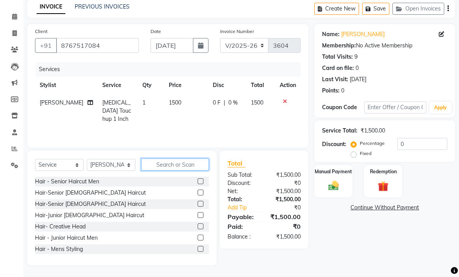
click at [174, 169] on input "text" at bounding box center [175, 165] width 68 height 12
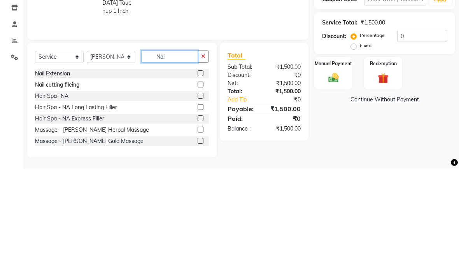
scroll to position [28, 0]
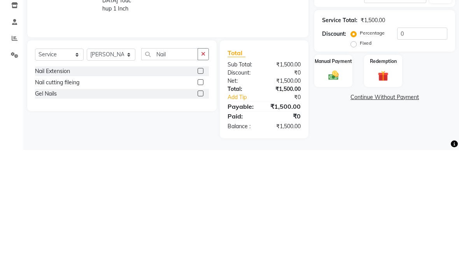
click at [202, 206] on label at bounding box center [200, 209] width 6 height 6
click at [202, 207] on input "checkbox" at bounding box center [199, 209] width 5 height 5
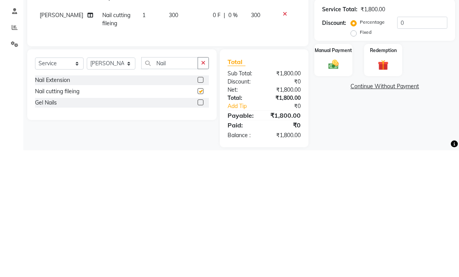
scroll to position [48, 0]
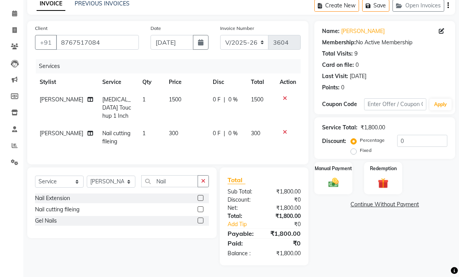
click at [201, 211] on label at bounding box center [200, 209] width 6 height 6
click at [201, 211] on input "checkbox" at bounding box center [199, 209] width 5 height 5
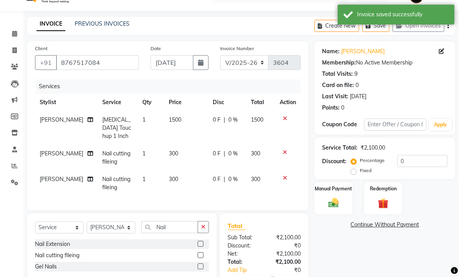
scroll to position [16, 0]
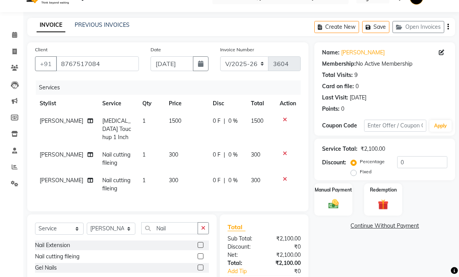
click at [380, 33] on button "Save" at bounding box center [375, 27] width 27 height 12
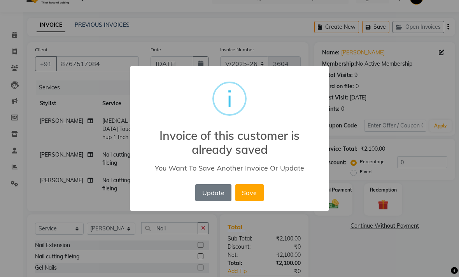
click at [213, 189] on button "Update" at bounding box center [213, 192] width 36 height 17
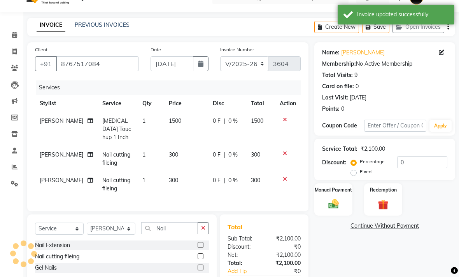
click at [12, 36] on icon at bounding box center [14, 35] width 5 height 6
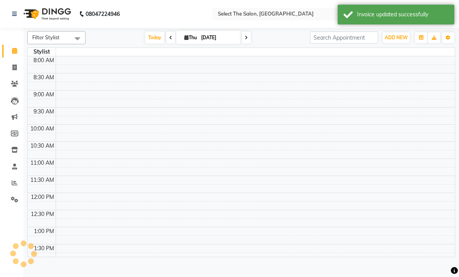
scroll to position [253, 0]
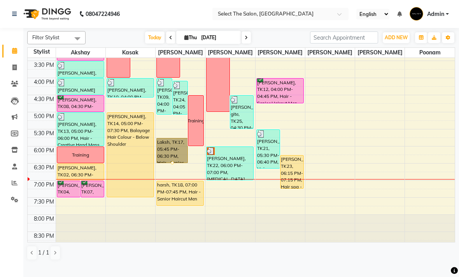
click at [174, 164] on div at bounding box center [172, 162] width 3 height 3
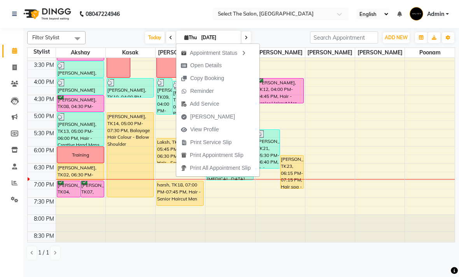
click at [217, 66] on span "Open Details" at bounding box center [205, 65] width 31 height 8
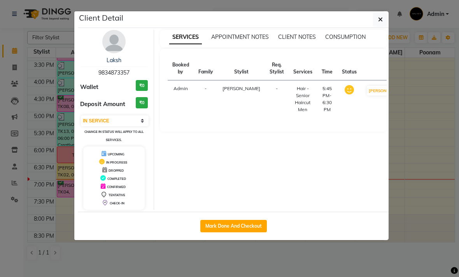
click at [236, 230] on button "Mark Done And Checkout" at bounding box center [233, 226] width 66 height 12
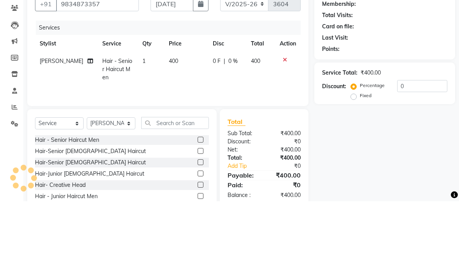
scroll to position [45, 0]
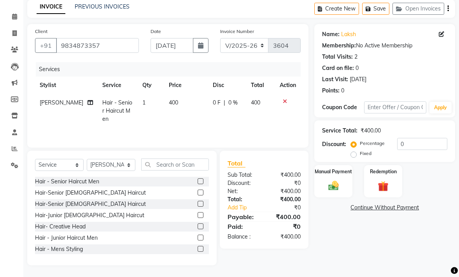
click at [342, 178] on div "Manual Payment" at bounding box center [333, 181] width 38 height 32
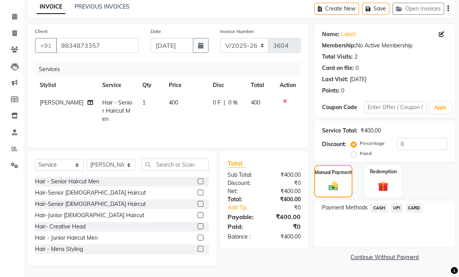
click at [377, 209] on span "CASH" at bounding box center [378, 208] width 17 height 9
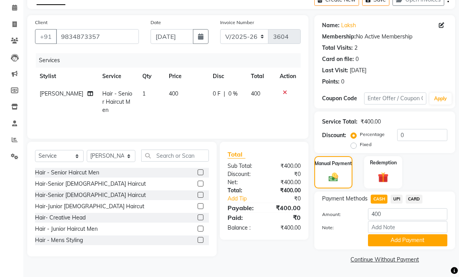
click at [413, 246] on button "Add Payment" at bounding box center [407, 240] width 79 height 12
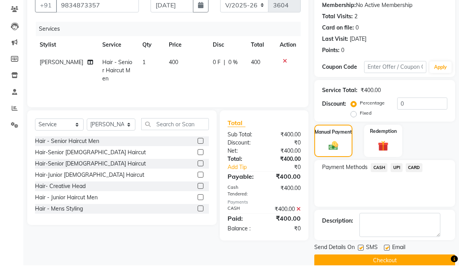
scroll to position [63, 0]
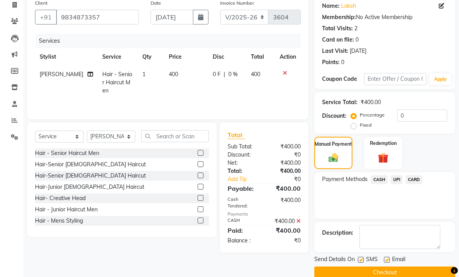
click at [362, 263] on label at bounding box center [361, 260] width 6 height 6
click at [362, 263] on input "checkbox" at bounding box center [360, 260] width 5 height 5
click at [389, 279] on button "Checkout" at bounding box center [384, 273] width 141 height 12
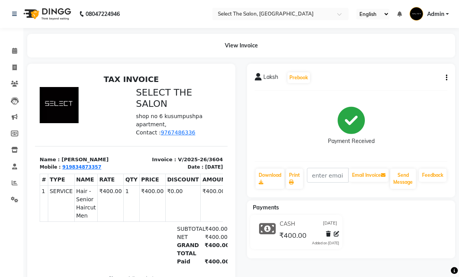
click at [11, 51] on span at bounding box center [15, 51] width 14 height 9
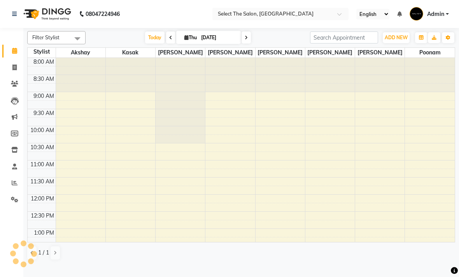
scroll to position [253, 0]
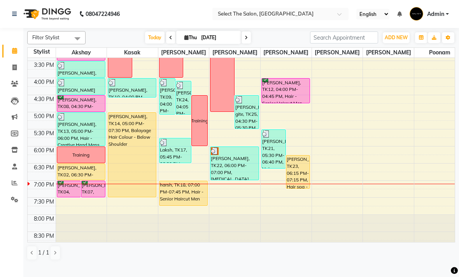
click at [243, 44] on span at bounding box center [245, 37] width 9 height 12
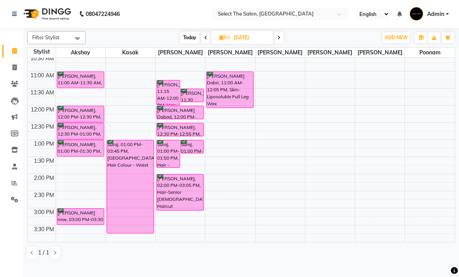
scroll to position [85, 0]
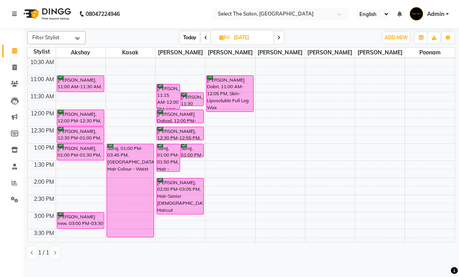
click at [185, 44] on span "Today" at bounding box center [189, 37] width 19 height 12
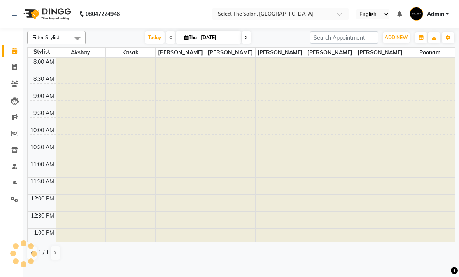
scroll to position [268, 0]
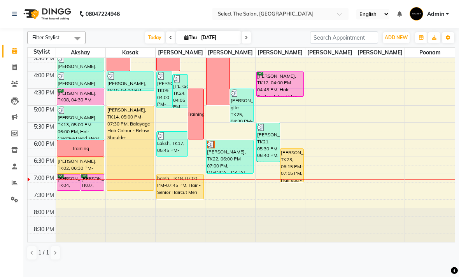
click at [12, 82] on icon at bounding box center [14, 84] width 7 height 6
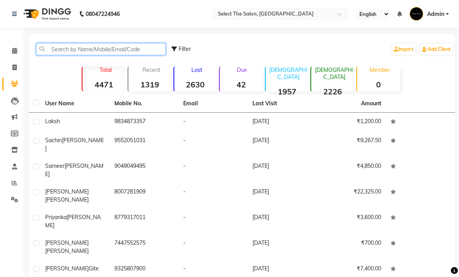
click at [54, 55] on input "text" at bounding box center [100, 49] width 129 height 12
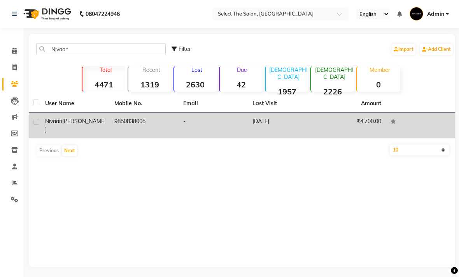
click at [368, 137] on td "₹4,700.00" at bounding box center [351, 126] width 69 height 26
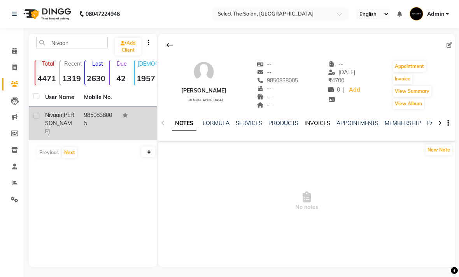
click at [316, 127] on link "INVOICES" at bounding box center [317, 123] width 26 height 7
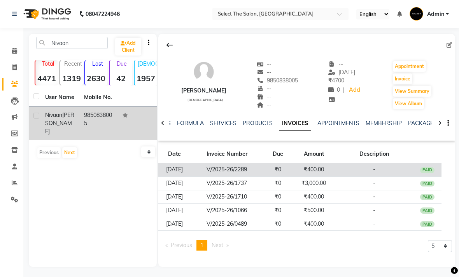
click at [429, 173] on div "PAID" at bounding box center [427, 170] width 15 height 6
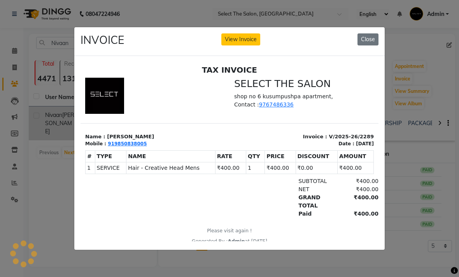
click at [417, 206] on ngb-modal-window "INVOICE View Invoice Close" at bounding box center [229, 138] width 459 height 277
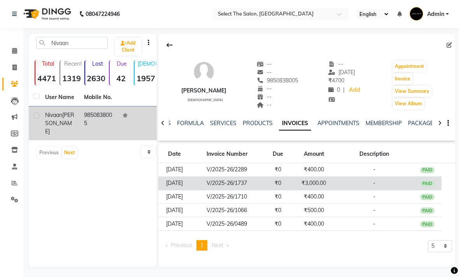
click at [430, 187] on div "PAID" at bounding box center [427, 184] width 15 height 6
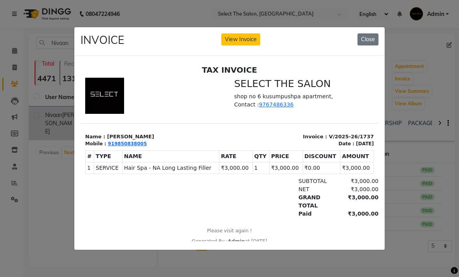
click at [417, 234] on ngb-modal-window "INVOICE View Invoice Close" at bounding box center [229, 138] width 459 height 277
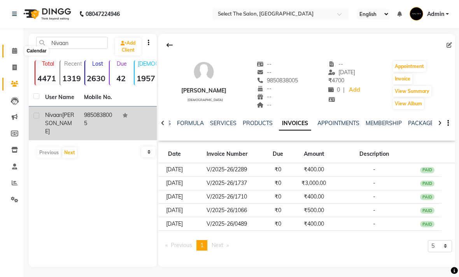
click at [16, 50] on icon at bounding box center [14, 51] width 5 height 6
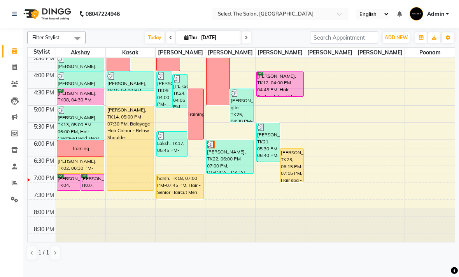
scroll to position [268, 0]
click at [245, 44] on span at bounding box center [245, 37] width 9 height 12
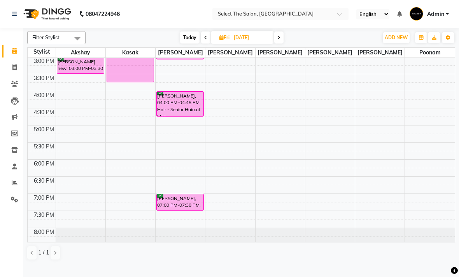
scroll to position [245, 0]
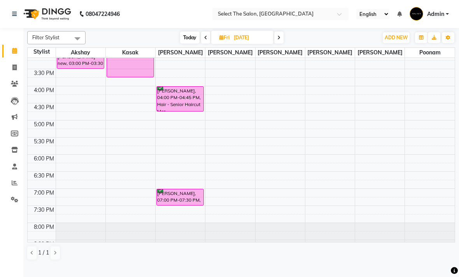
click at [283, 44] on span at bounding box center [278, 37] width 9 height 12
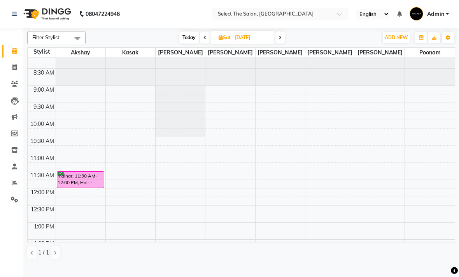
scroll to position [40, 0]
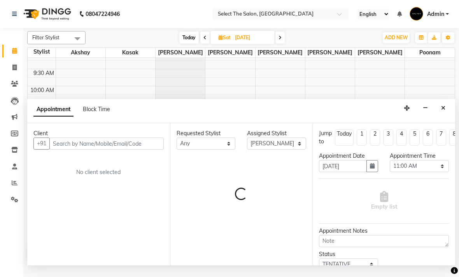
click at [103, 147] on input "text" at bounding box center [106, 144] width 114 height 12
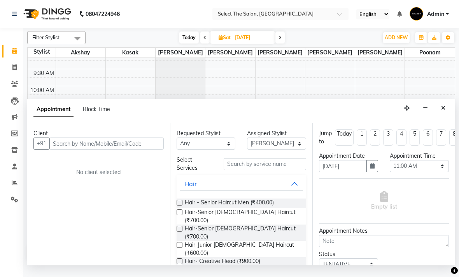
click at [180, 205] on label at bounding box center [179, 203] width 6 height 6
click at [180, 205] on input "checkbox" at bounding box center [178, 203] width 5 height 5
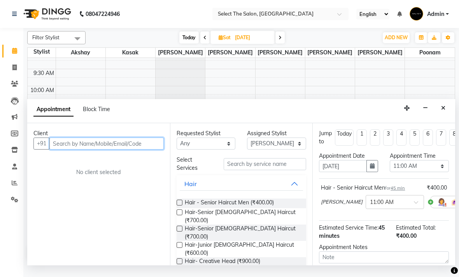
click at [89, 146] on input "text" at bounding box center [106, 144] width 114 height 12
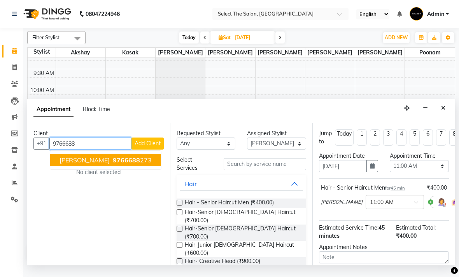
click at [117, 162] on span "9766688" at bounding box center [126, 160] width 27 height 8
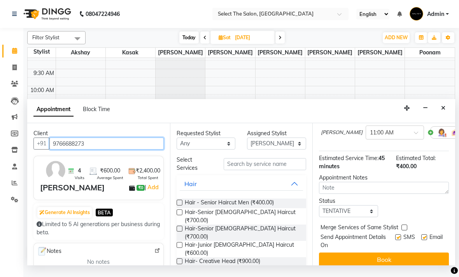
scroll to position [69, 0]
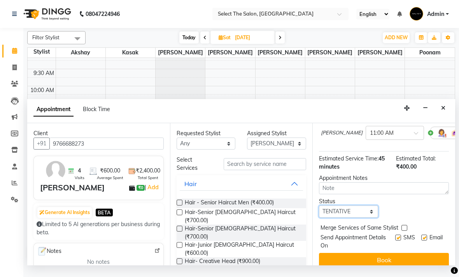
click at [354, 213] on select "Select TENTATIVE CONFIRM UPCOMING" at bounding box center [348, 212] width 59 height 12
click at [395, 241] on label at bounding box center [398, 238] width 6 height 6
click at [395, 241] on input "checkbox" at bounding box center [397, 238] width 5 height 5
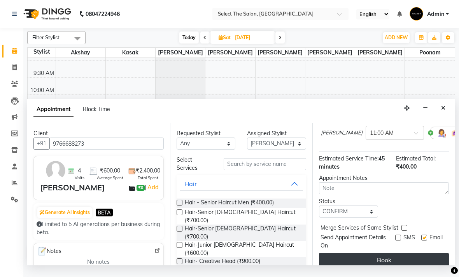
click at [395, 263] on button "Book" at bounding box center [384, 260] width 130 height 14
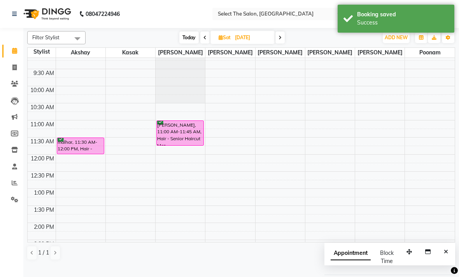
click at [184, 44] on span "Today" at bounding box center [188, 37] width 19 height 12
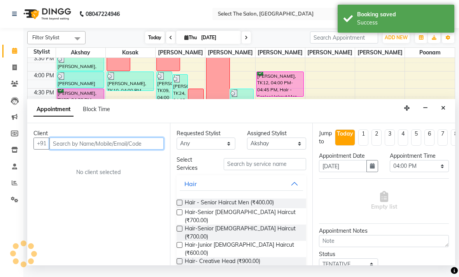
scroll to position [268, 0]
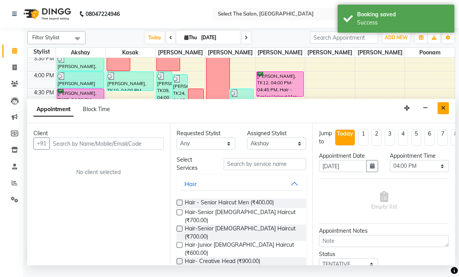
click at [439, 113] on button "Close" at bounding box center [442, 108] width 11 height 12
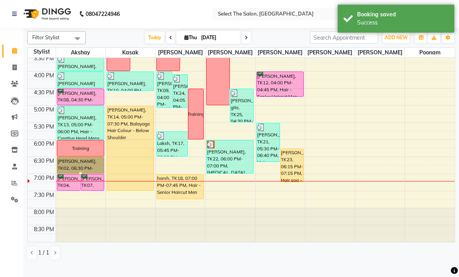
click at [80, 175] on div at bounding box center [80, 173] width 3 height 3
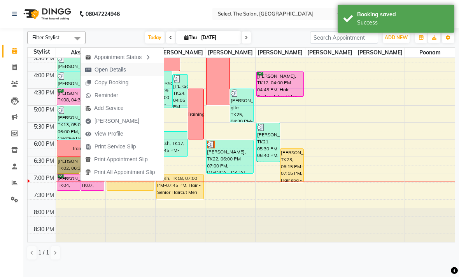
click at [117, 71] on span "Open Details" at bounding box center [109, 70] width 31 height 8
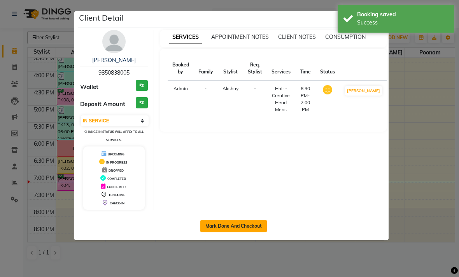
click at [234, 226] on button "Mark Done And Checkout" at bounding box center [233, 226] width 66 height 12
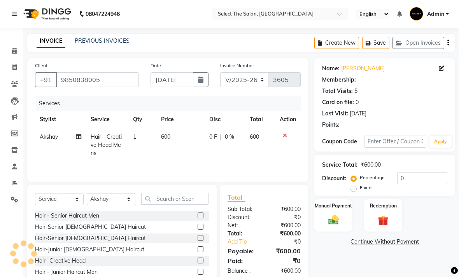
click at [171, 152] on td "600" at bounding box center [180, 145] width 48 height 34
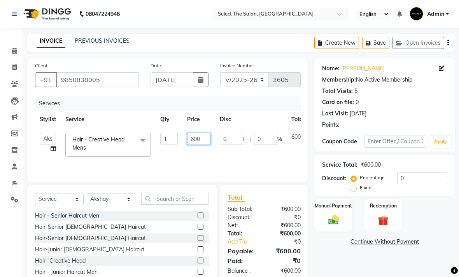
click at [208, 145] on input "600" at bounding box center [198, 139] width 23 height 12
click at [333, 226] on img at bounding box center [332, 220] width 17 height 12
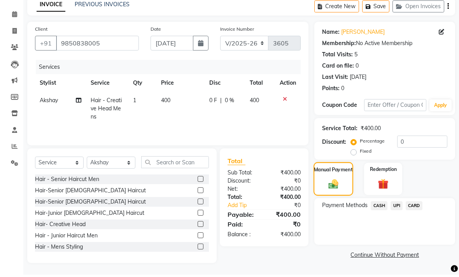
scroll to position [20, 0]
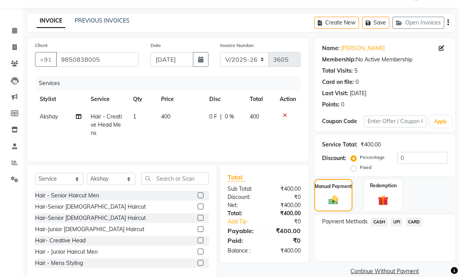
click at [379, 227] on span "CASH" at bounding box center [378, 222] width 17 height 9
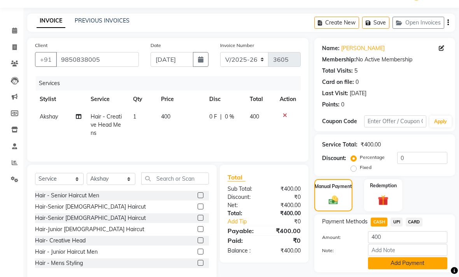
click at [410, 269] on button "Add Payment" at bounding box center [407, 263] width 79 height 12
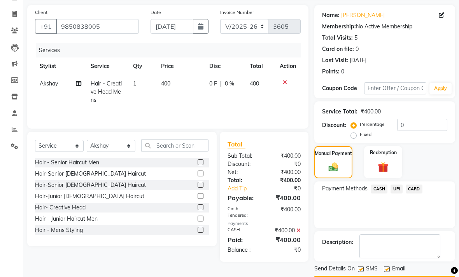
scroll to position [63, 0]
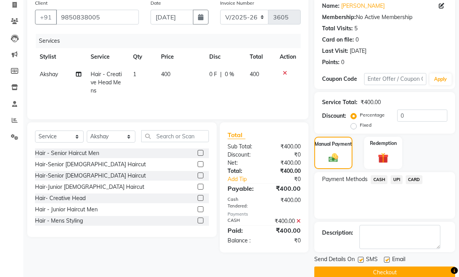
click at [363, 263] on label at bounding box center [361, 260] width 6 height 6
click at [363, 263] on input "checkbox" at bounding box center [360, 260] width 5 height 5
click at [389, 263] on label at bounding box center [387, 260] width 6 height 6
click at [389, 263] on input "checkbox" at bounding box center [386, 260] width 5 height 5
click at [386, 279] on button "Checkout" at bounding box center [384, 273] width 141 height 12
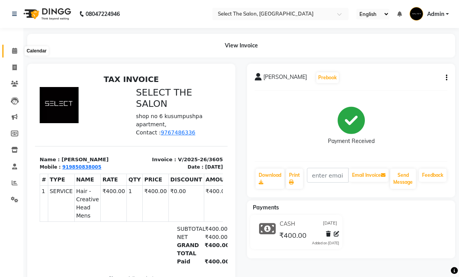
click at [15, 50] on icon at bounding box center [14, 51] width 5 height 6
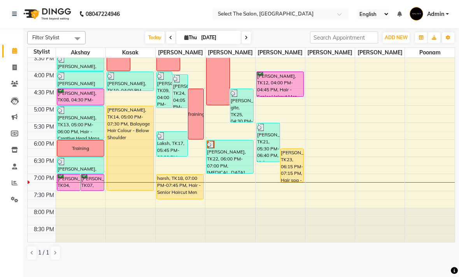
scroll to position [268, 0]
click at [67, 192] on div at bounding box center [68, 190] width 3 height 3
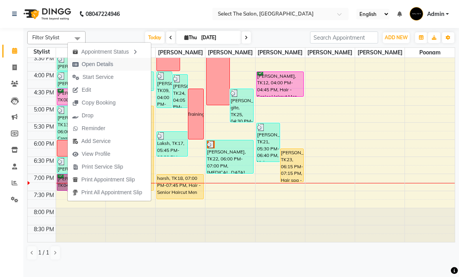
click at [107, 67] on span "Open Details" at bounding box center [97, 64] width 31 height 8
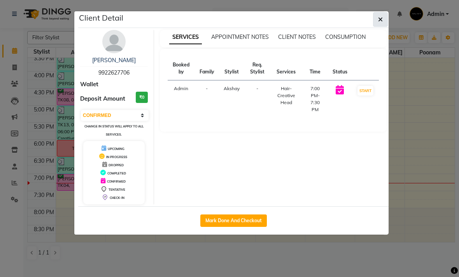
click at [385, 13] on button "button" at bounding box center [380, 19] width 15 height 15
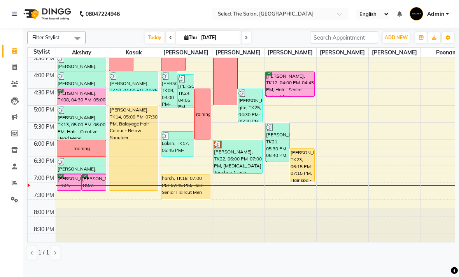
click at [249, 44] on span at bounding box center [245, 37] width 9 height 12
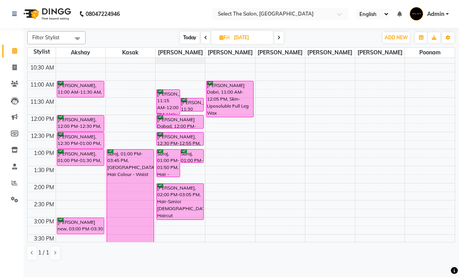
scroll to position [79, 0]
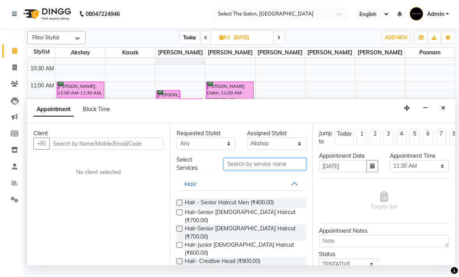
click at [253, 165] on input "text" at bounding box center [264, 164] width 82 height 12
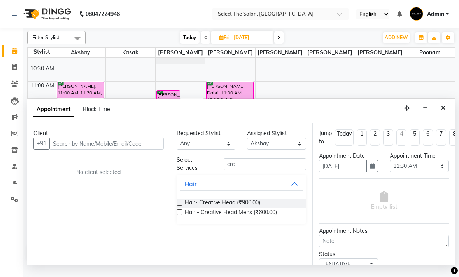
click at [180, 215] on label at bounding box center [179, 212] width 6 height 6
click at [180, 215] on input "checkbox" at bounding box center [178, 213] width 5 height 5
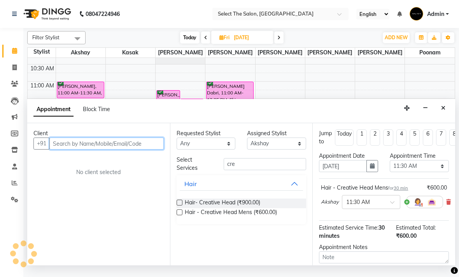
click at [86, 144] on input "text" at bounding box center [106, 144] width 114 height 12
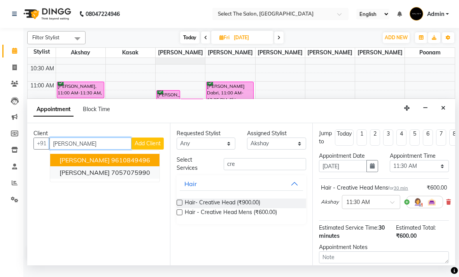
click at [126, 171] on ngb-highlight "7057075990" at bounding box center [130, 173] width 39 height 8
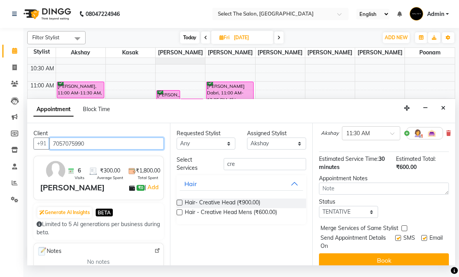
scroll to position [68, 0]
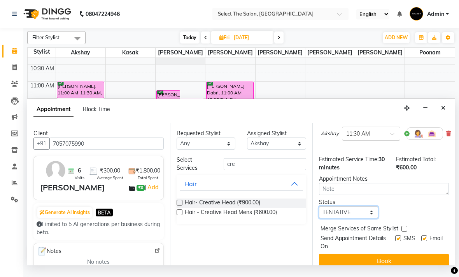
click at [348, 216] on select "Select TENTATIVE CONFIRM UPCOMING" at bounding box center [348, 212] width 59 height 12
click at [395, 239] on label at bounding box center [398, 238] width 6 height 6
click at [395, 239] on input "checkbox" at bounding box center [397, 239] width 5 height 5
click at [422, 239] on label at bounding box center [424, 238] width 6 height 6
click at [422, 239] on input "checkbox" at bounding box center [423, 239] width 5 height 5
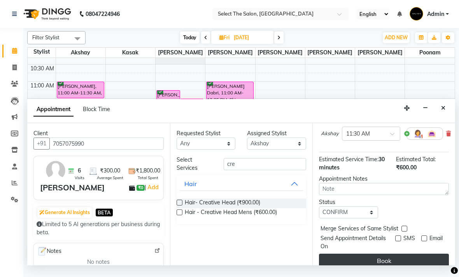
click at [400, 265] on button "Book" at bounding box center [384, 261] width 130 height 14
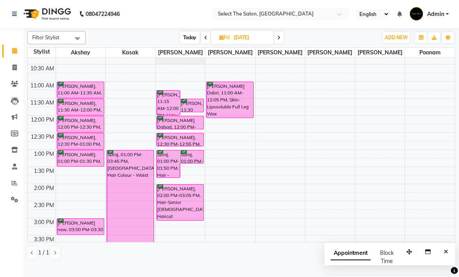
click at [187, 44] on span "Today" at bounding box center [189, 37] width 19 height 12
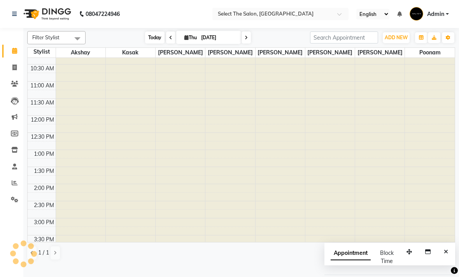
scroll to position [268, 0]
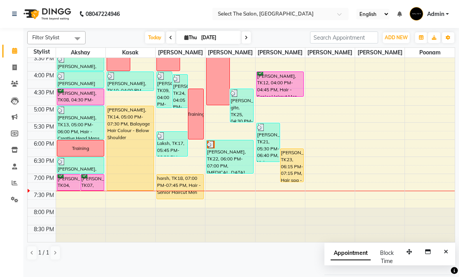
click at [248, 44] on span at bounding box center [245, 37] width 9 height 12
